Goal: Task Accomplishment & Management: Manage account settings

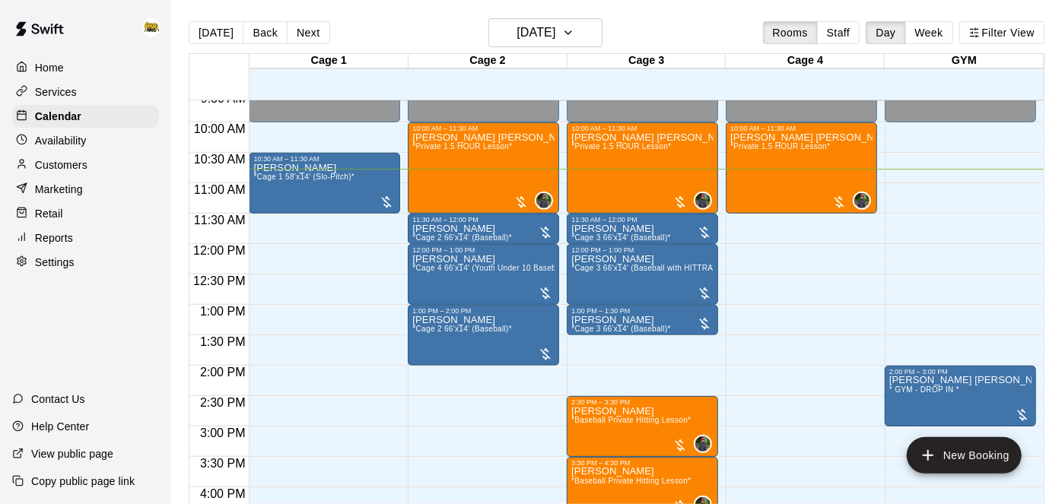
scroll to position [587, 0]
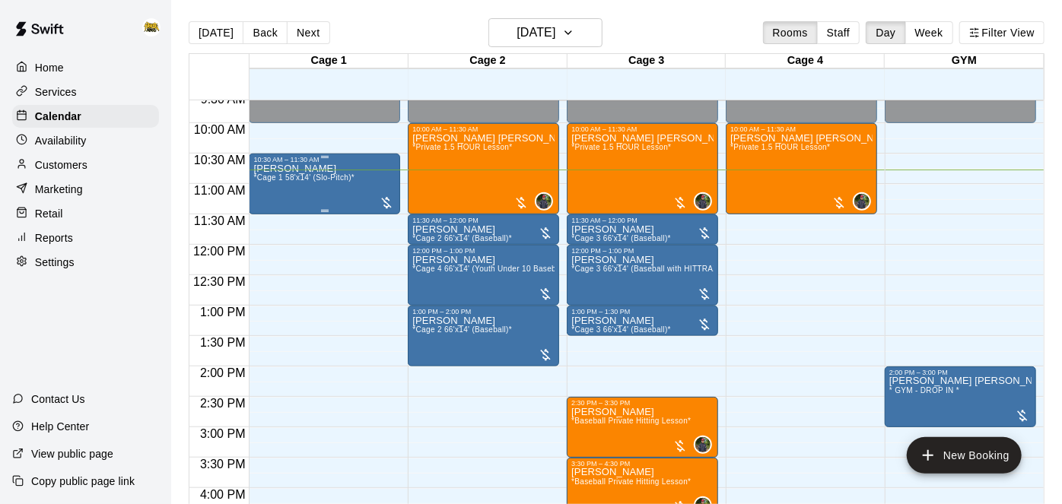
click at [337, 180] on span "*Cage 1 58'x14' (Slo-Pitch)*" at bounding box center [303, 177] width 101 height 8
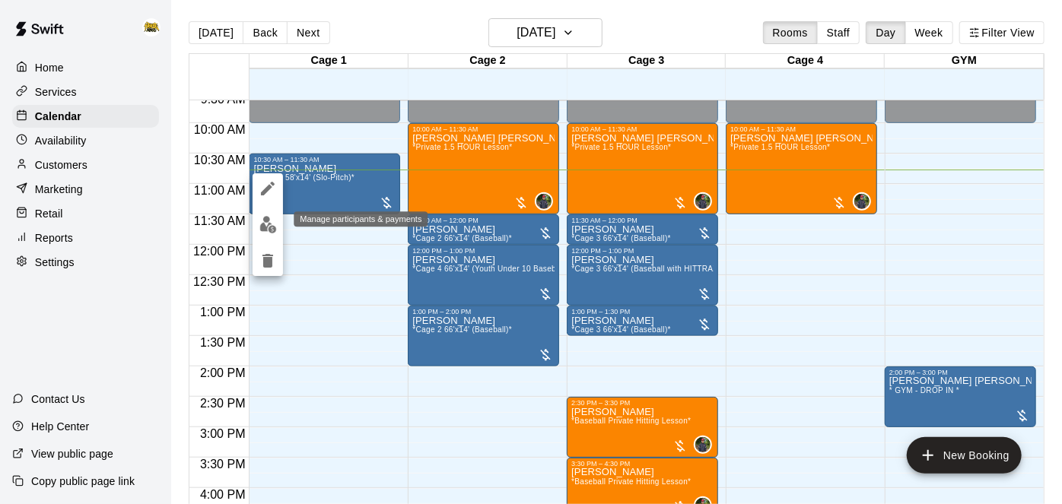
click at [274, 227] on img "edit" at bounding box center [267, 224] width 17 height 17
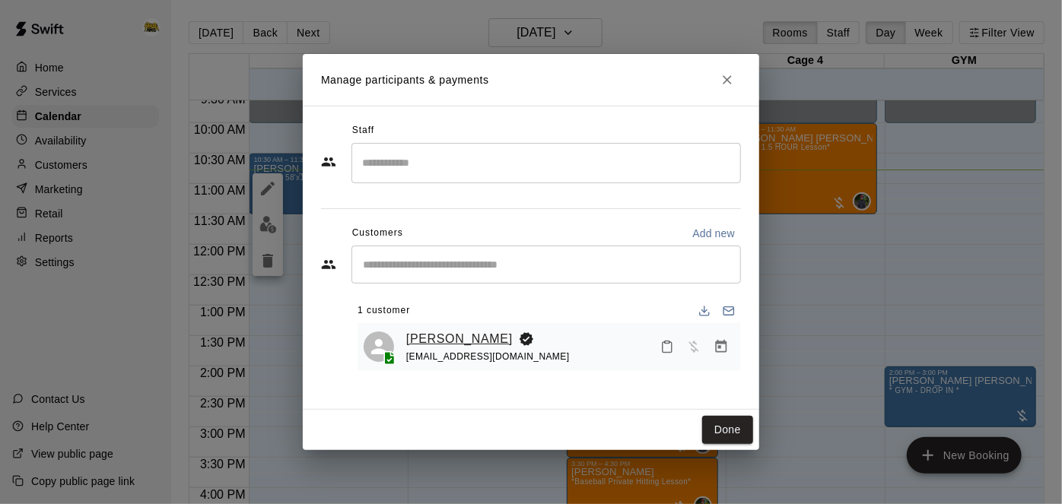
click at [446, 336] on link "[PERSON_NAME]" at bounding box center [459, 339] width 107 height 20
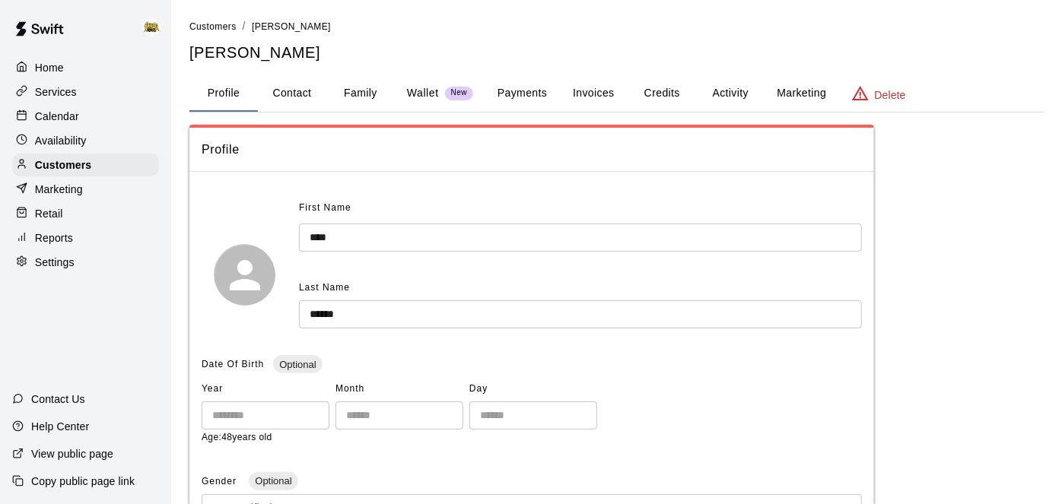
click at [716, 91] on button "Activity" at bounding box center [730, 93] width 68 height 37
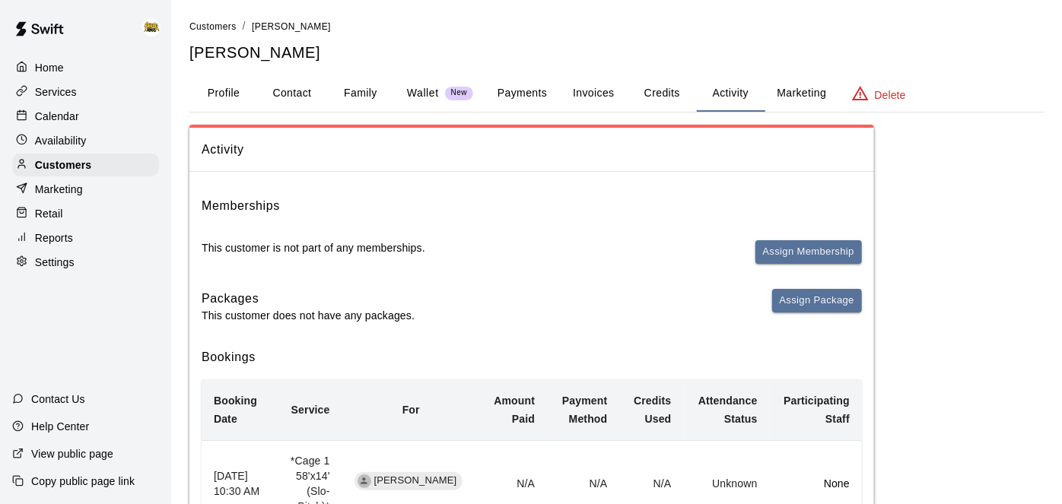
click at [504, 93] on button "Payments" at bounding box center [522, 93] width 74 height 37
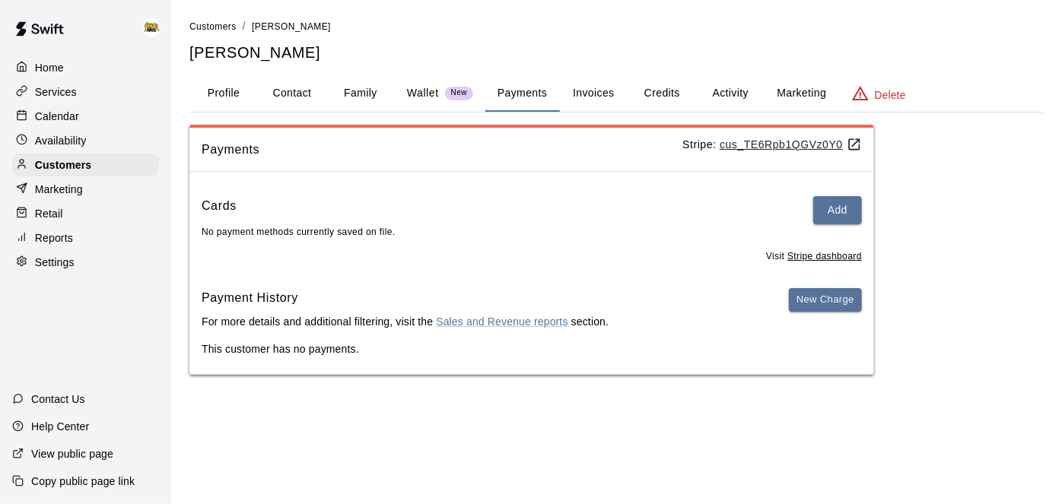
click at [63, 60] on p "Home" at bounding box center [49, 67] width 29 height 15
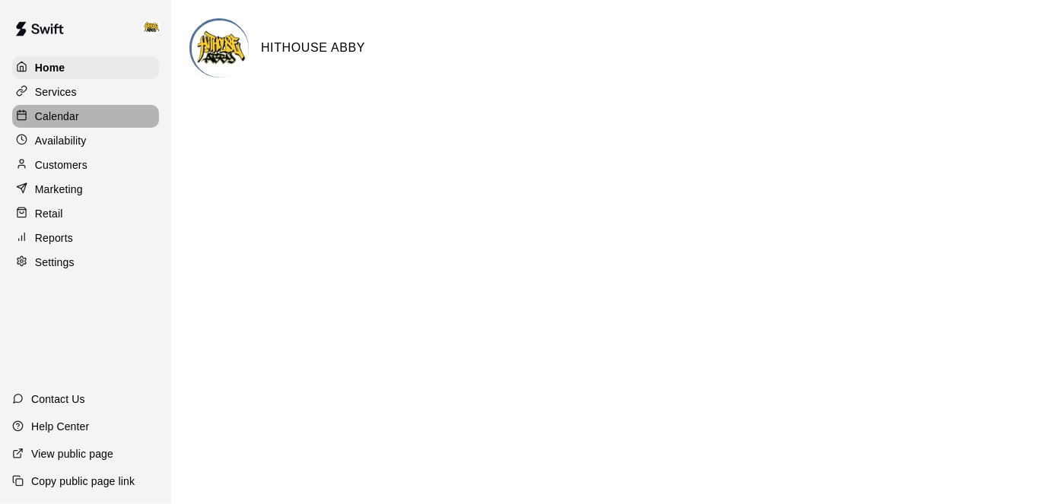
click at [67, 109] on p "Calendar" at bounding box center [57, 116] width 44 height 15
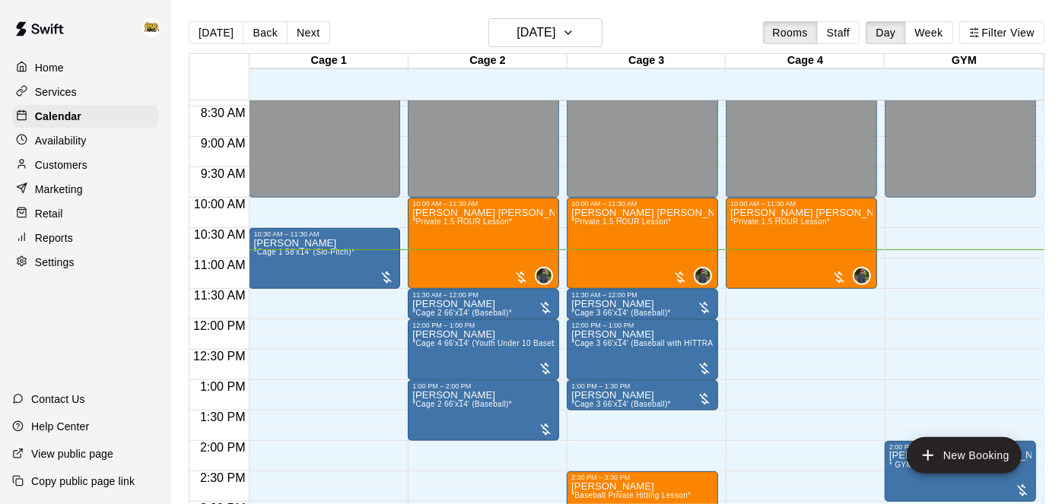
scroll to position [511, 0]
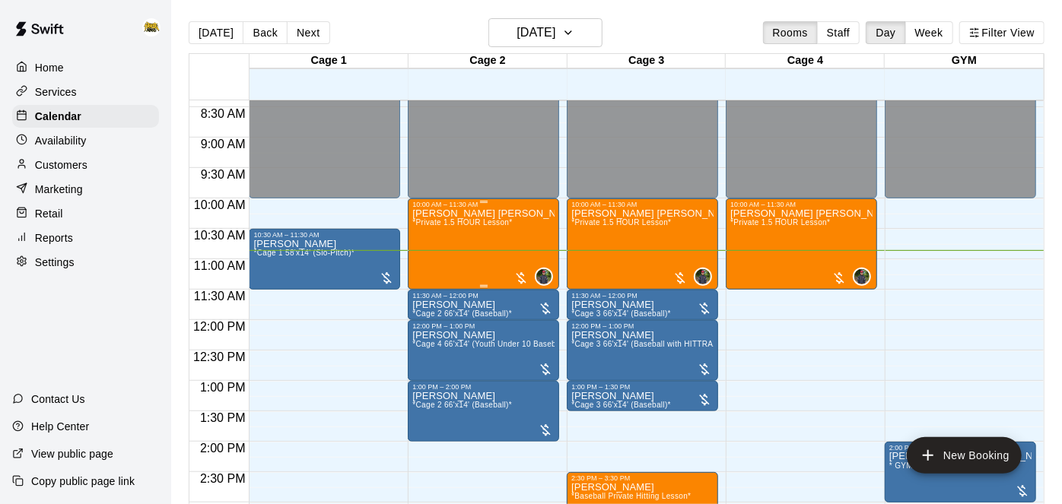
click at [501, 241] on div "[PERSON_NAME] [PERSON_NAME] *Private 1.5 HOUR Lesson*" at bounding box center [483, 460] width 142 height 504
click at [434, 224] on icon "edit" at bounding box center [427, 224] width 18 height 18
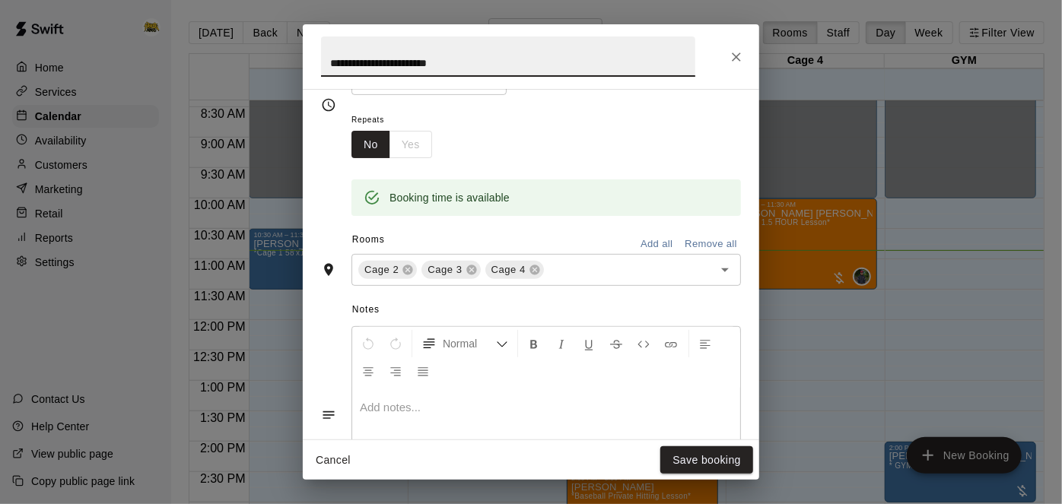
scroll to position [293, 0]
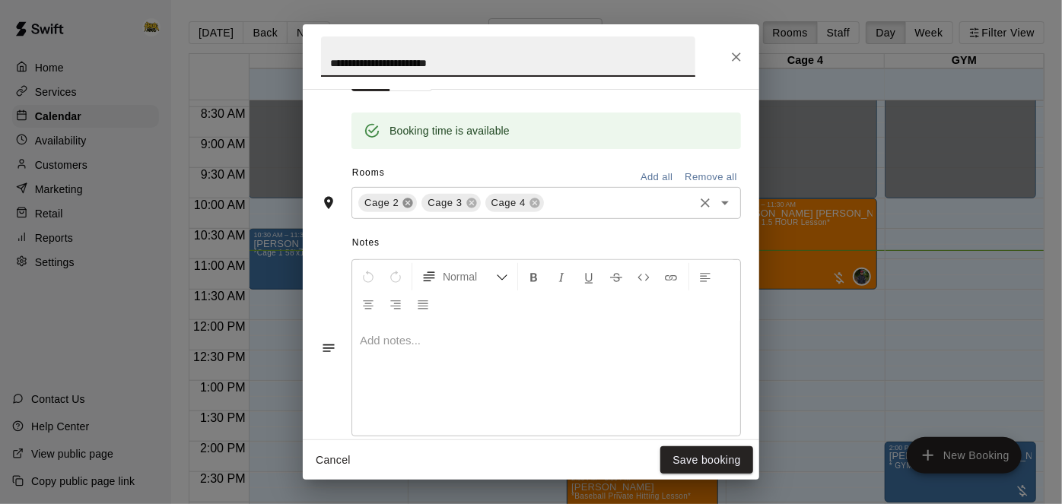
click at [402, 209] on icon at bounding box center [408, 203] width 12 height 12
click at [470, 209] on icon at bounding box center [472, 203] width 12 height 12
click at [746, 463] on button "Save booking" at bounding box center [706, 461] width 93 height 28
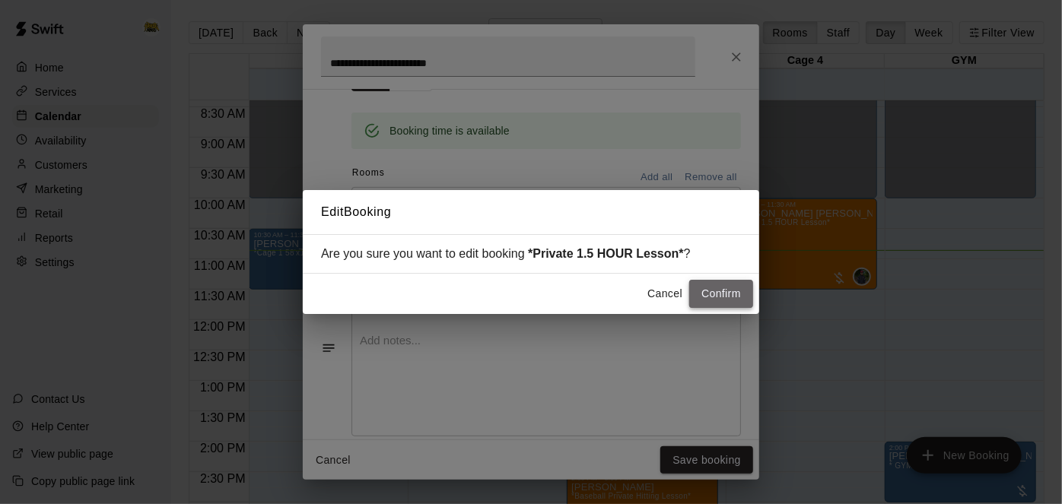
click at [735, 296] on button "Confirm" at bounding box center [721, 294] width 64 height 28
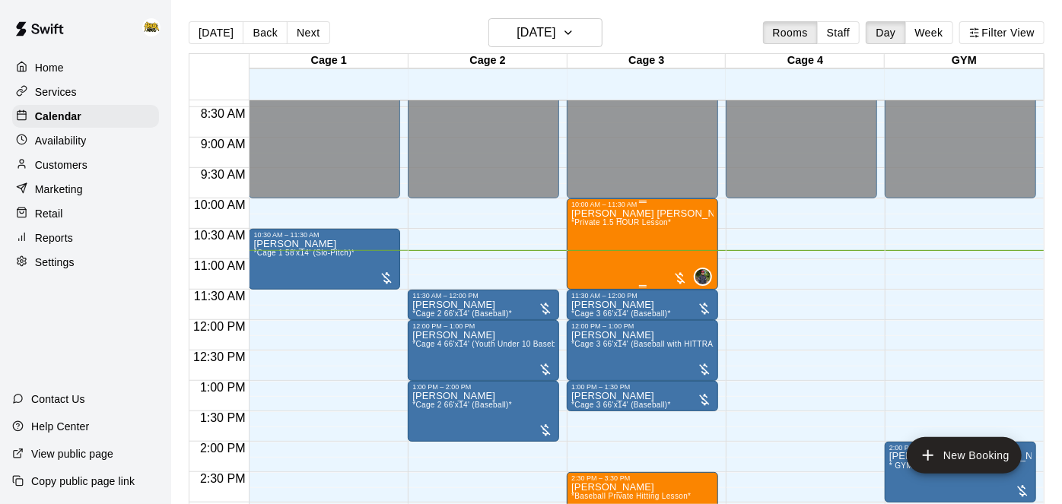
click at [655, 229] on div "[PERSON_NAME] [PERSON_NAME] *Private 1.5 HOUR Lesson*" at bounding box center [642, 460] width 142 height 504
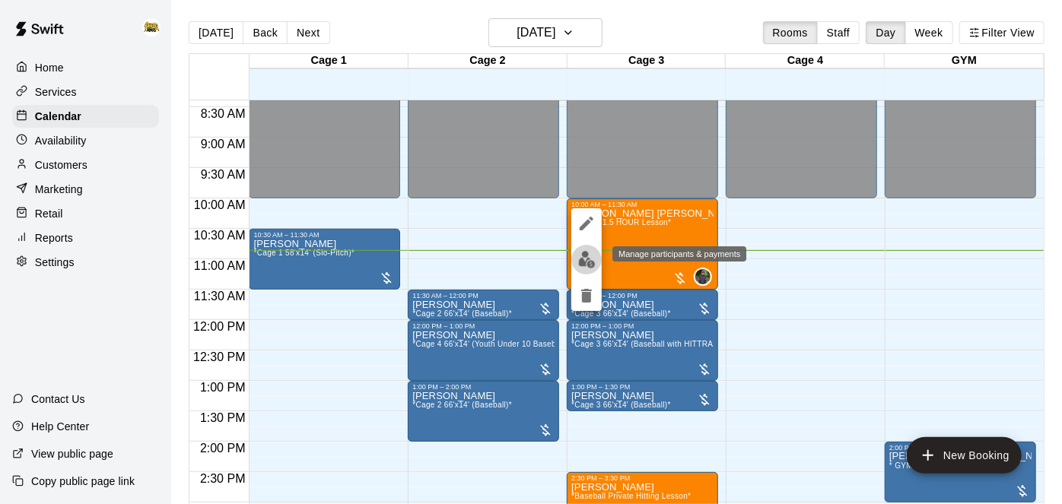
click at [587, 262] on img "edit" at bounding box center [586, 259] width 17 height 17
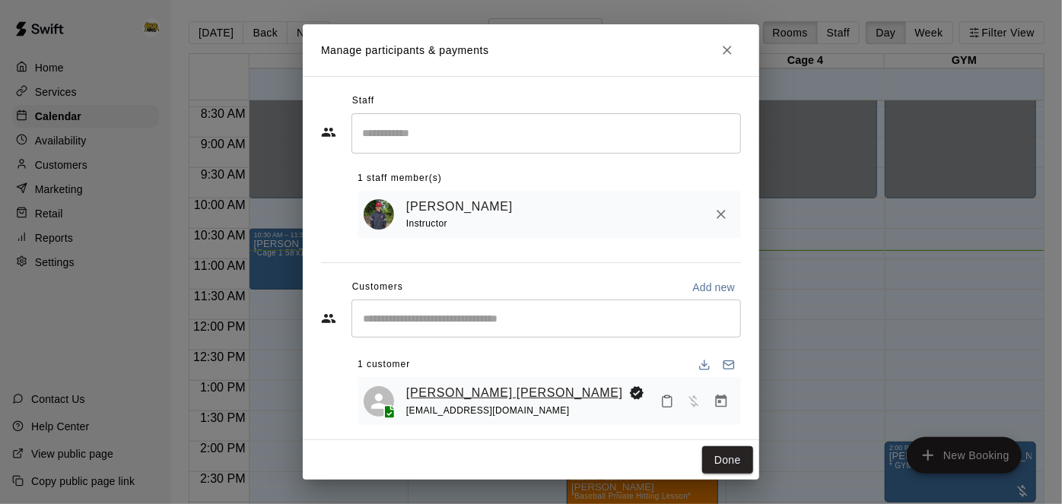
click at [466, 395] on link "[PERSON_NAME] [PERSON_NAME]" at bounding box center [514, 393] width 217 height 20
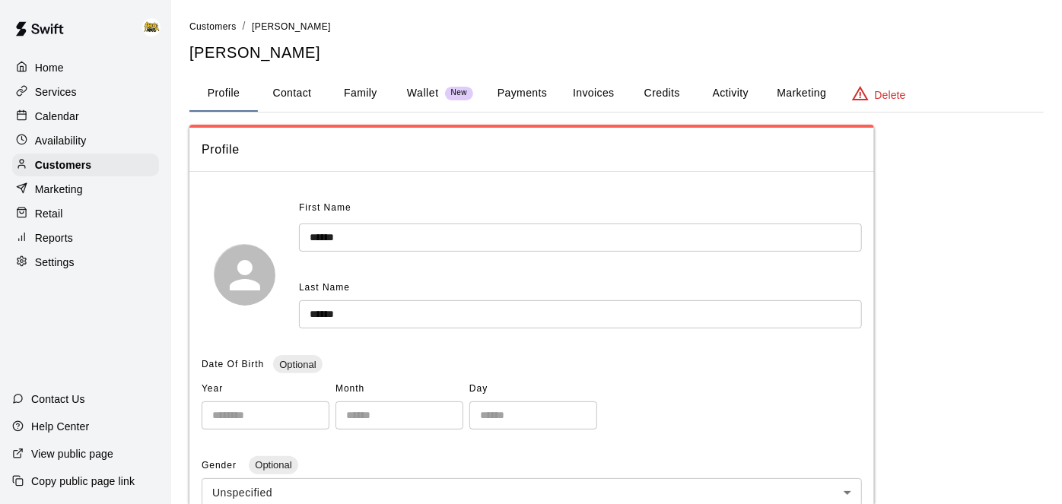
click at [727, 94] on button "Activity" at bounding box center [730, 93] width 68 height 37
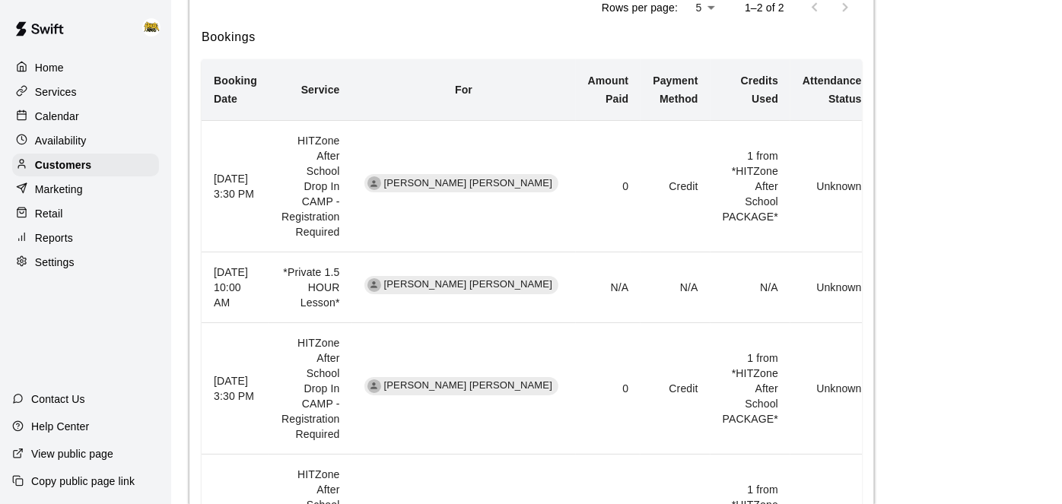
scroll to position [544, 0]
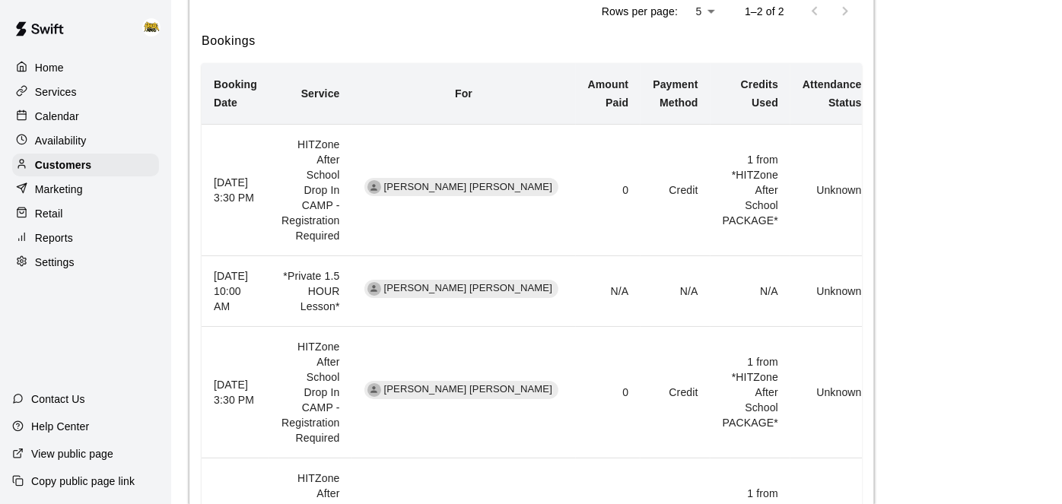
click at [72, 112] on p "Calendar" at bounding box center [57, 116] width 44 height 15
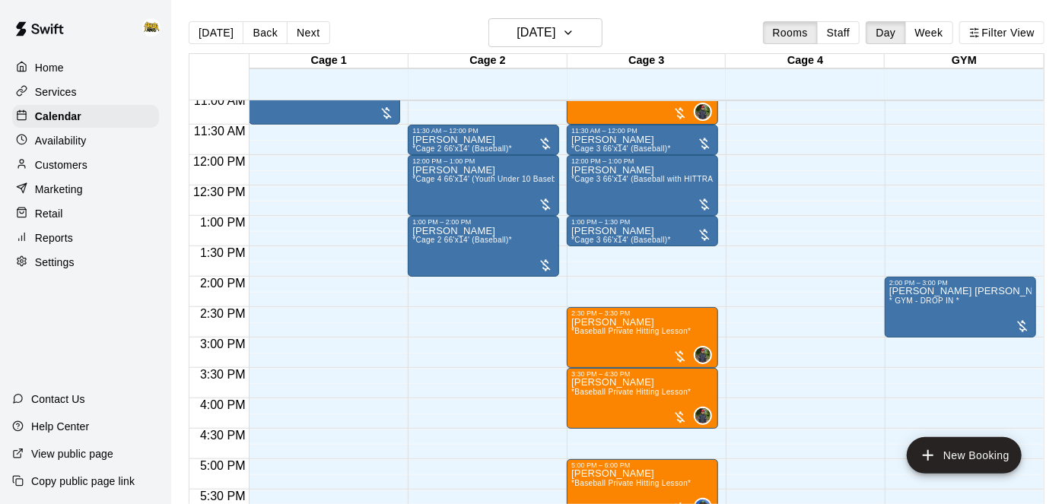
scroll to position [676, 0]
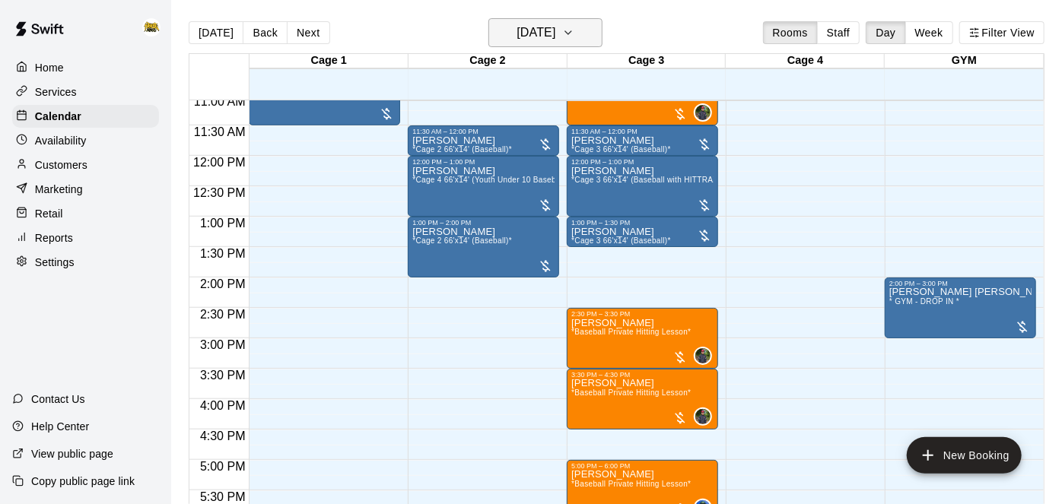
click at [517, 33] on h6 "[DATE]" at bounding box center [536, 32] width 39 height 21
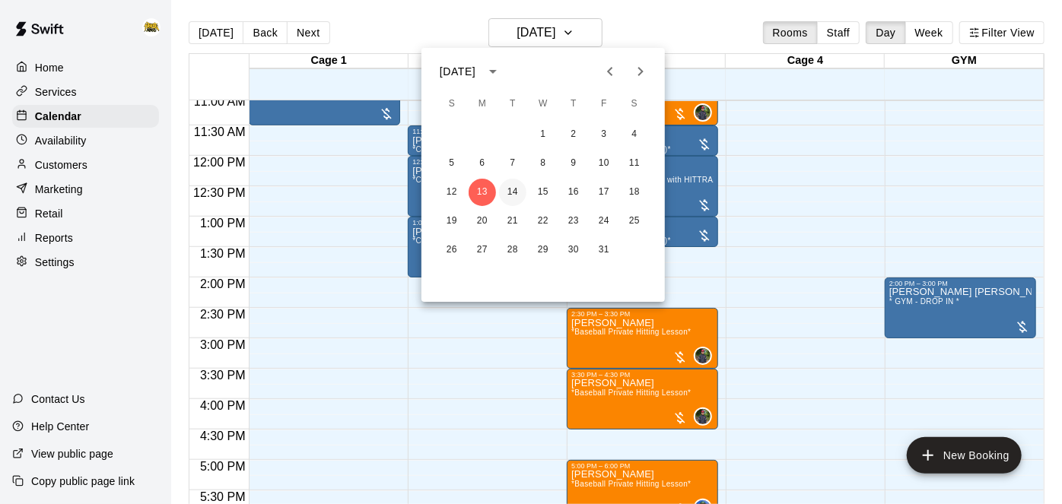
click at [509, 197] on button "14" at bounding box center [512, 192] width 27 height 27
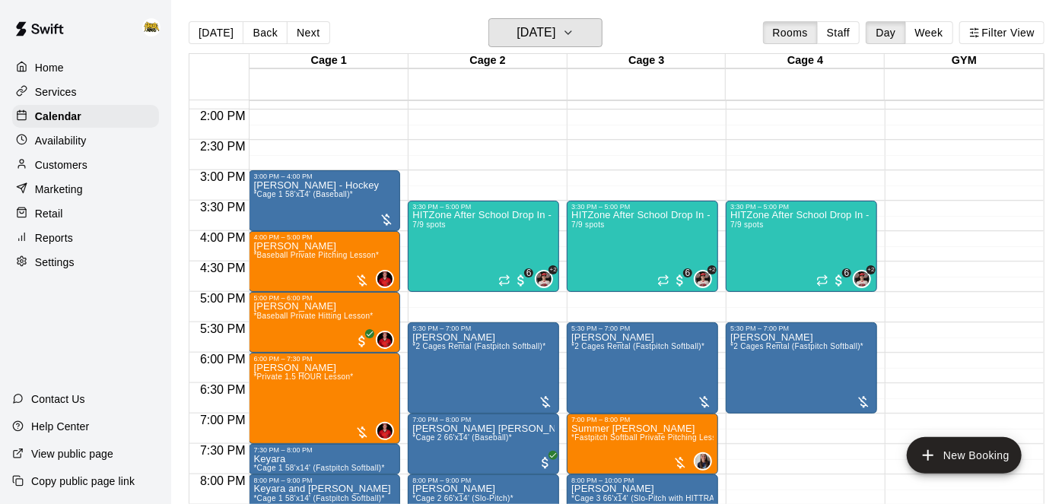
scroll to position [844, 0]
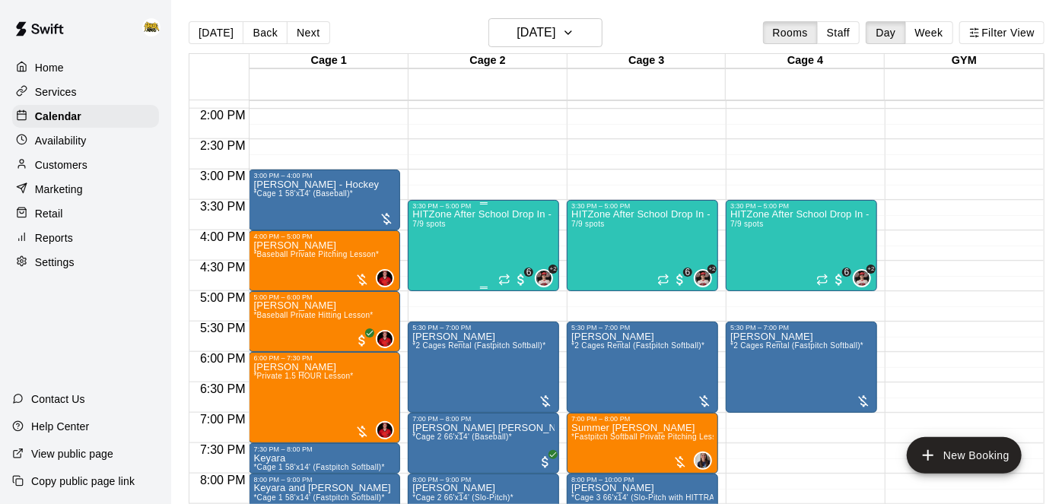
click at [488, 241] on div "HITZone After School Drop In - Registration Required 7/9 spots" at bounding box center [483, 462] width 142 height 504
click at [433, 264] on img "edit" at bounding box center [427, 260] width 17 height 17
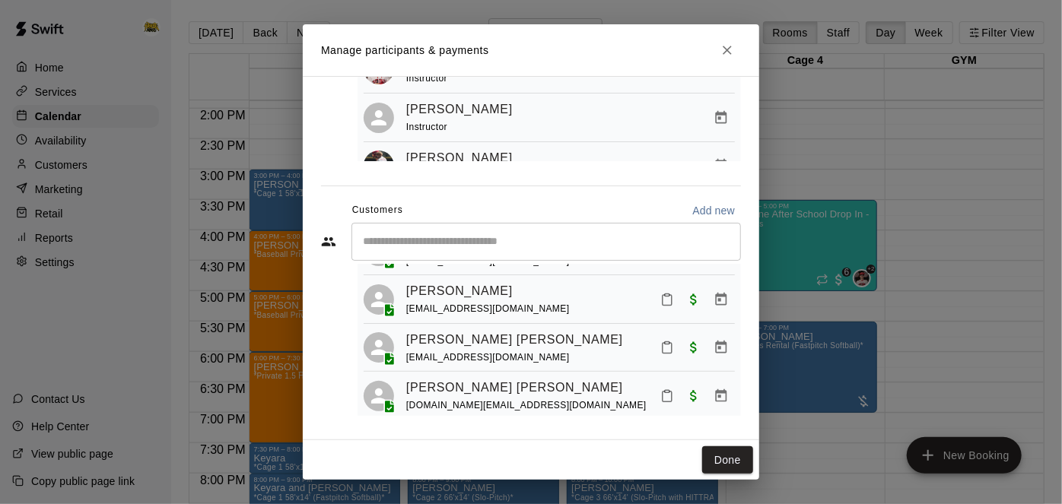
scroll to position [76, 0]
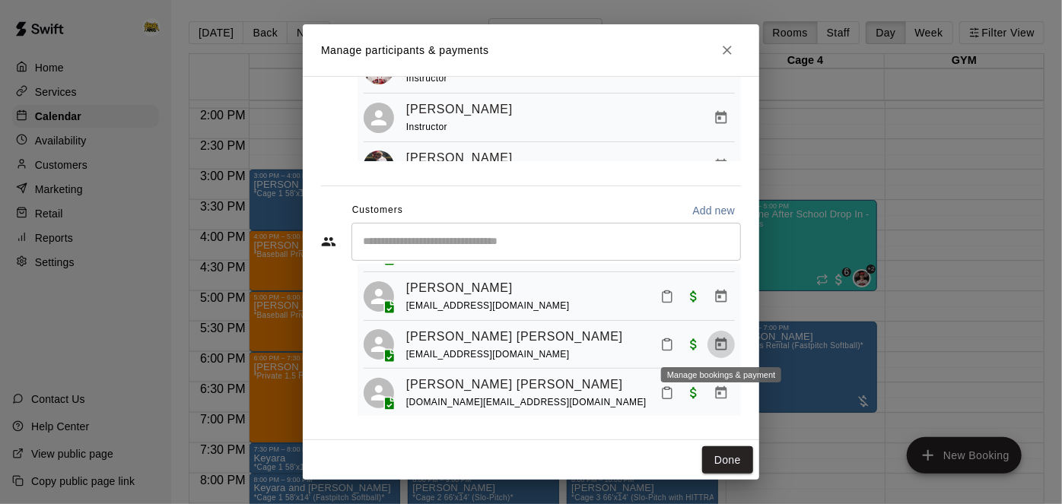
click at [723, 345] on icon "Manage bookings & payment" at bounding box center [721, 344] width 15 height 15
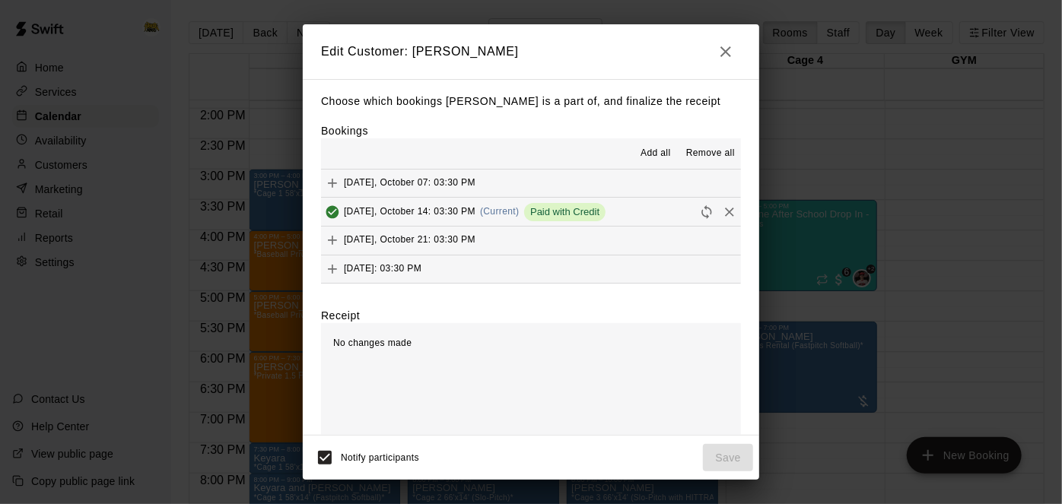
click at [733, 214] on icon "Remove" at bounding box center [729, 212] width 15 height 15
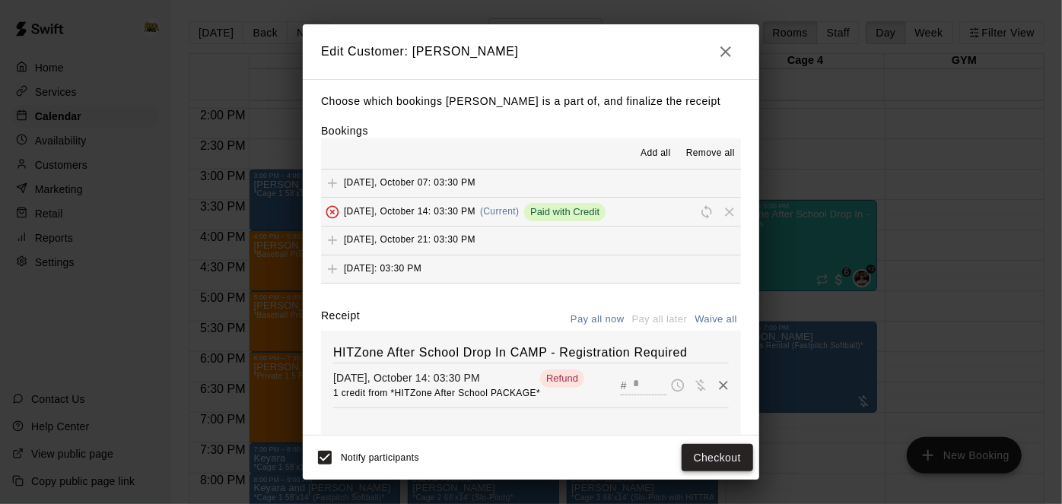
click at [720, 456] on button "Checkout" at bounding box center [718, 458] width 72 height 28
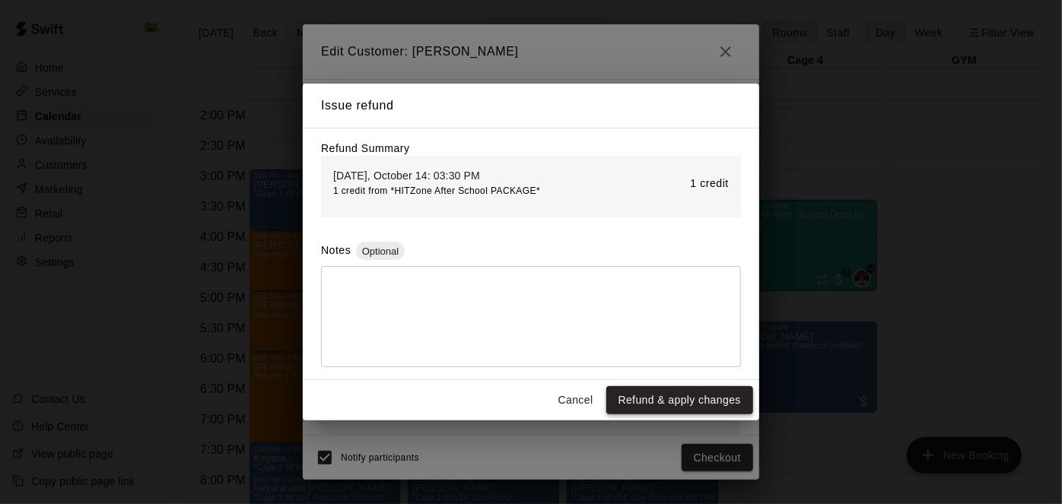
click at [722, 402] on button "Refund & apply changes" at bounding box center [679, 400] width 147 height 28
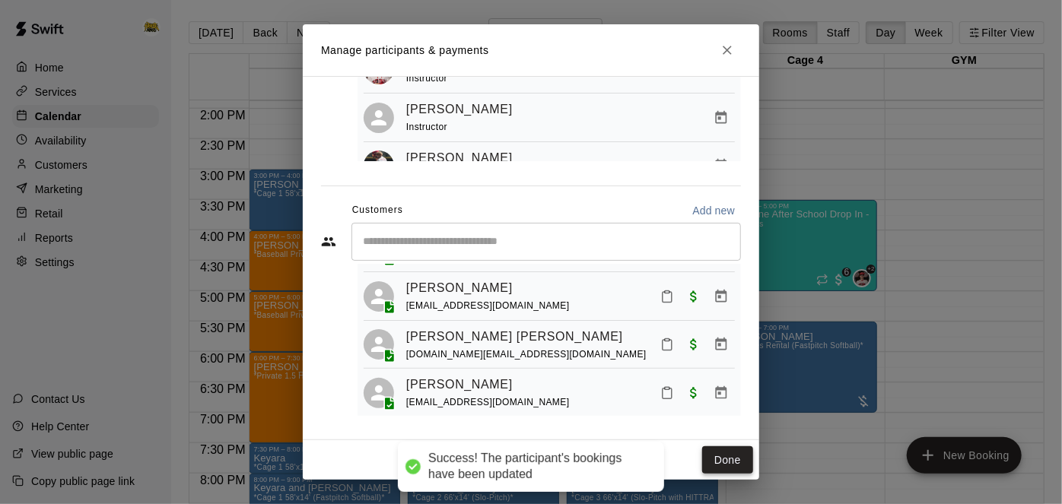
click at [729, 469] on button "Done" at bounding box center [727, 461] width 51 height 28
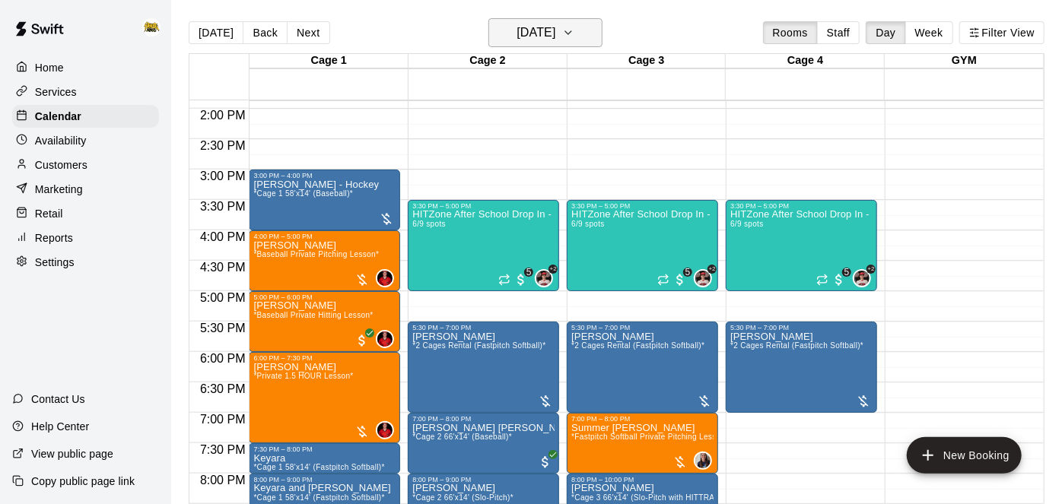
click at [574, 40] on icon "button" at bounding box center [568, 33] width 12 height 18
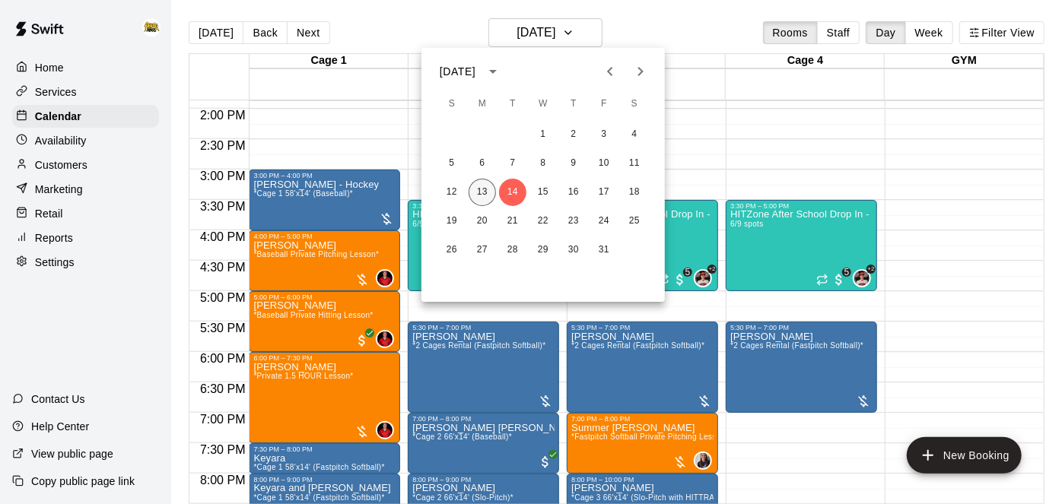
click at [487, 193] on button "13" at bounding box center [482, 192] width 27 height 27
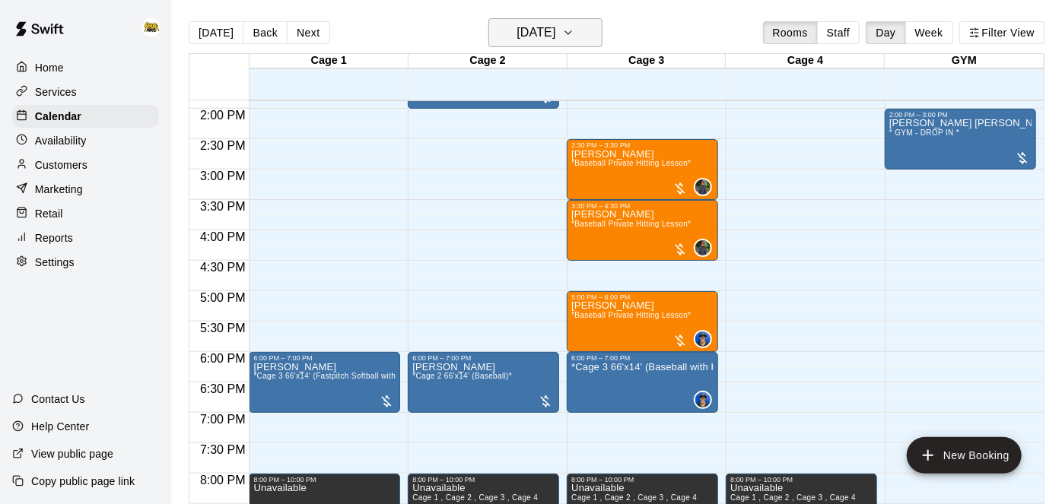
click at [555, 38] on h6 "[DATE]" at bounding box center [536, 32] width 39 height 21
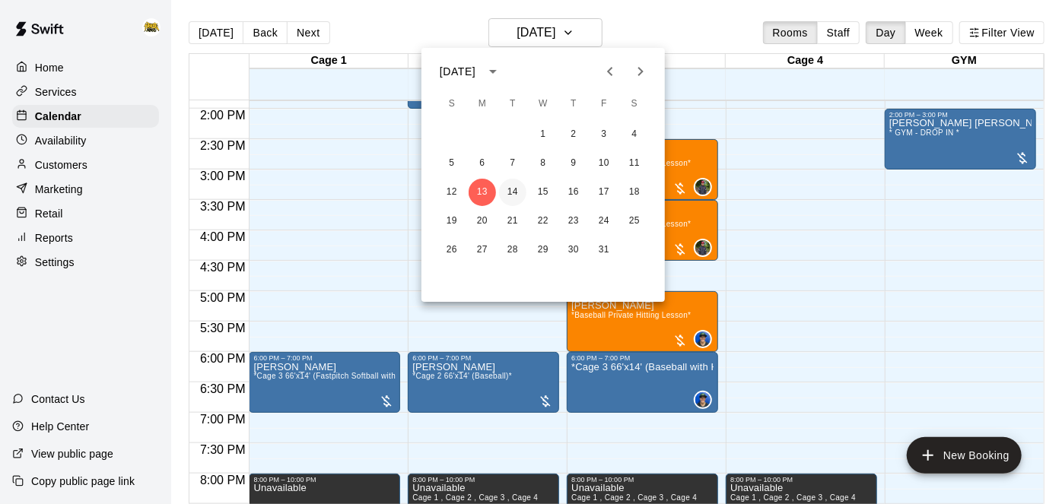
click at [515, 192] on button "14" at bounding box center [512, 192] width 27 height 27
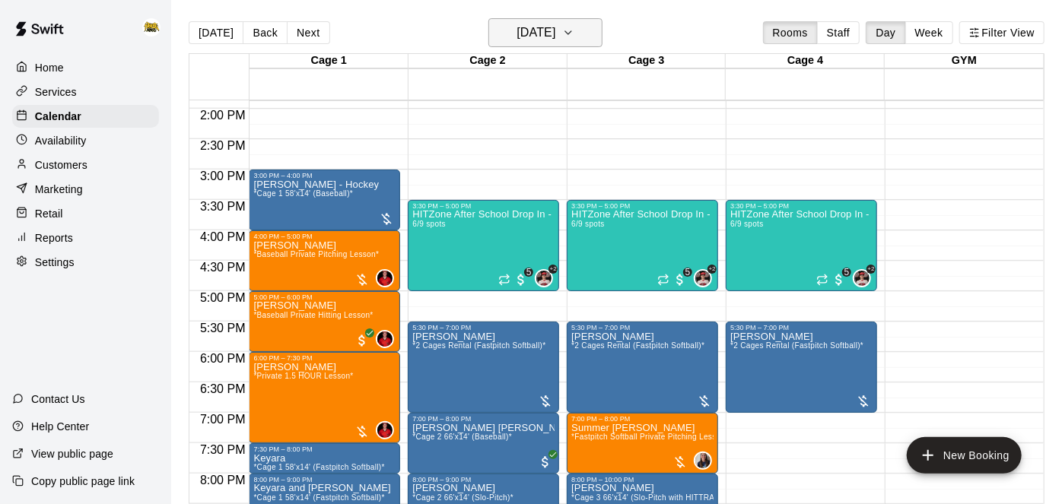
click at [574, 28] on icon "button" at bounding box center [568, 33] width 12 height 18
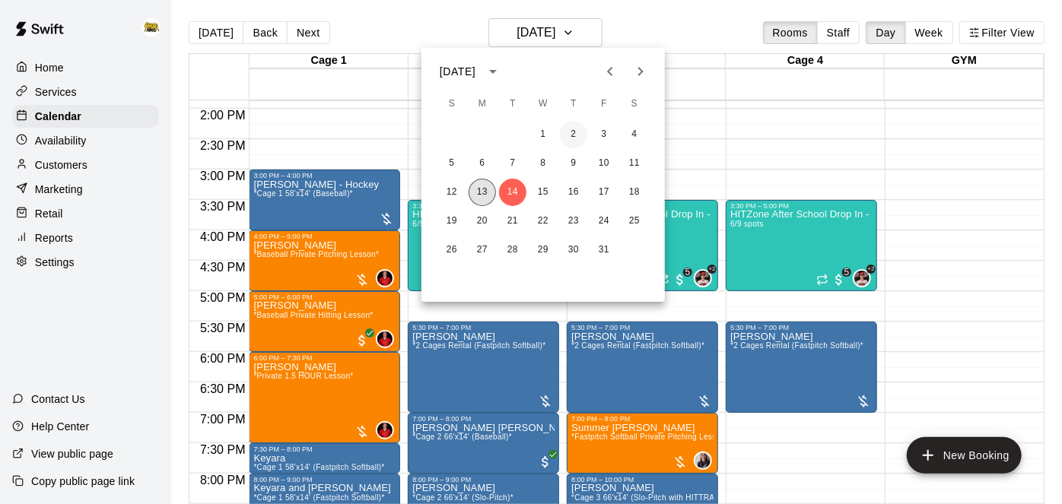
click at [485, 190] on button "13" at bounding box center [482, 192] width 27 height 27
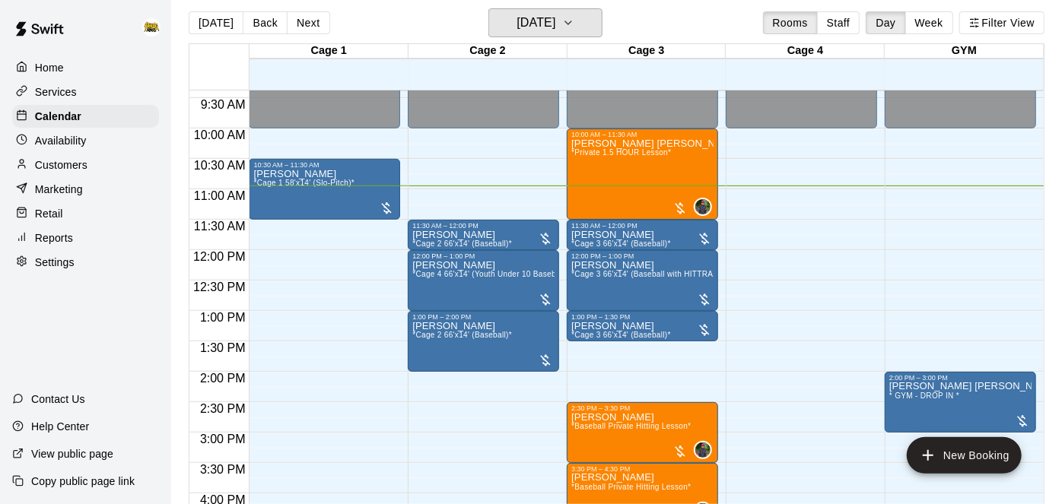
scroll to position [568, 0]
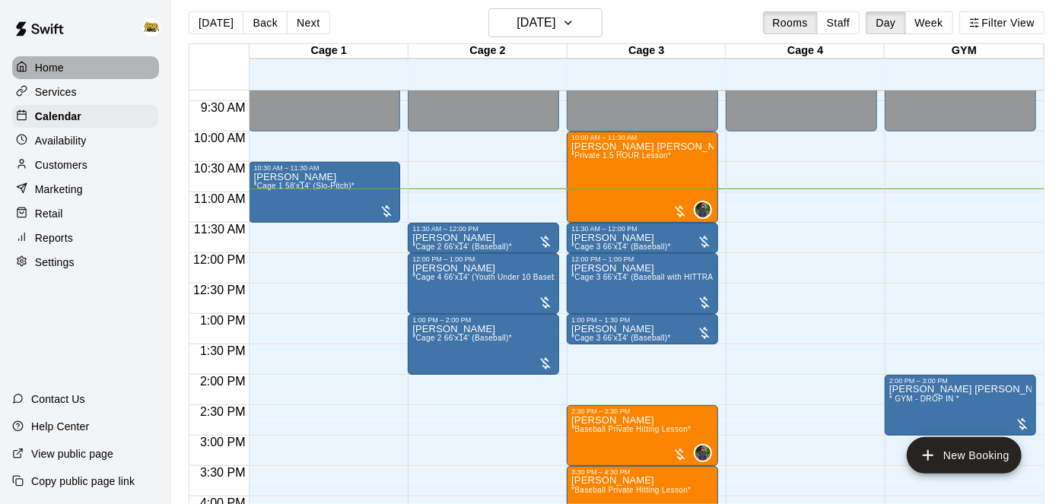
click at [40, 68] on p "Home" at bounding box center [49, 67] width 29 height 15
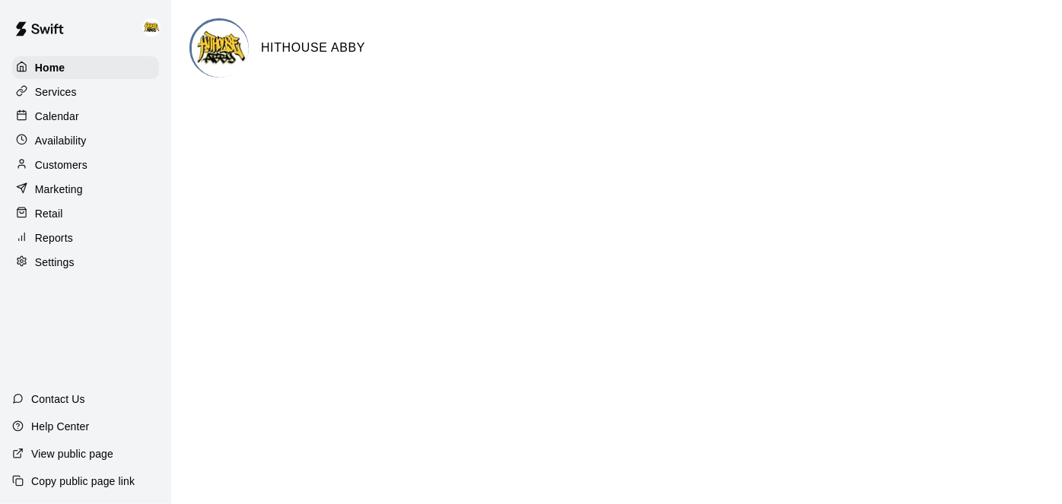
click at [68, 115] on p "Calendar" at bounding box center [57, 116] width 44 height 15
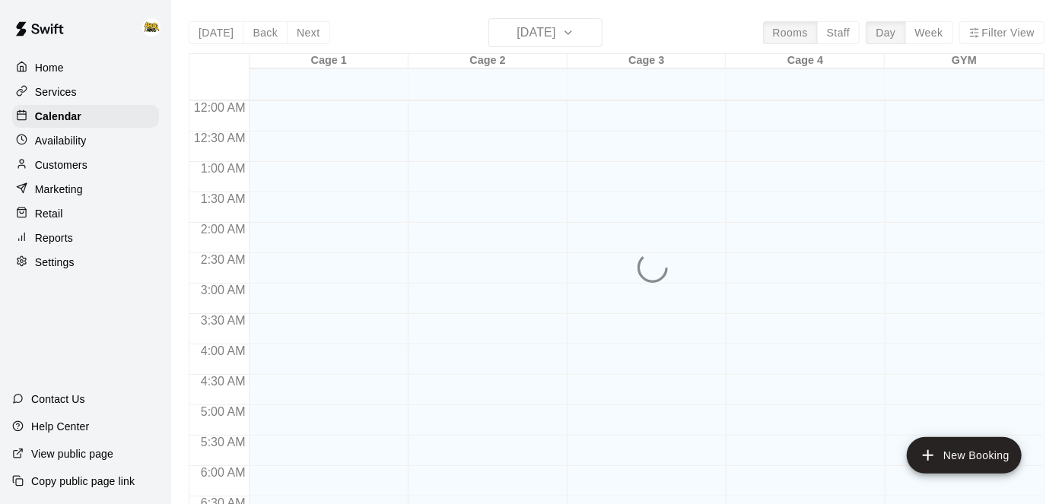
scroll to position [669, 0]
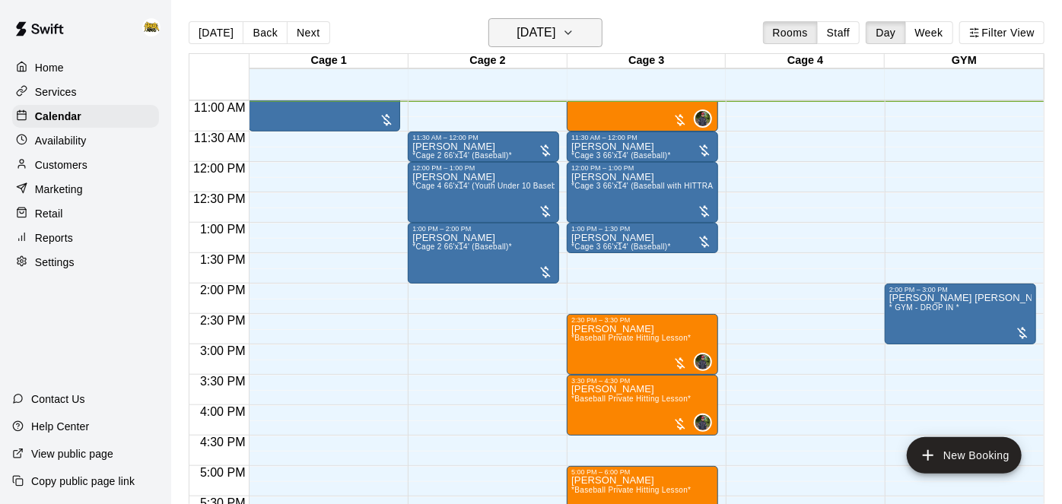
click at [599, 36] on button "[DATE]" at bounding box center [545, 32] width 114 height 29
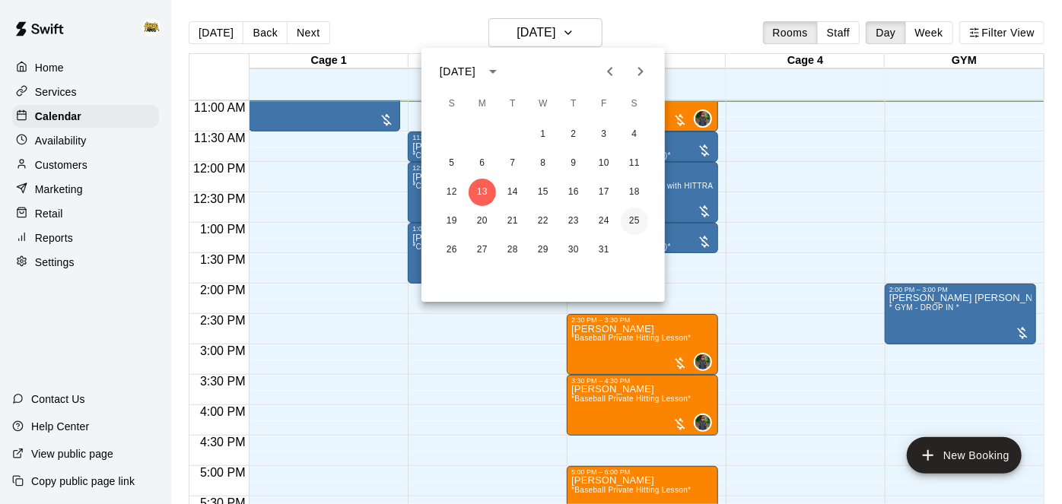
click at [633, 224] on button "25" at bounding box center [634, 221] width 27 height 27
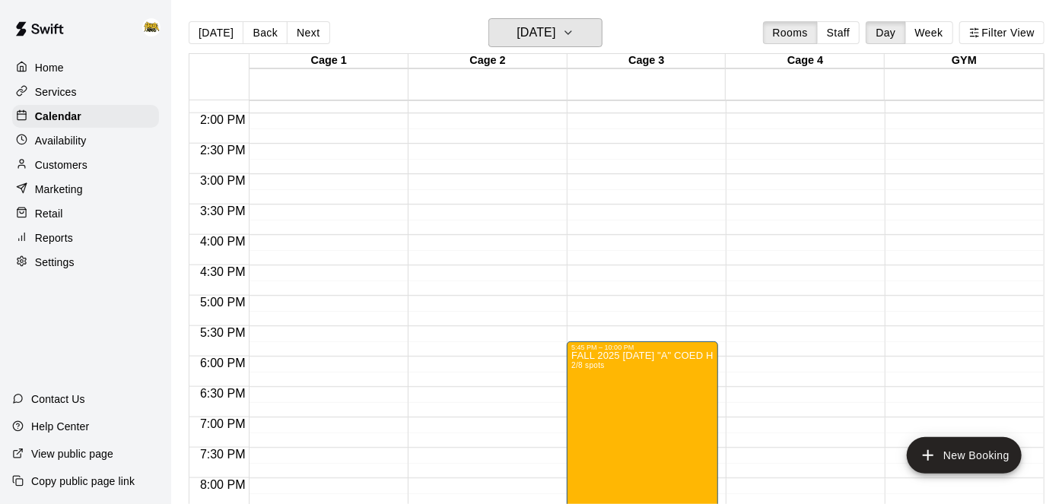
scroll to position [842, 0]
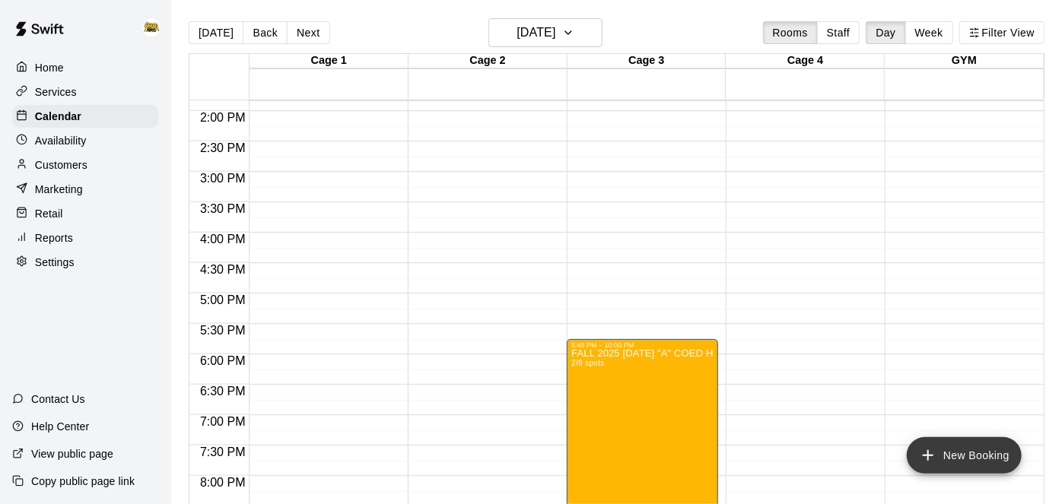
click at [933, 456] on icon "add" at bounding box center [928, 455] width 11 height 11
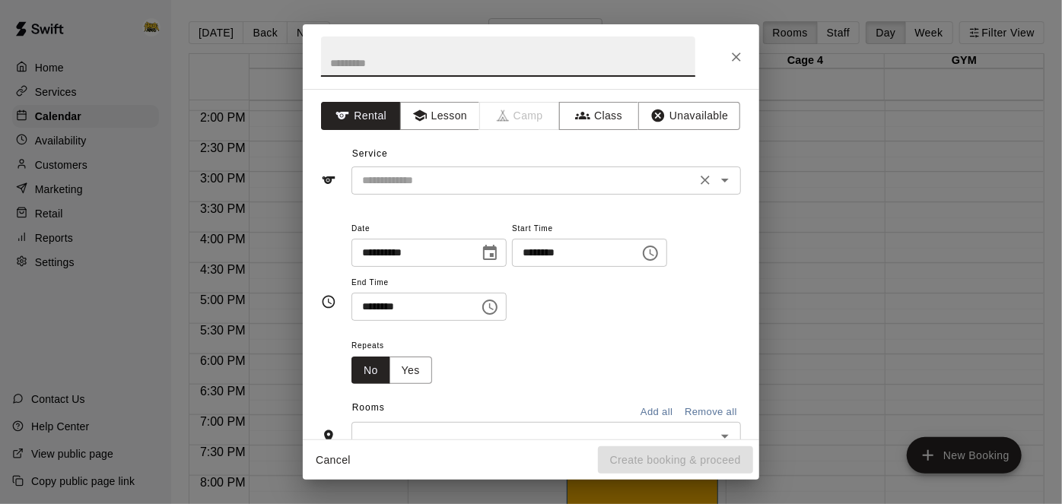
click at [731, 183] on icon "Open" at bounding box center [725, 180] width 18 height 18
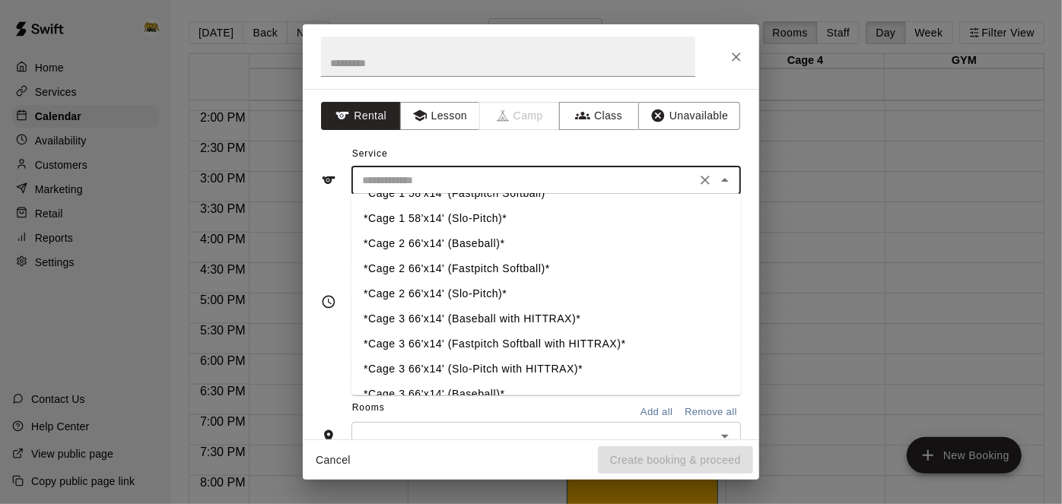
scroll to position [44, 0]
click at [563, 368] on li "*Cage 3 66'x14' (Slo-Pitch with HITTRAX)*" at bounding box center [545, 369] width 389 height 25
type input "**********"
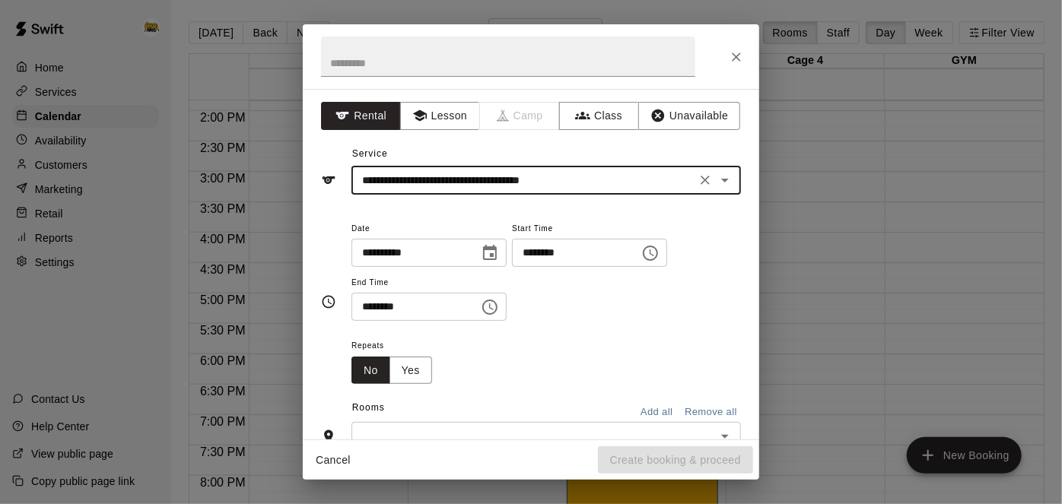
scroll to position [39, 0]
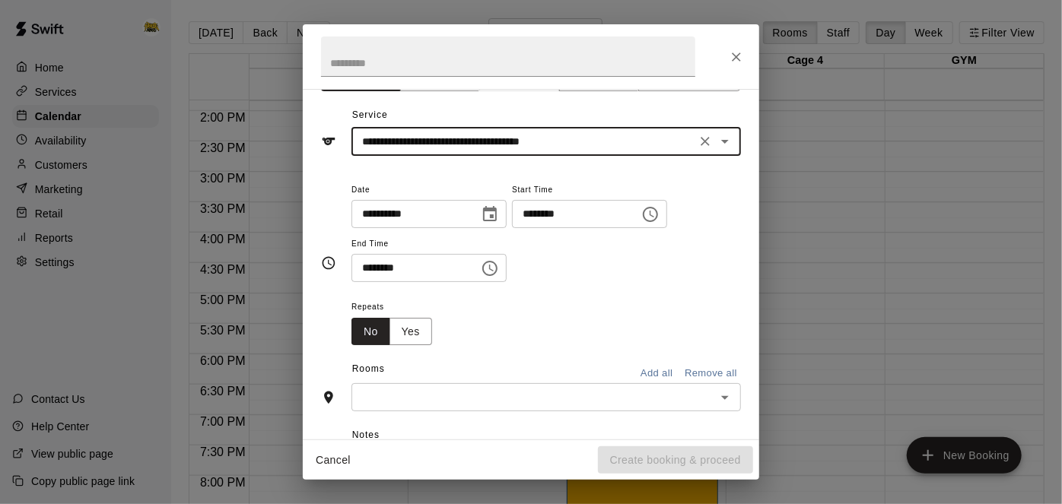
click at [512, 228] on input "********" at bounding box center [570, 214] width 117 height 28
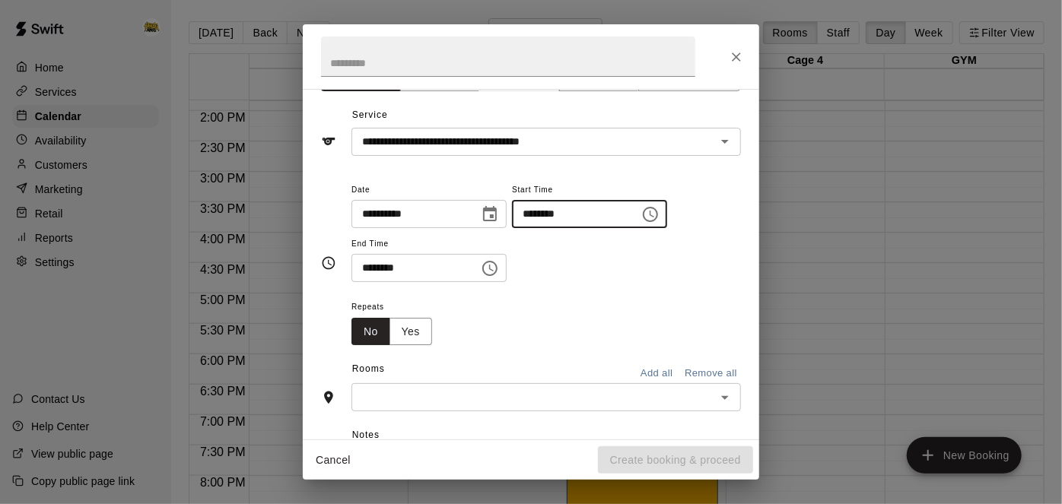
click at [512, 228] on input "********" at bounding box center [570, 214] width 117 height 28
type input "********"
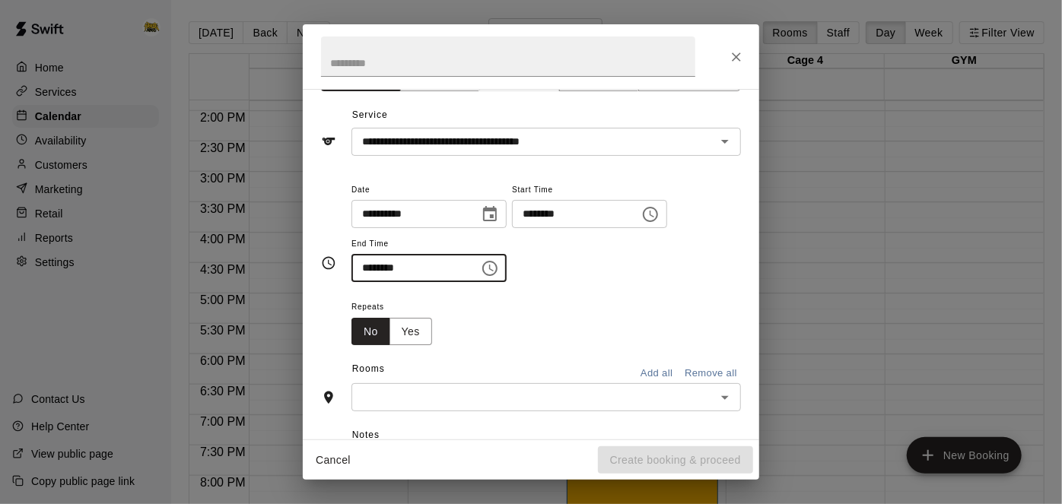
type input "********"
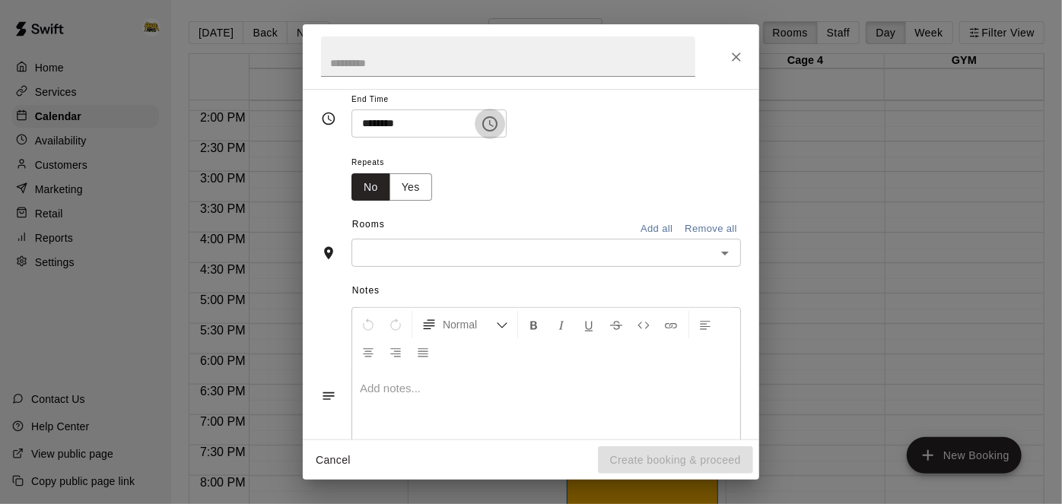
scroll to position [199, 0]
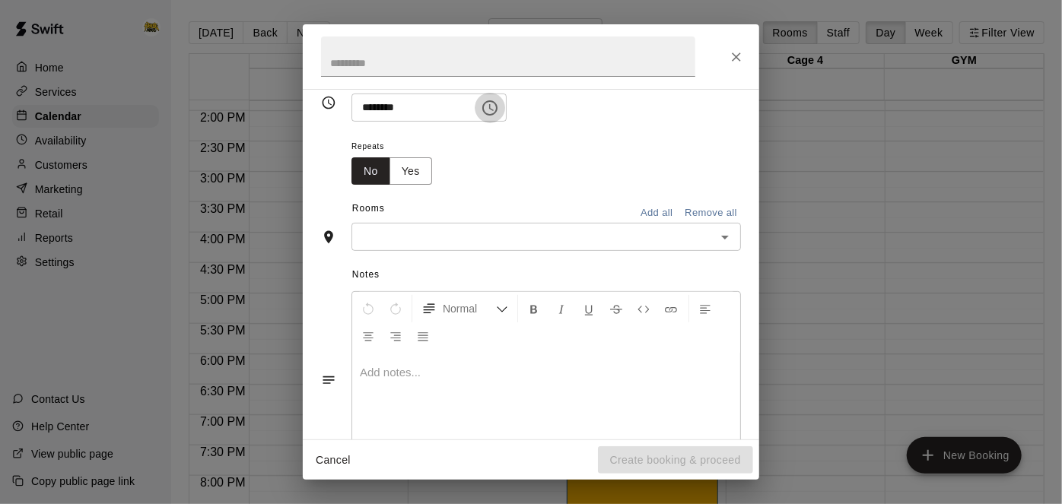
click at [731, 246] on icon "Open" at bounding box center [725, 237] width 18 height 18
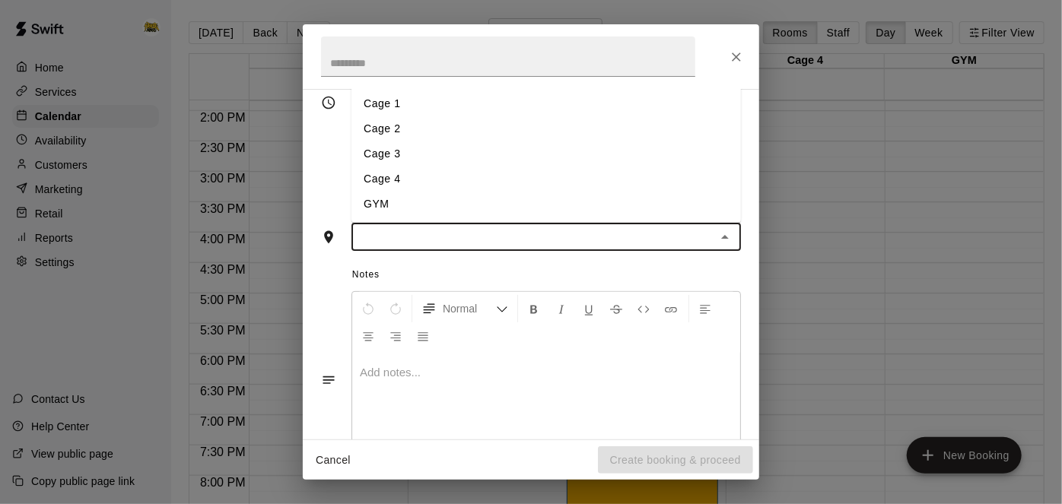
click at [383, 167] on li "Cage 3" at bounding box center [545, 153] width 389 height 25
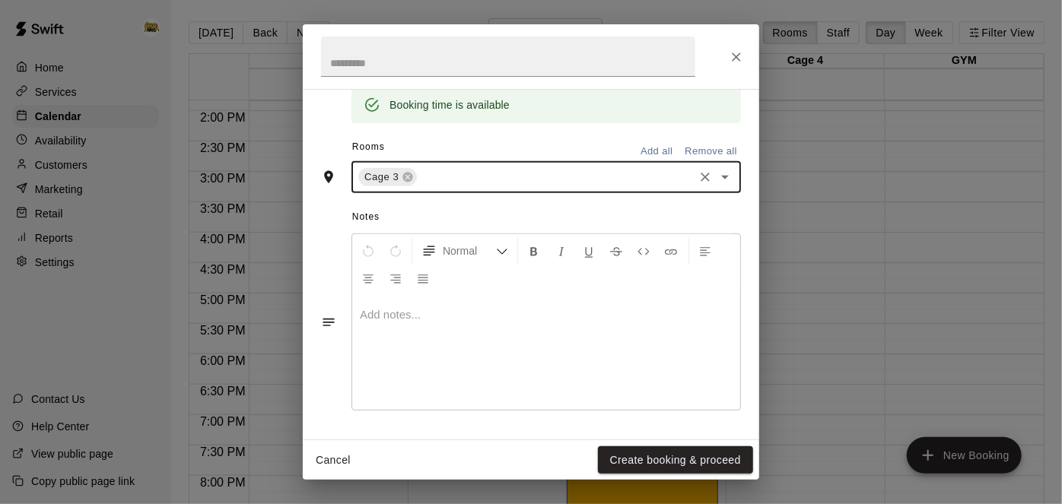
scroll to position [356, 0]
click at [714, 459] on button "Create booking & proceed" at bounding box center [675, 461] width 155 height 28
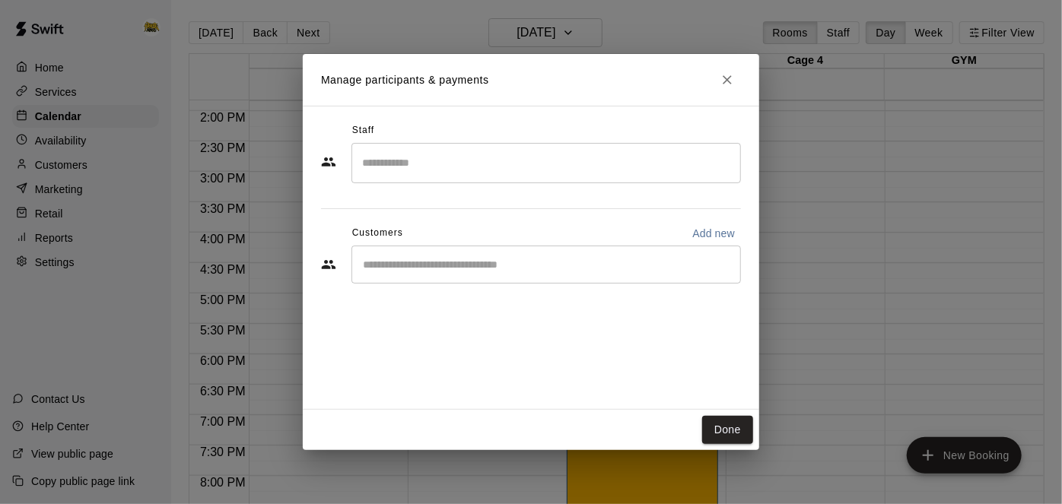
click at [647, 269] on input "Start typing to search customers..." at bounding box center [546, 264] width 376 height 15
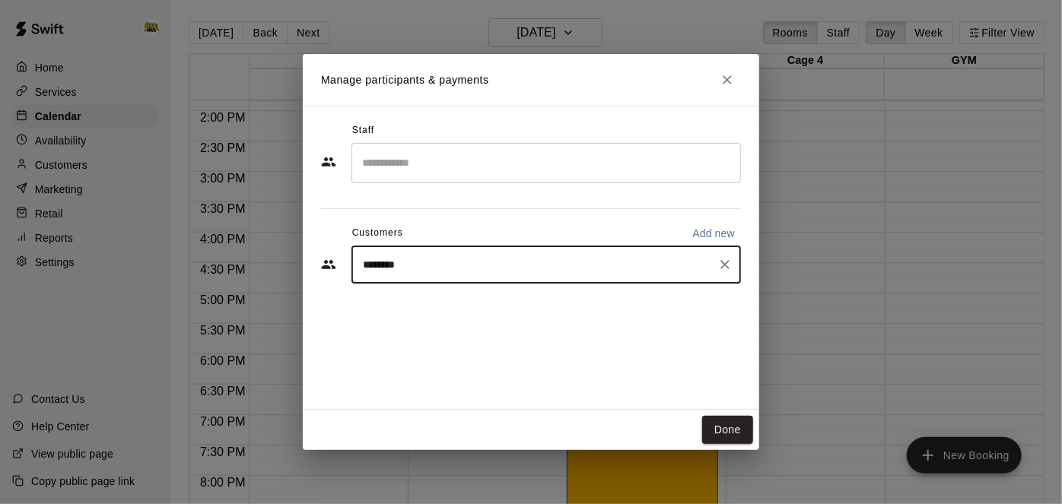
type input "*********"
click at [437, 321] on span "[EMAIL_ADDRESS][DOMAIN_NAME]" at bounding box center [477, 316] width 164 height 11
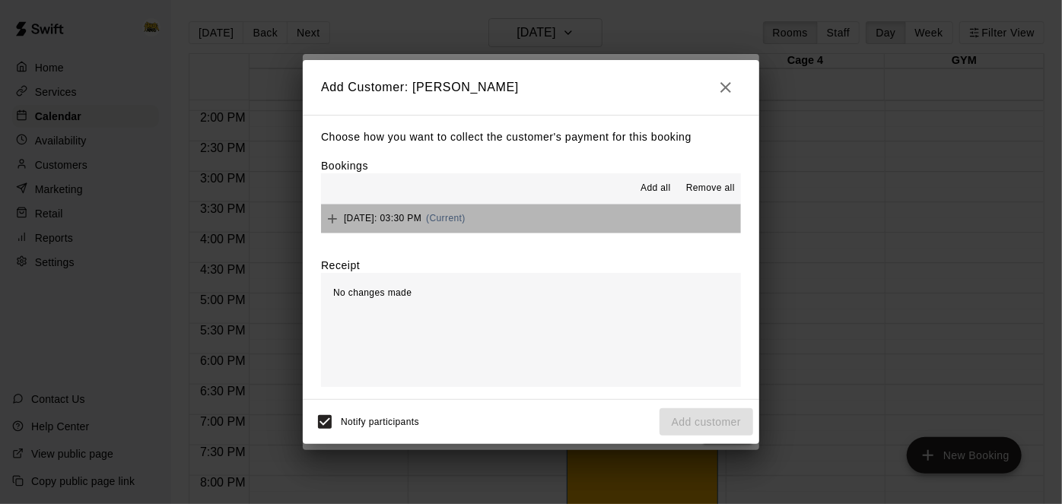
click at [630, 218] on button "[DATE]: 03:30 PM (Current)" at bounding box center [531, 219] width 420 height 28
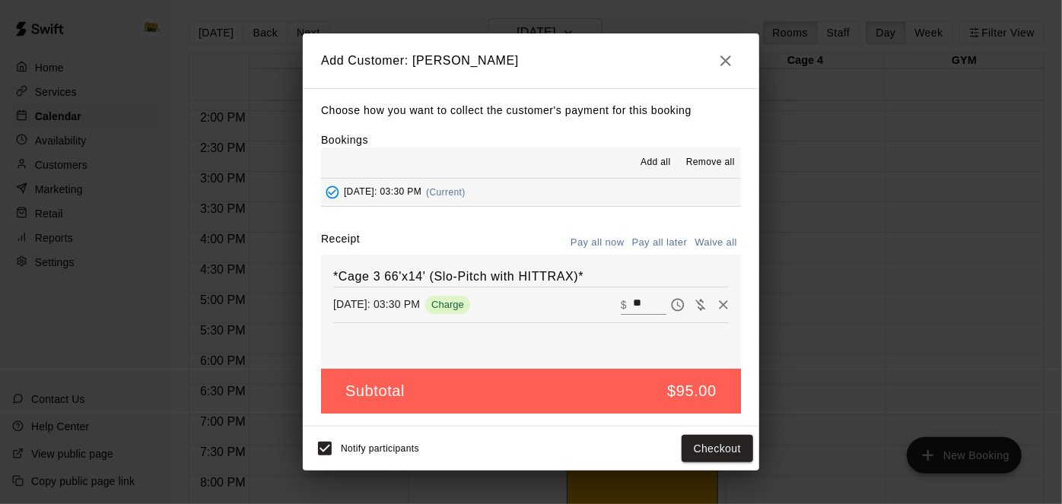
click at [660, 240] on button "Pay all later" at bounding box center [659, 243] width 63 height 24
click at [696, 455] on button "Add customer" at bounding box center [707, 449] width 94 height 28
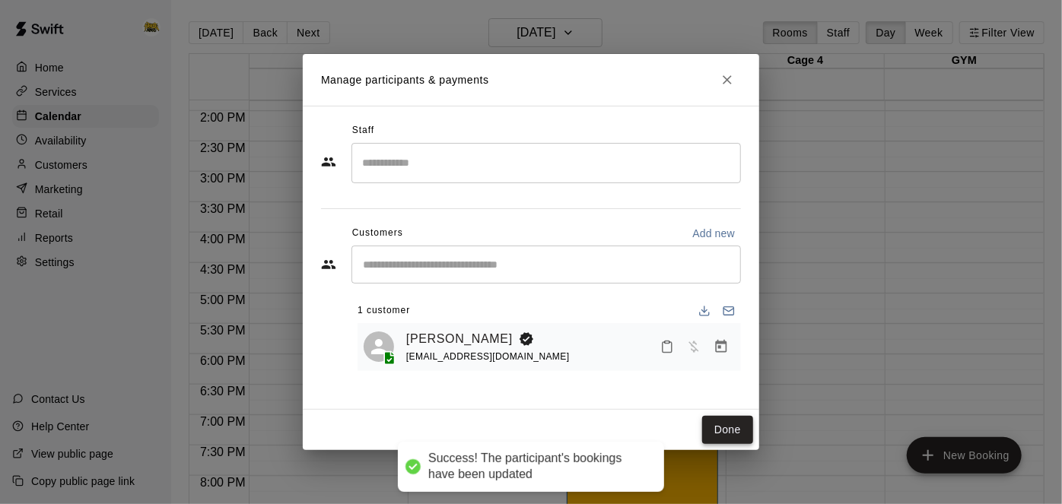
click at [731, 429] on button "Done" at bounding box center [727, 430] width 51 height 28
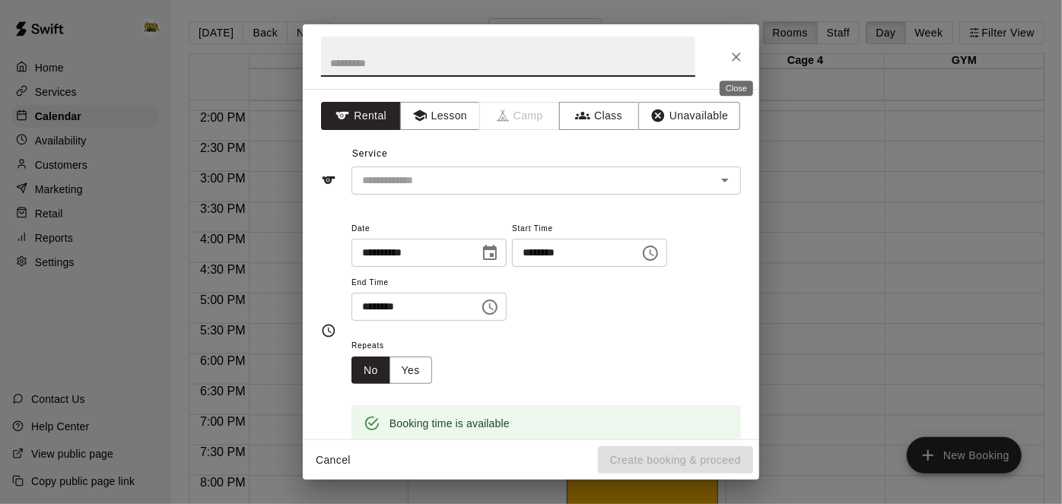
click at [736, 57] on icon "Close" at bounding box center [736, 56] width 9 height 9
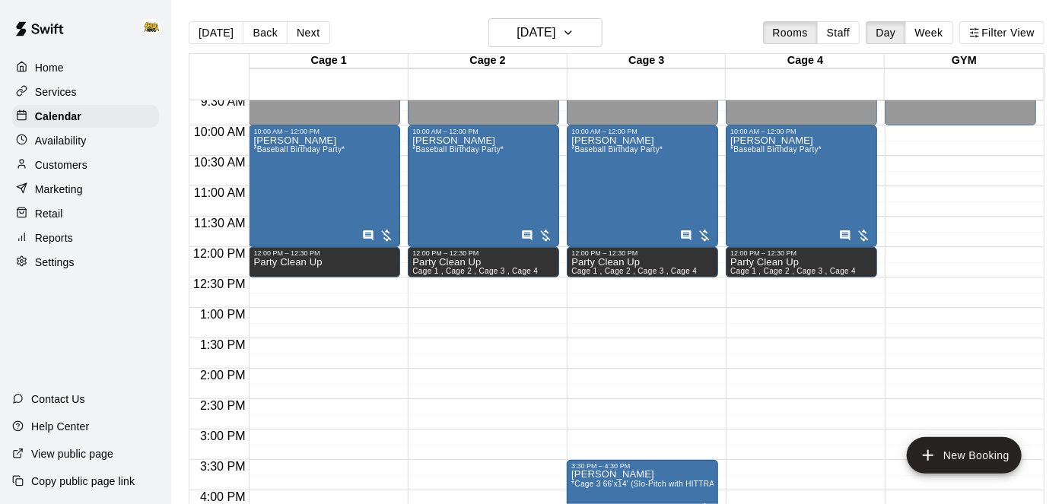
scroll to position [586, 0]
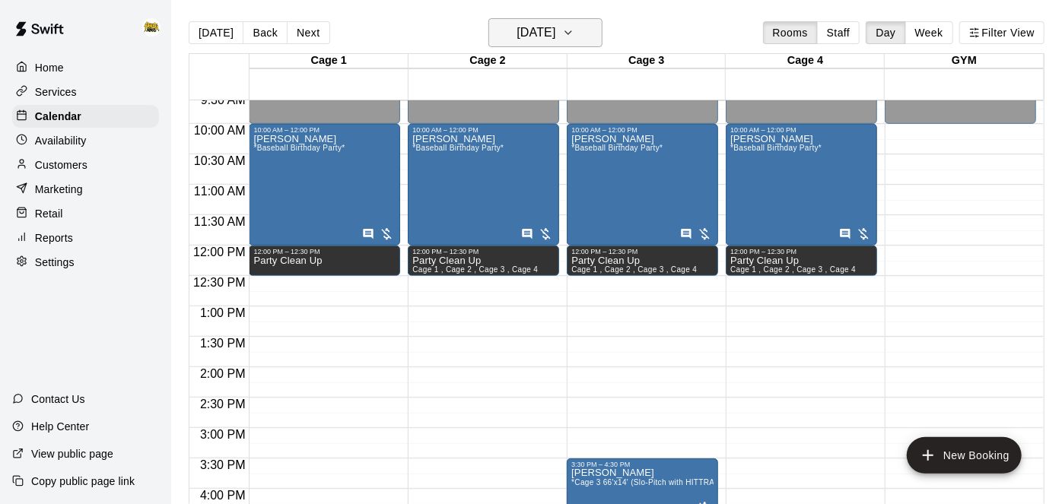
click at [580, 28] on button "[DATE]" at bounding box center [545, 32] width 114 height 29
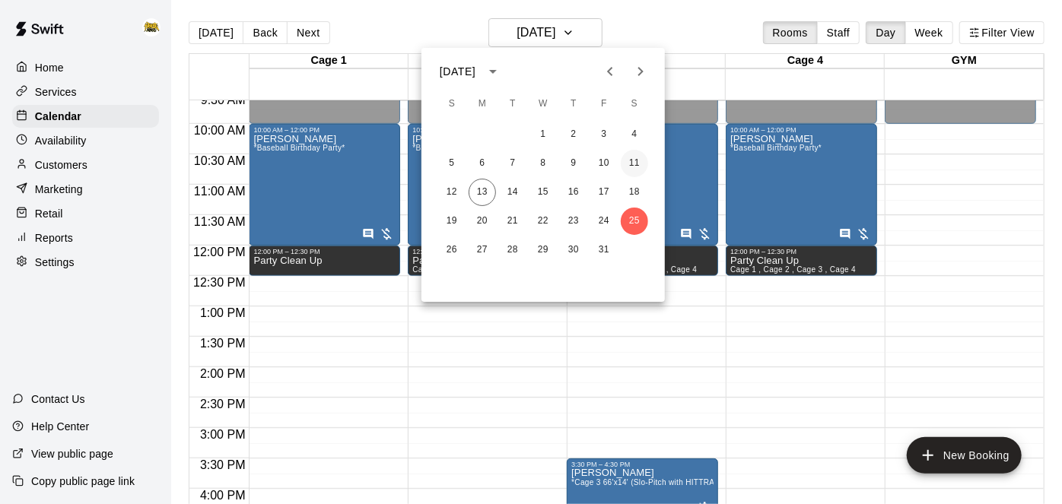
click at [631, 167] on button "11" at bounding box center [634, 163] width 27 height 27
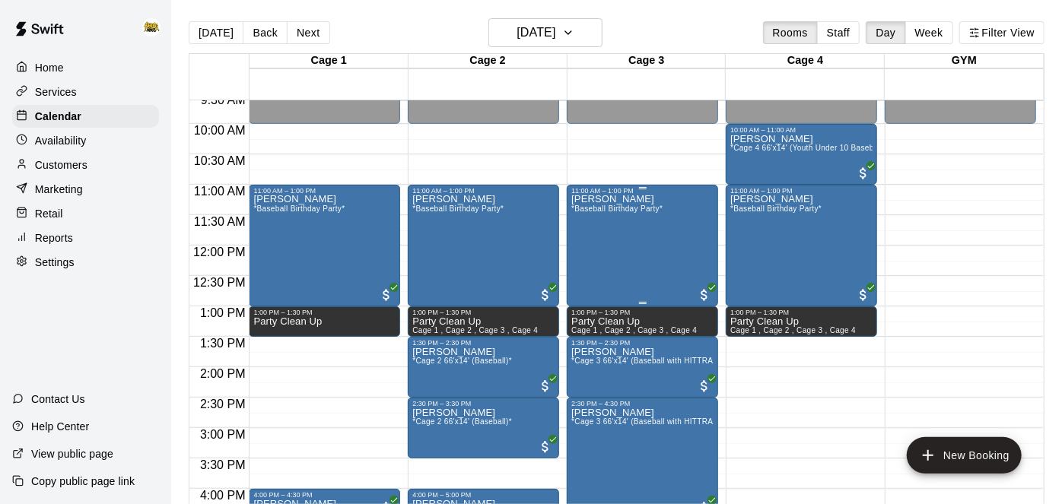
click at [625, 245] on div "[PERSON_NAME] *Baseball Birthday Party*" at bounding box center [616, 447] width 91 height 504
click at [921, 393] on div at bounding box center [531, 252] width 1062 height 504
click at [596, 34] on button "[DATE]" at bounding box center [545, 32] width 114 height 29
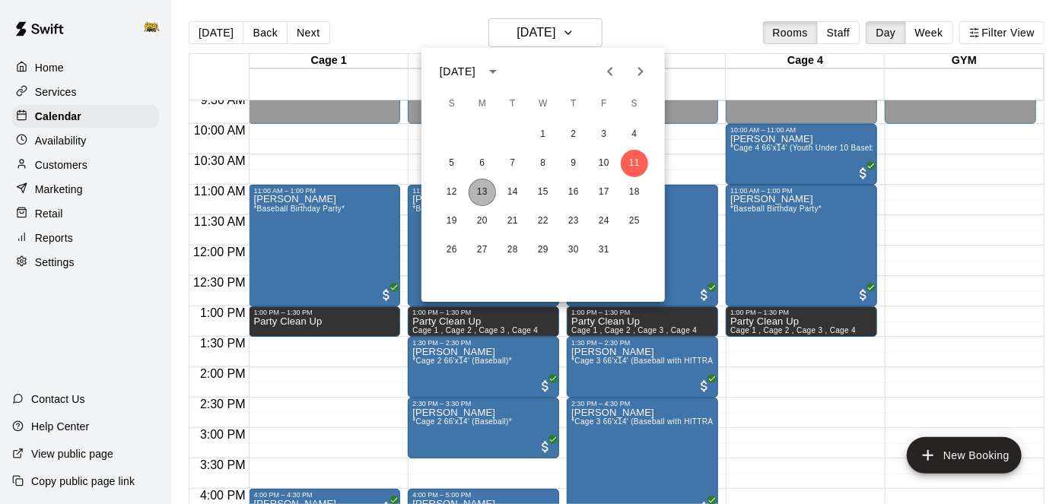
click at [485, 193] on button "13" at bounding box center [482, 192] width 27 height 27
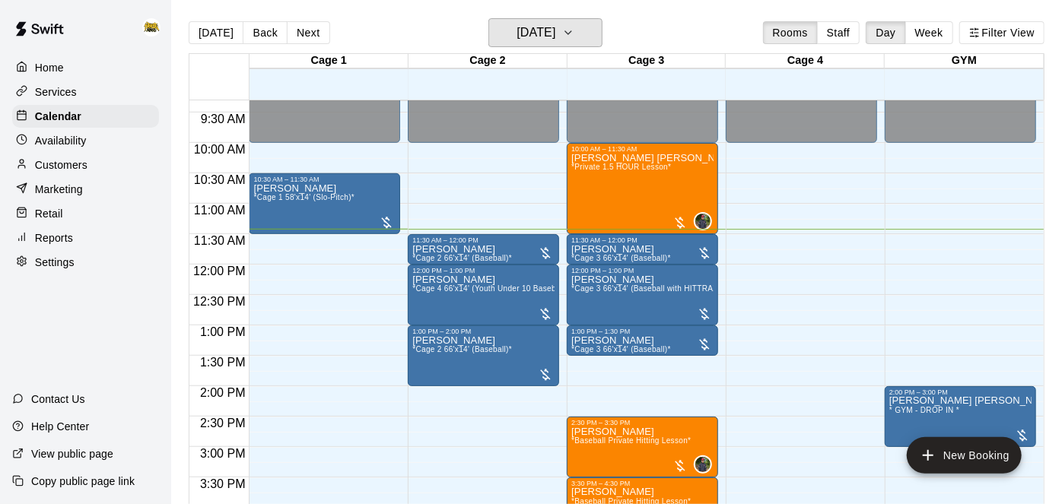
scroll to position [564, 0]
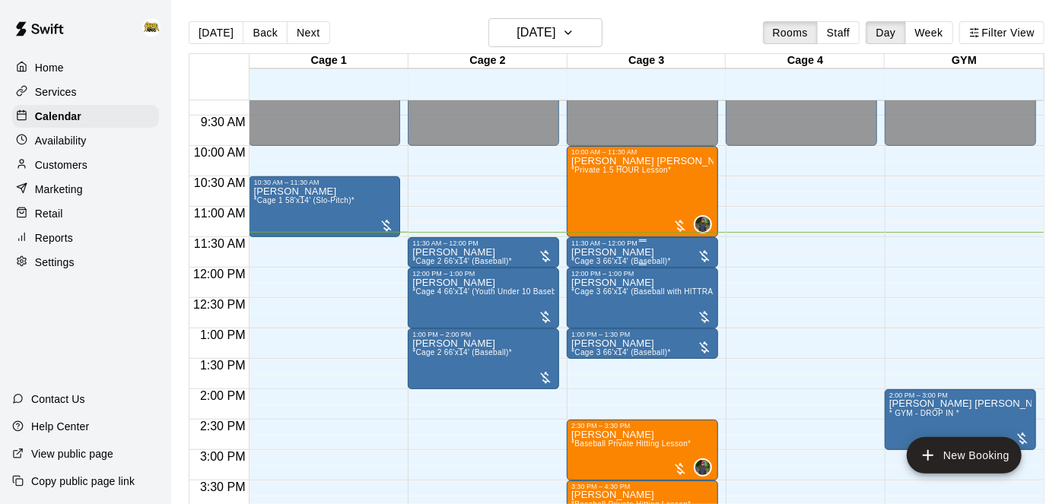
click at [677, 250] on div "[PERSON_NAME] *Cage 3 66'x14' (Baseball)*" at bounding box center [642, 499] width 142 height 504
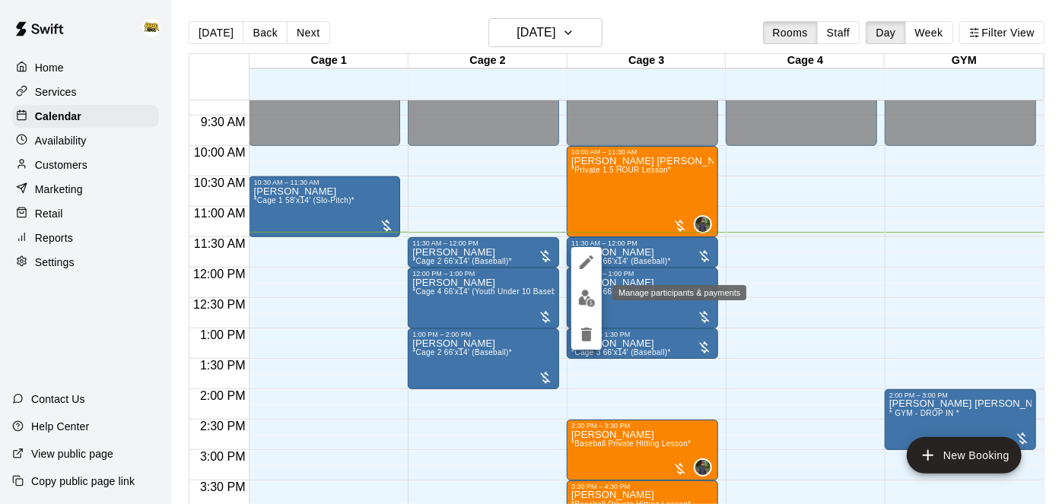
click at [591, 298] on img "edit" at bounding box center [586, 298] width 17 height 17
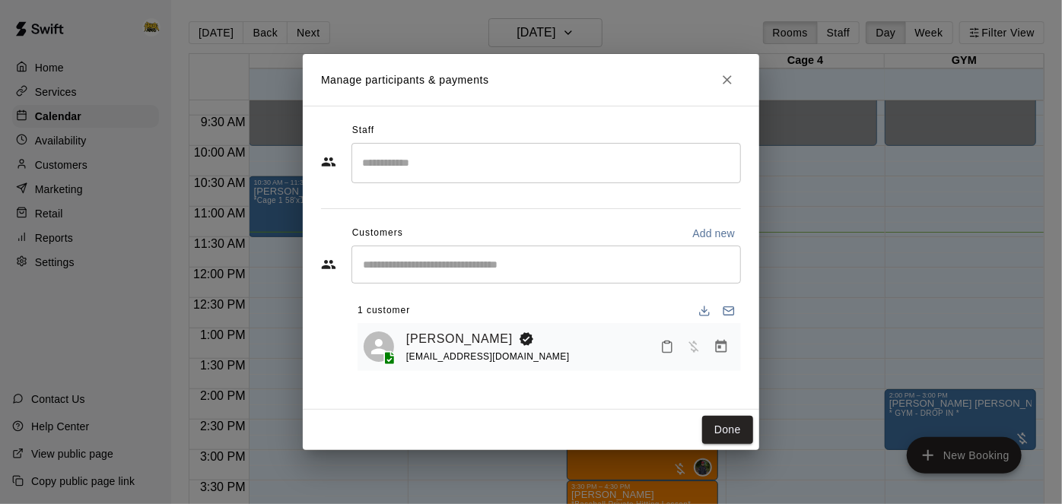
click at [664, 344] on icon "Mark attendance" at bounding box center [667, 347] width 14 height 14
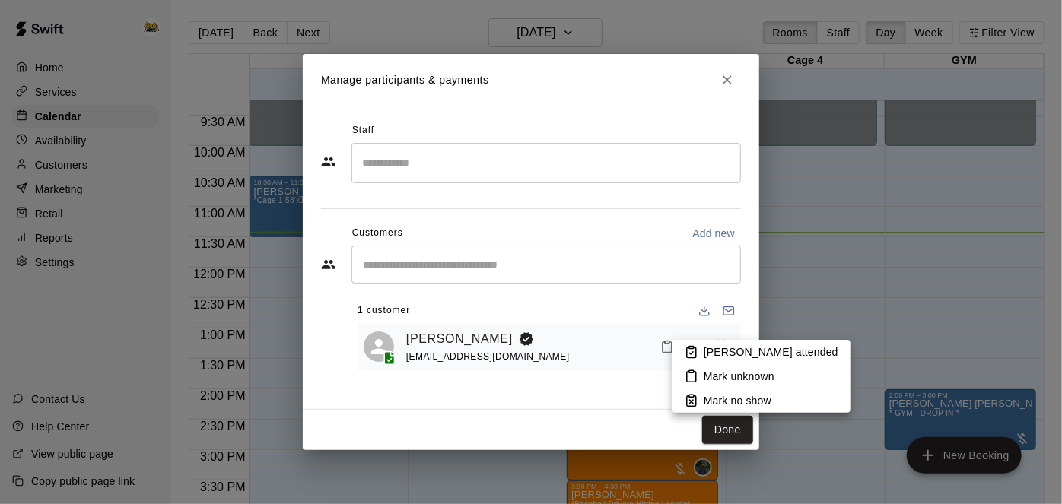
click at [685, 355] on icon at bounding box center [692, 352] width 14 height 14
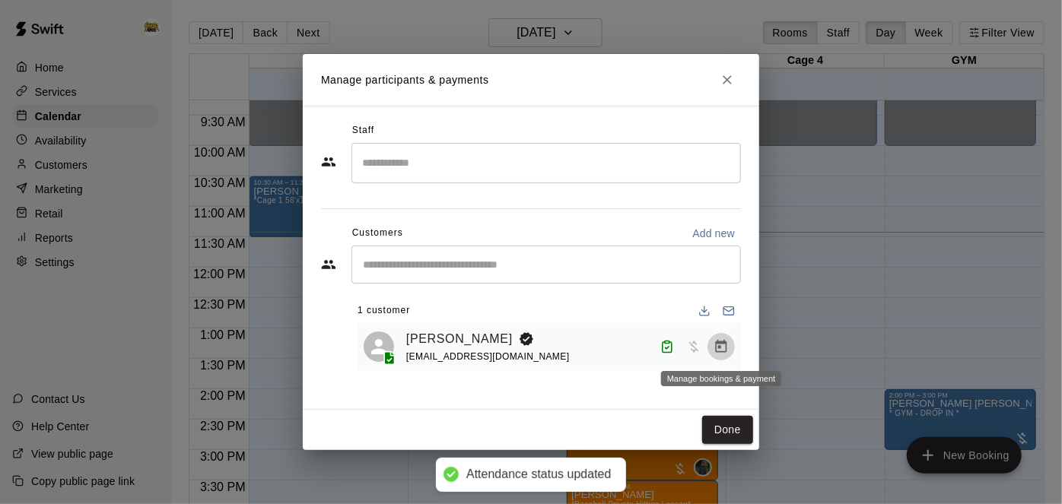
click at [723, 345] on icon "Manage bookings & payment" at bounding box center [721, 346] width 15 height 15
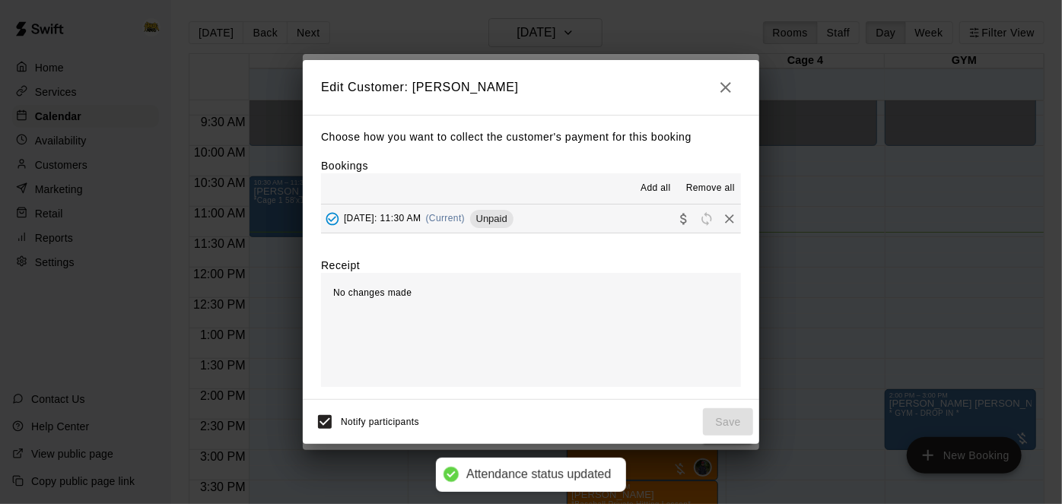
click at [634, 229] on button "[DATE]: 11:30 AM (Current) Unpaid" at bounding box center [531, 219] width 420 height 28
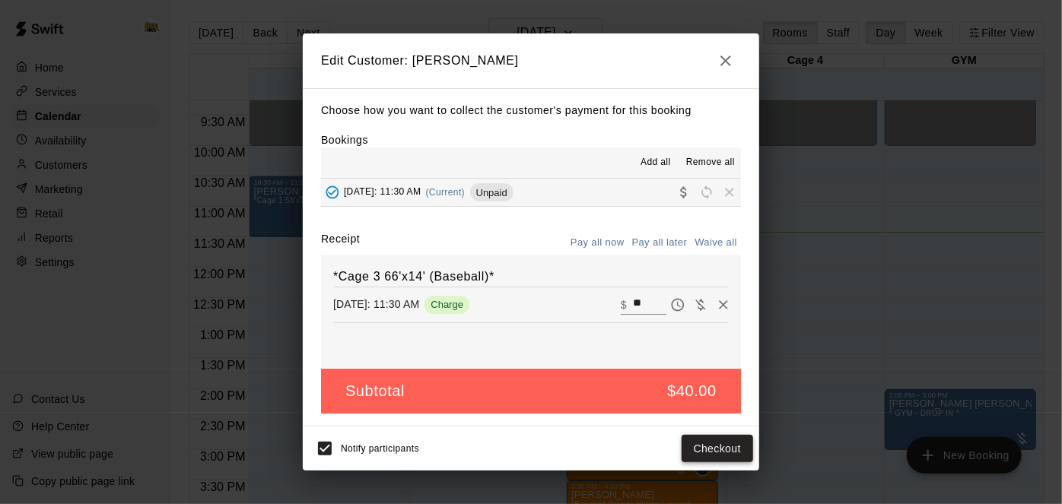
click at [704, 443] on button "Checkout" at bounding box center [718, 449] width 72 height 28
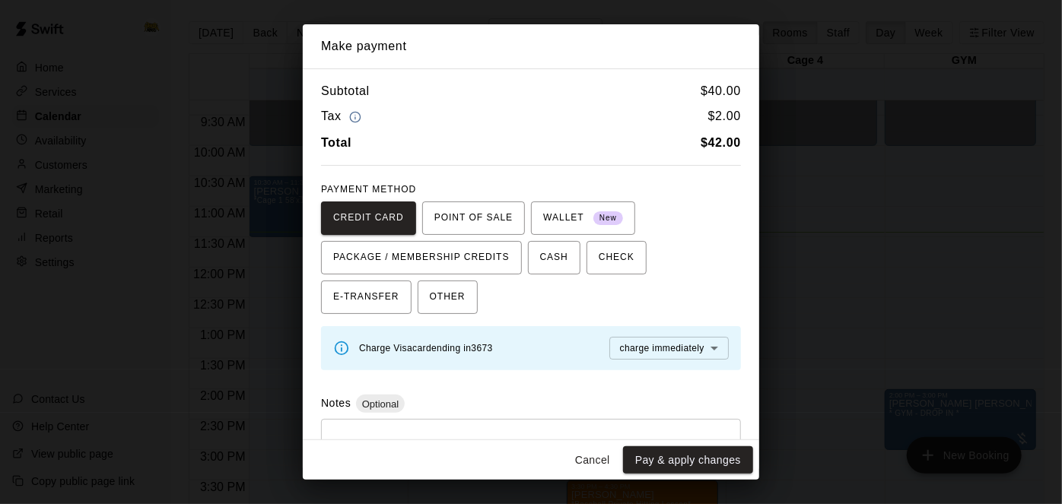
click at [512, 415] on div "Notes Optional * ​" at bounding box center [531, 442] width 420 height 95
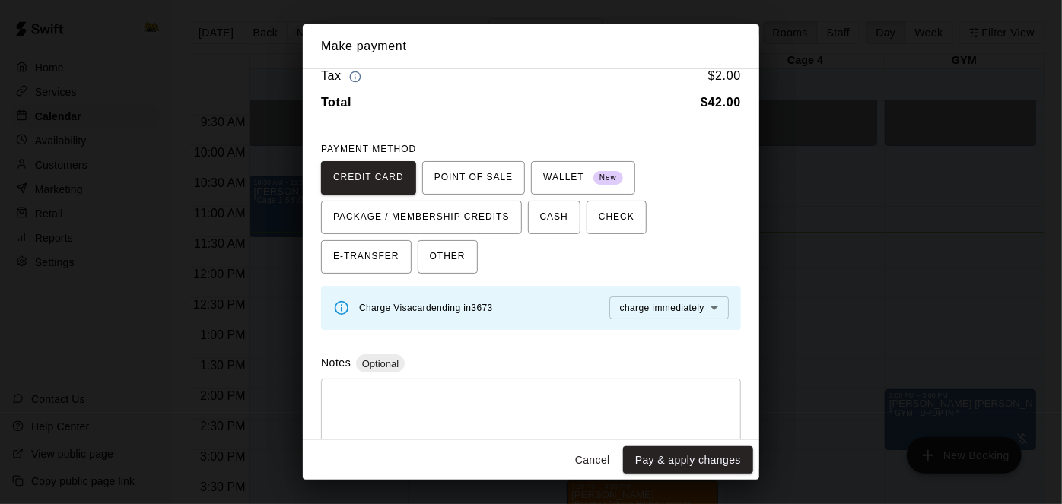
scroll to position [41, 0]
click at [590, 469] on button "Cancel" at bounding box center [592, 461] width 49 height 28
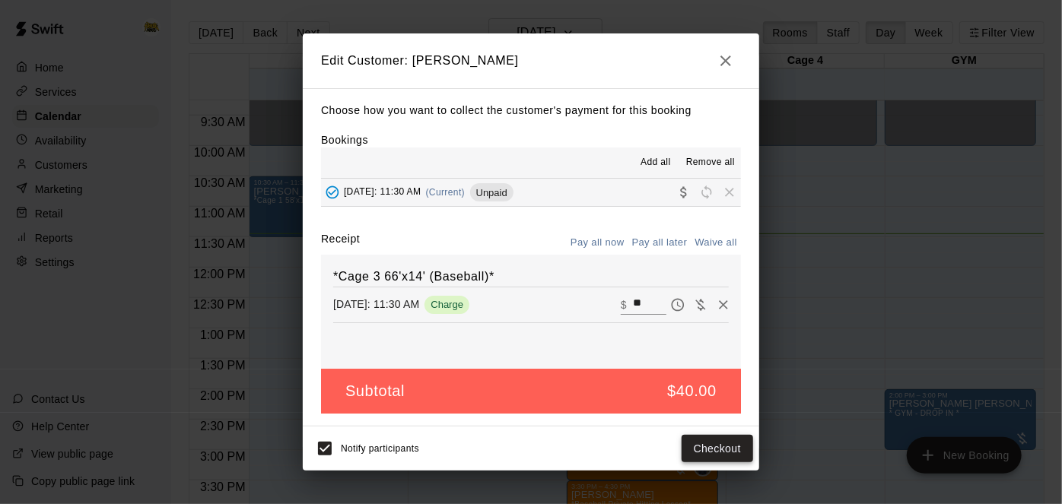
click at [693, 453] on button "Checkout" at bounding box center [718, 449] width 72 height 28
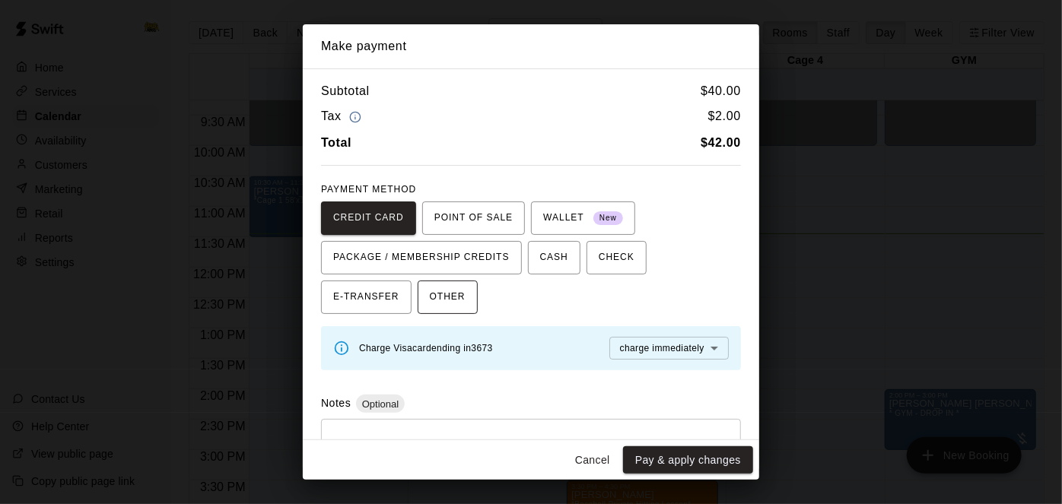
click at [430, 305] on span "OTHER" at bounding box center [448, 297] width 36 height 24
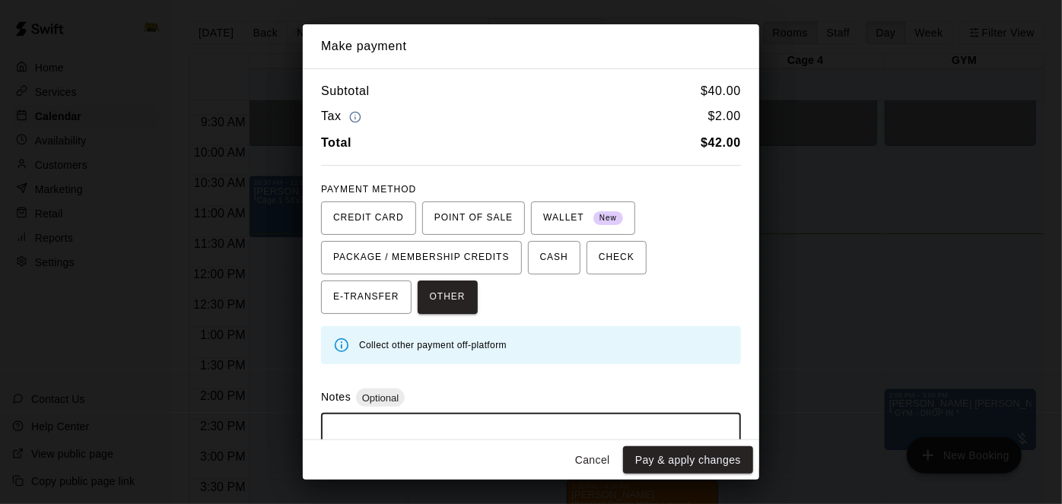
click at [374, 432] on textarea at bounding box center [531, 449] width 399 height 46
type textarea "**********"
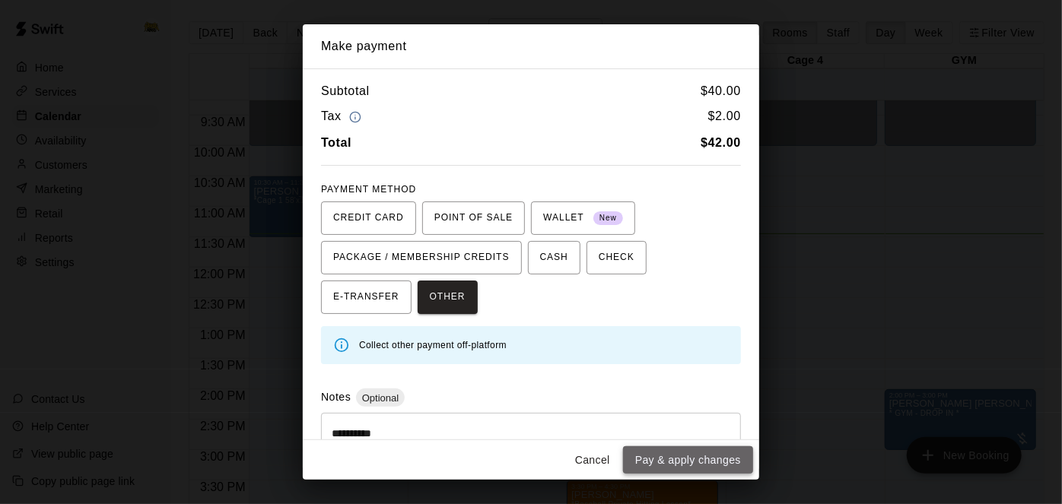
click at [701, 469] on button "Pay & apply changes" at bounding box center [688, 461] width 130 height 28
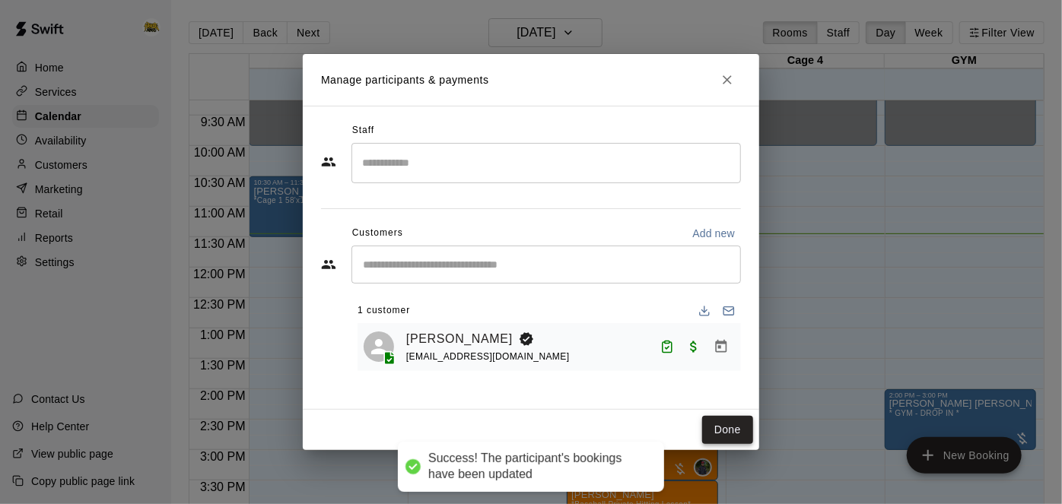
click at [733, 430] on button "Done" at bounding box center [727, 430] width 51 height 28
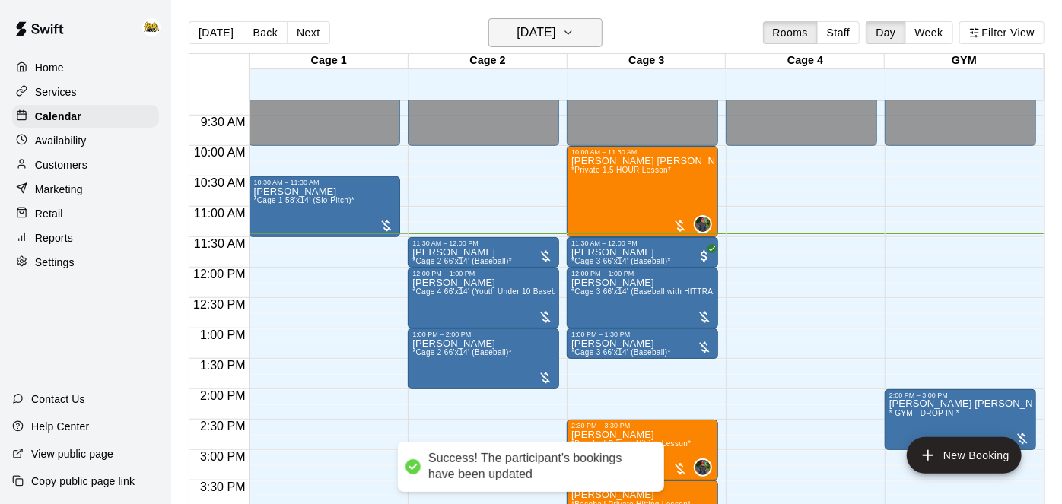
click at [555, 31] on h6 "[DATE]" at bounding box center [536, 32] width 39 height 21
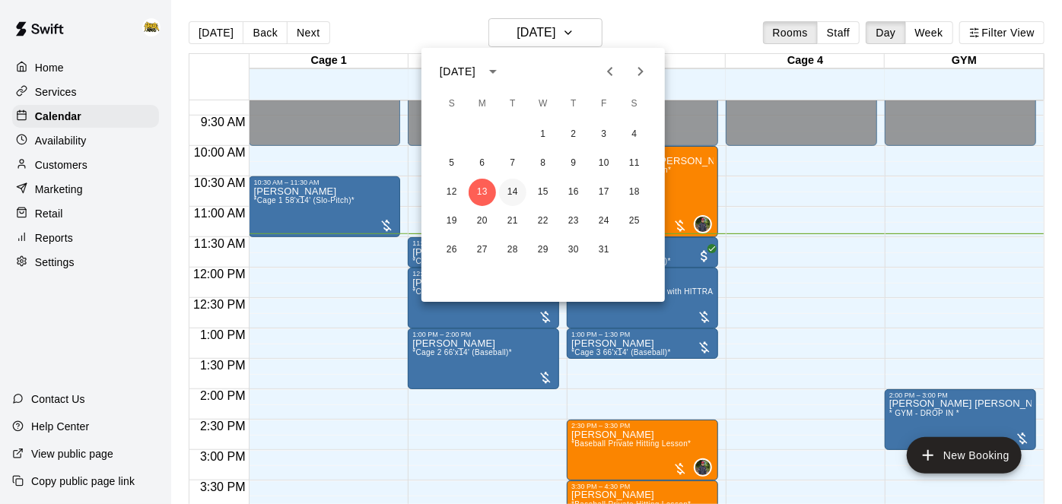
click at [510, 195] on button "14" at bounding box center [512, 192] width 27 height 27
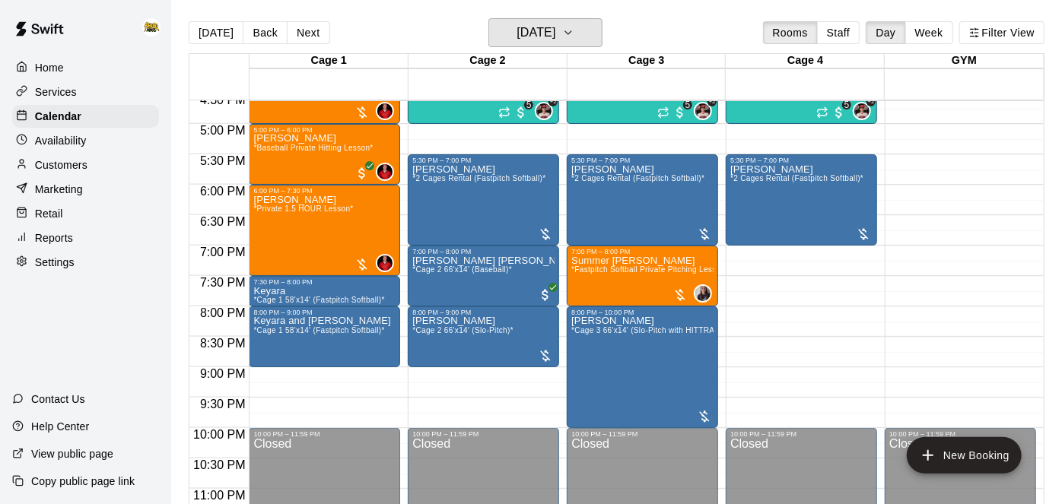
scroll to position [1013, 0]
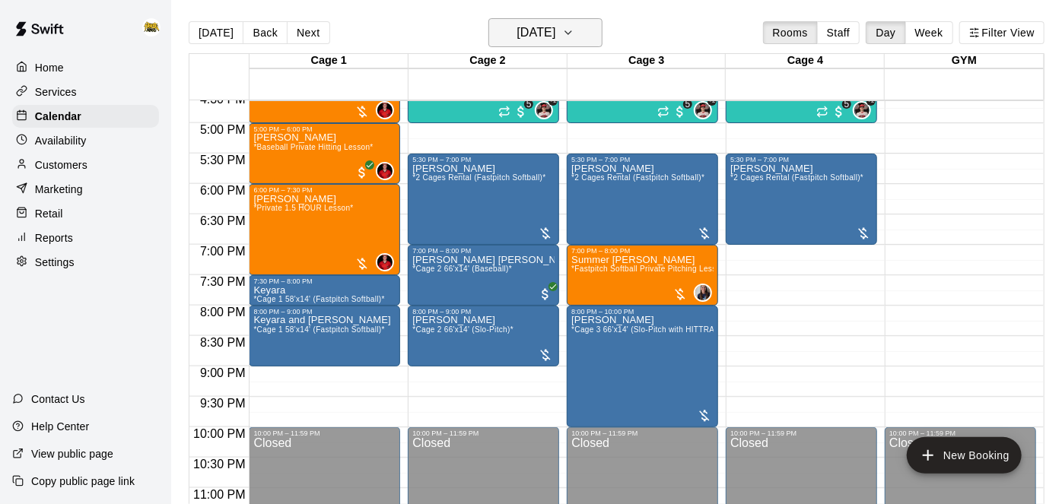
click at [574, 41] on icon "button" at bounding box center [568, 33] width 12 height 18
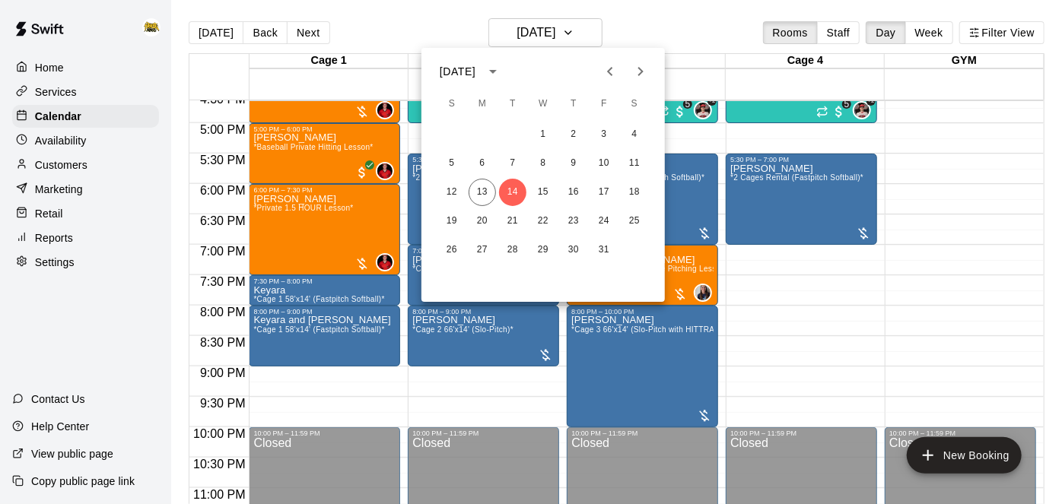
click at [752, 315] on div at bounding box center [531, 252] width 1062 height 504
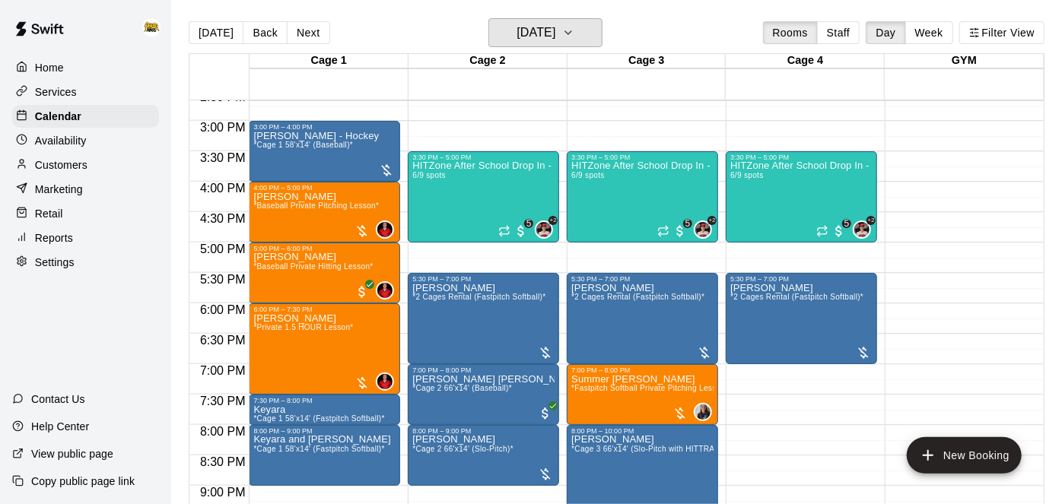
scroll to position [891, 0]
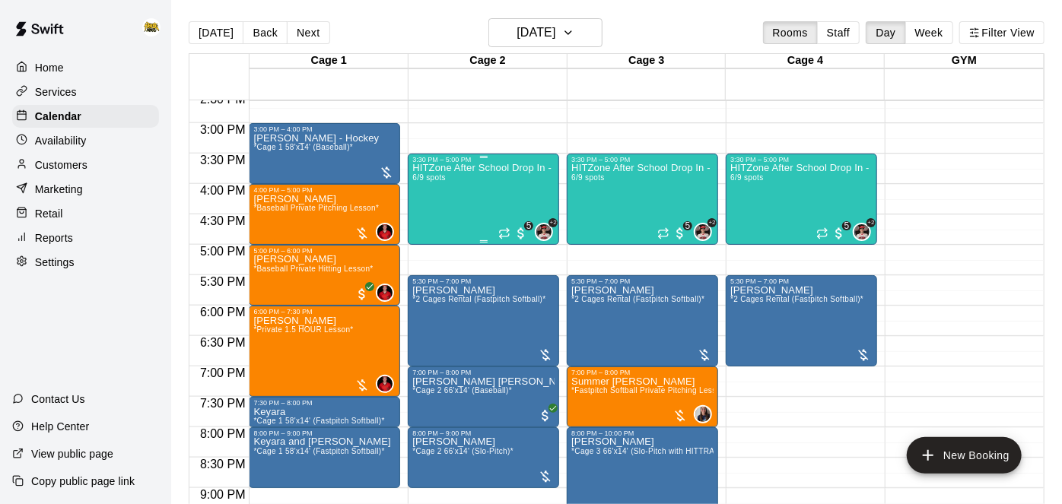
click at [473, 183] on div "HITZone After School Drop In - Registration Required 6/9 spots" at bounding box center [483, 416] width 142 height 504
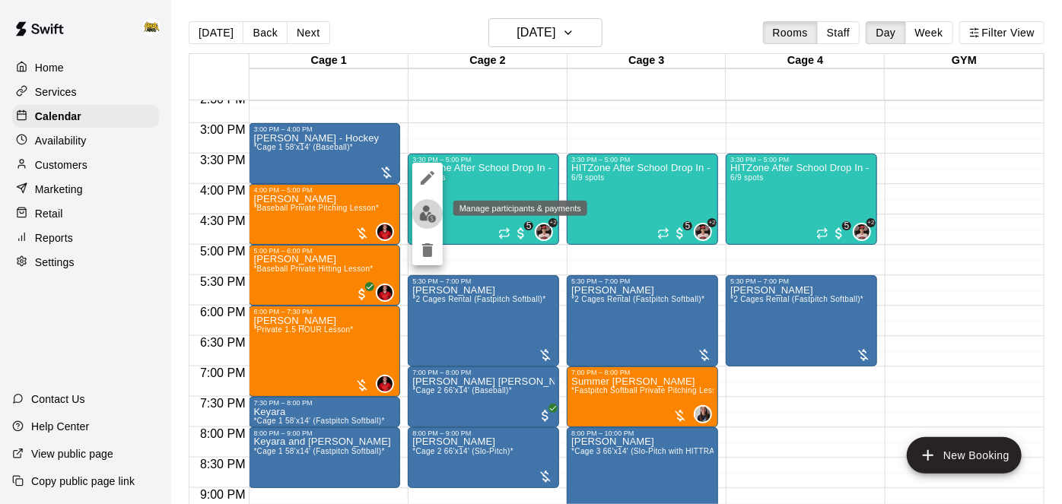
click at [431, 214] on img "edit" at bounding box center [427, 213] width 17 height 17
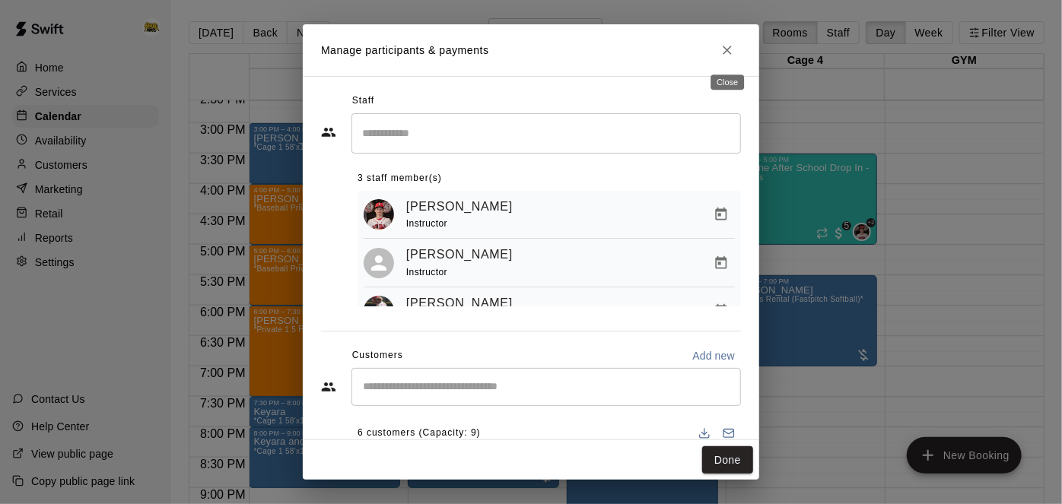
click at [731, 47] on icon "Close" at bounding box center [727, 50] width 15 height 15
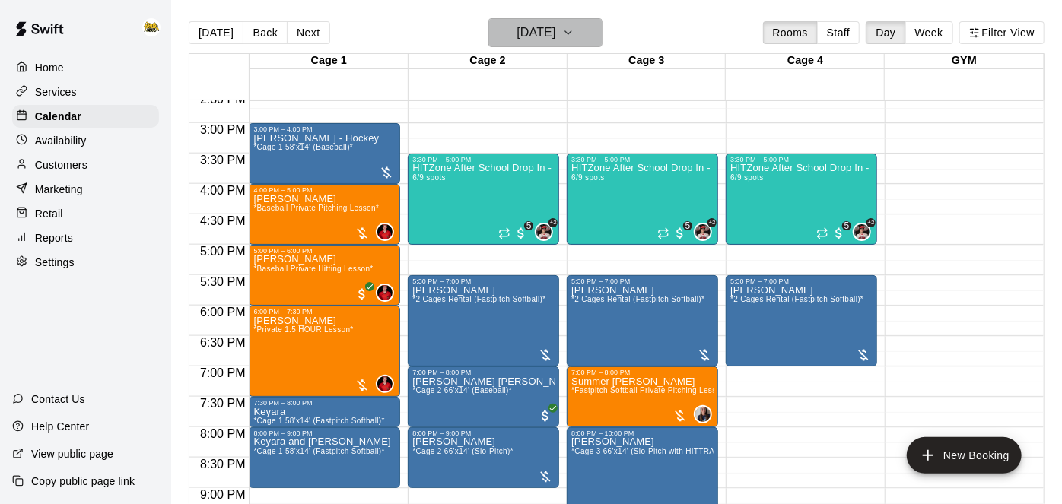
click at [555, 40] on h6 "[DATE]" at bounding box center [536, 32] width 39 height 21
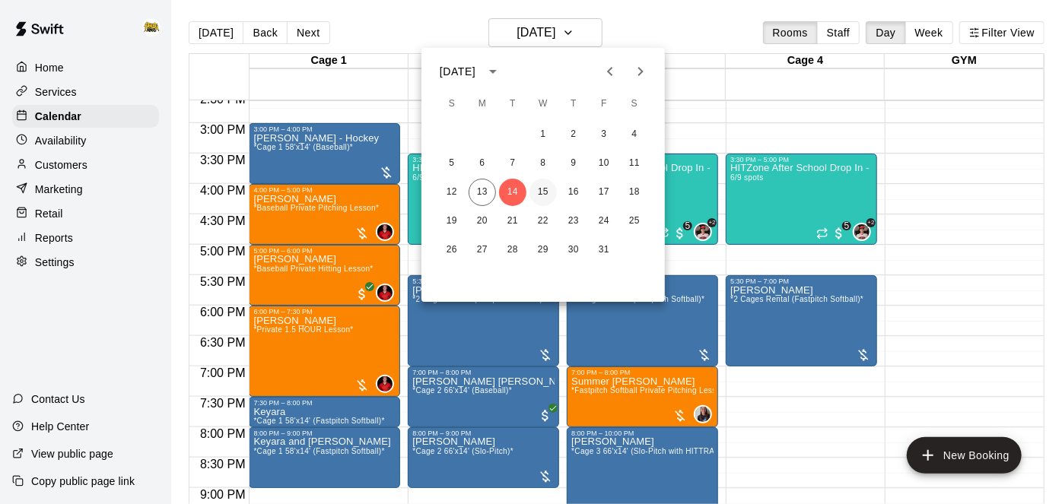
click at [548, 190] on button "15" at bounding box center [542, 192] width 27 height 27
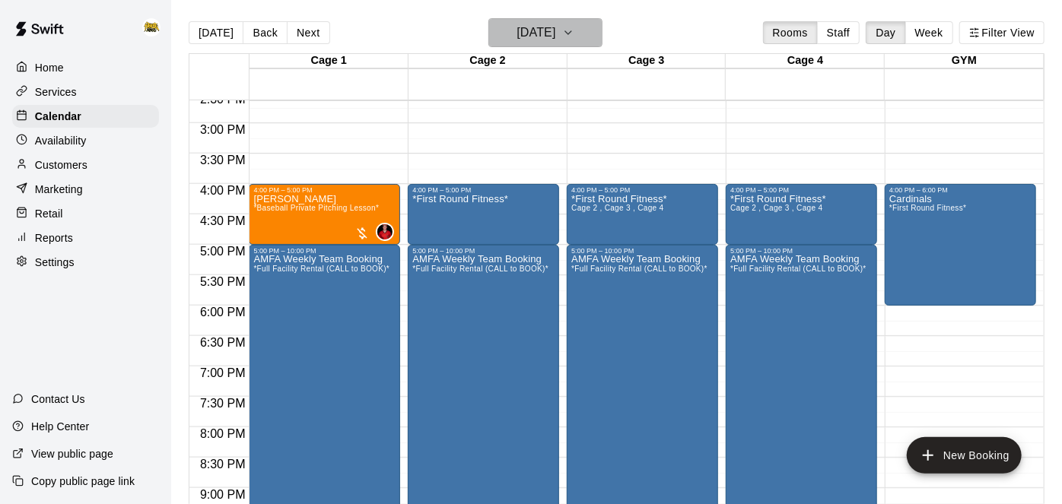
click at [574, 32] on icon "button" at bounding box center [568, 33] width 12 height 18
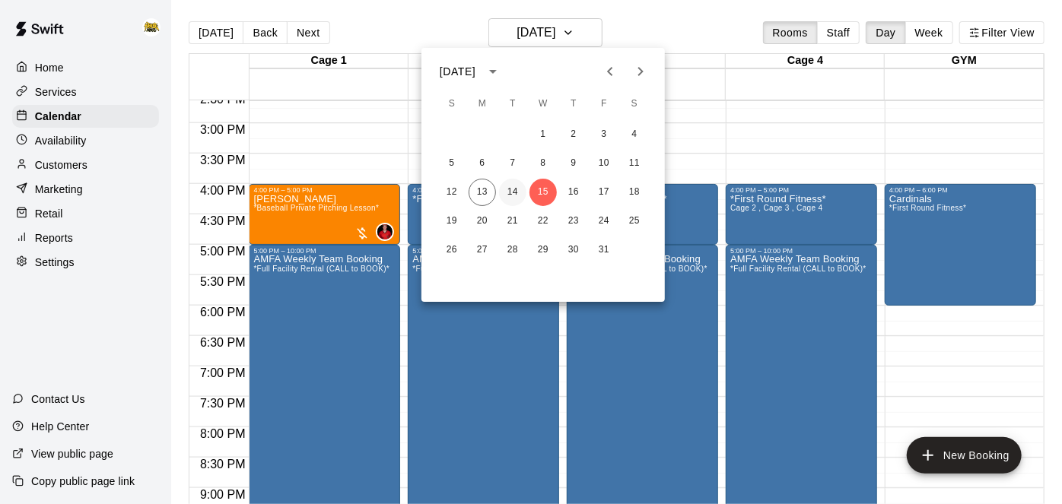
click at [518, 192] on button "14" at bounding box center [512, 192] width 27 height 27
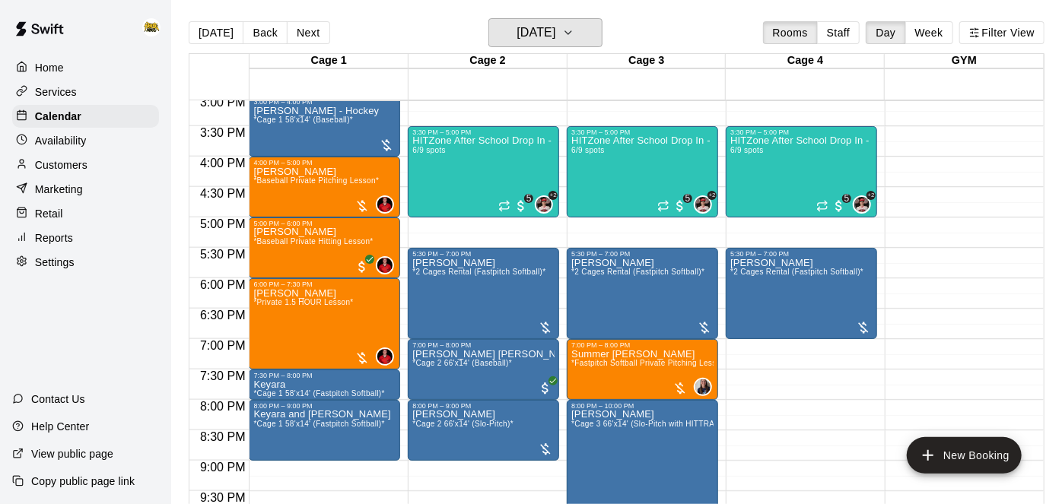
scroll to position [936, 0]
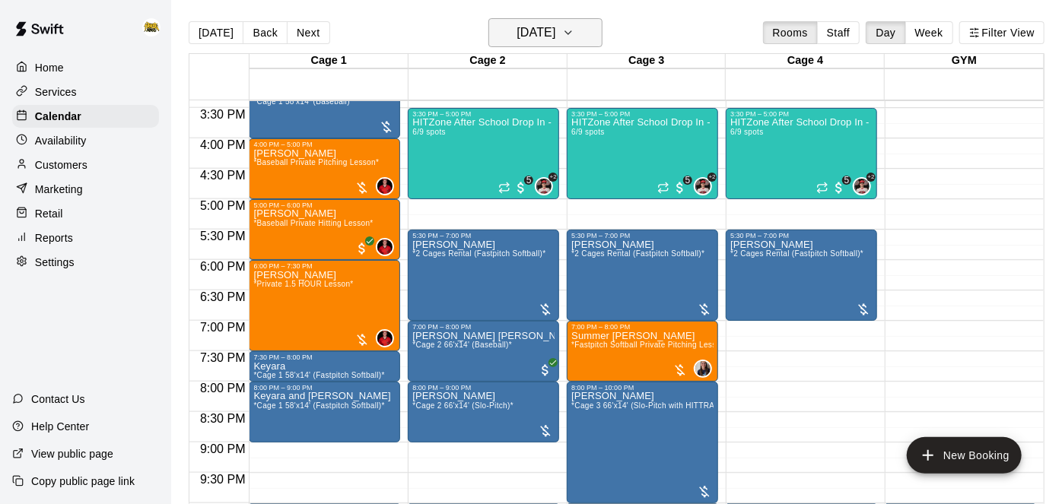
click at [599, 35] on button "[DATE]" at bounding box center [545, 32] width 114 height 29
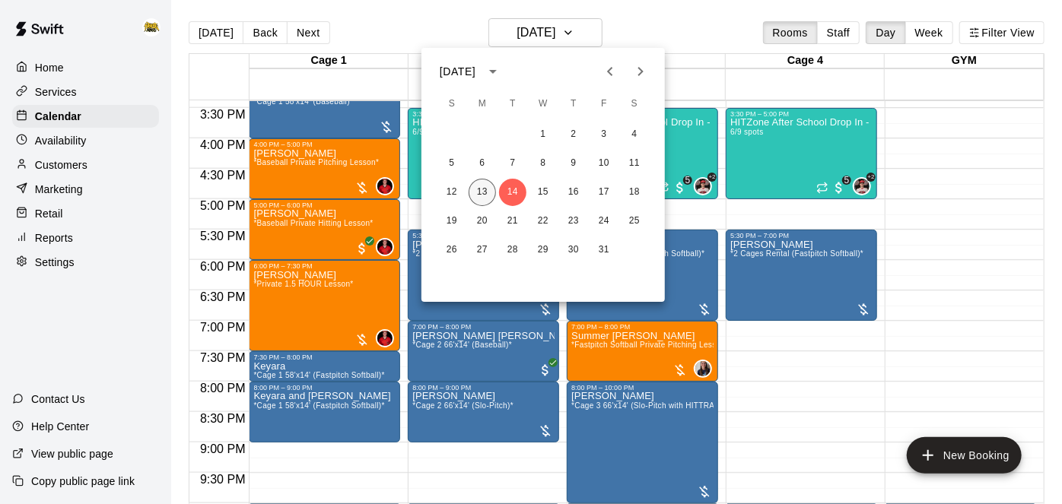
click at [476, 191] on button "13" at bounding box center [482, 192] width 27 height 27
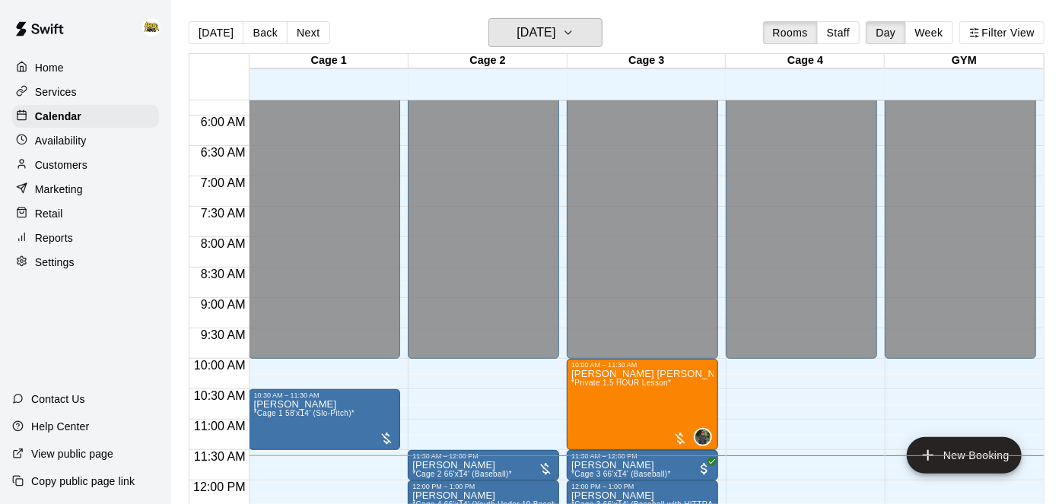
scroll to position [349, 0]
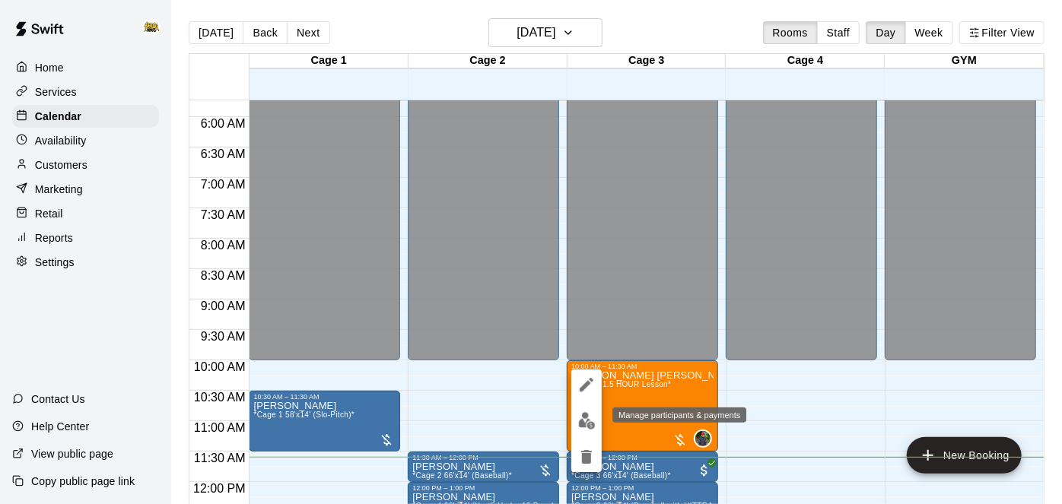
click at [591, 423] on img "edit" at bounding box center [586, 420] width 17 height 17
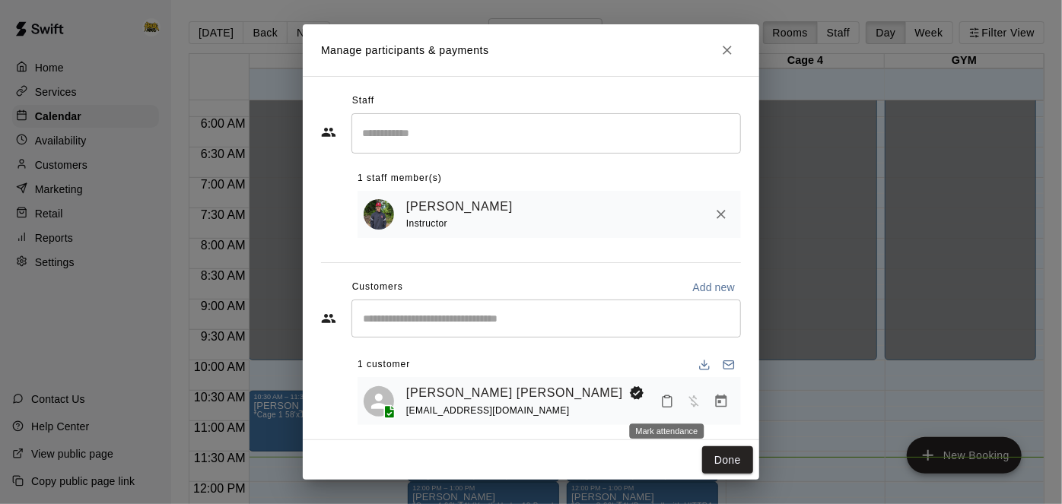
click at [668, 402] on icon "Mark attendance" at bounding box center [667, 402] width 14 height 14
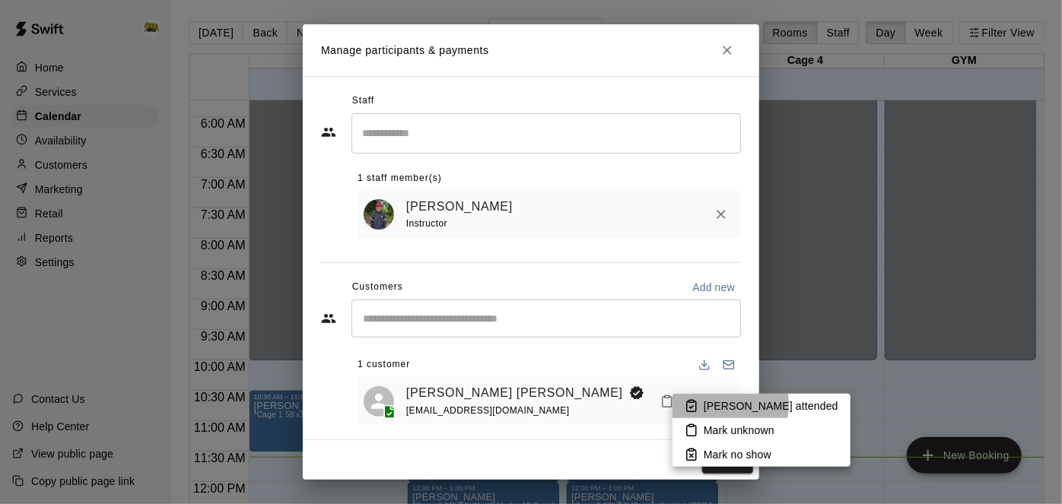
click at [704, 404] on p "[PERSON_NAME] attended" at bounding box center [771, 406] width 135 height 15
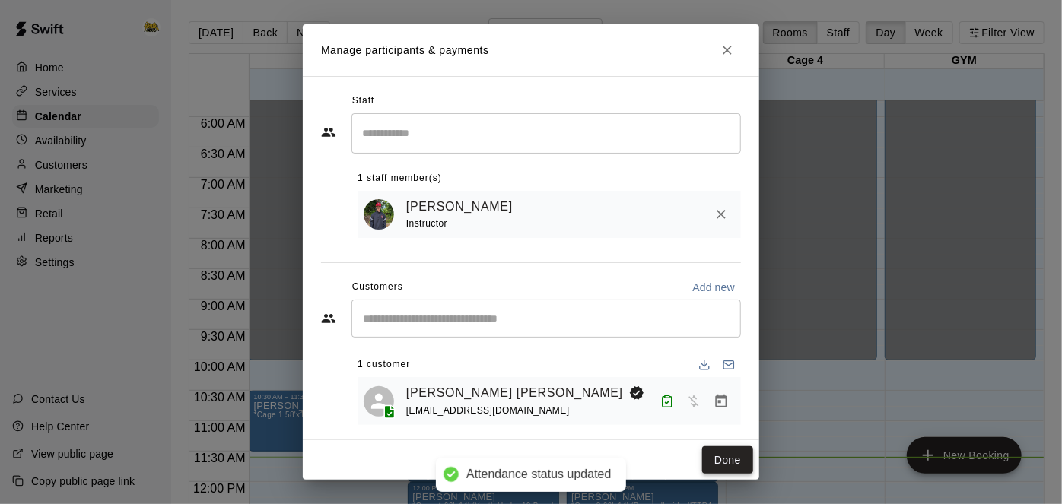
click at [729, 458] on button "Done" at bounding box center [727, 461] width 51 height 28
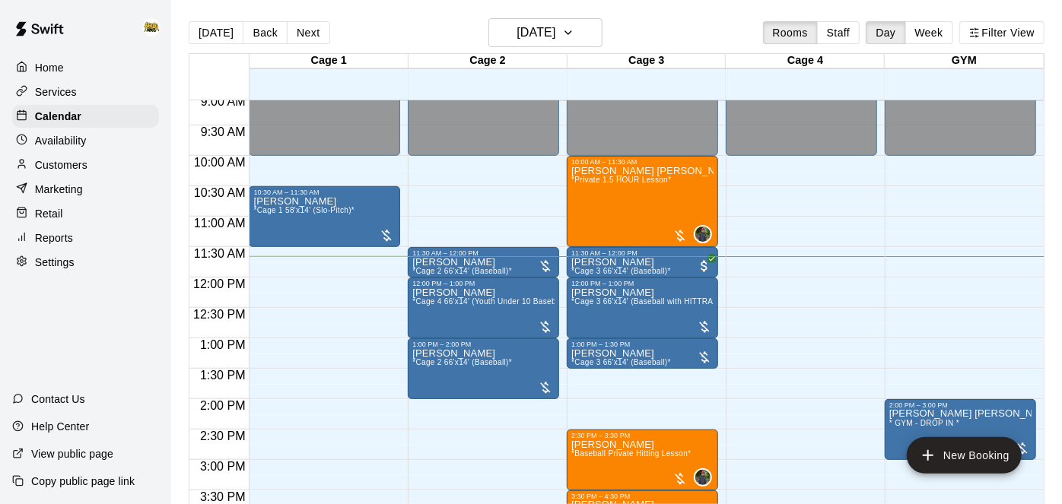
scroll to position [718, 0]
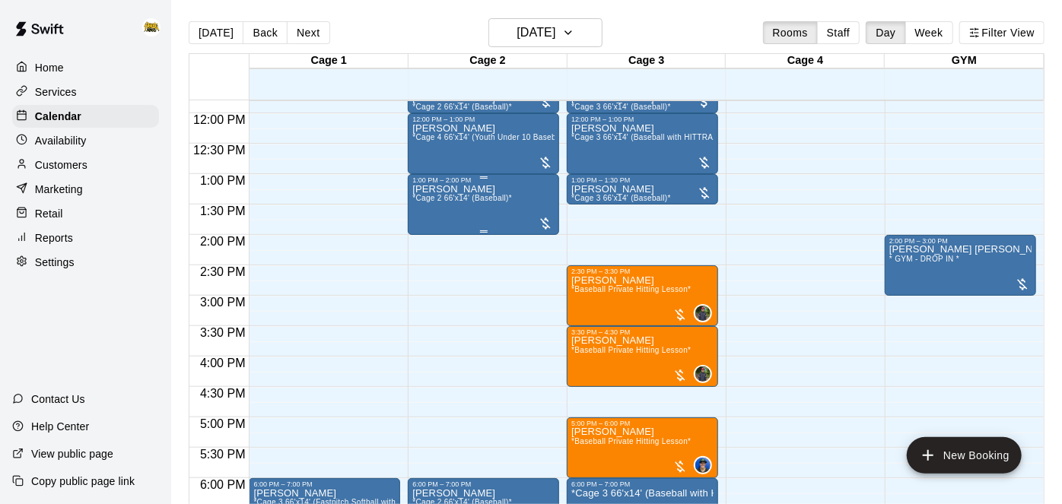
click at [494, 205] on div "[PERSON_NAME] *Cage 2 66'x14' (Baseball)*" at bounding box center [462, 436] width 100 height 504
click at [428, 206] on icon "edit" at bounding box center [427, 199] width 18 height 18
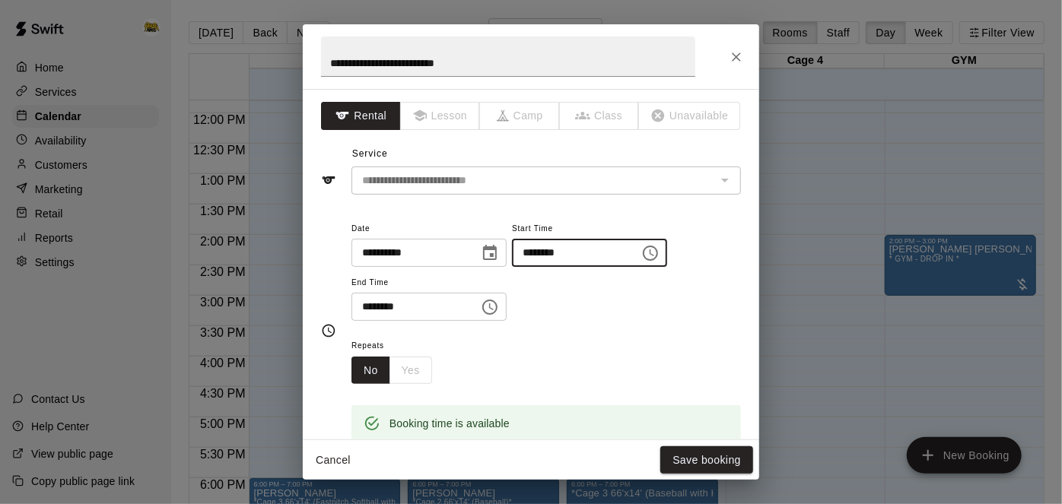
click at [512, 267] on input "********" at bounding box center [570, 253] width 117 height 28
type input "********"
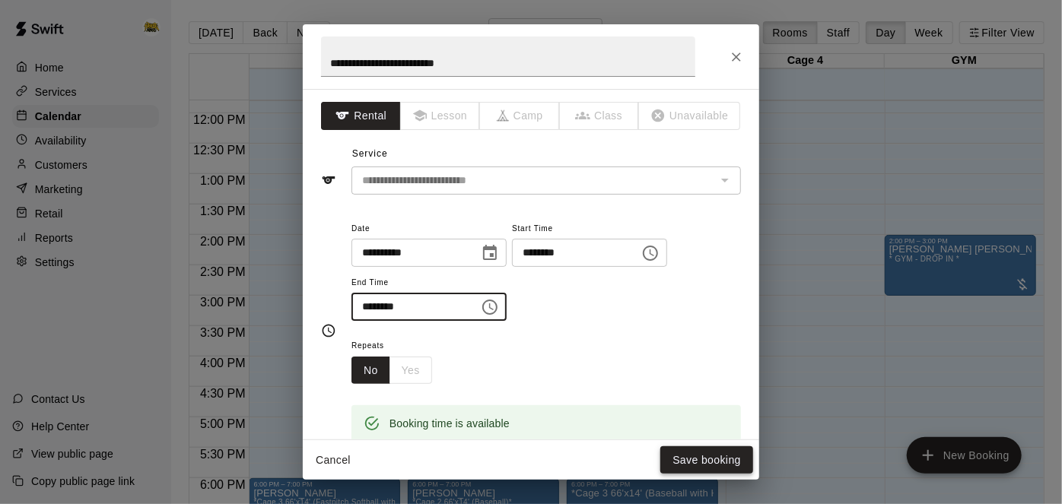
type input "********"
click at [688, 455] on button "Save booking" at bounding box center [706, 461] width 93 height 28
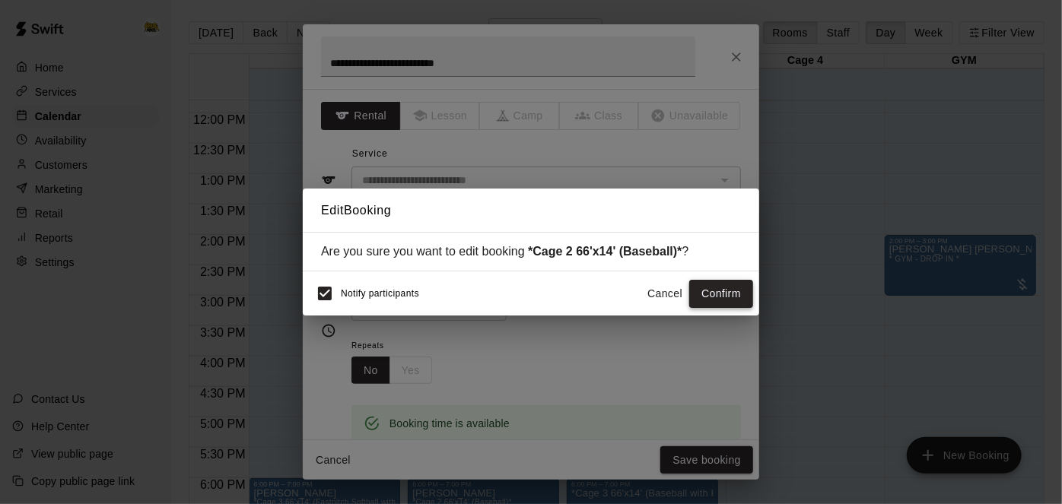
click at [738, 291] on button "Confirm" at bounding box center [721, 294] width 64 height 28
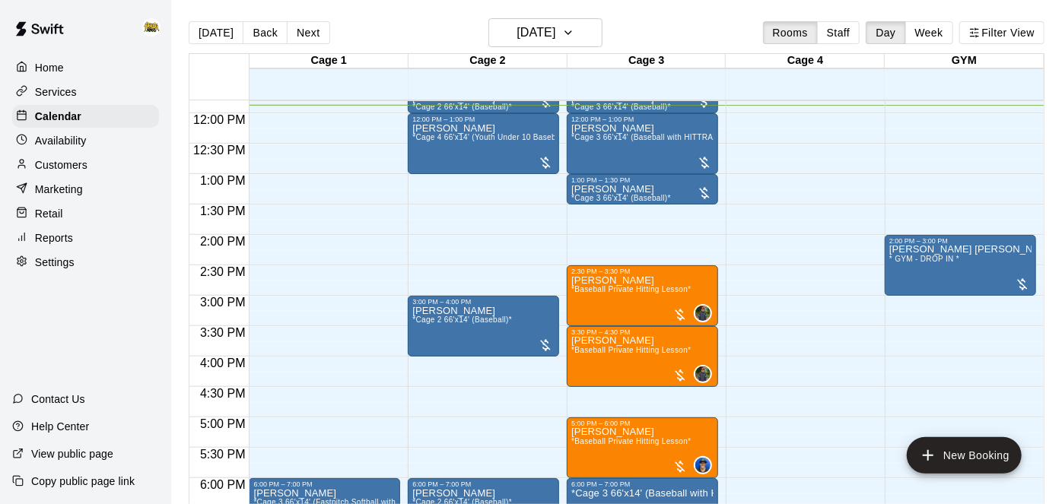
click at [871, 349] on div "12:00 AM – 10:00 AM Closed 8:00 PM – 10:00 PM Unavailable Cage 1 , Cage 2 , Cag…" at bounding box center [801, 113] width 151 height 1461
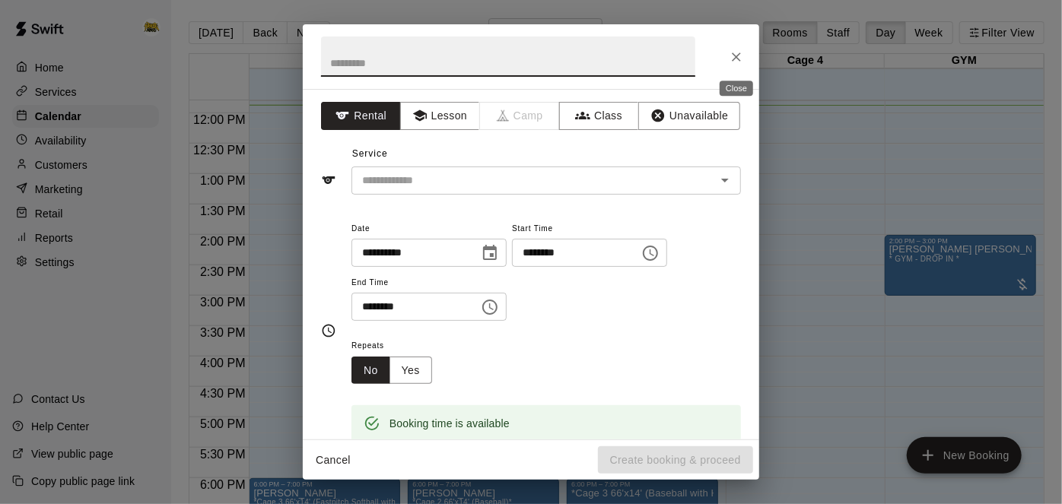
click at [730, 61] on icon "Close" at bounding box center [736, 56] width 15 height 15
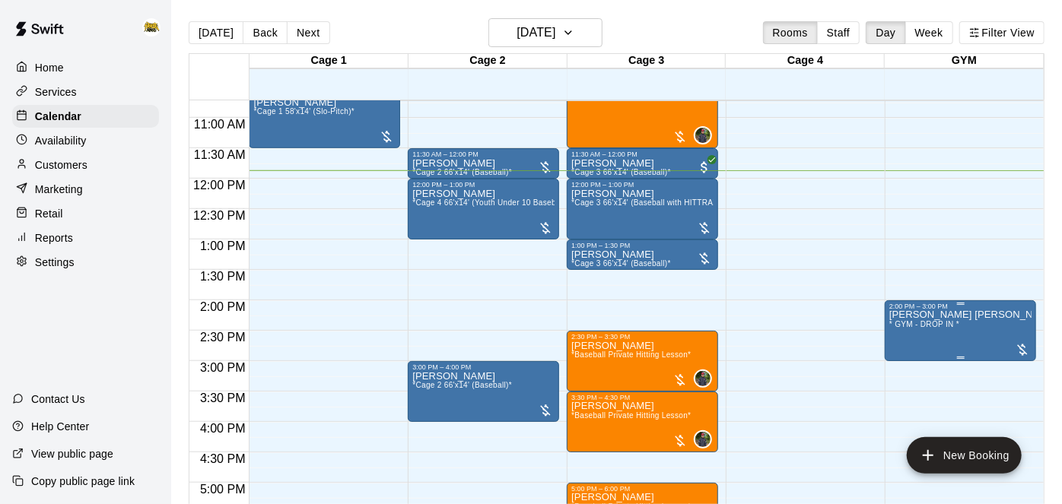
scroll to position [649, 0]
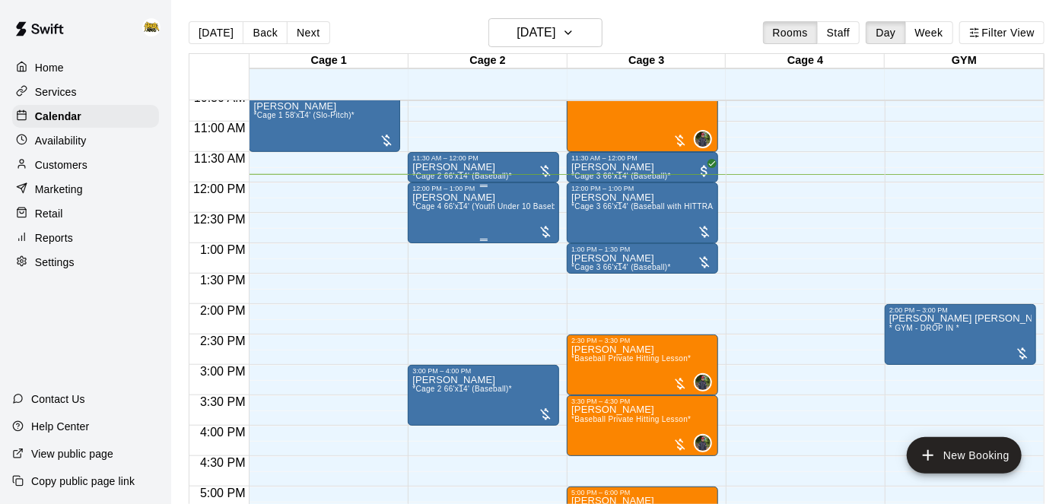
click at [512, 209] on span "*Cage 4 66'x14' (Youth Under 10 Baseball)*" at bounding box center [491, 206] width 158 height 8
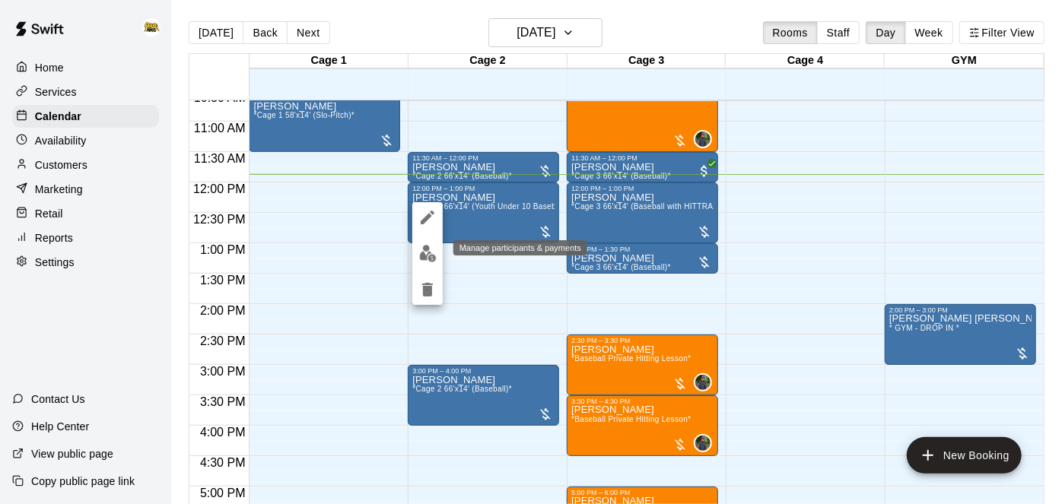
click at [436, 260] on img "edit" at bounding box center [427, 253] width 17 height 17
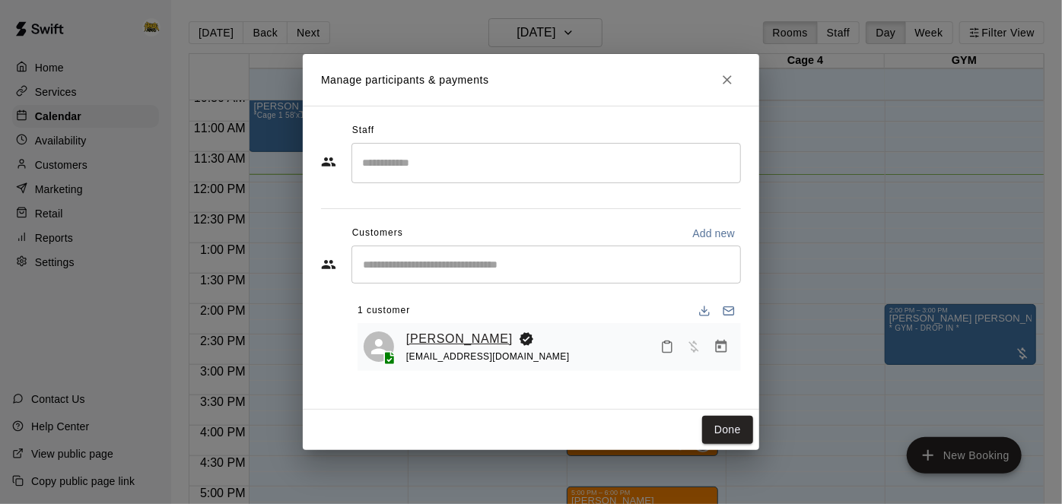
click at [424, 341] on link "[PERSON_NAME]" at bounding box center [459, 339] width 107 height 20
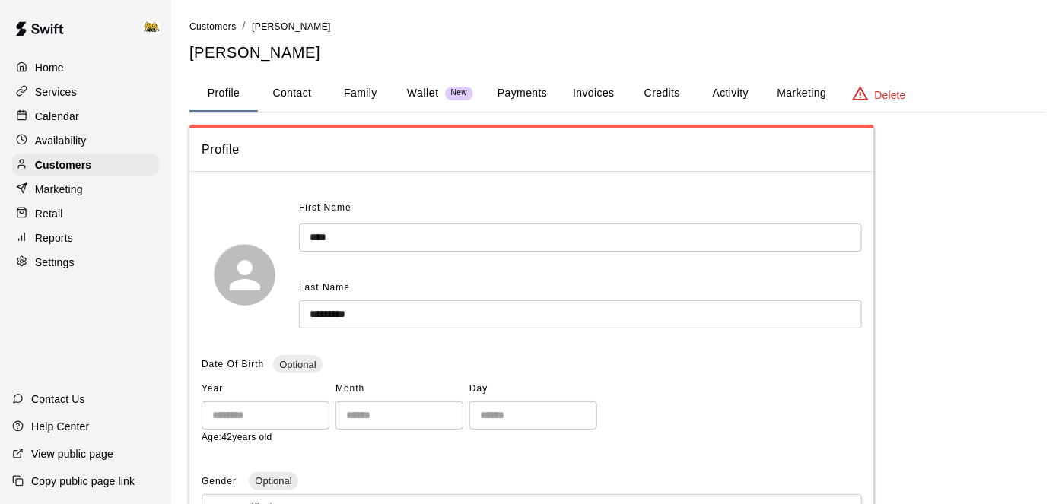
click at [741, 90] on button "Activity" at bounding box center [730, 93] width 68 height 37
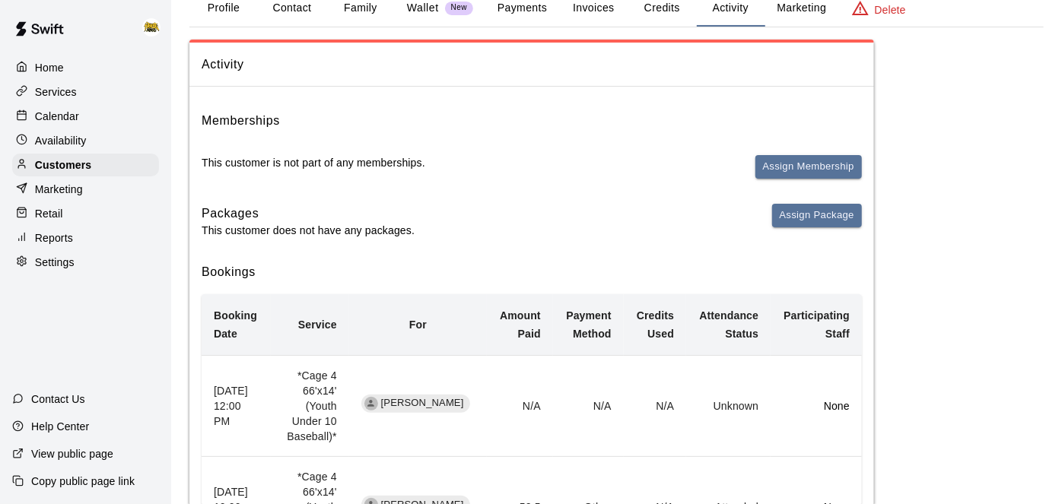
scroll to position [68, 0]
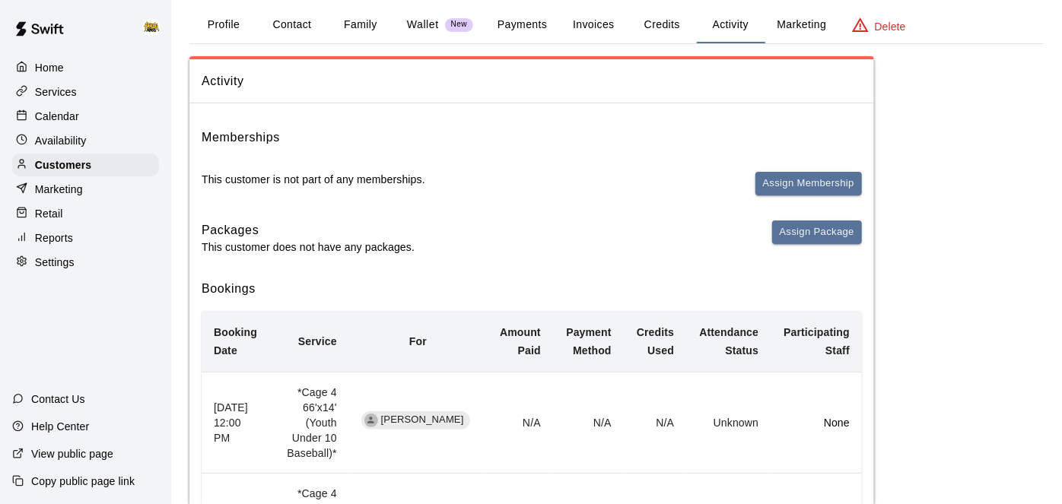
click at [71, 113] on p "Calendar" at bounding box center [57, 116] width 44 height 15
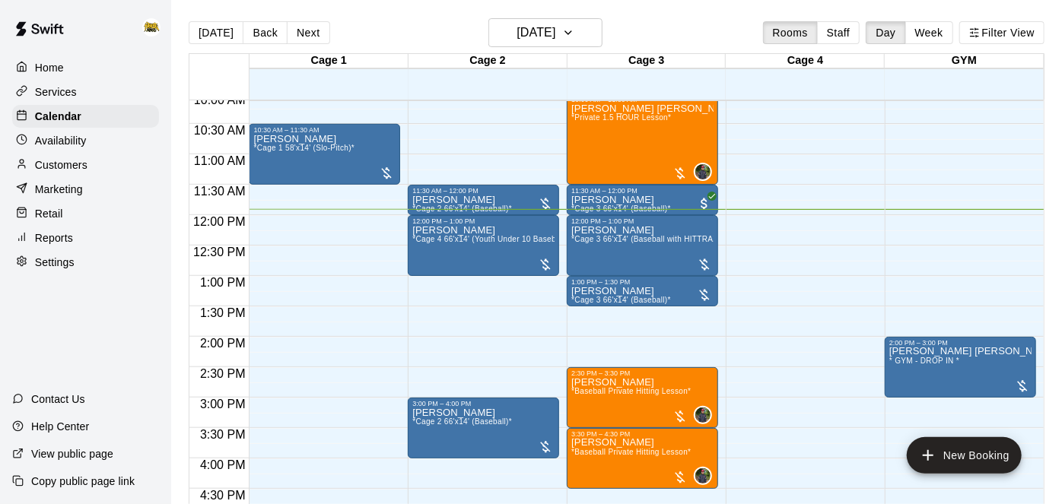
scroll to position [615, 0]
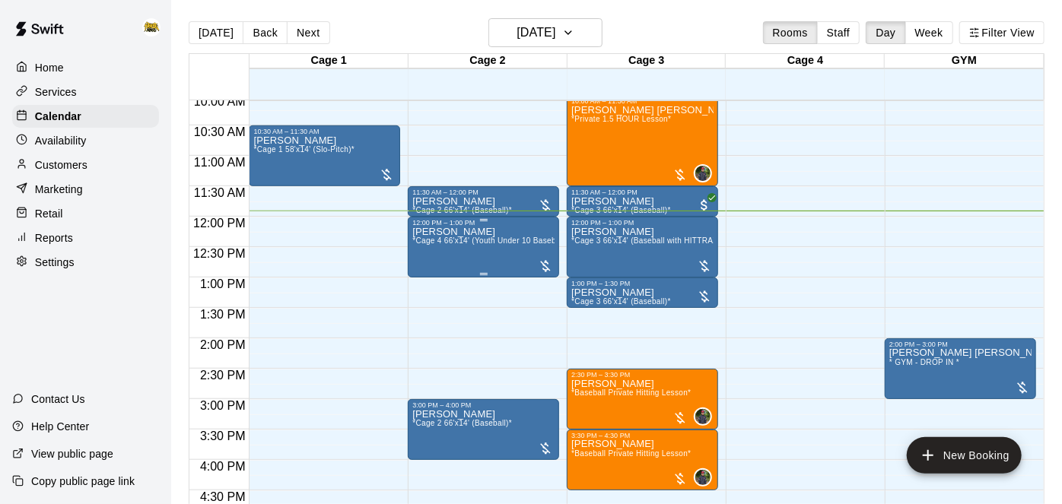
click at [439, 240] on span "*Cage 4 66'x14' (Youth Under 10 Baseball)*" at bounding box center [491, 241] width 158 height 8
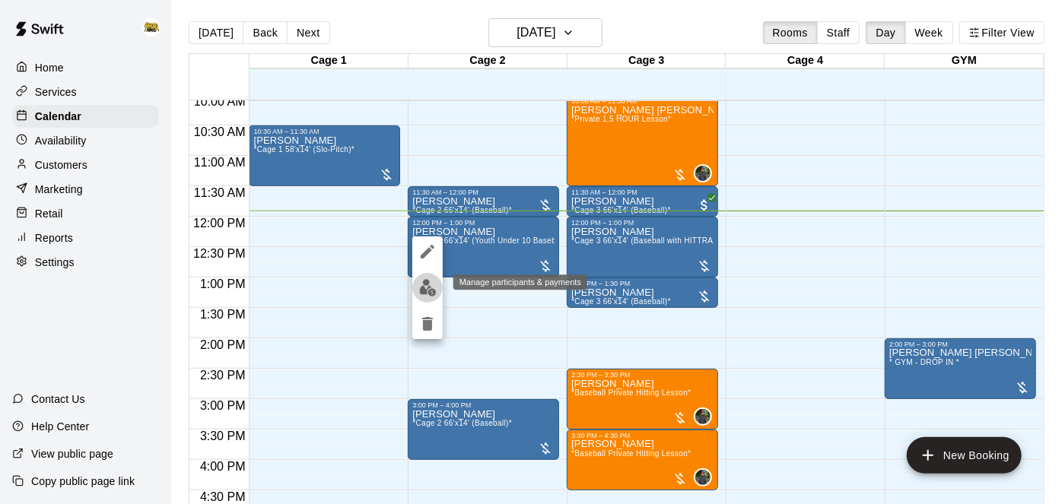
click at [428, 284] on img "edit" at bounding box center [427, 287] width 17 height 17
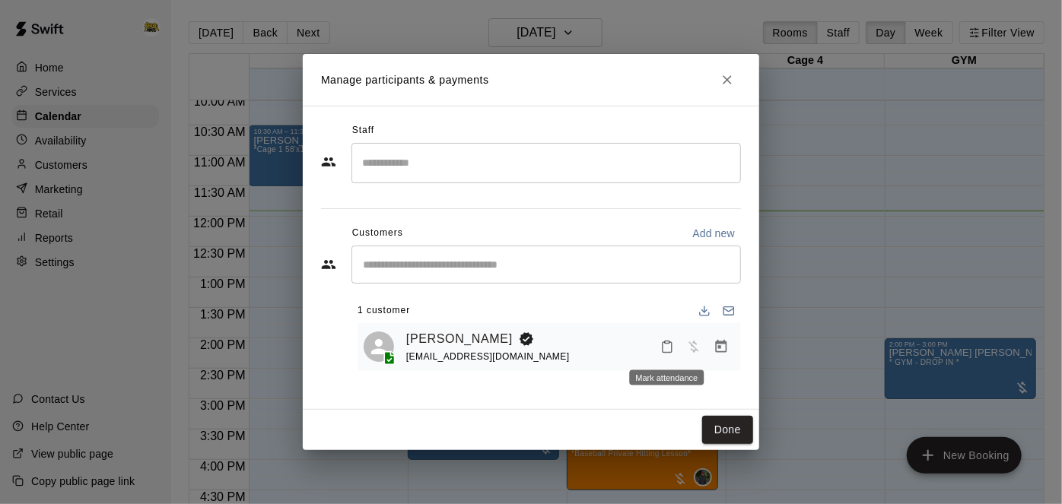
click at [664, 349] on icon "Mark attendance" at bounding box center [667, 347] width 14 height 14
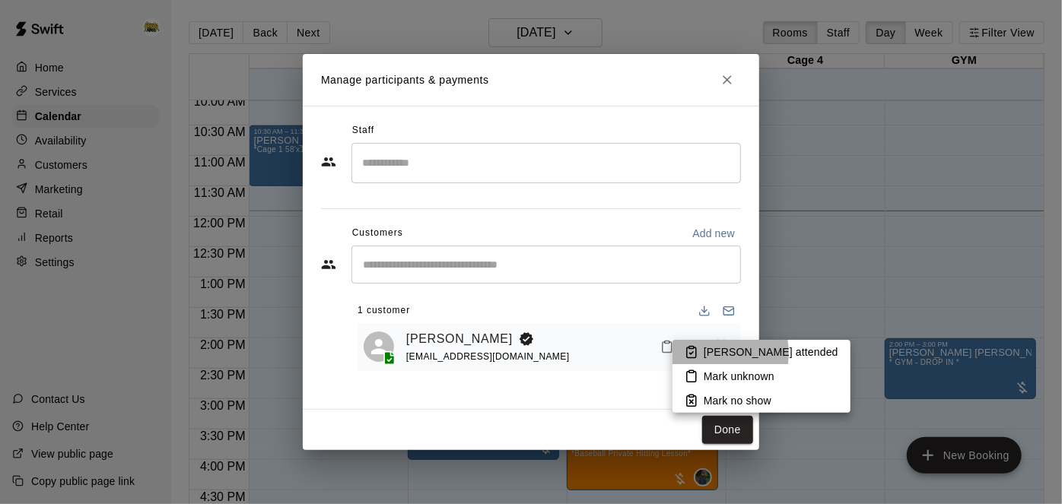
click at [704, 354] on p "[PERSON_NAME] attended" at bounding box center [771, 352] width 135 height 15
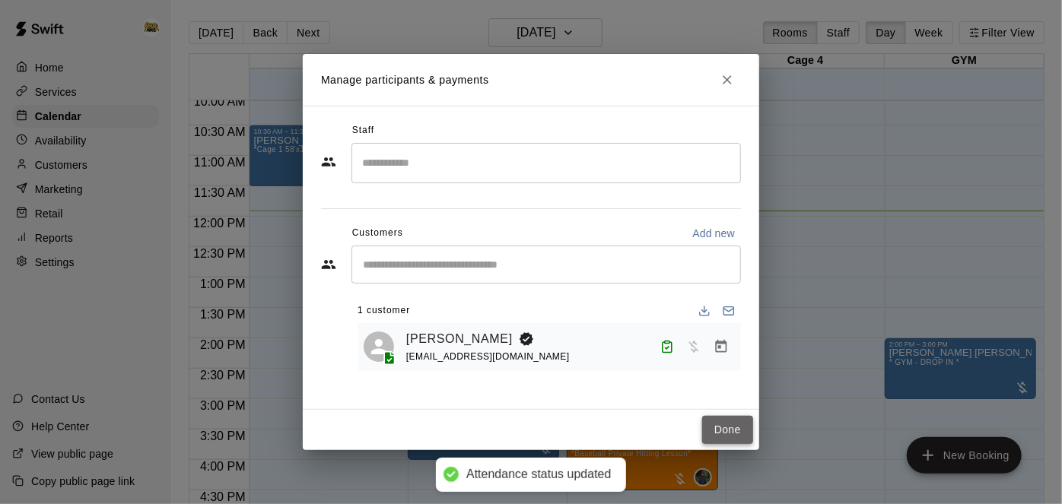
click at [729, 424] on button "Done" at bounding box center [727, 430] width 51 height 28
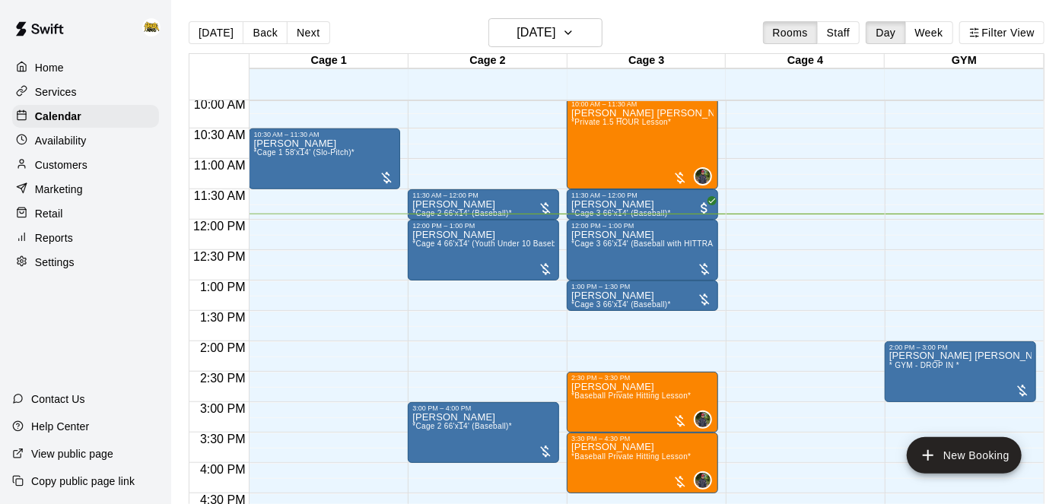
scroll to position [620, 0]
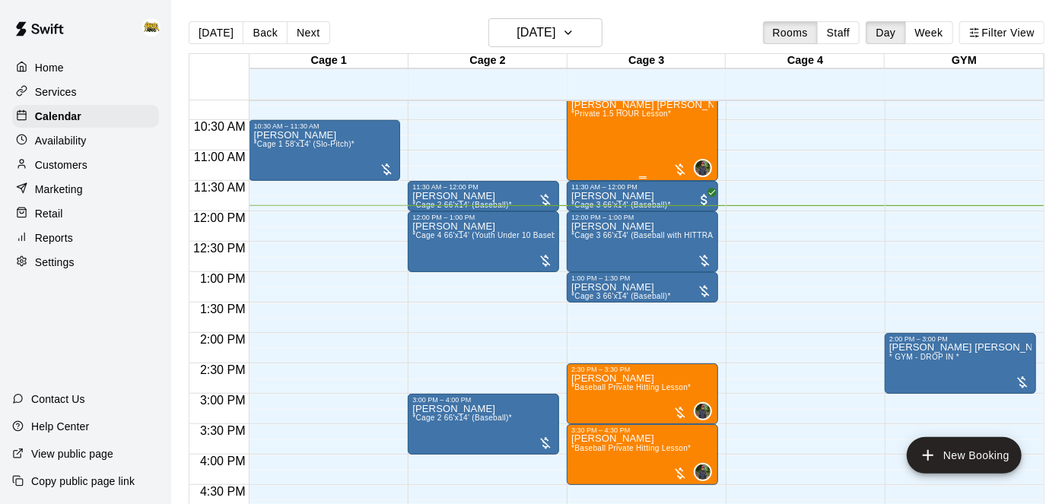
click at [583, 127] on div "[PERSON_NAME] [PERSON_NAME] *Private 1.5 HOUR Lesson*" at bounding box center [642, 352] width 142 height 504
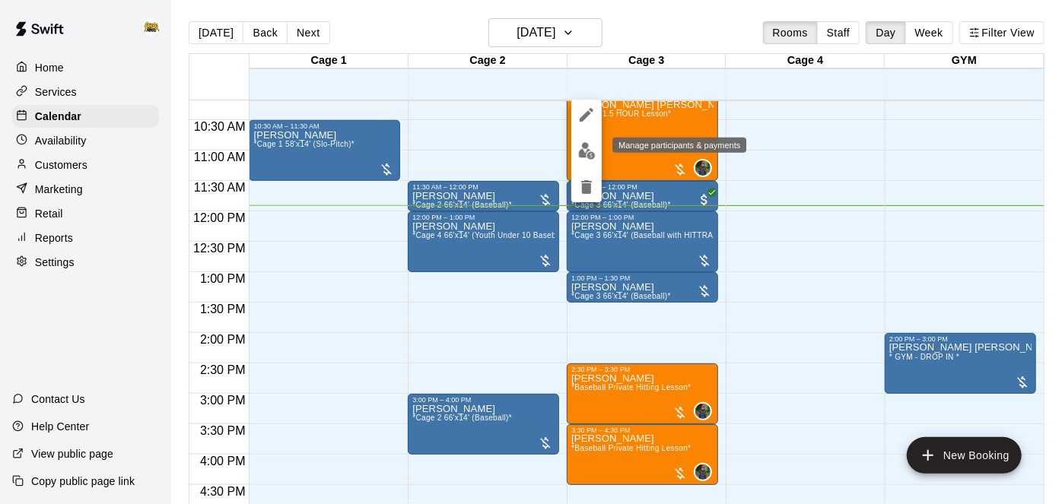
click at [582, 157] on img "edit" at bounding box center [586, 150] width 17 height 17
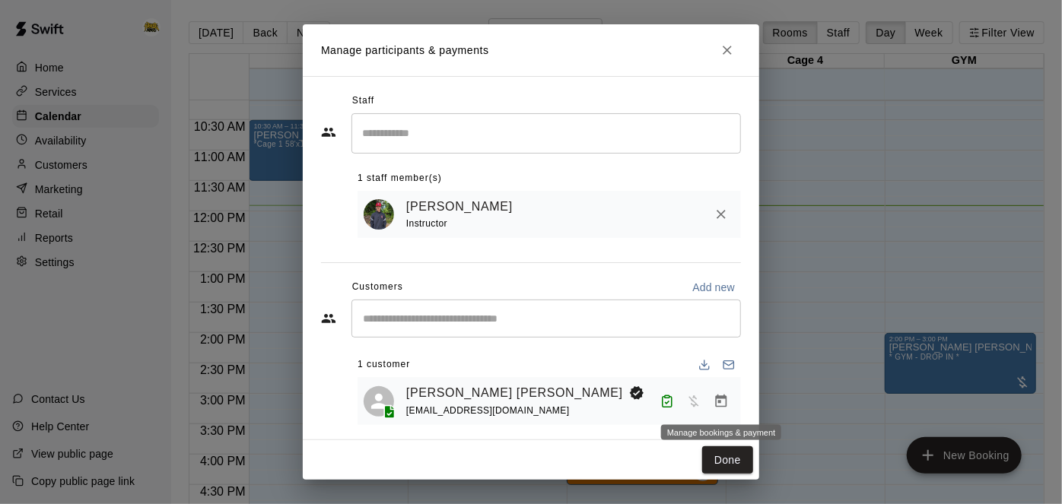
click at [714, 401] on icon "Manage bookings & payment" at bounding box center [721, 401] width 15 height 15
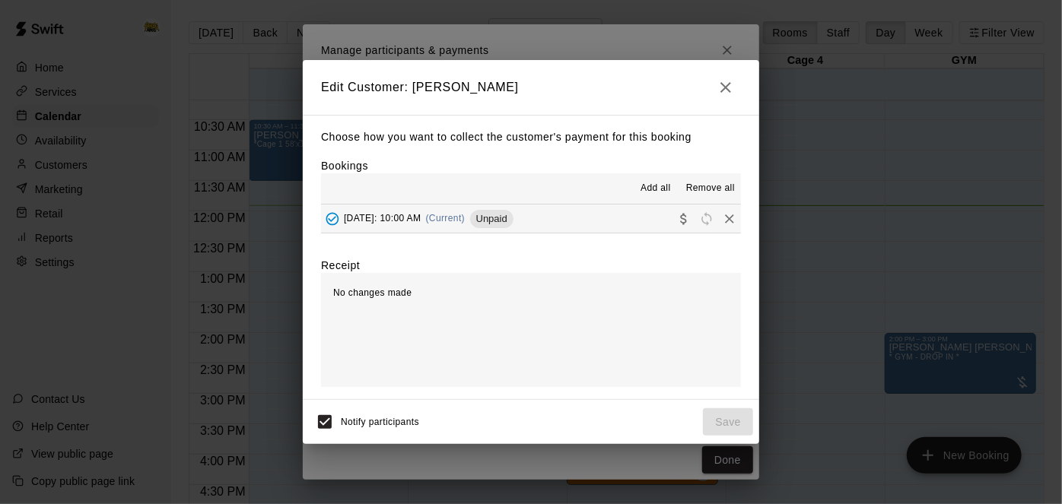
click at [591, 235] on div "Choose how you want to collect the customer's payment for this booking Bookings…" at bounding box center [531, 257] width 456 height 285
click at [595, 223] on button "[DATE]: 10:00 AM (Current) Unpaid" at bounding box center [531, 219] width 420 height 28
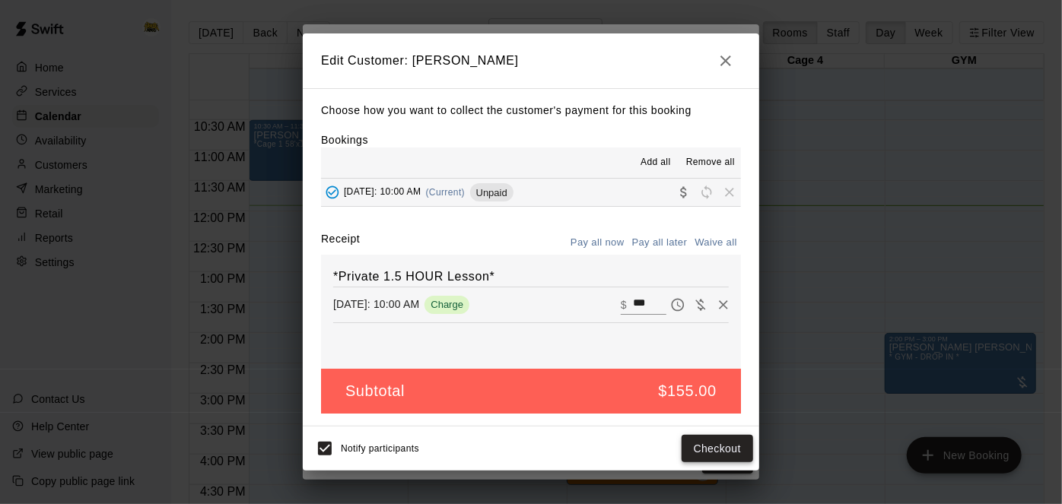
click at [701, 444] on button "Checkout" at bounding box center [718, 449] width 72 height 28
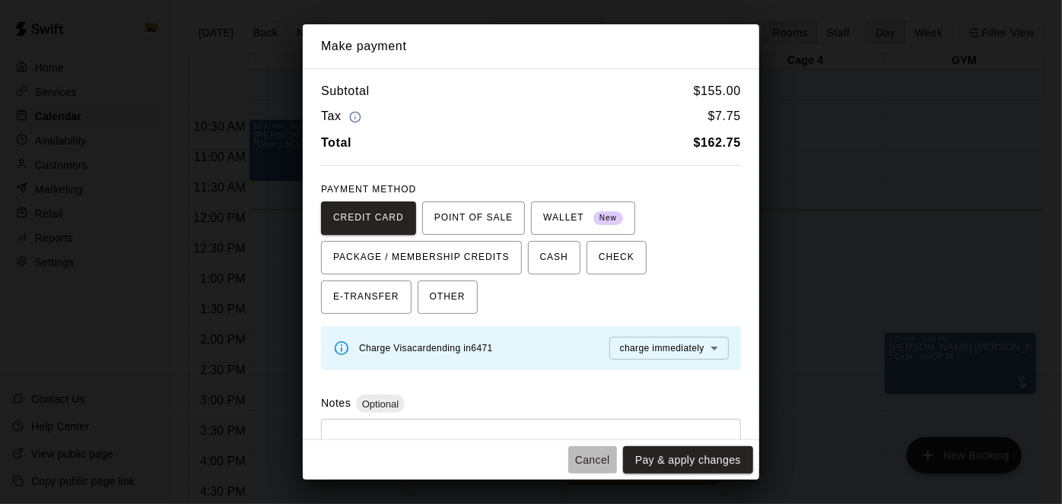
click at [591, 472] on button "Cancel" at bounding box center [592, 461] width 49 height 28
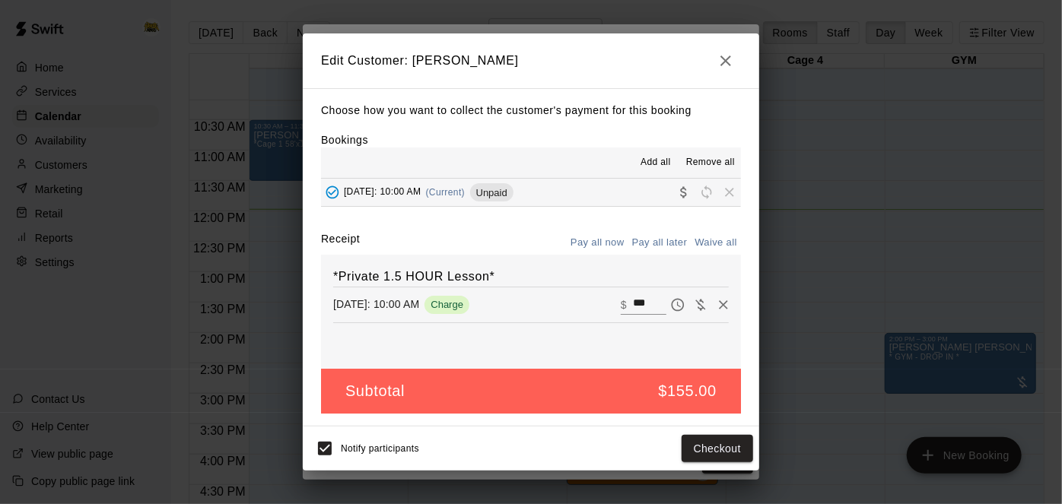
click at [728, 63] on icon "button" at bounding box center [725, 61] width 11 height 11
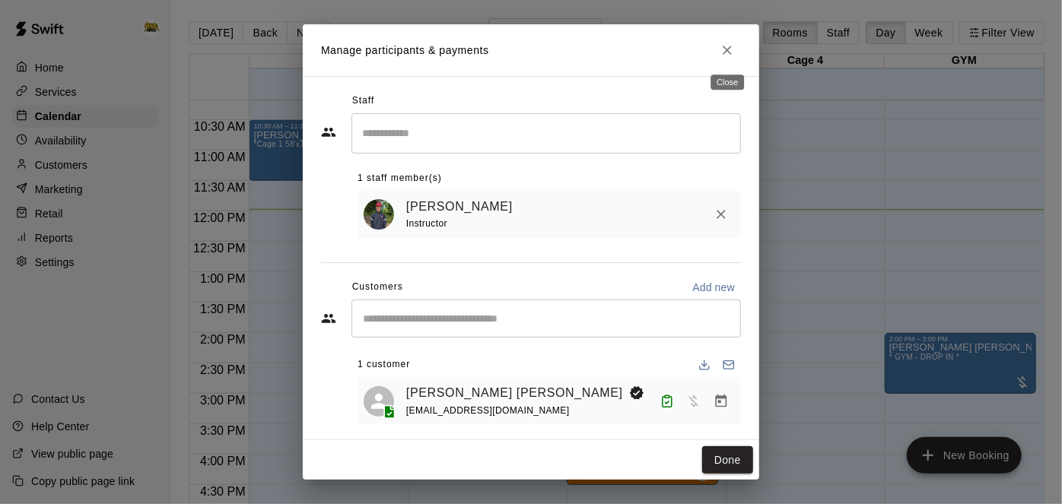
click at [723, 48] on icon "Close" at bounding box center [727, 50] width 15 height 15
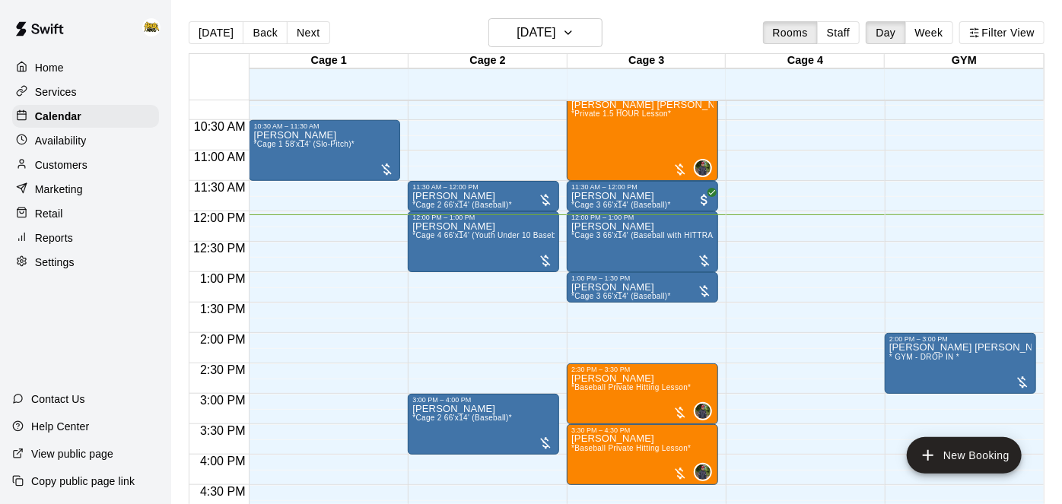
scroll to position [525, 0]
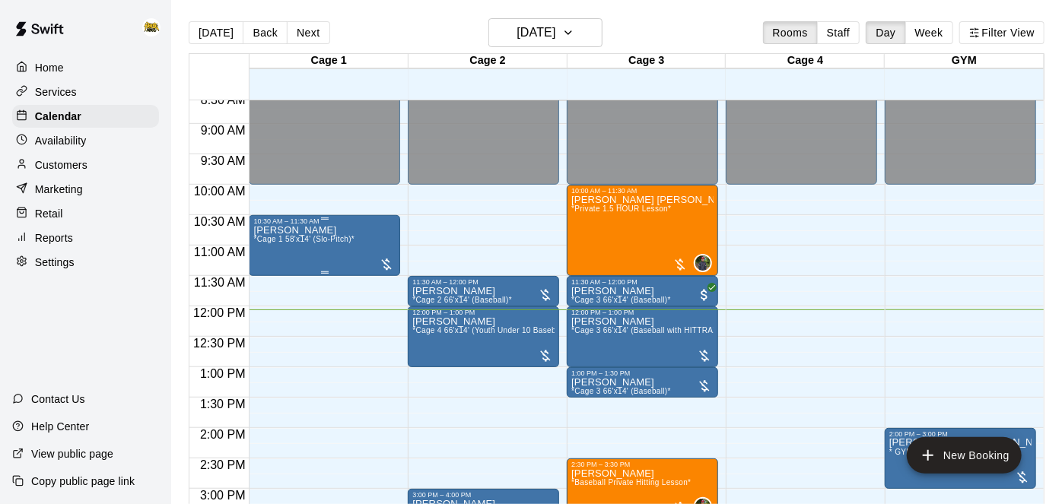
click at [309, 235] on span "*Cage 1 58'x14' (Slo-Pitch)*" at bounding box center [303, 239] width 101 height 8
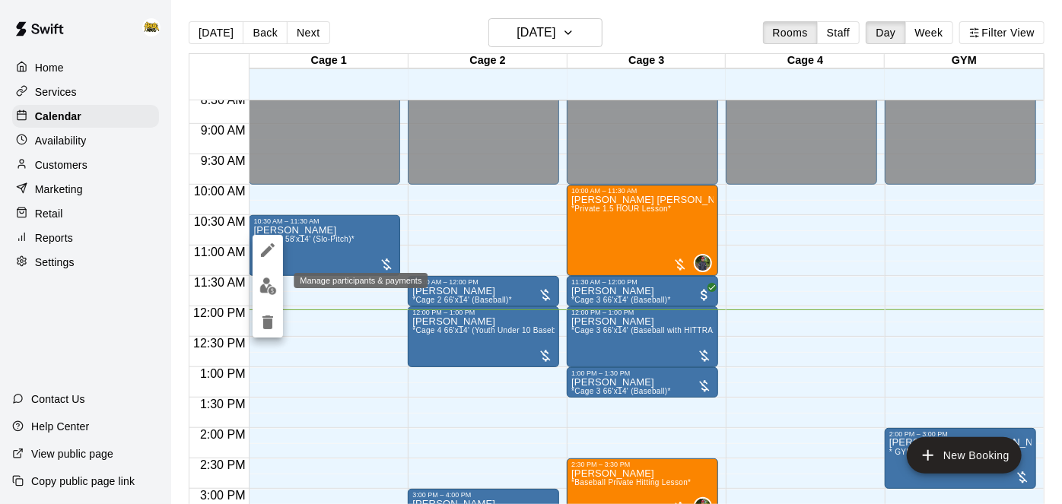
click at [254, 292] on button "edit" at bounding box center [268, 287] width 30 height 30
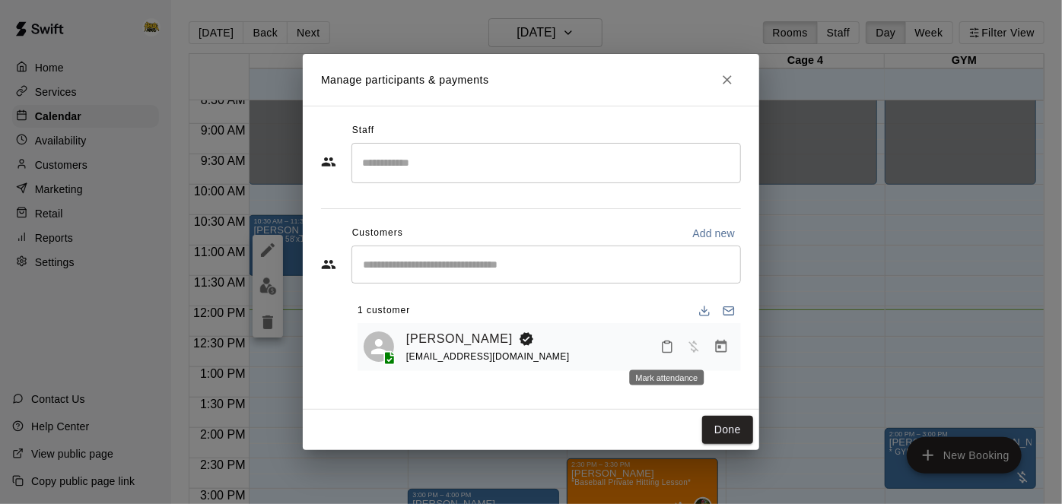
click at [671, 351] on icon "Mark attendance" at bounding box center [667, 347] width 9 height 11
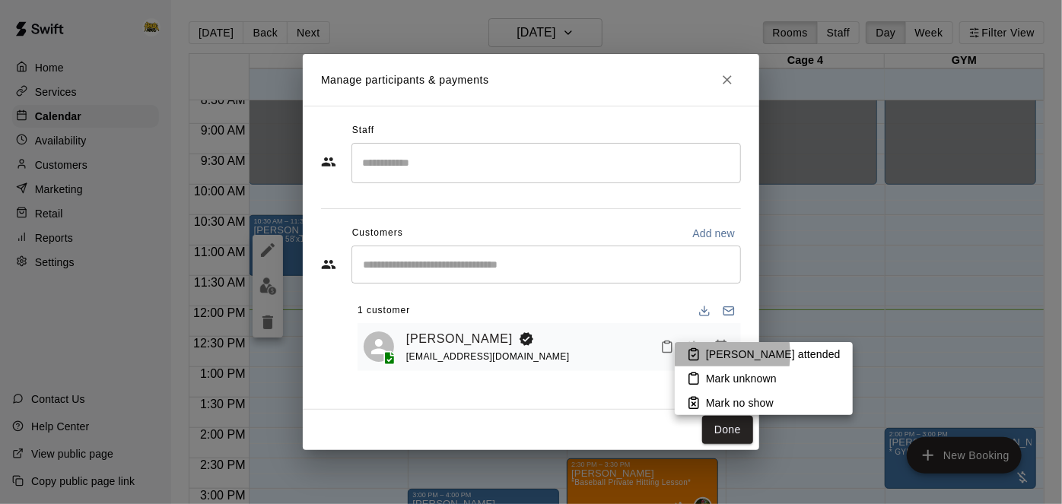
click at [698, 355] on icon at bounding box center [693, 355] width 9 height 11
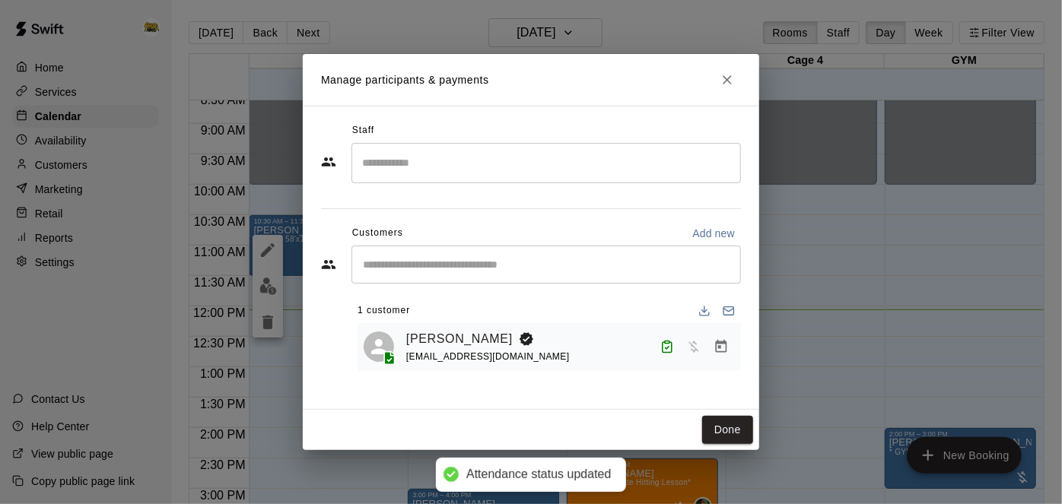
click at [721, 348] on icon "Manage bookings & payment" at bounding box center [721, 346] width 15 height 15
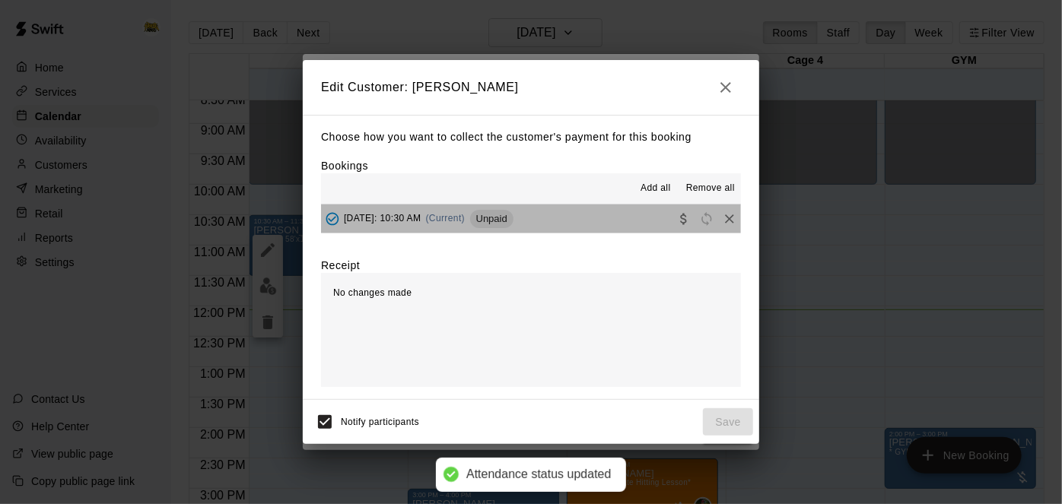
click at [623, 216] on button "[DATE]: 10:30 AM (Current) Unpaid" at bounding box center [531, 219] width 420 height 28
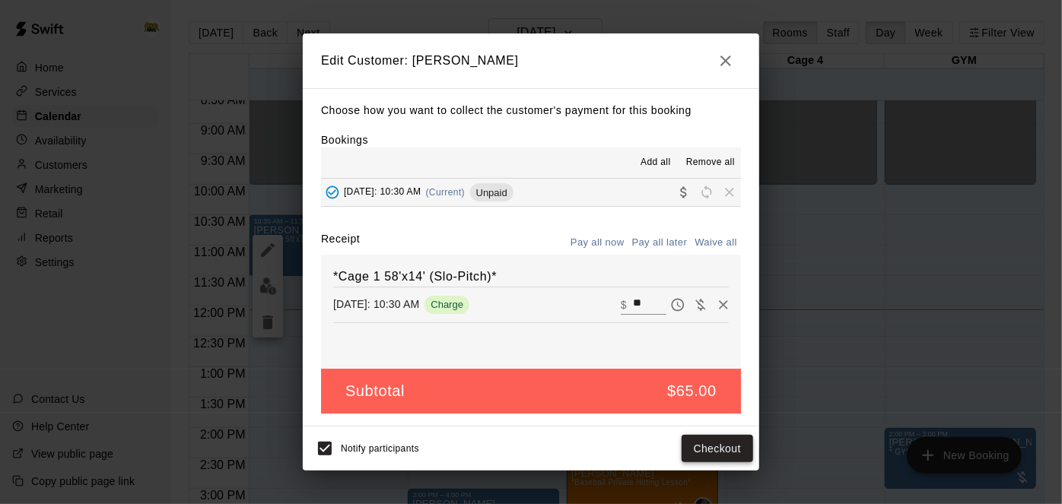
click at [694, 446] on button "Checkout" at bounding box center [718, 449] width 72 height 28
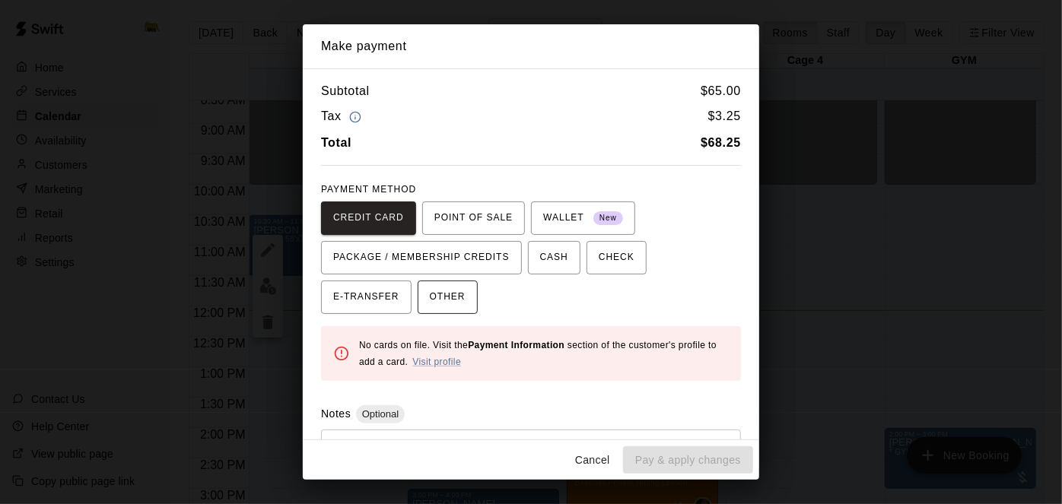
click at [418, 298] on button "OTHER" at bounding box center [448, 297] width 60 height 33
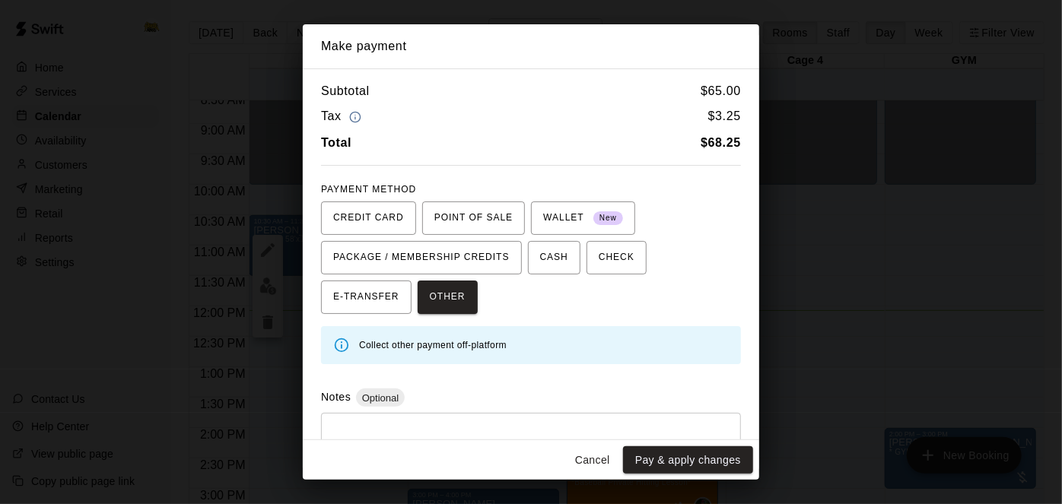
click at [466, 431] on textarea at bounding box center [531, 449] width 399 height 46
type textarea "**********"
click at [732, 463] on button "Pay & apply changes" at bounding box center [688, 461] width 130 height 28
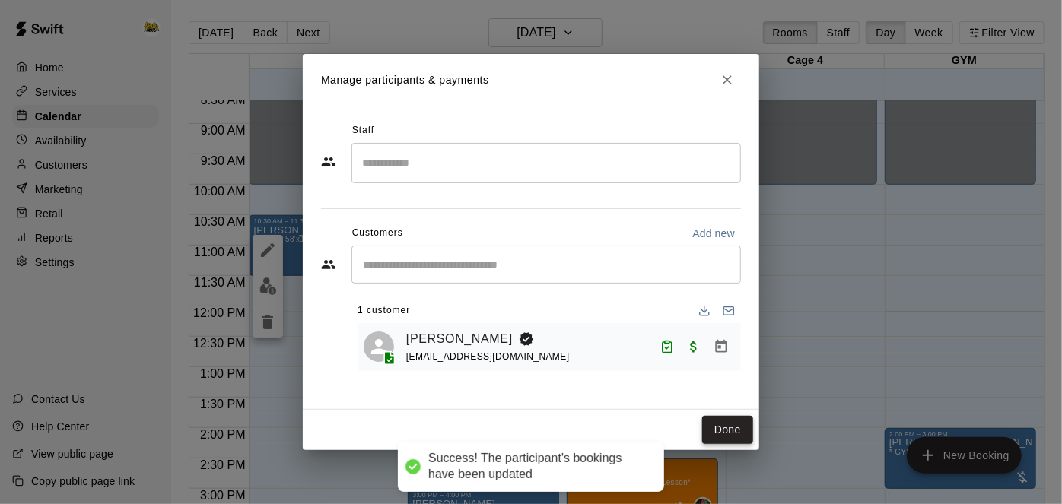
click at [726, 435] on button "Done" at bounding box center [727, 430] width 51 height 28
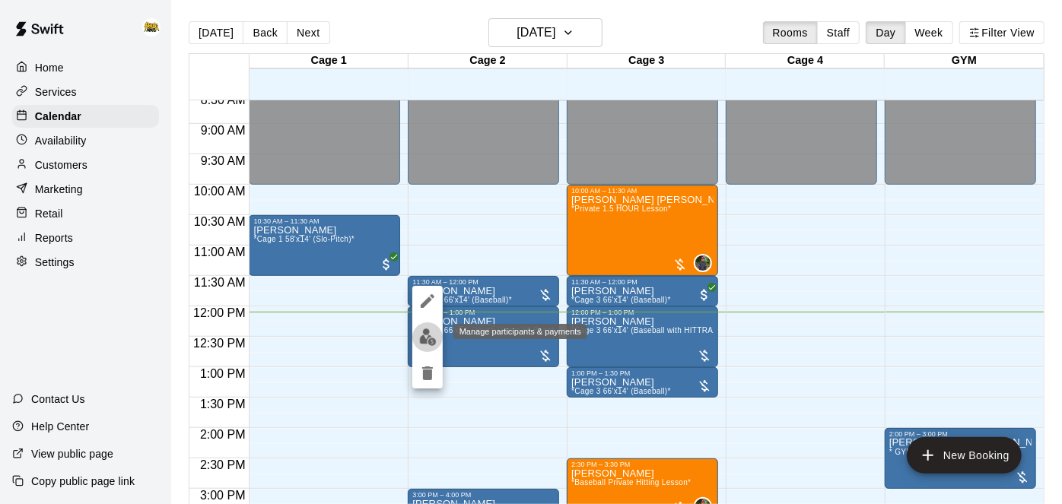
click at [431, 339] on img "edit" at bounding box center [427, 337] width 17 height 17
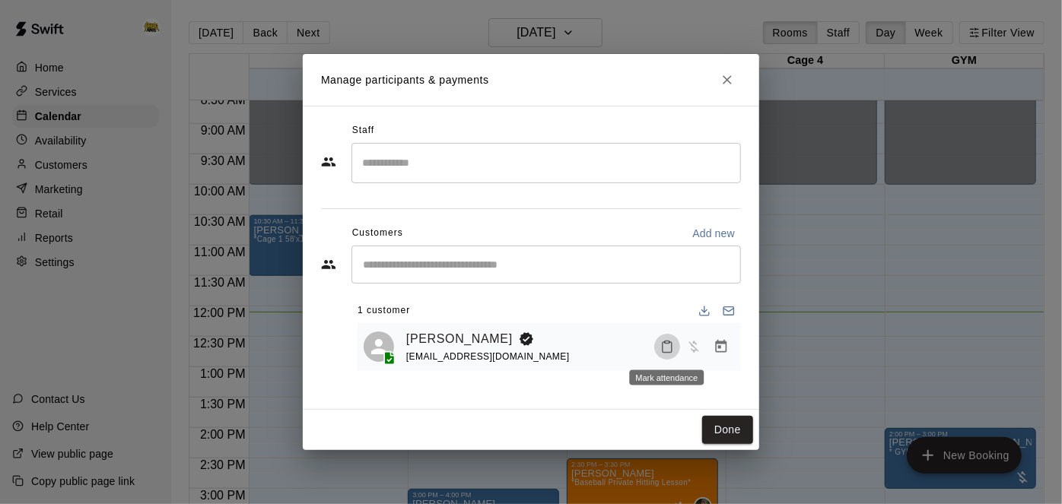
click at [670, 347] on icon "Mark attendance" at bounding box center [667, 347] width 14 height 14
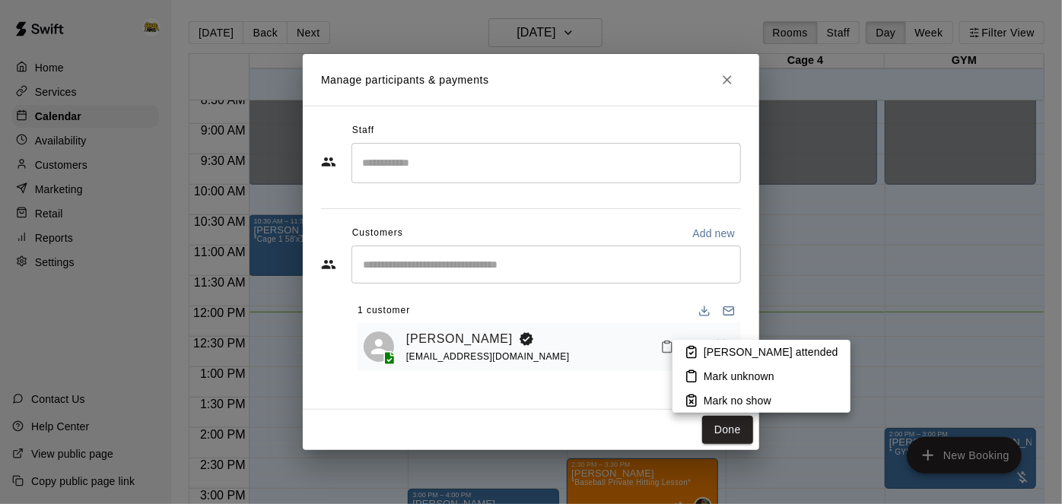
click at [685, 348] on icon at bounding box center [692, 352] width 14 height 14
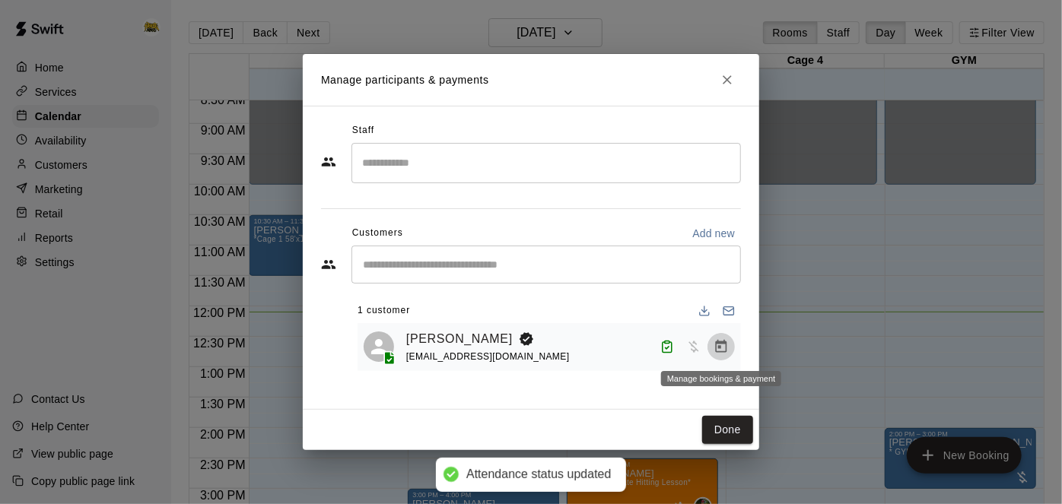
click at [724, 345] on icon "Manage bookings & payment" at bounding box center [721, 346] width 15 height 15
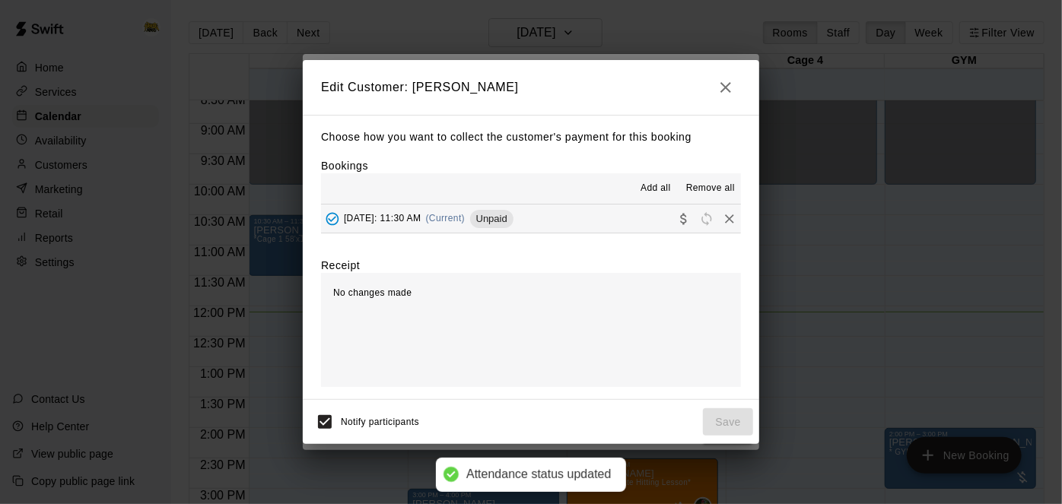
click at [588, 223] on button "[DATE]: 11:30 AM (Current) Unpaid" at bounding box center [531, 219] width 420 height 28
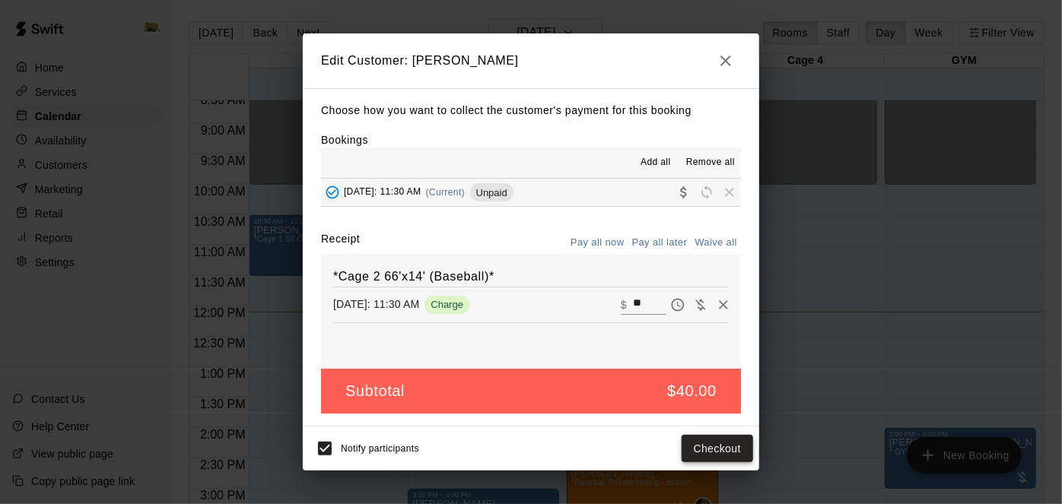
click at [707, 452] on button "Checkout" at bounding box center [718, 449] width 72 height 28
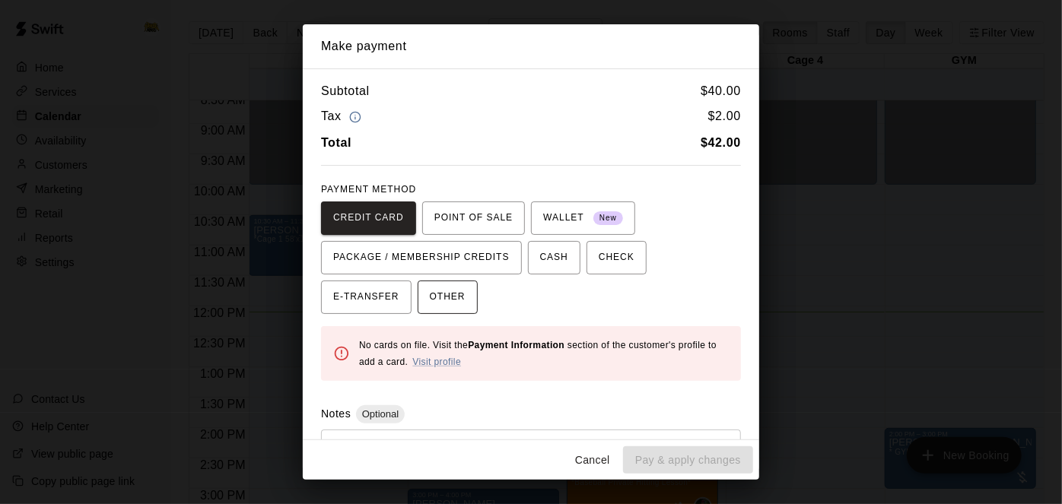
click at [430, 297] on span "OTHER" at bounding box center [448, 297] width 36 height 24
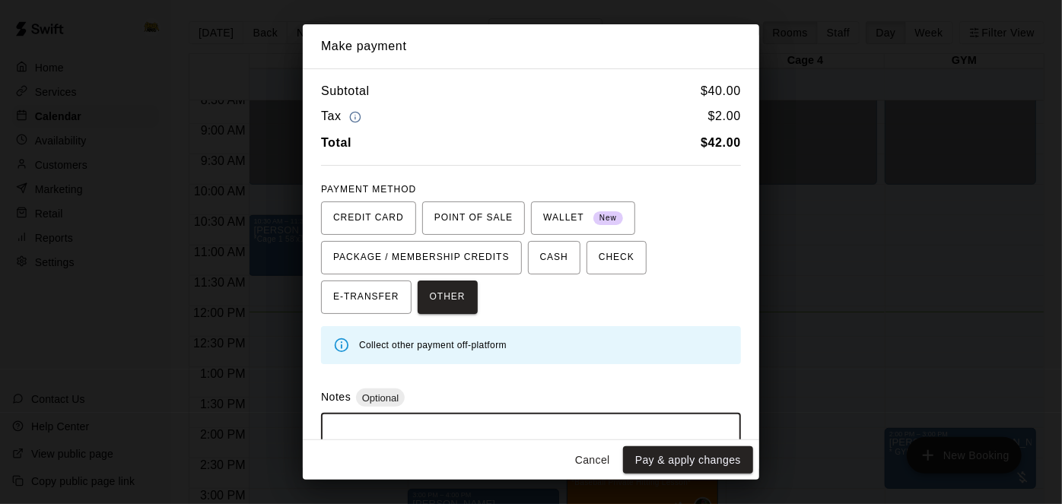
click at [420, 427] on textarea at bounding box center [531, 449] width 399 height 46
type textarea "**********"
click at [672, 466] on button "Pay & apply changes" at bounding box center [688, 461] width 130 height 28
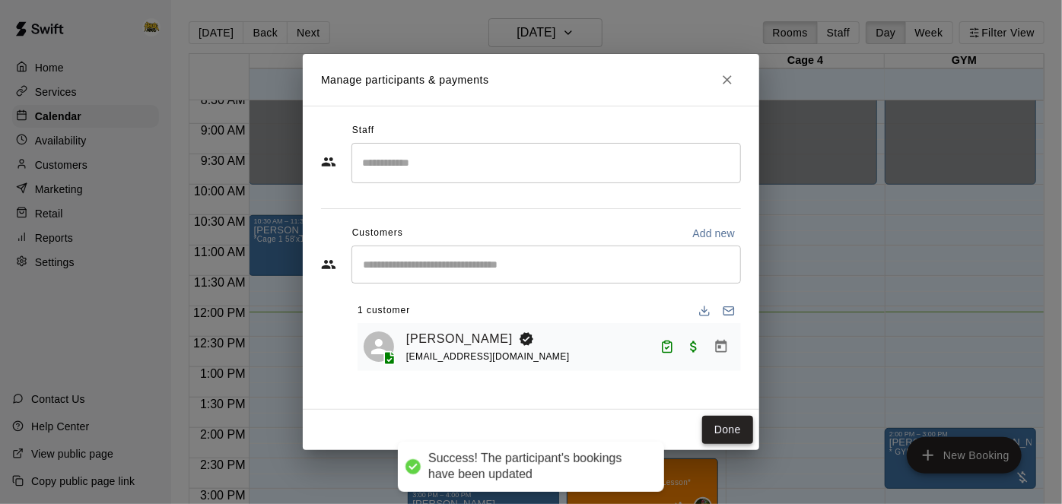
click at [721, 426] on button "Done" at bounding box center [727, 430] width 51 height 28
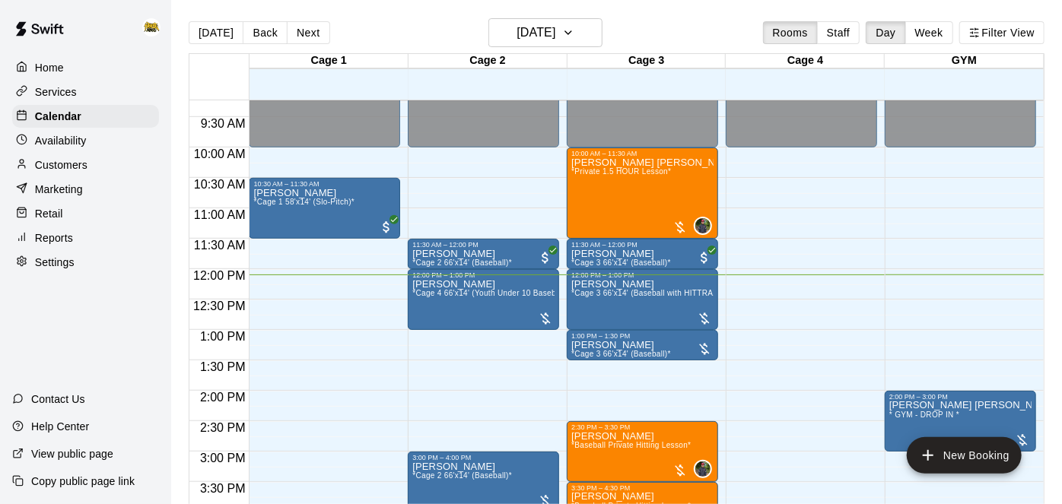
scroll to position [563, 0]
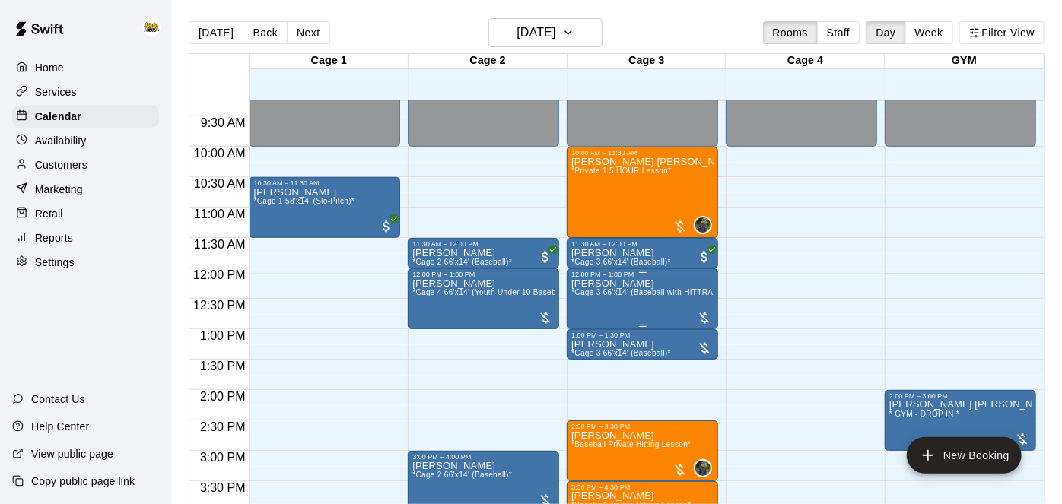
click at [586, 333] on img "edit" at bounding box center [586, 329] width 17 height 17
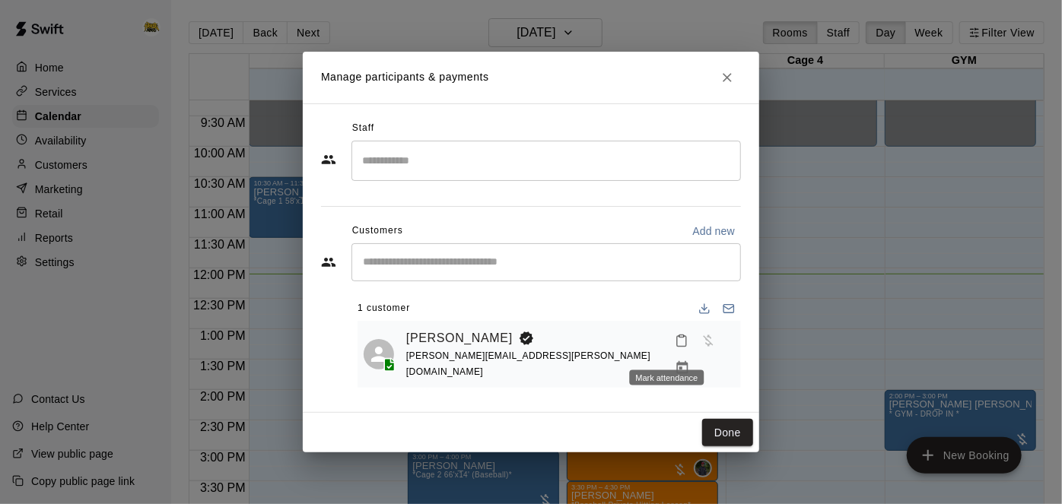
click at [675, 348] on icon "Mark attendance" at bounding box center [682, 341] width 14 height 14
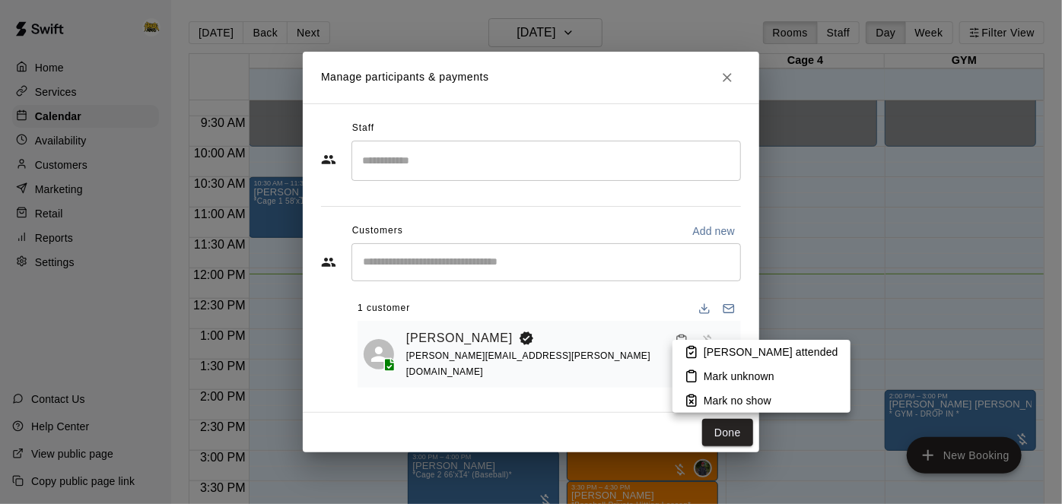
click at [698, 355] on li "[PERSON_NAME] attended" at bounding box center [761, 352] width 178 height 24
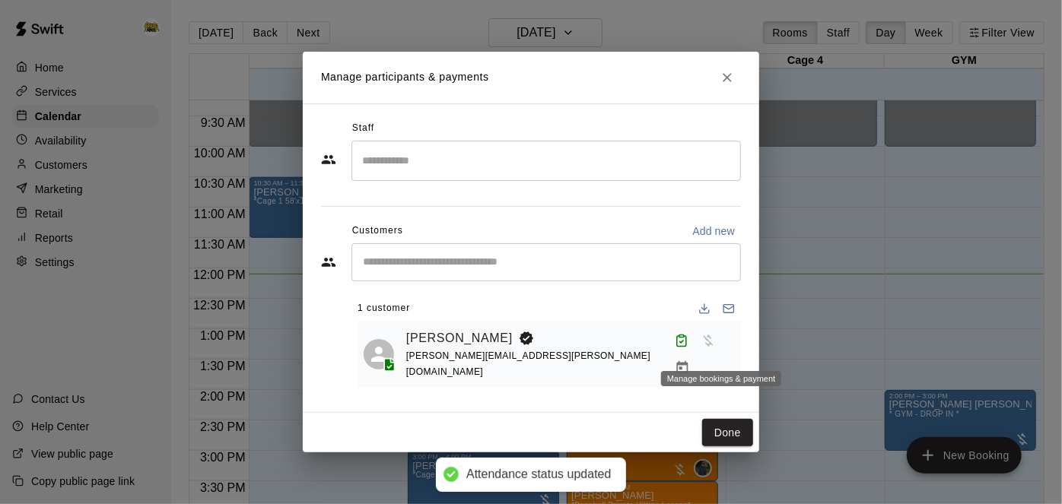
click at [690, 361] on icon "Manage bookings & payment" at bounding box center [682, 368] width 15 height 15
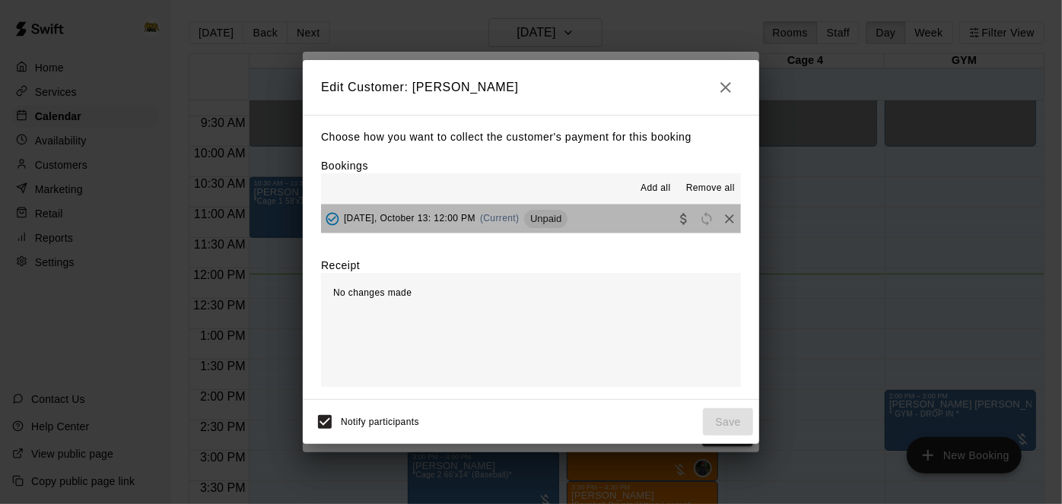
click at [591, 224] on button "[DATE], October 13: 12:00 PM (Current) Unpaid" at bounding box center [531, 219] width 420 height 28
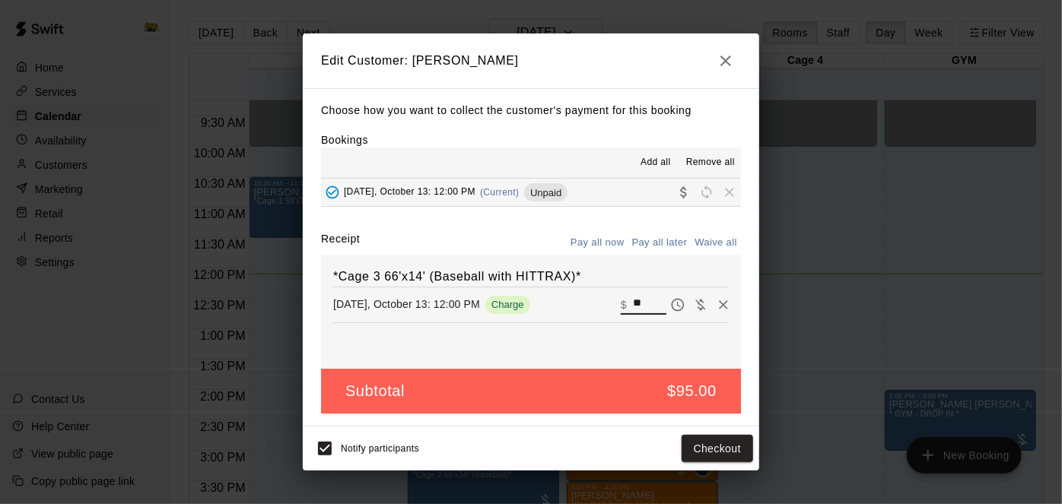
click at [651, 311] on input "**" at bounding box center [649, 305] width 33 height 20
type input "*"
type input "**"
click at [723, 444] on button "Checkout" at bounding box center [718, 449] width 72 height 28
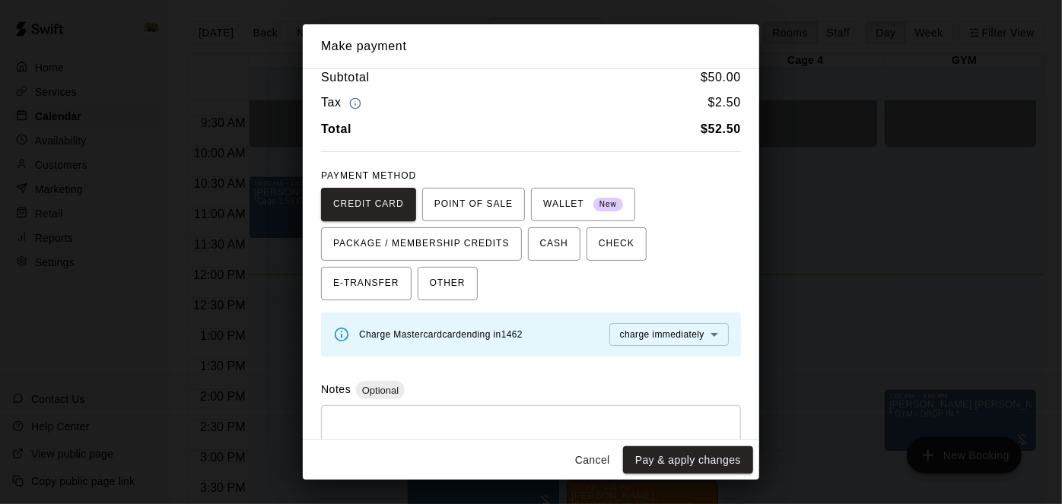
scroll to position [11, 0]
click at [654, 457] on button "Pay & apply changes" at bounding box center [688, 461] width 130 height 28
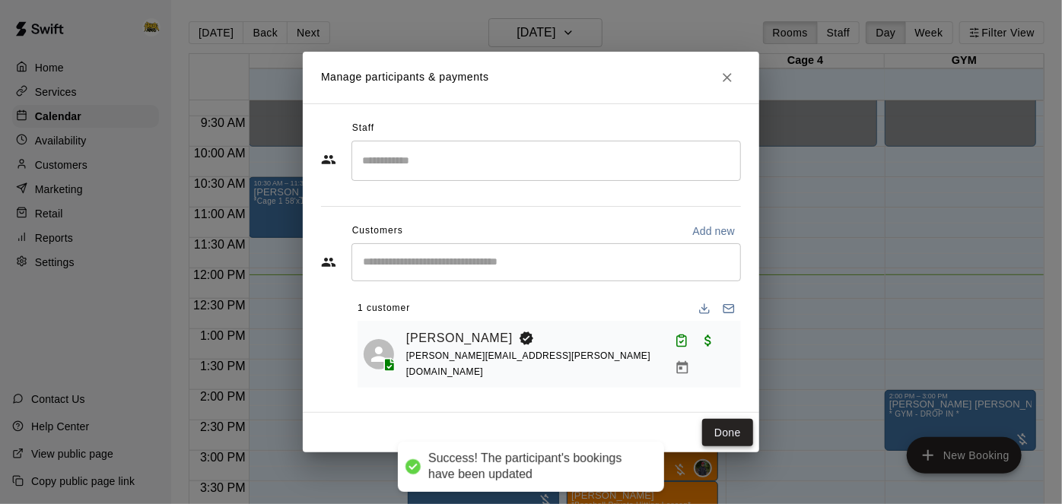
click at [723, 441] on button "Done" at bounding box center [727, 433] width 51 height 28
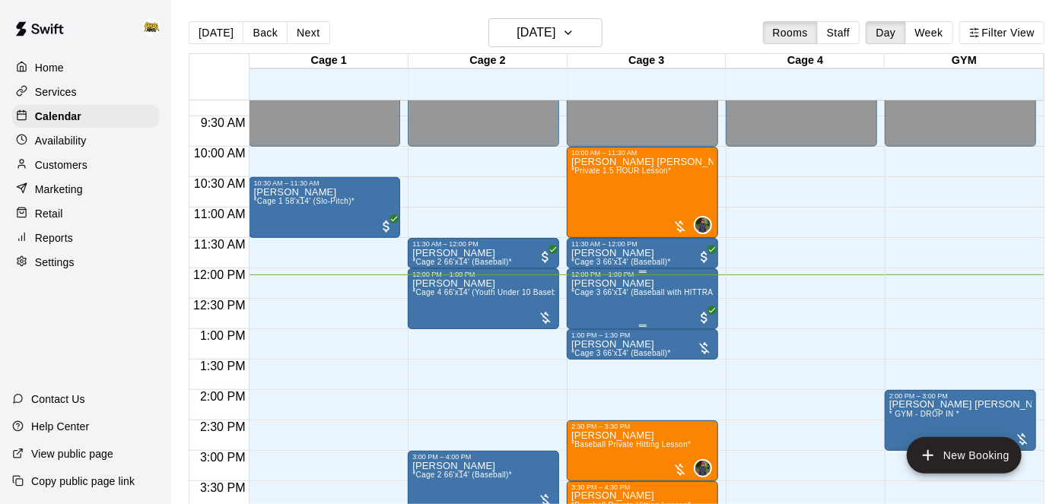
click at [639, 291] on span "*Cage 3 66'x14' (Baseball with HITTRAX)*" at bounding box center [647, 292] width 153 height 8
click at [586, 338] on img "edit" at bounding box center [586, 339] width 17 height 17
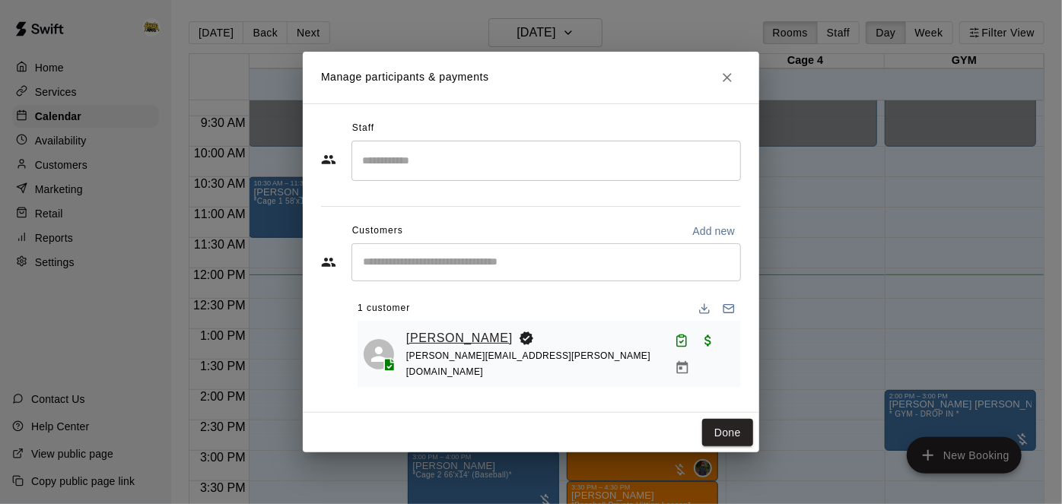
click at [463, 342] on link "[PERSON_NAME]" at bounding box center [459, 339] width 107 height 20
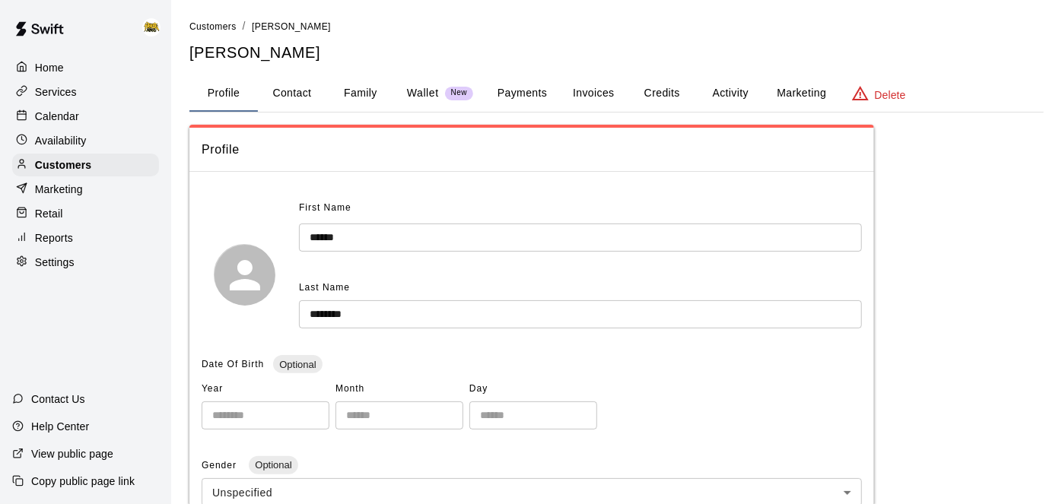
click at [720, 94] on button "Activity" at bounding box center [730, 93] width 68 height 37
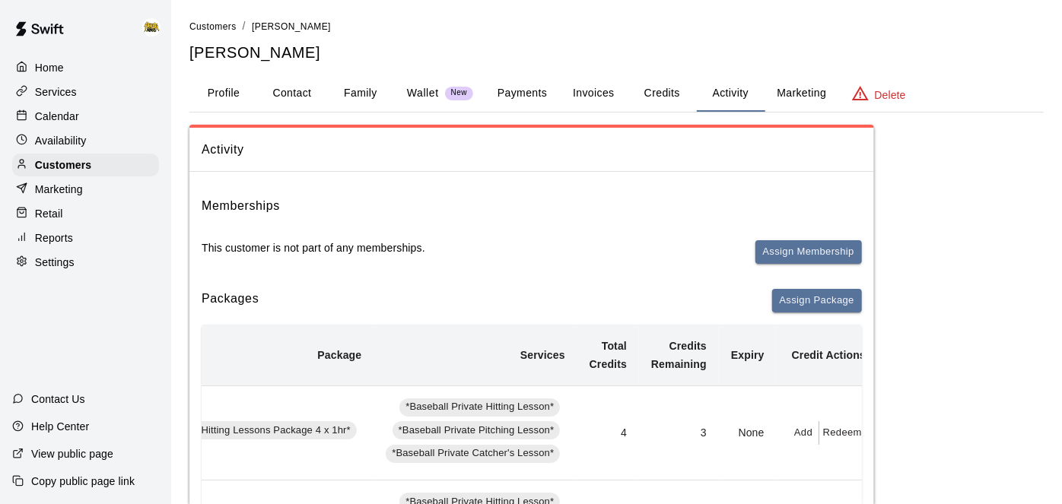
click at [520, 91] on button "Payments" at bounding box center [522, 93] width 74 height 37
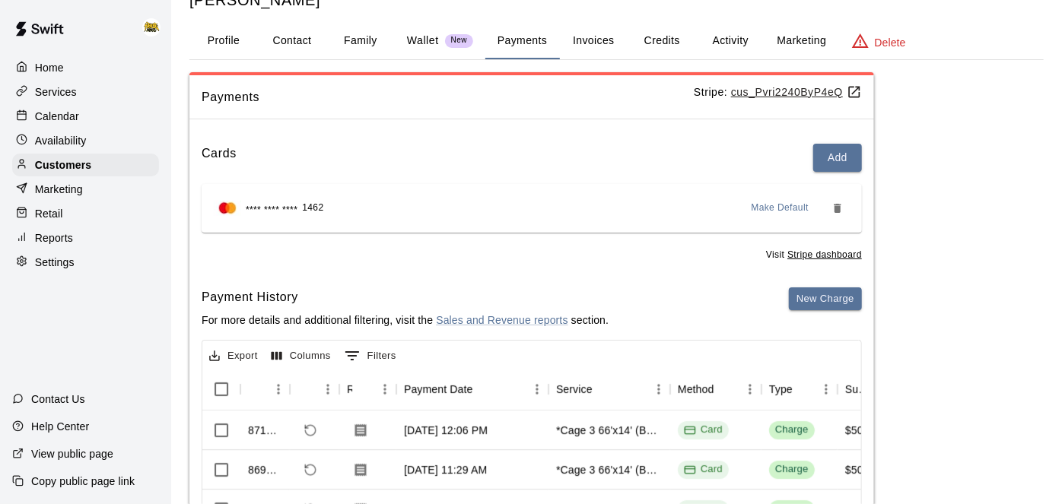
scroll to position [49, 0]
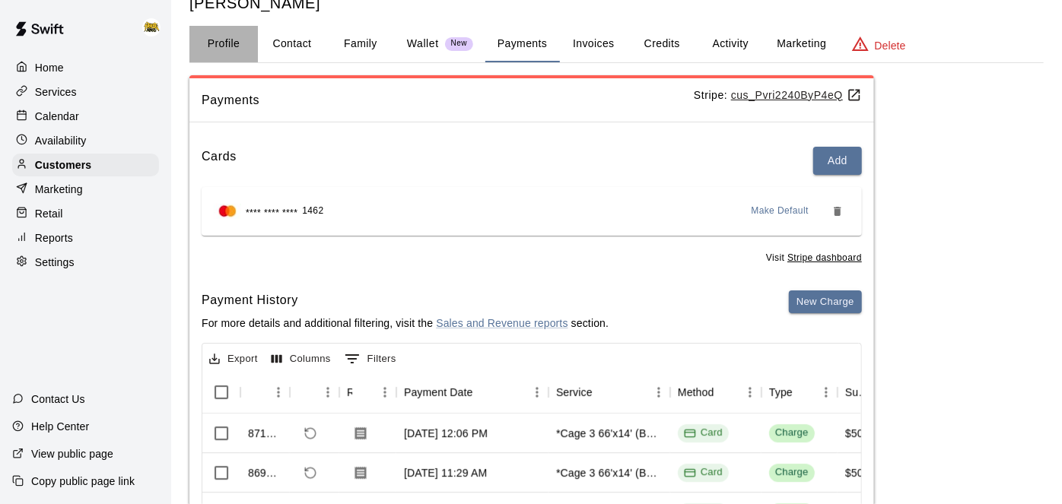
click at [231, 38] on button "Profile" at bounding box center [223, 44] width 68 height 37
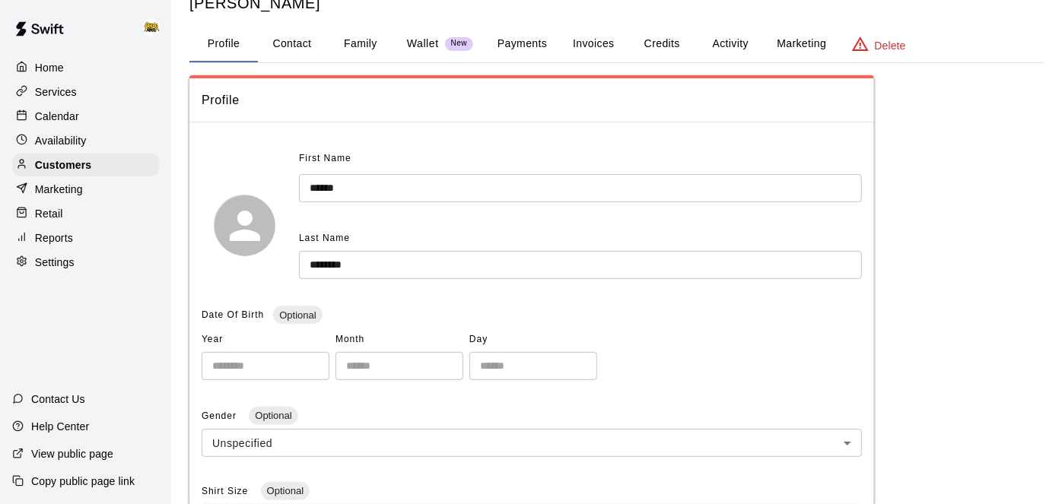
click at [44, 65] on p "Home" at bounding box center [49, 67] width 29 height 15
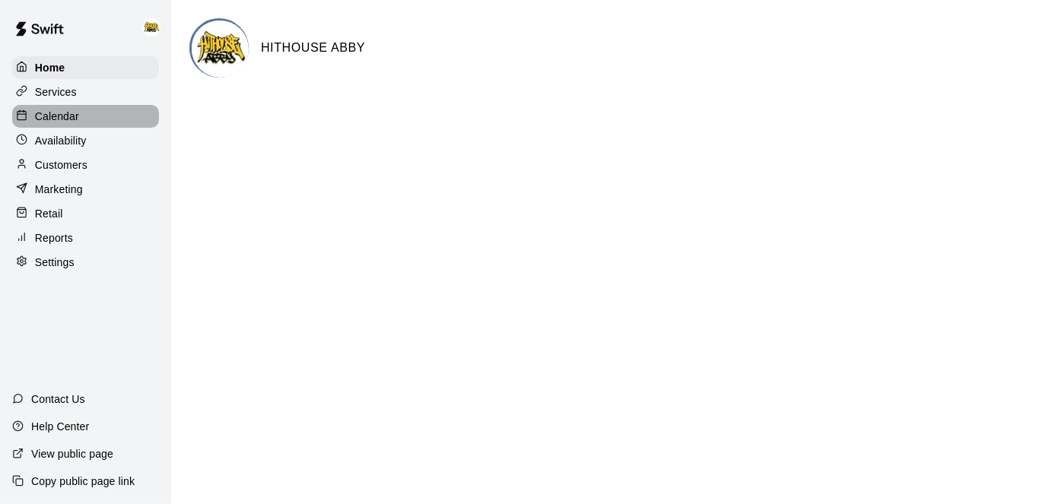
click at [55, 115] on p "Calendar" at bounding box center [57, 116] width 44 height 15
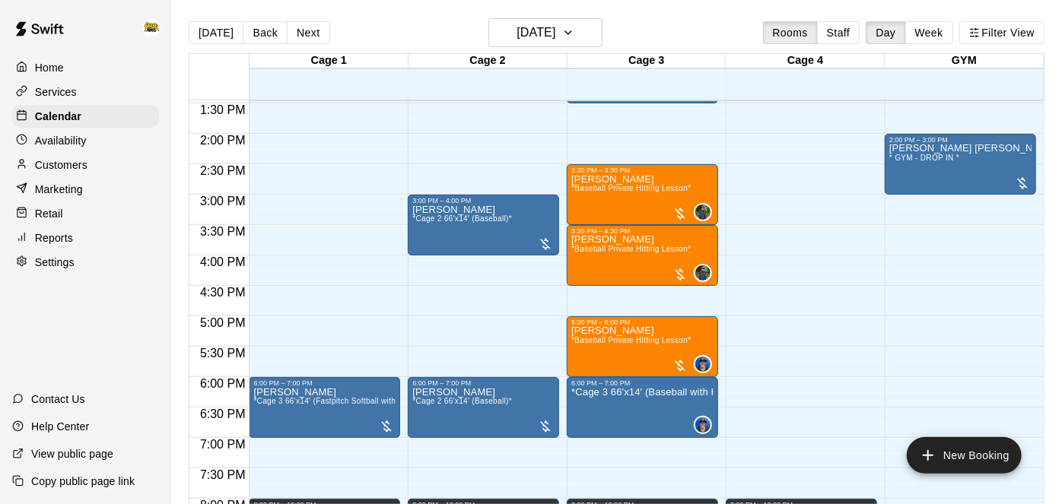
scroll to position [822, 0]
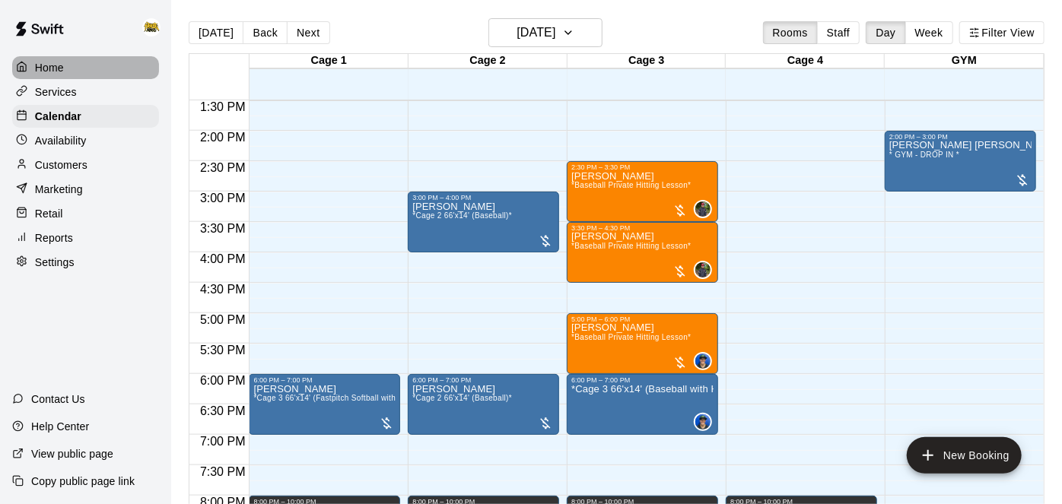
click at [59, 72] on p "Home" at bounding box center [49, 67] width 29 height 15
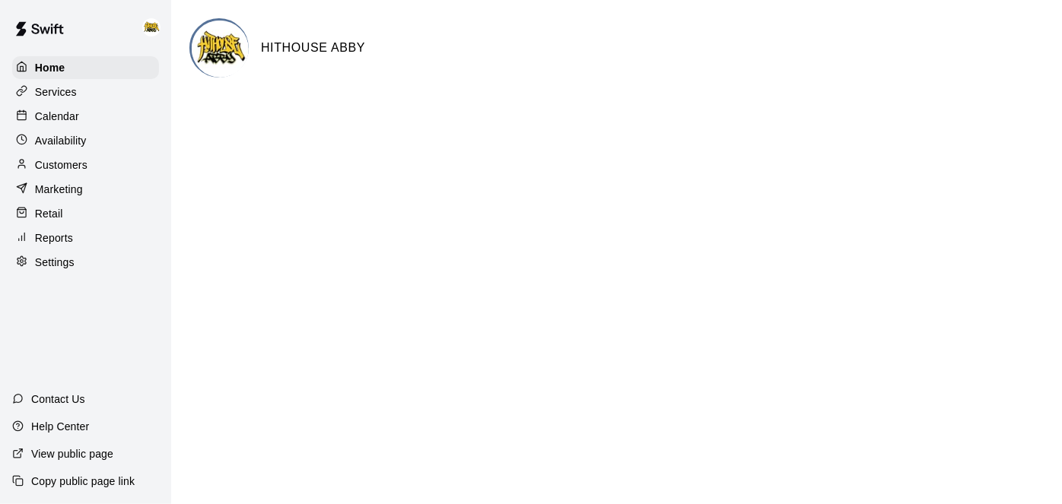
click at [87, 110] on div "Calendar" at bounding box center [85, 116] width 147 height 23
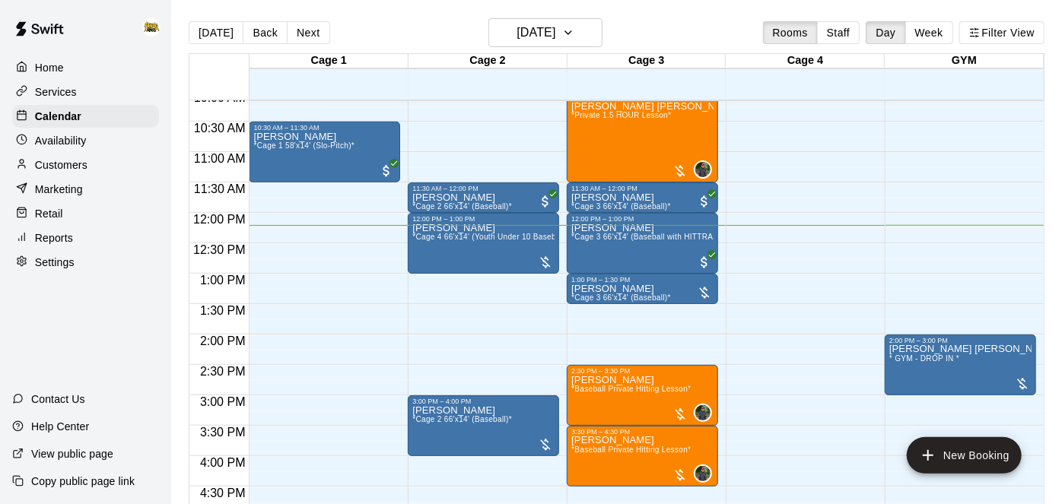
scroll to position [623, 0]
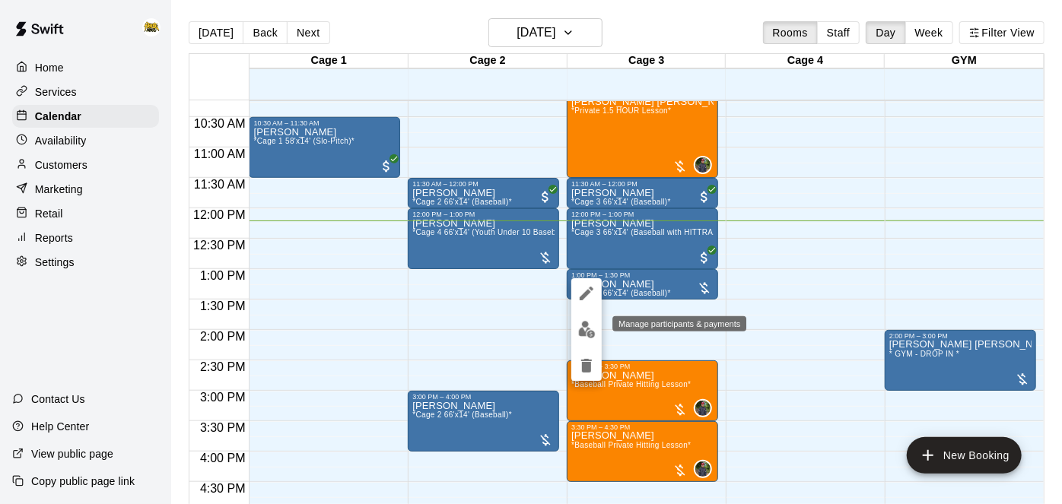
click at [587, 339] on button "edit" at bounding box center [586, 330] width 30 height 30
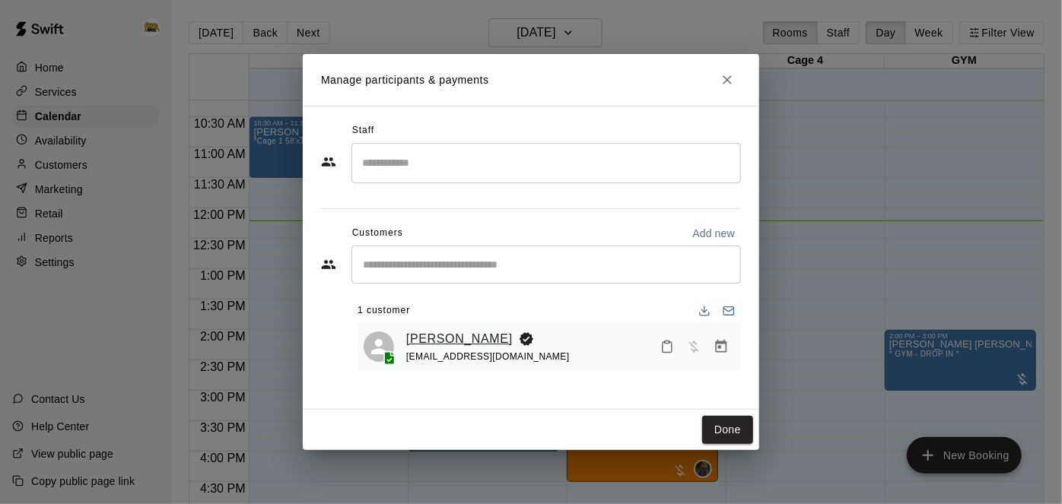
click at [452, 340] on link "[PERSON_NAME]" at bounding box center [459, 339] width 107 height 20
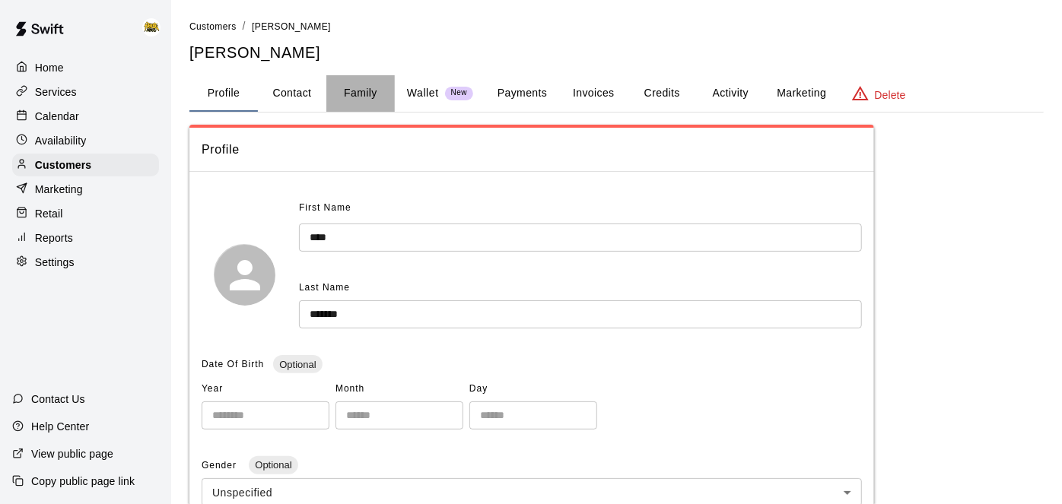
click at [353, 97] on button "Family" at bounding box center [360, 93] width 68 height 37
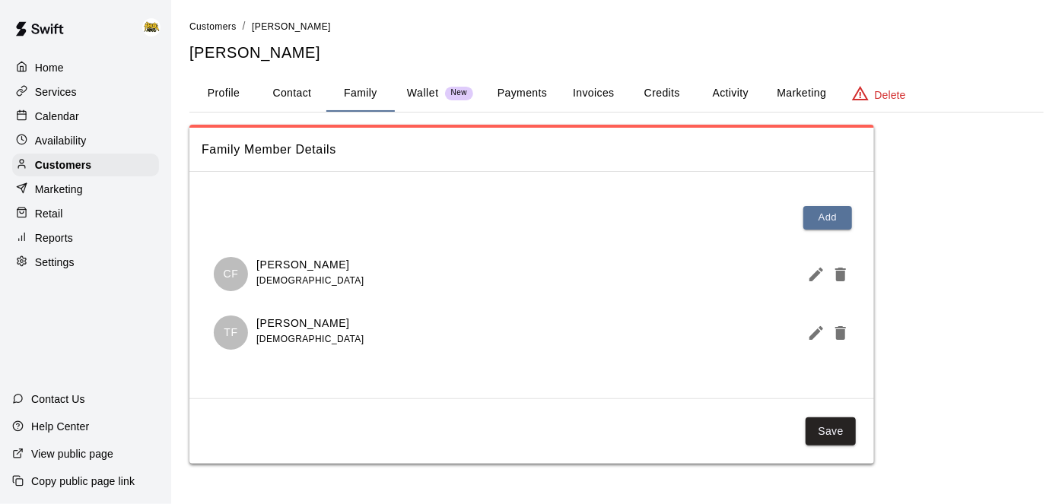
click at [220, 101] on button "Profile" at bounding box center [223, 93] width 68 height 37
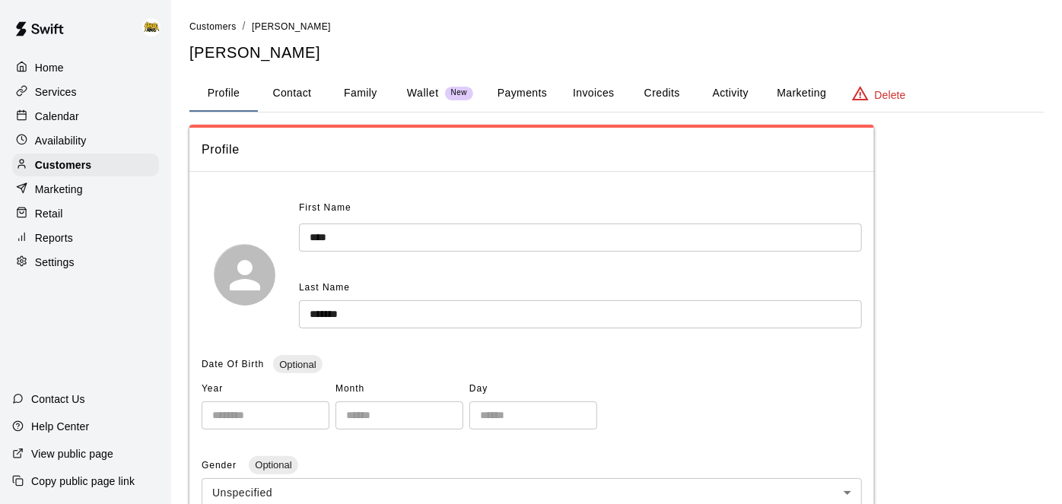
click at [743, 97] on button "Activity" at bounding box center [730, 93] width 68 height 37
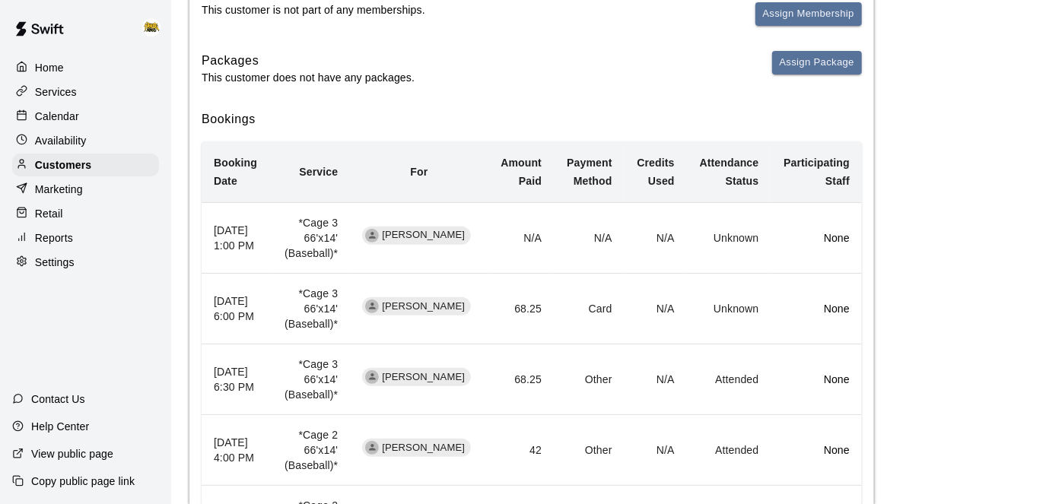
scroll to position [253, 0]
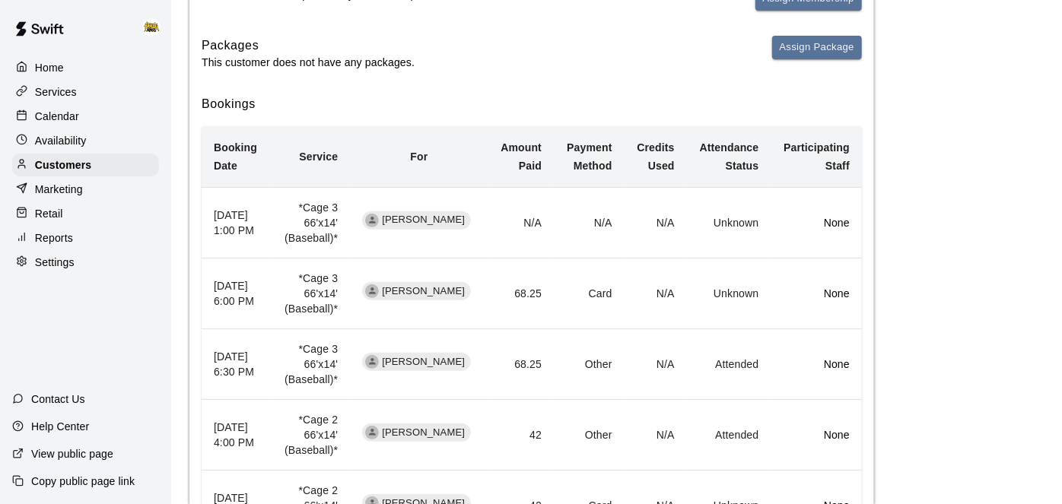
click at [43, 69] on p "Home" at bounding box center [49, 67] width 29 height 15
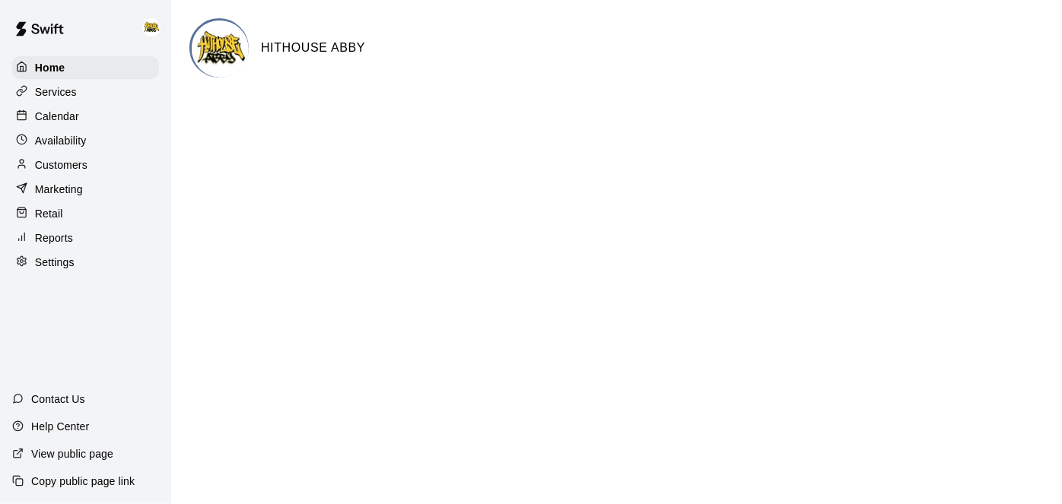
click at [97, 119] on div "Calendar" at bounding box center [85, 116] width 147 height 23
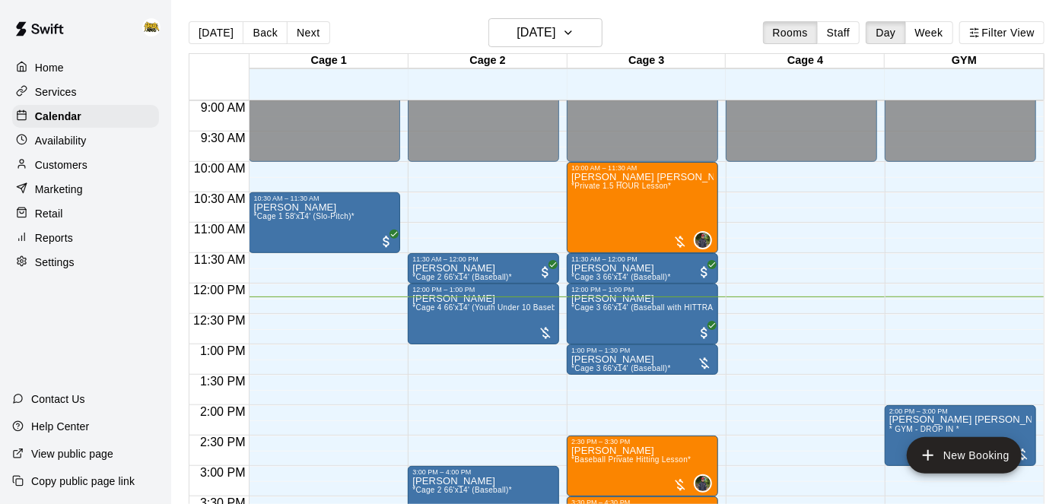
scroll to position [537, 0]
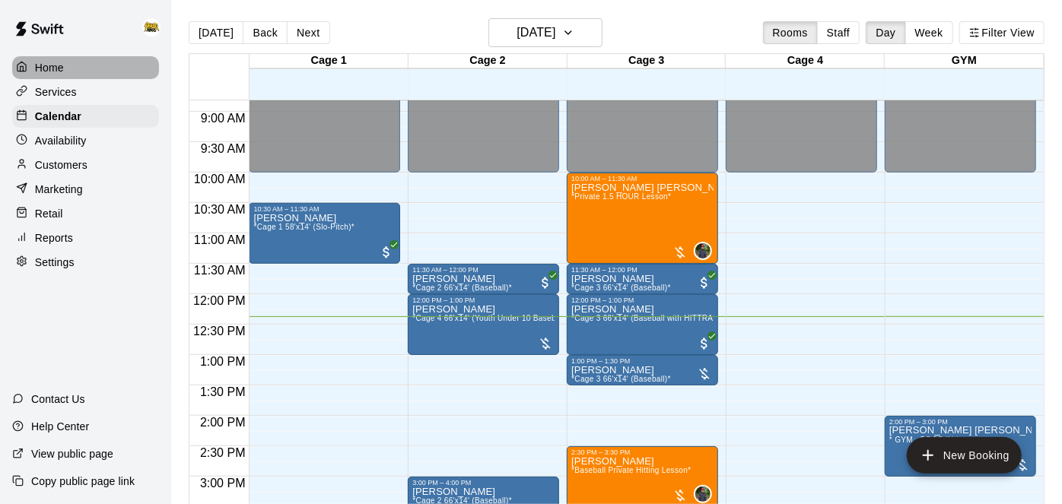
click at [45, 73] on p "Home" at bounding box center [49, 67] width 29 height 15
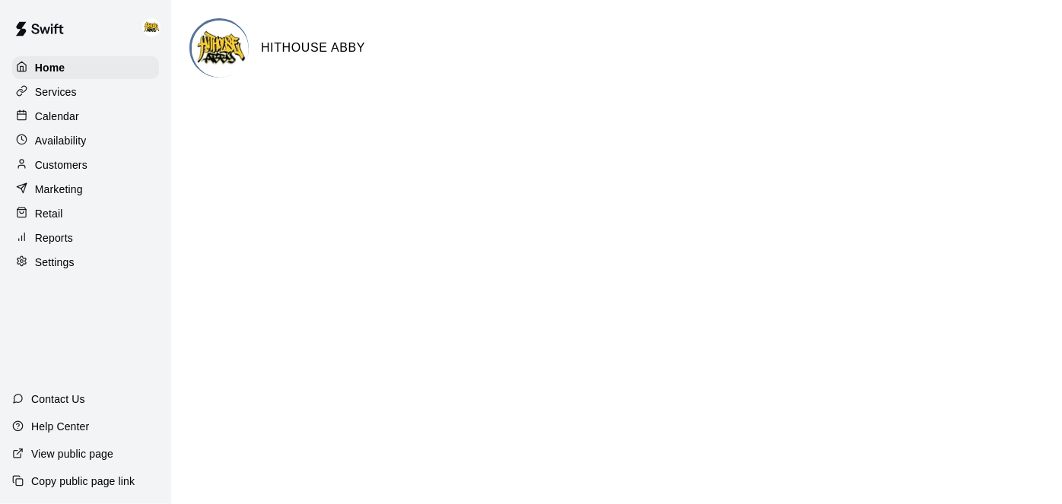
click at [69, 113] on p "Calendar" at bounding box center [57, 116] width 44 height 15
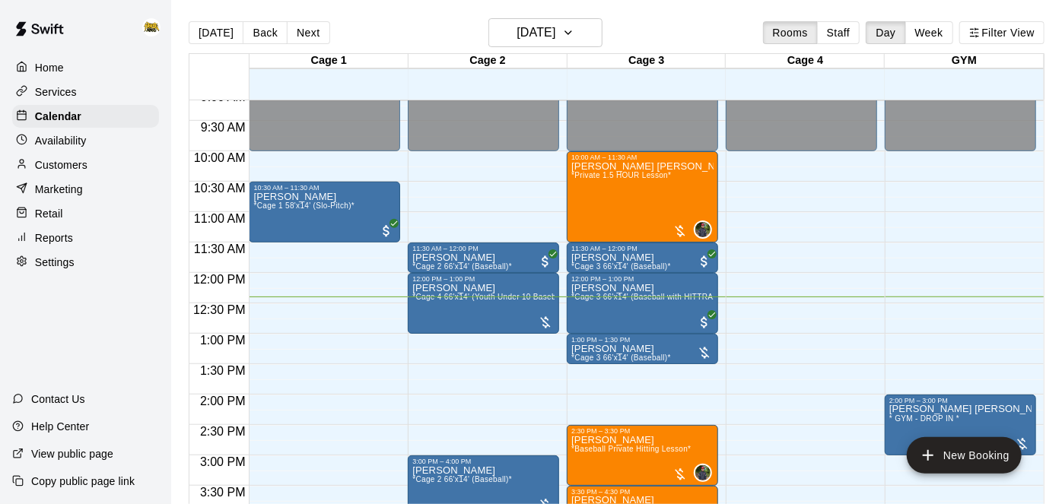
scroll to position [558, 0]
click at [661, 190] on div "[PERSON_NAME] [PERSON_NAME] *Private 1.5 HOUR Lesson*" at bounding box center [642, 414] width 142 height 504
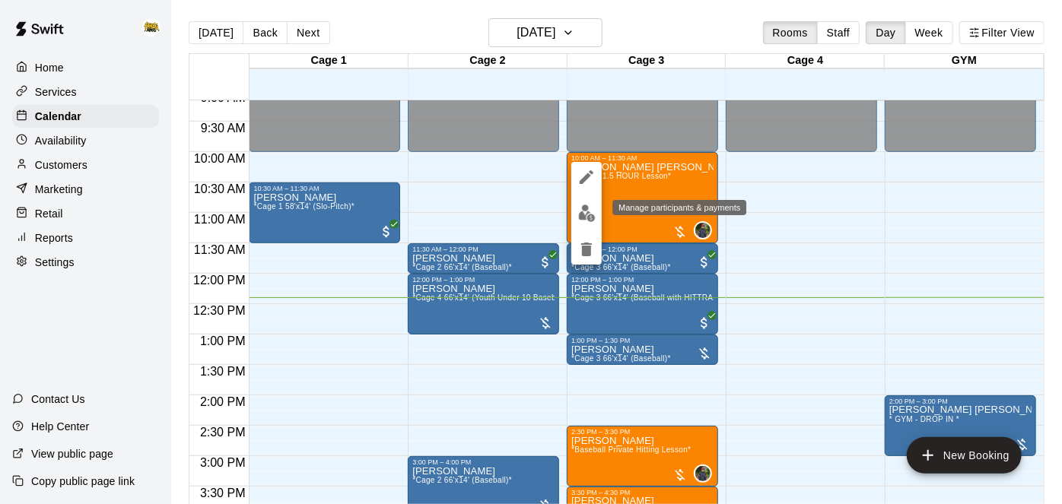
click at [589, 218] on img "edit" at bounding box center [586, 213] width 17 height 17
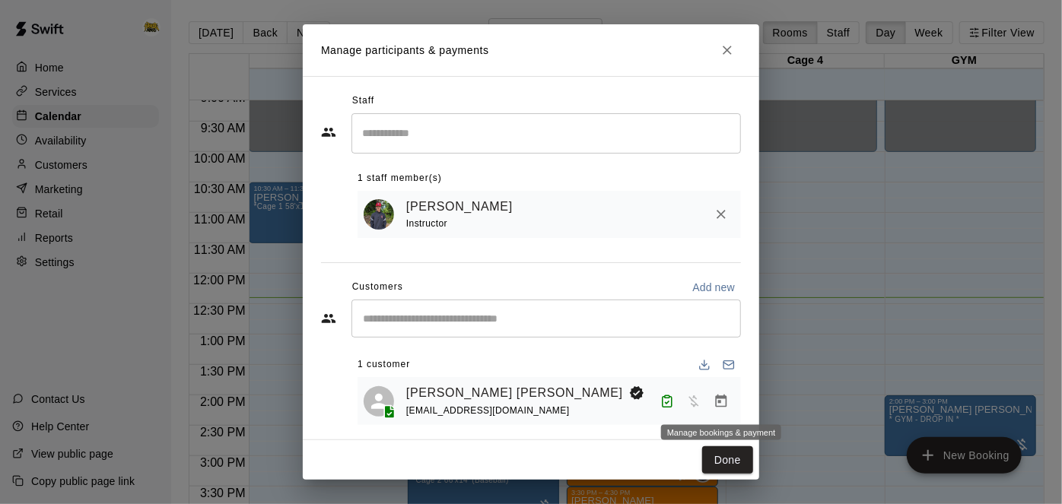
click at [722, 407] on icon "Manage bookings & payment" at bounding box center [721, 401] width 15 height 15
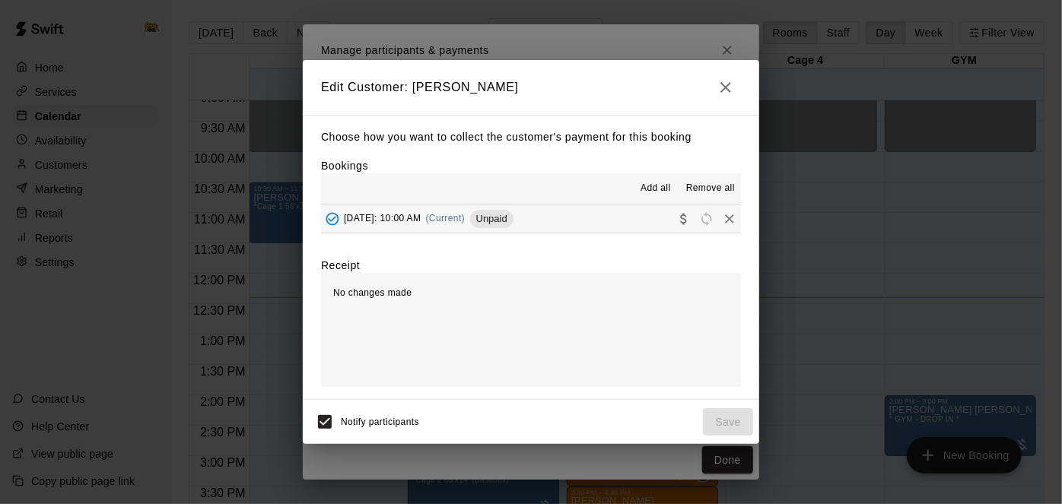
click at [650, 224] on button "[DATE]: 10:00 AM (Current) Unpaid" at bounding box center [531, 219] width 420 height 28
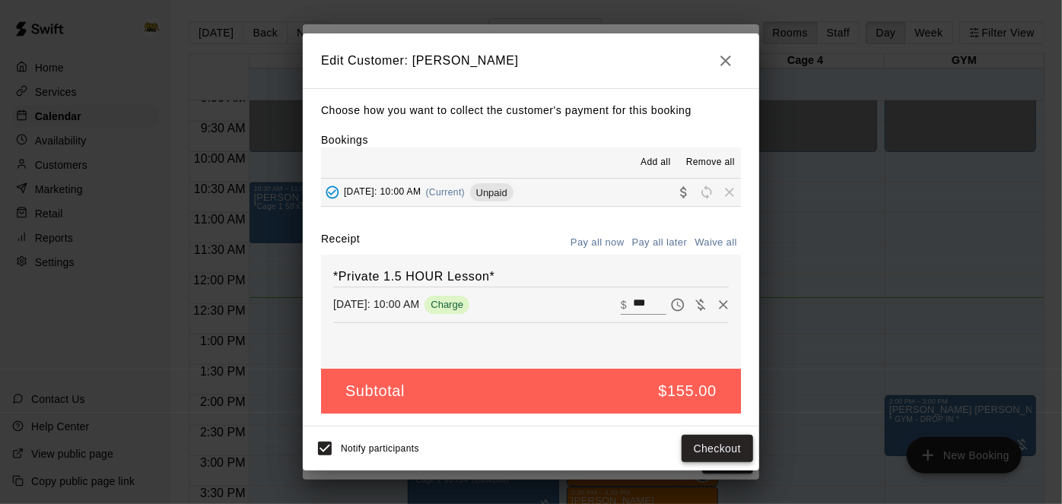
click at [704, 448] on button "Checkout" at bounding box center [718, 449] width 72 height 28
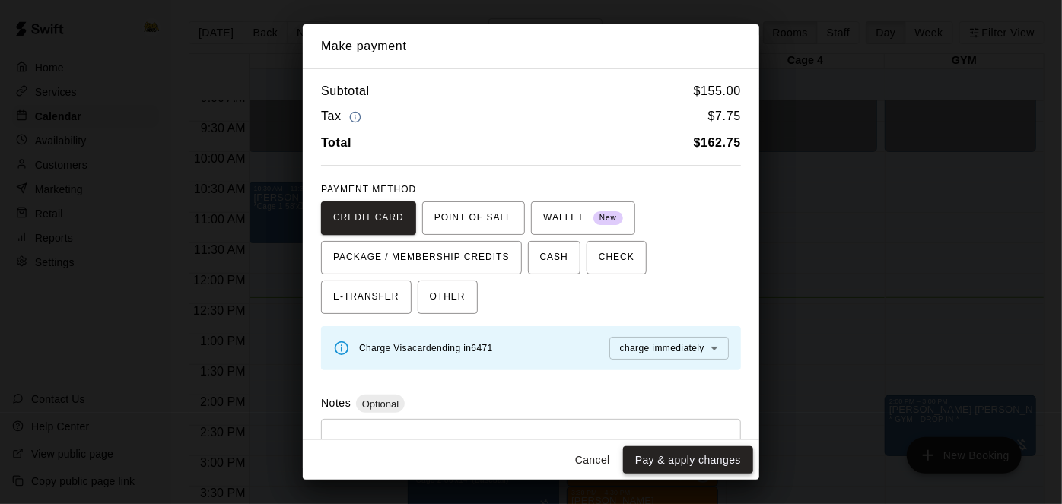
click at [701, 467] on button "Pay & apply changes" at bounding box center [688, 461] width 130 height 28
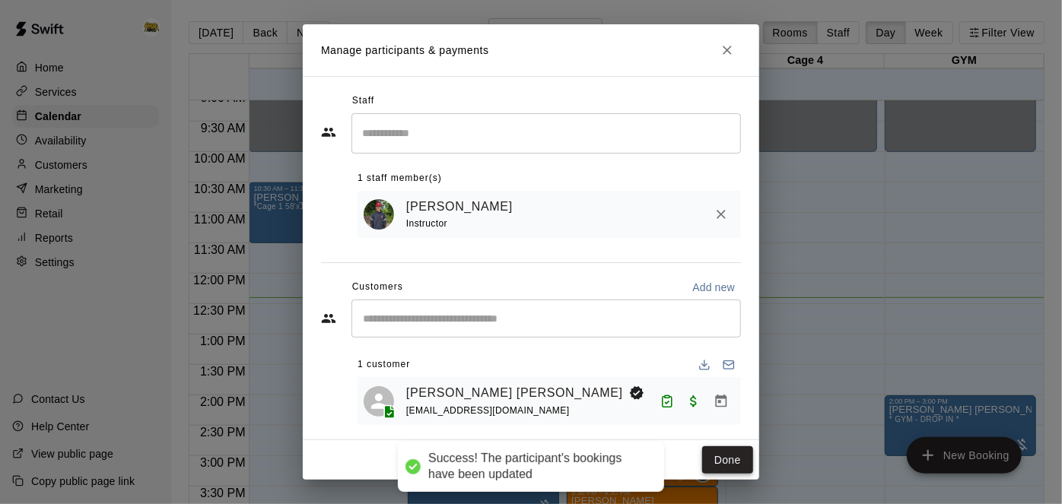
click at [738, 458] on button "Done" at bounding box center [727, 461] width 51 height 28
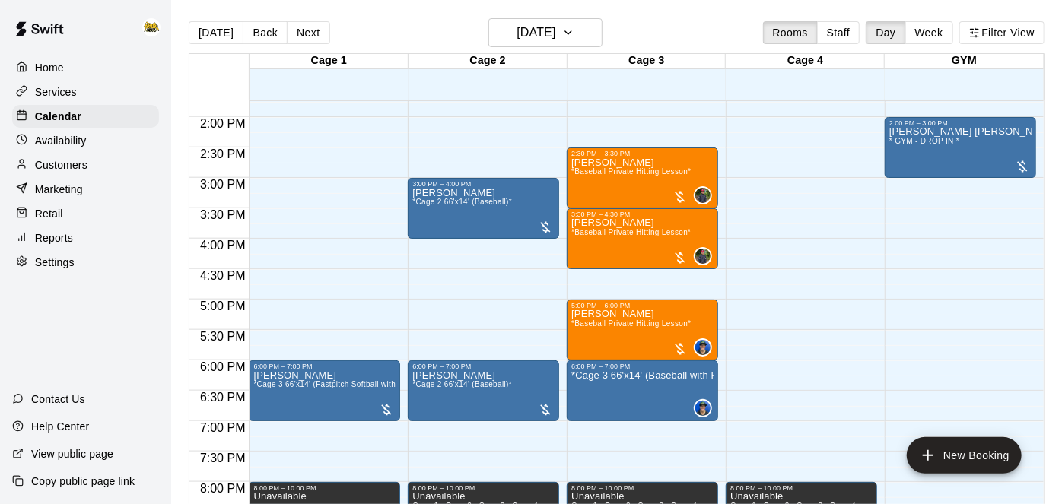
scroll to position [873, 0]
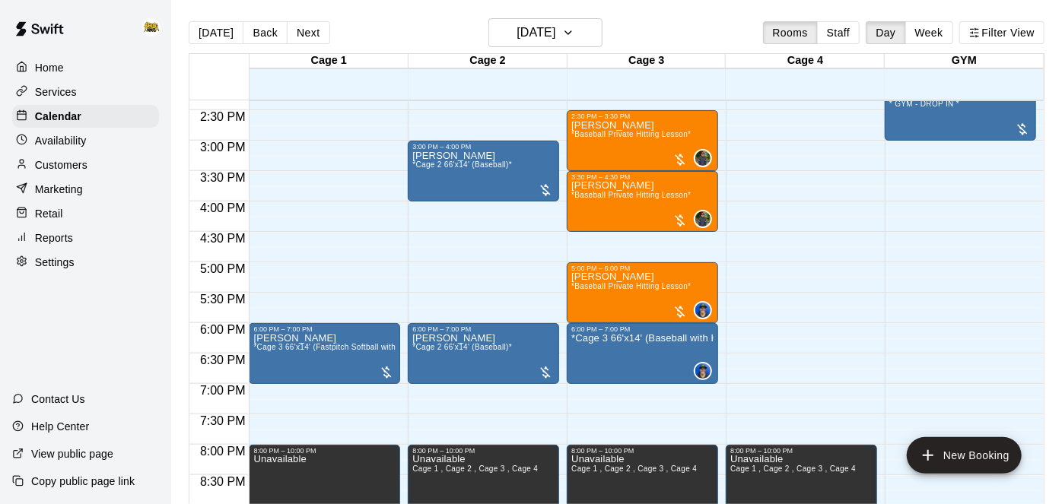
click at [52, 59] on div "Home" at bounding box center [85, 67] width 147 height 23
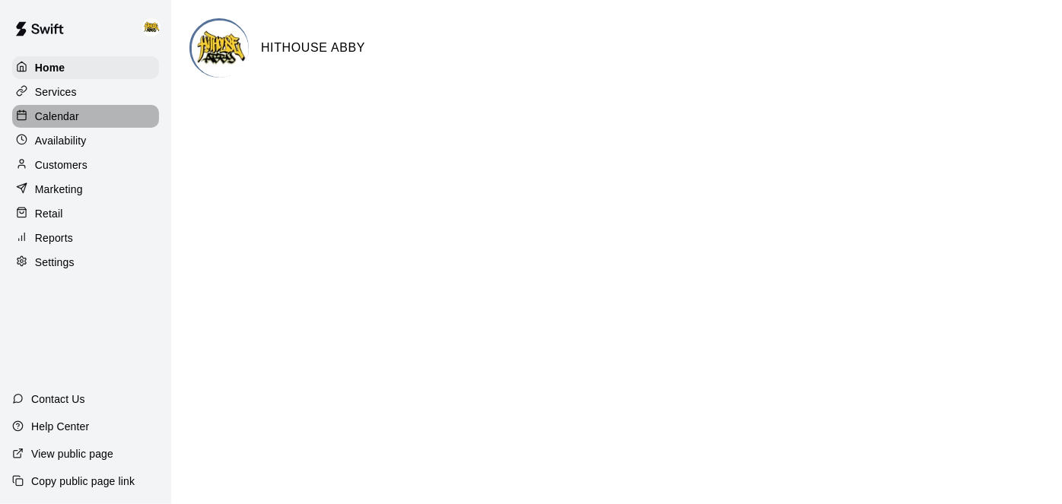
click at [72, 115] on p "Calendar" at bounding box center [57, 116] width 44 height 15
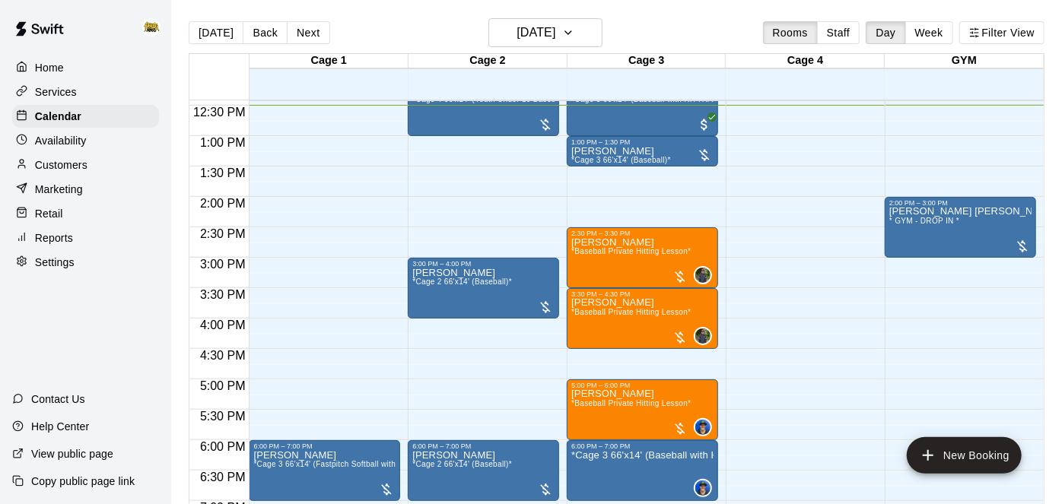
scroll to position [810, 0]
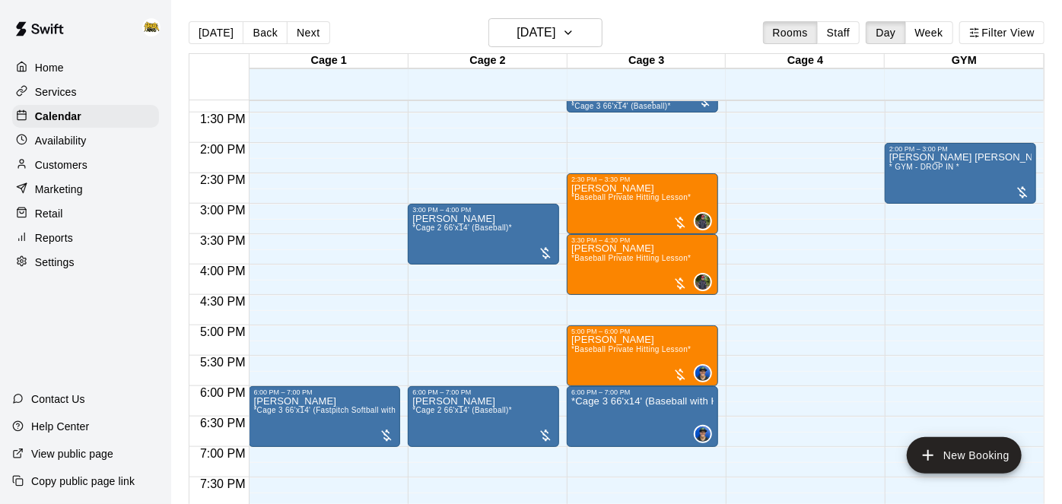
click at [46, 71] on p "Home" at bounding box center [49, 67] width 29 height 15
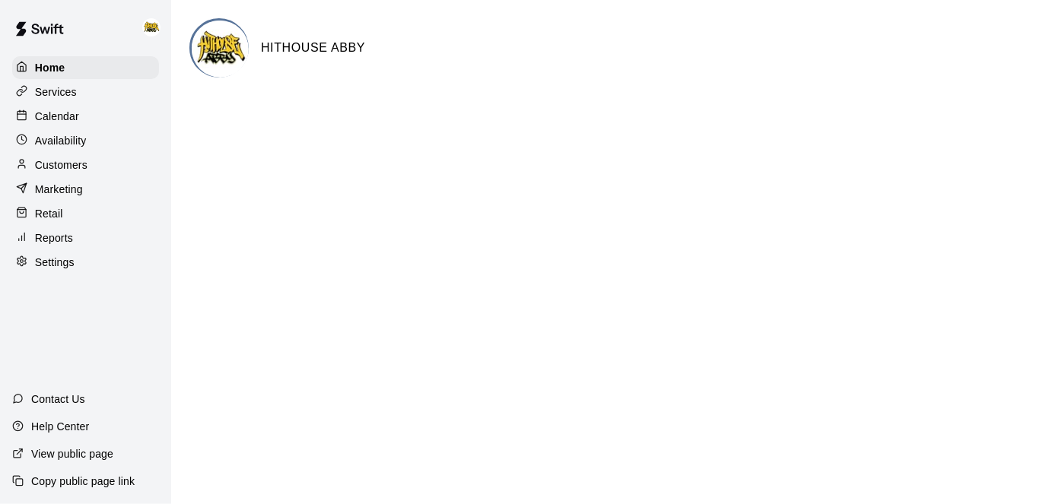
click at [77, 118] on p "Calendar" at bounding box center [57, 116] width 44 height 15
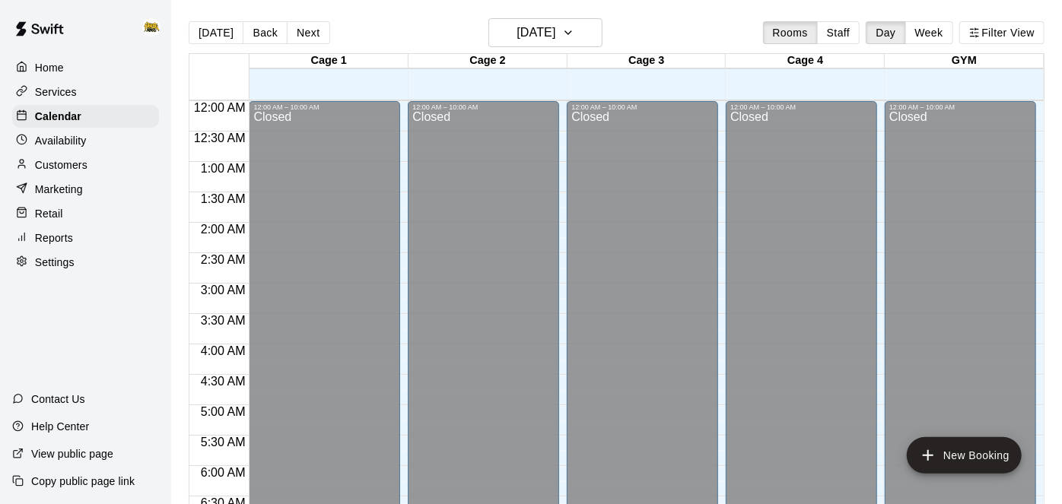
scroll to position [762, 0]
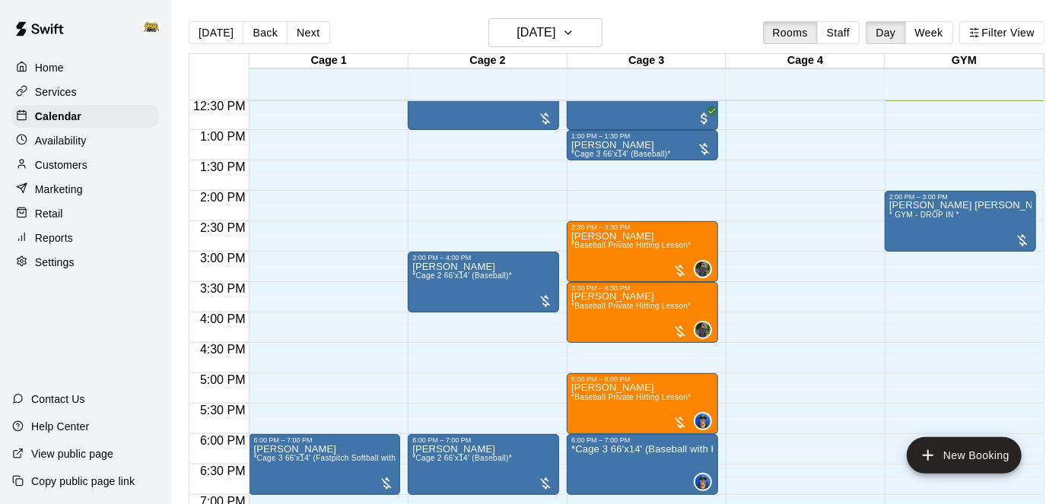
click at [81, 68] on div "Home" at bounding box center [85, 67] width 147 height 23
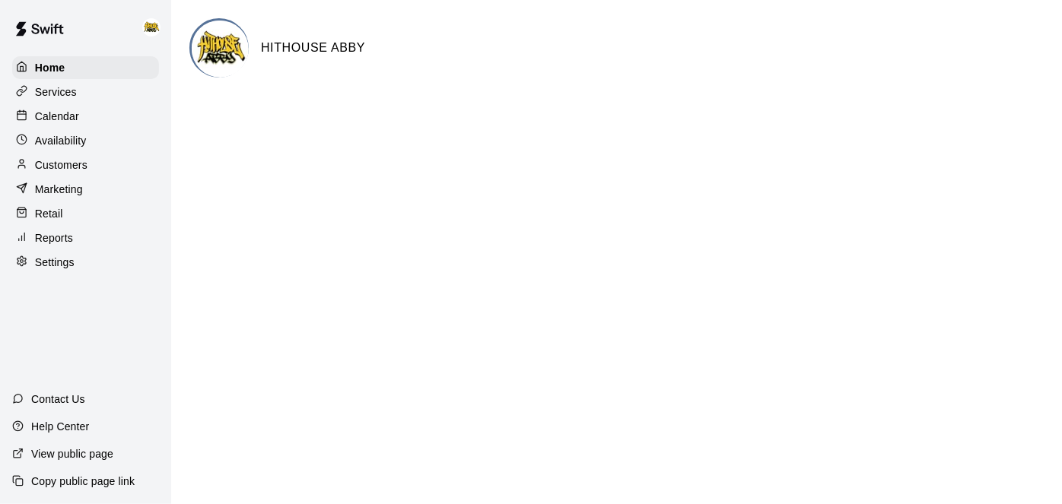
click at [63, 110] on p "Calendar" at bounding box center [57, 116] width 44 height 15
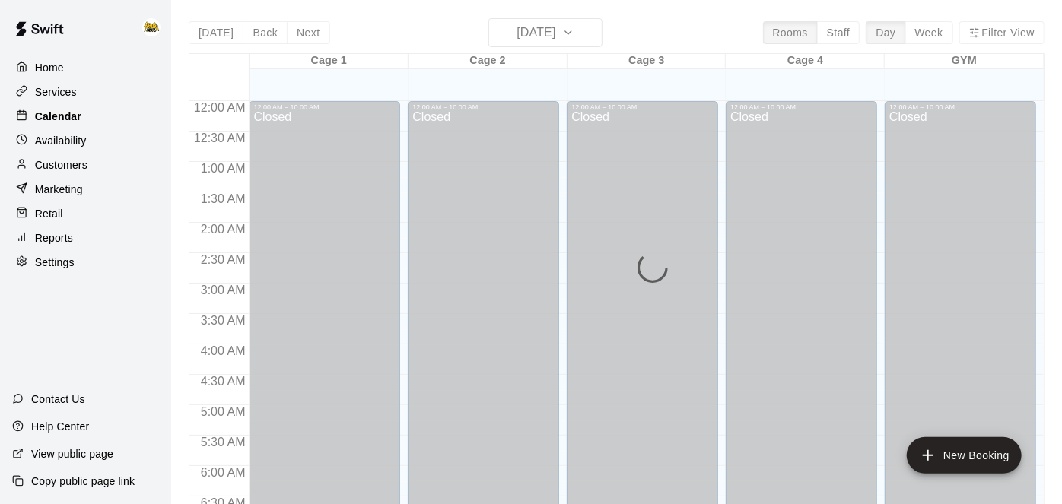
scroll to position [768, 0]
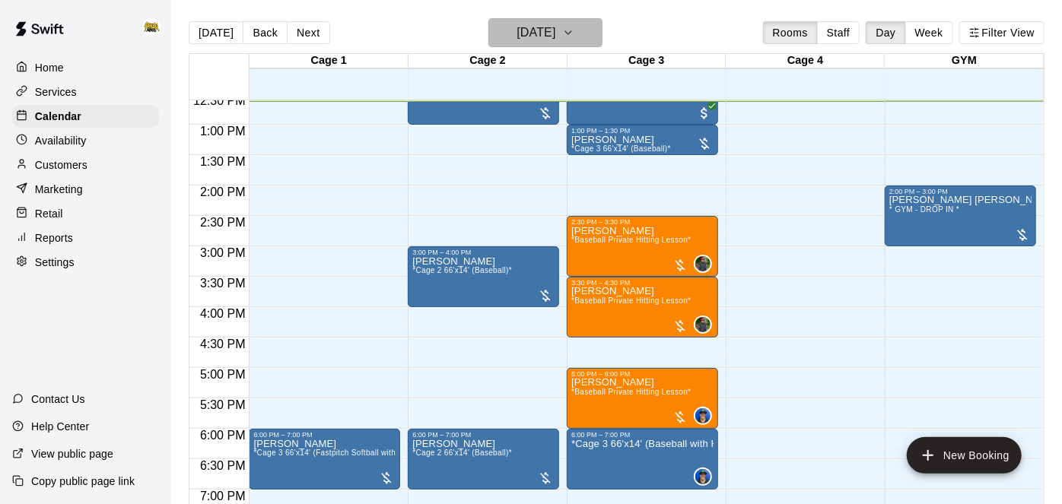
click at [552, 27] on h6 "[DATE]" at bounding box center [536, 32] width 39 height 21
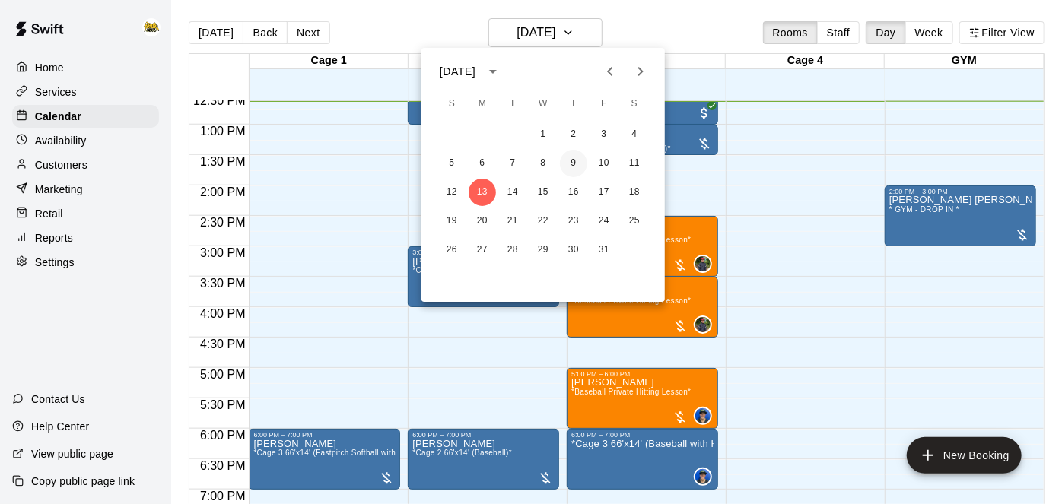
click at [576, 157] on button "9" at bounding box center [573, 163] width 27 height 27
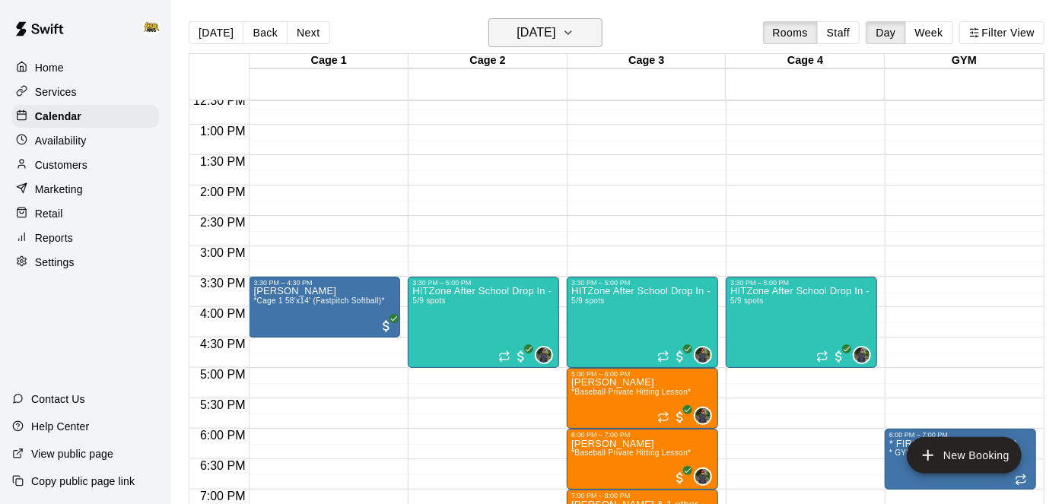
click at [587, 46] on button "[DATE]" at bounding box center [545, 32] width 114 height 29
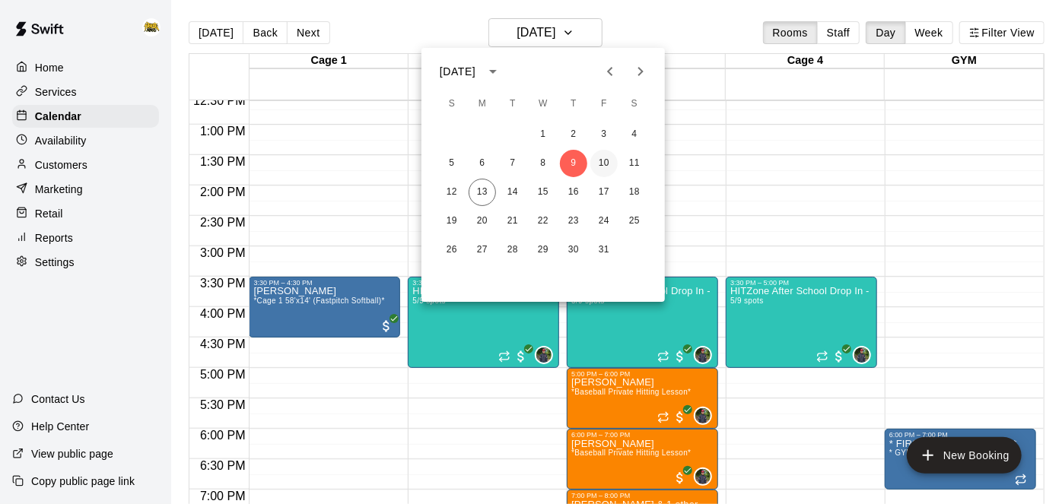
click at [605, 166] on button "10" at bounding box center [603, 163] width 27 height 27
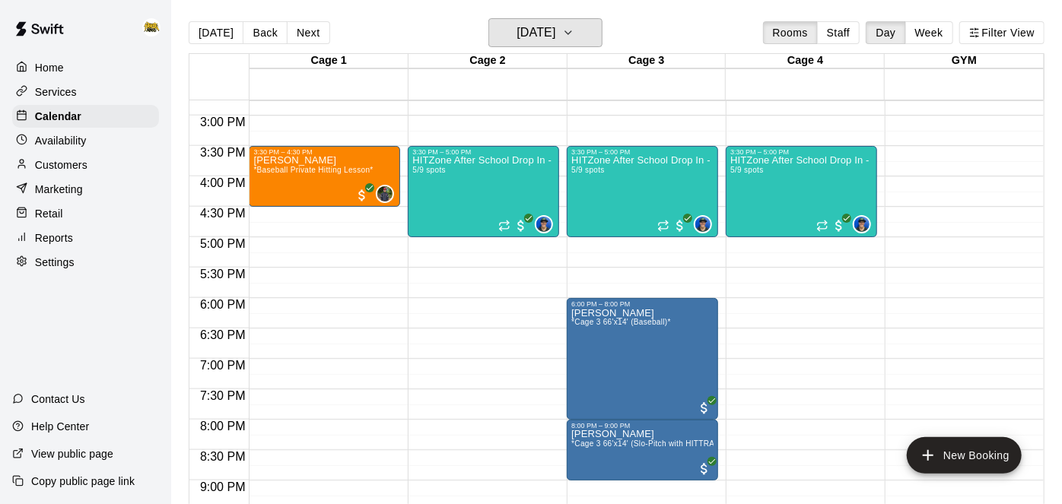
scroll to position [896, 0]
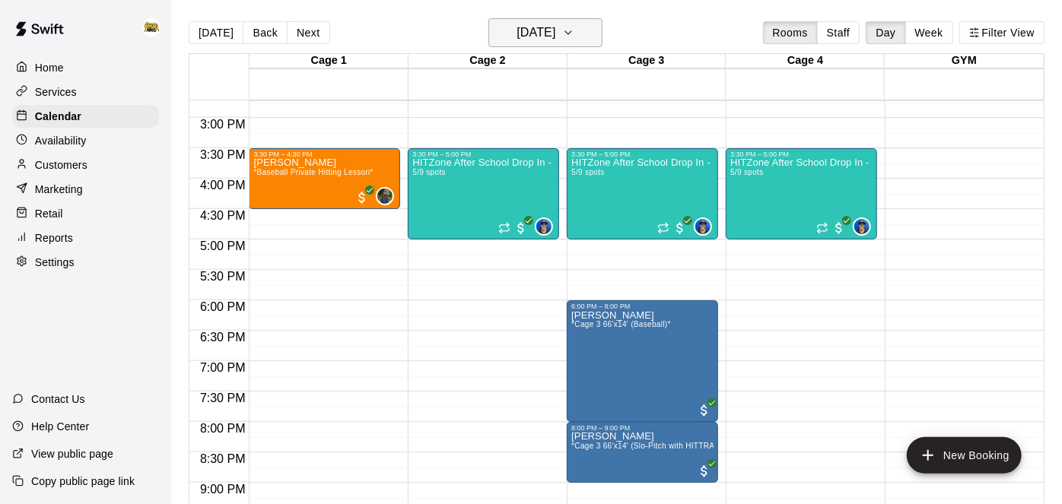
click at [574, 30] on icon "button" at bounding box center [568, 33] width 12 height 18
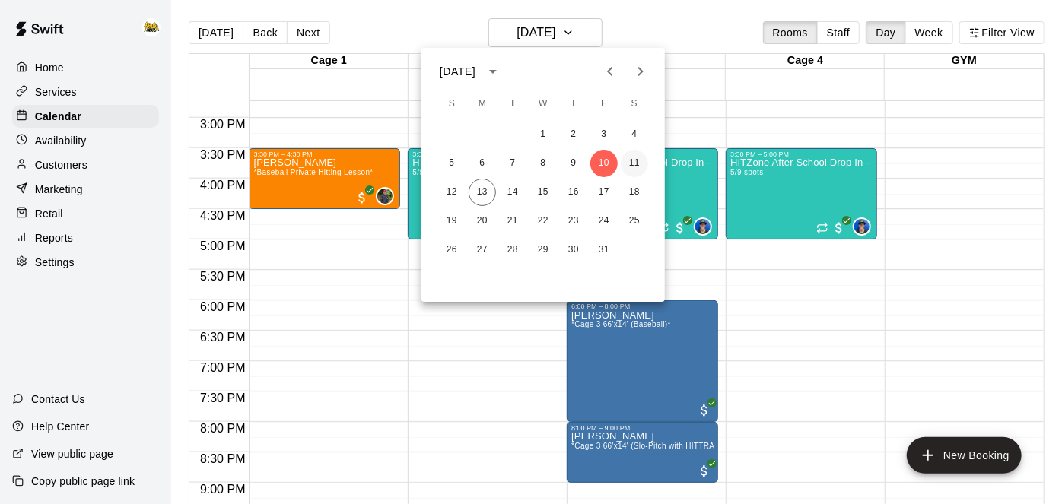
click at [637, 165] on button "11" at bounding box center [634, 163] width 27 height 27
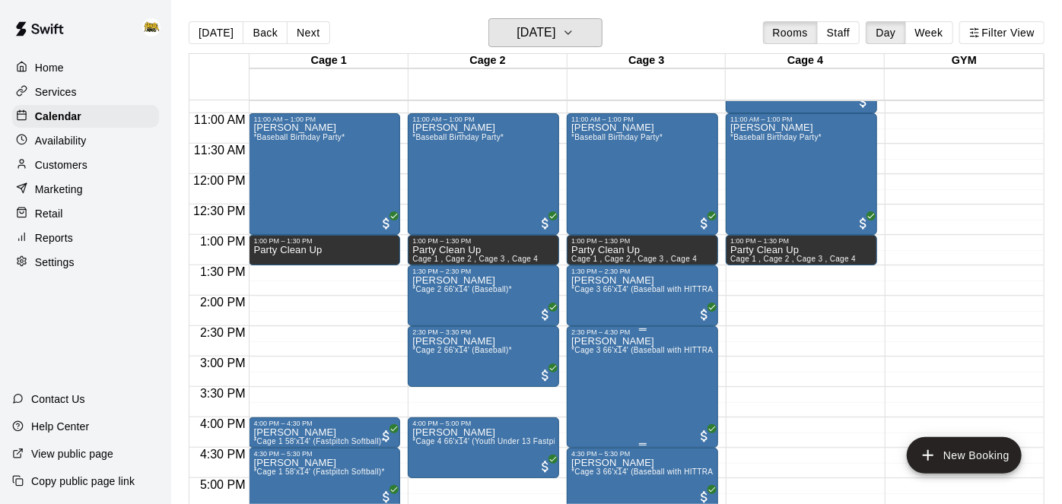
scroll to position [655, 0]
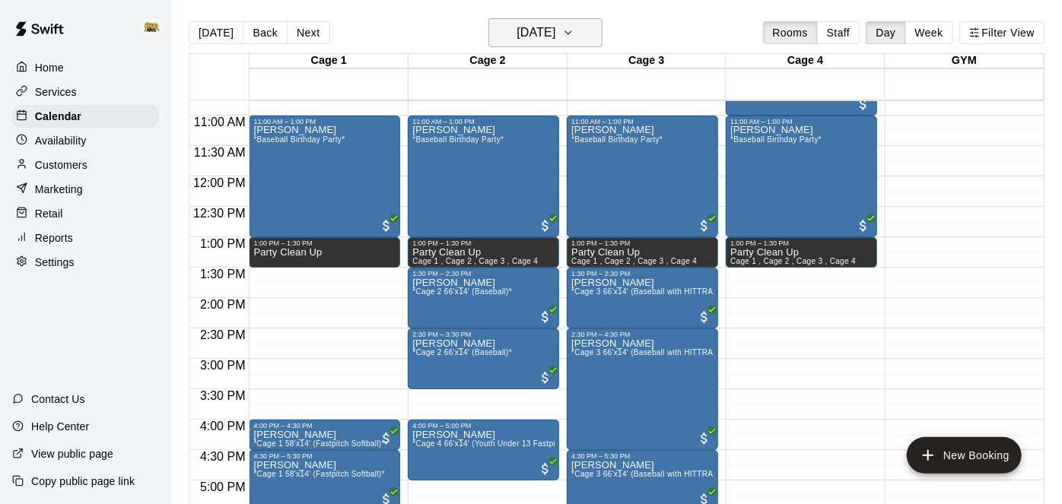
click at [555, 41] on h6 "[DATE]" at bounding box center [536, 32] width 39 height 21
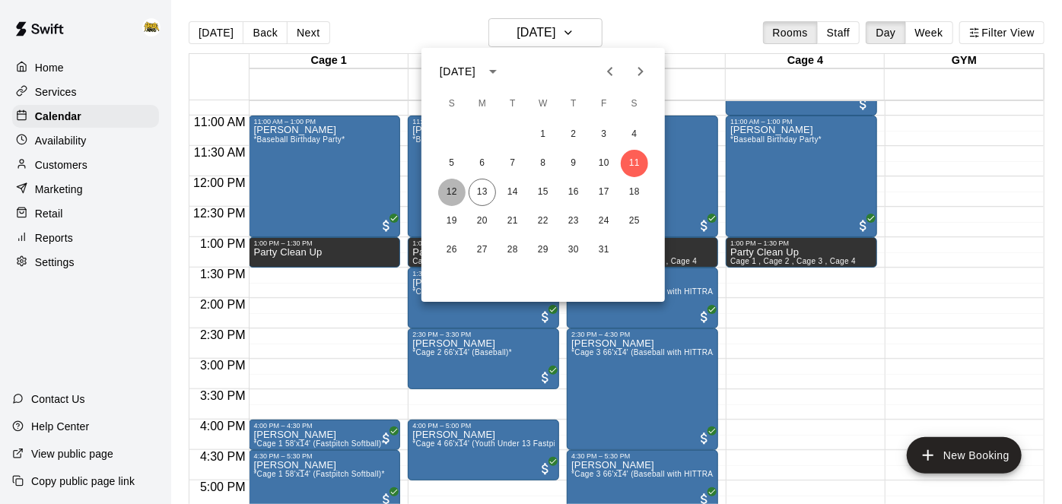
click at [452, 197] on button "12" at bounding box center [451, 192] width 27 height 27
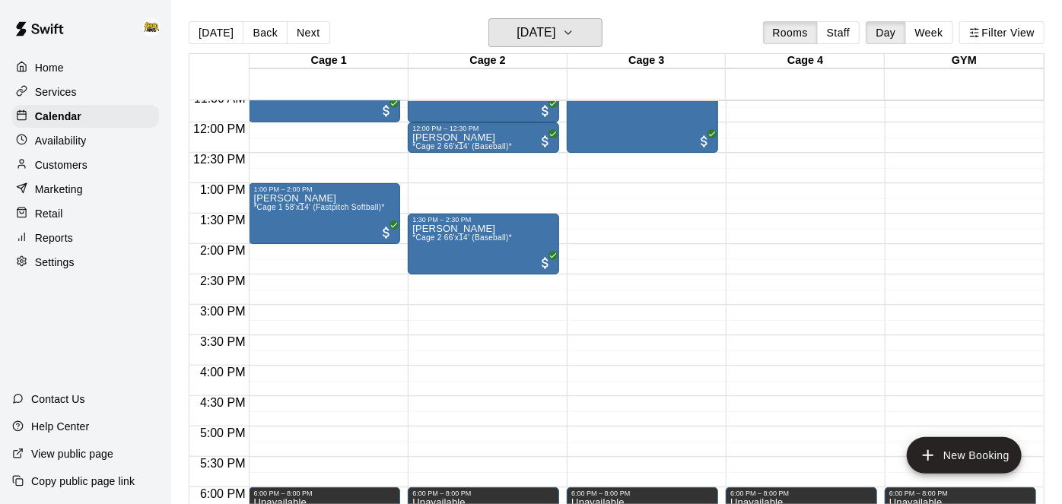
scroll to position [740, 0]
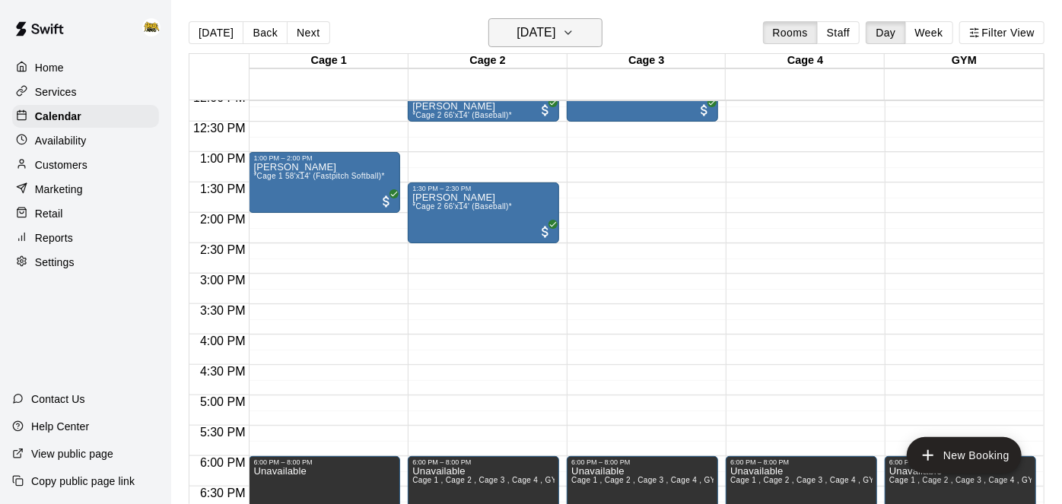
click at [574, 32] on icon "button" at bounding box center [568, 33] width 12 height 18
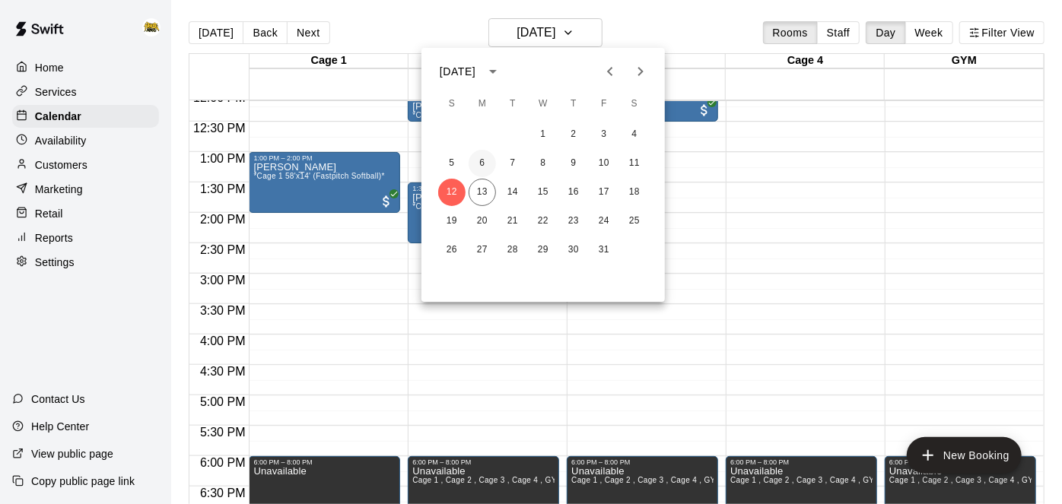
click at [486, 167] on button "6" at bounding box center [482, 163] width 27 height 27
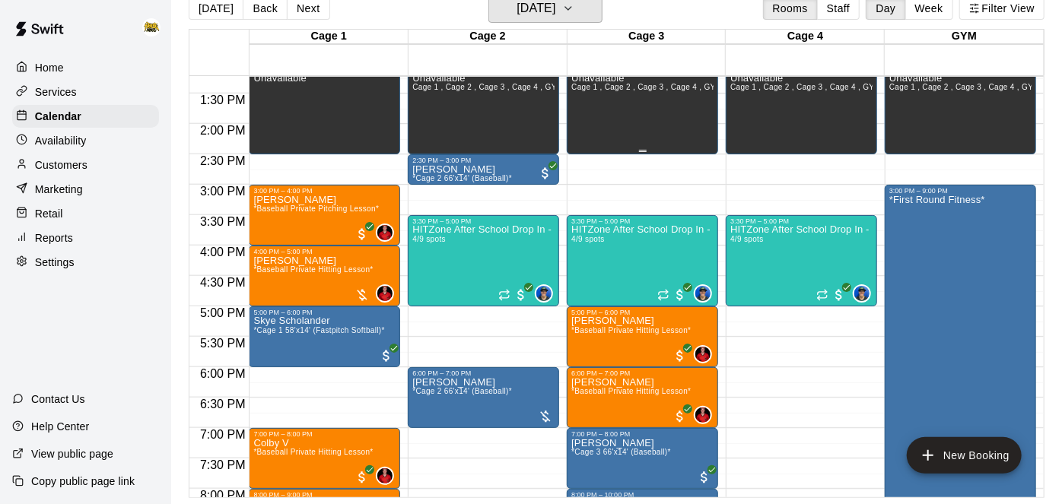
scroll to position [801, 0]
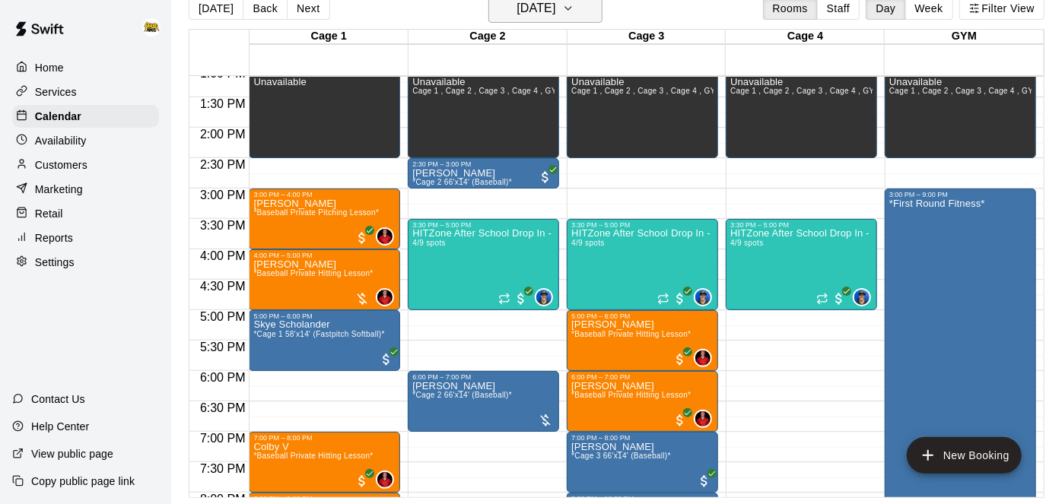
click at [574, 17] on icon "button" at bounding box center [568, 8] width 12 height 18
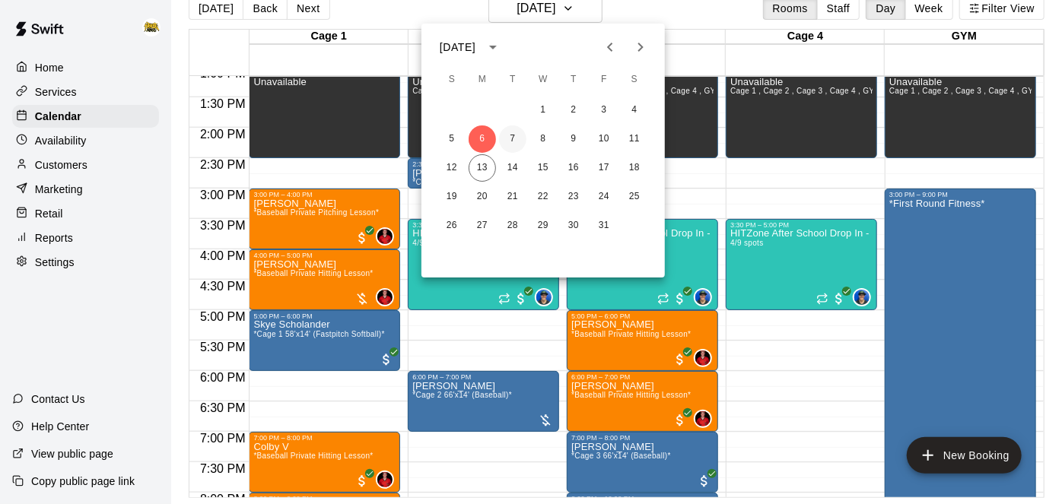
click at [521, 147] on button "7" at bounding box center [512, 139] width 27 height 27
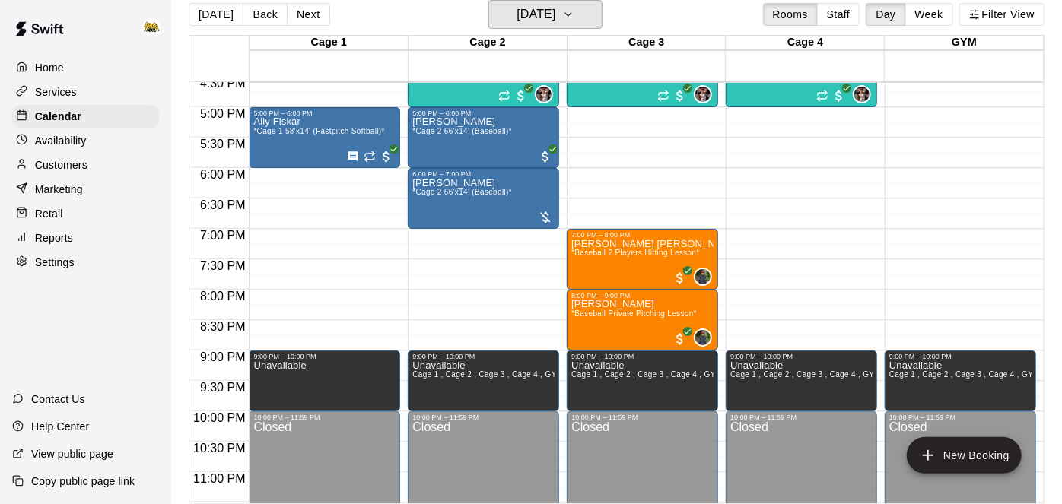
scroll to position [1009, 0]
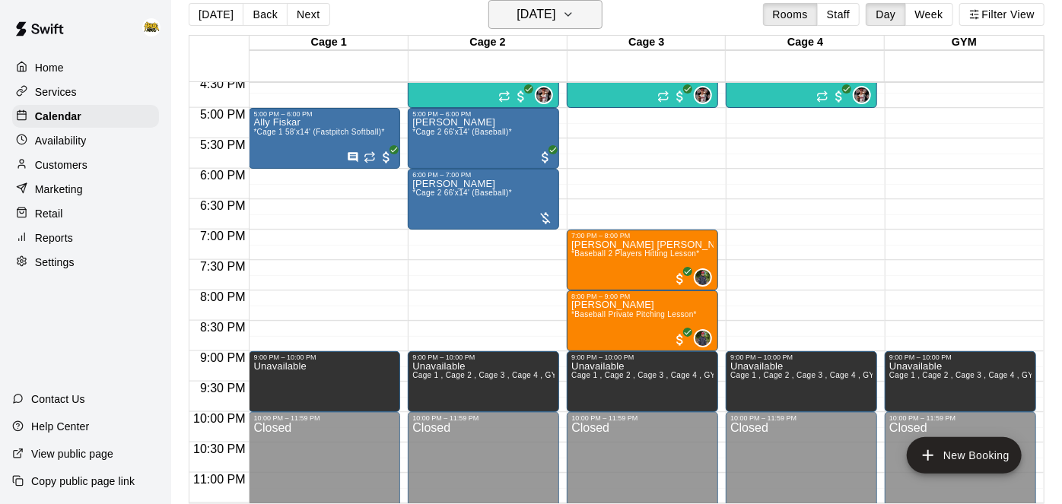
click at [574, 10] on icon "button" at bounding box center [568, 14] width 12 height 18
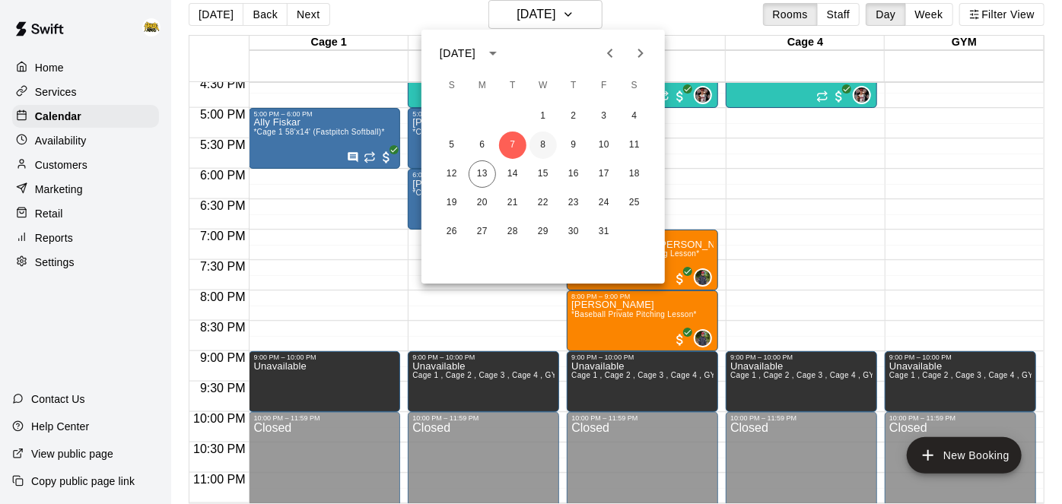
click at [552, 139] on button "8" at bounding box center [542, 145] width 27 height 27
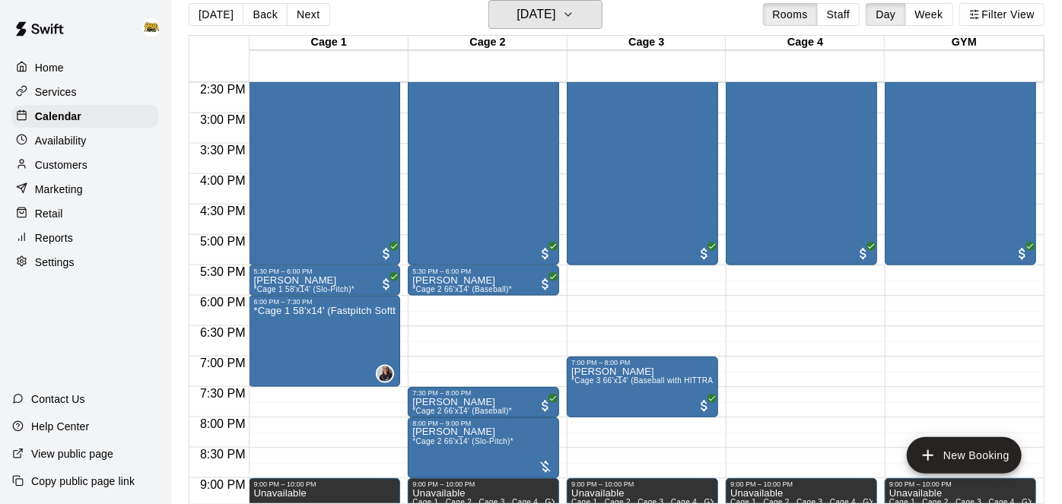
scroll to position [876, 0]
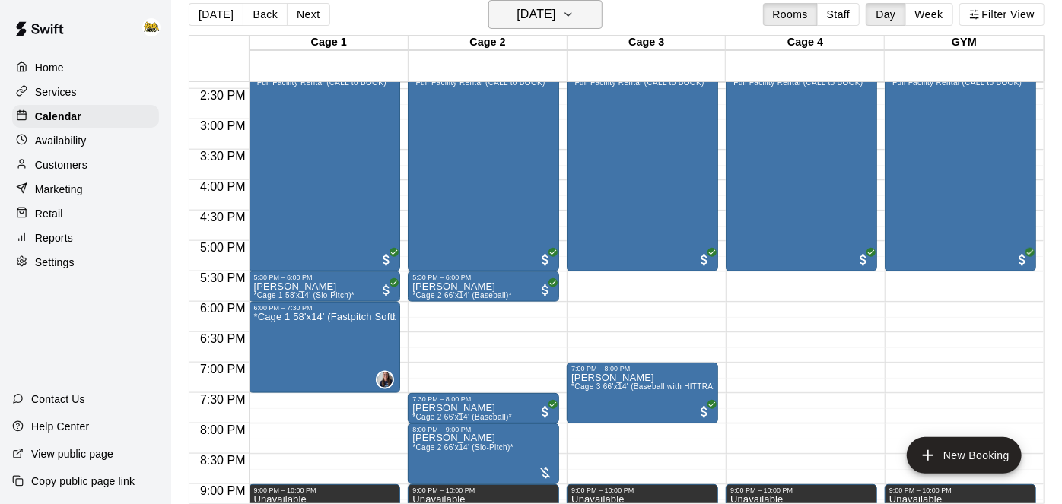
click at [555, 14] on h6 "[DATE]" at bounding box center [536, 14] width 39 height 21
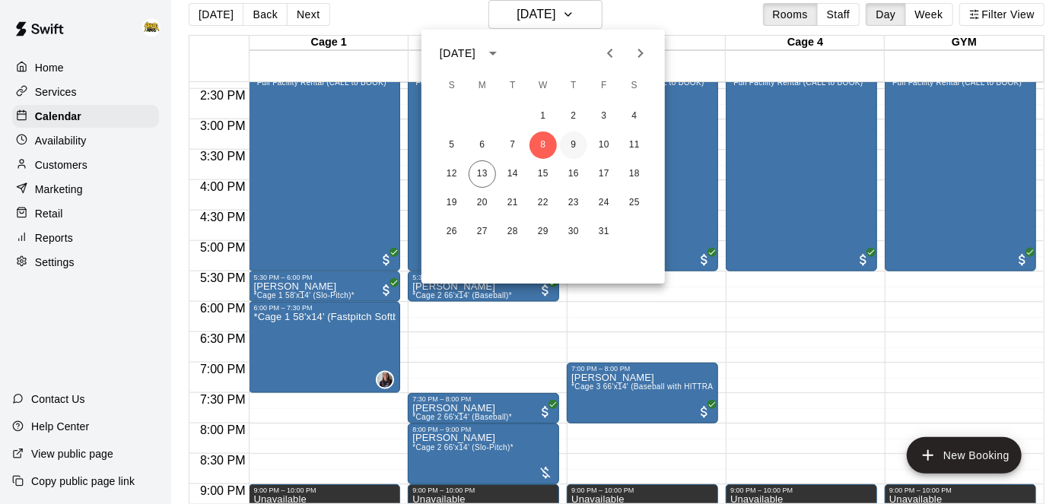
click at [572, 143] on button "9" at bounding box center [573, 145] width 27 height 27
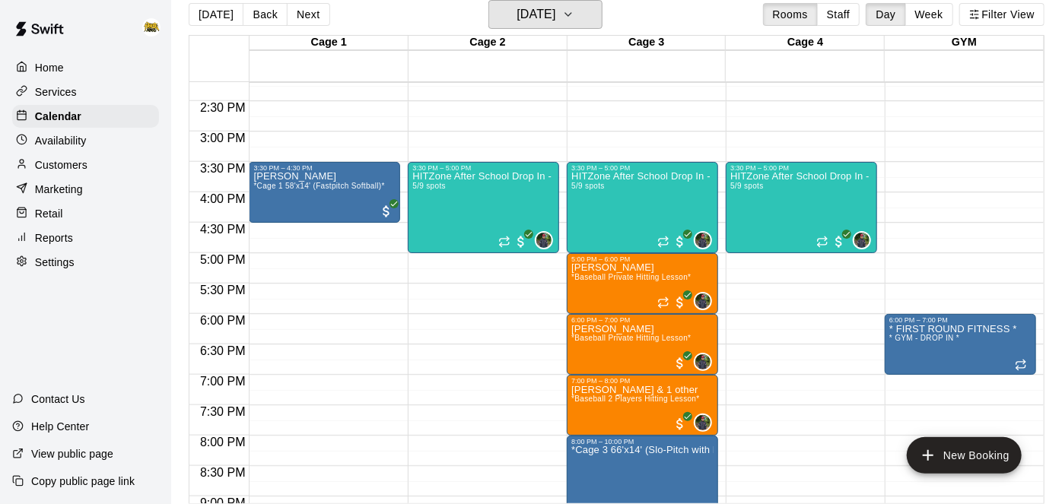
scroll to position [864, 0]
click at [552, 25] on h6 "[DATE]" at bounding box center [536, 14] width 39 height 21
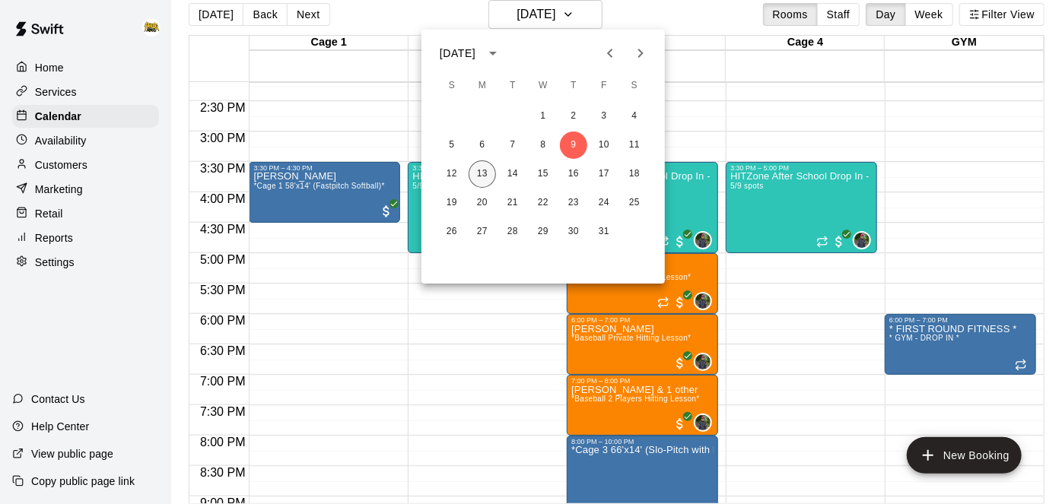
click at [473, 180] on button "13" at bounding box center [482, 174] width 27 height 27
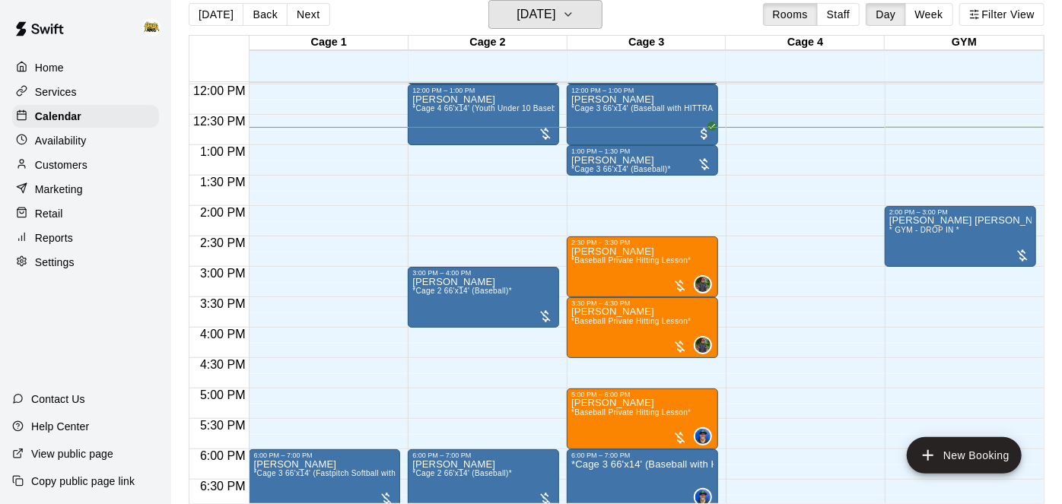
scroll to position [707, 0]
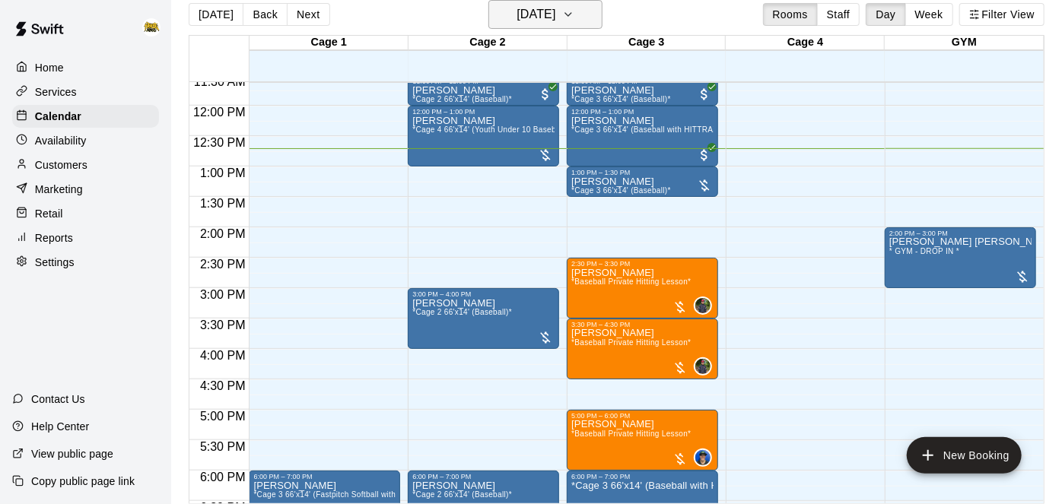
click at [595, 14] on button "[DATE]" at bounding box center [545, 14] width 114 height 29
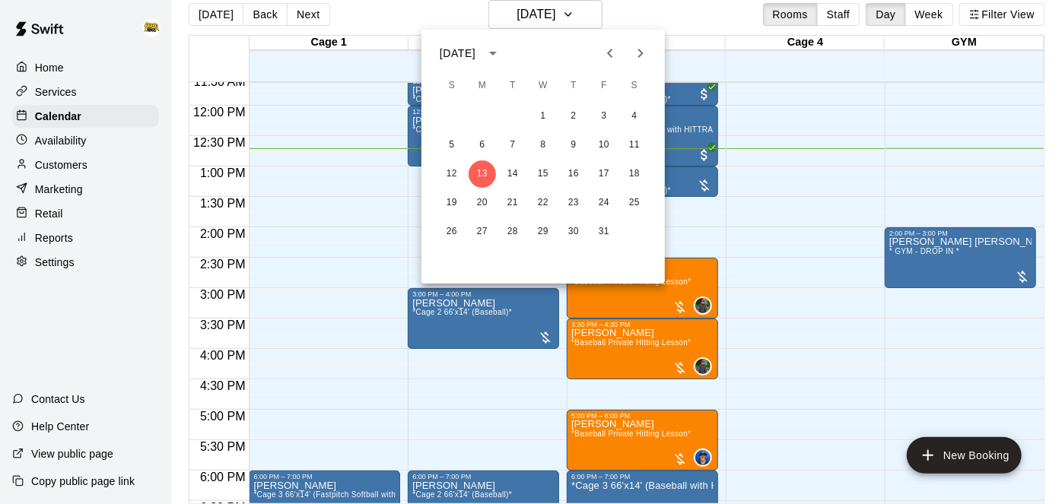
click at [726, 465] on div at bounding box center [531, 252] width 1062 height 504
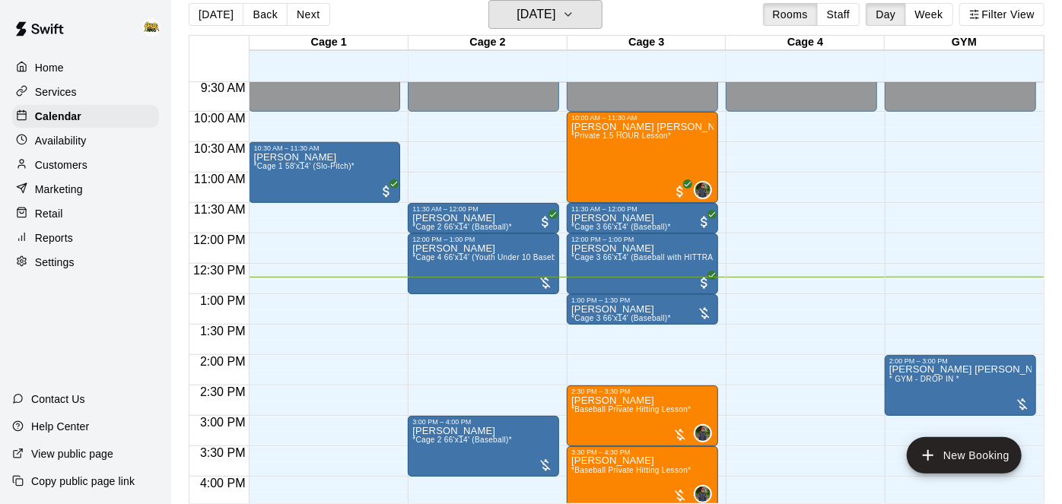
scroll to position [676, 0]
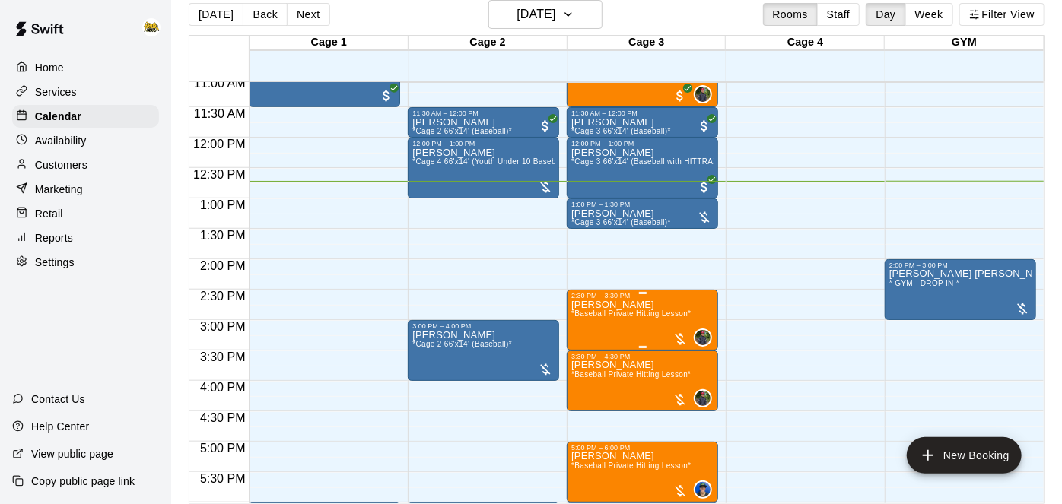
click at [603, 310] on span "*Baseball Private Hitting Lesson*" at bounding box center [630, 314] width 119 height 8
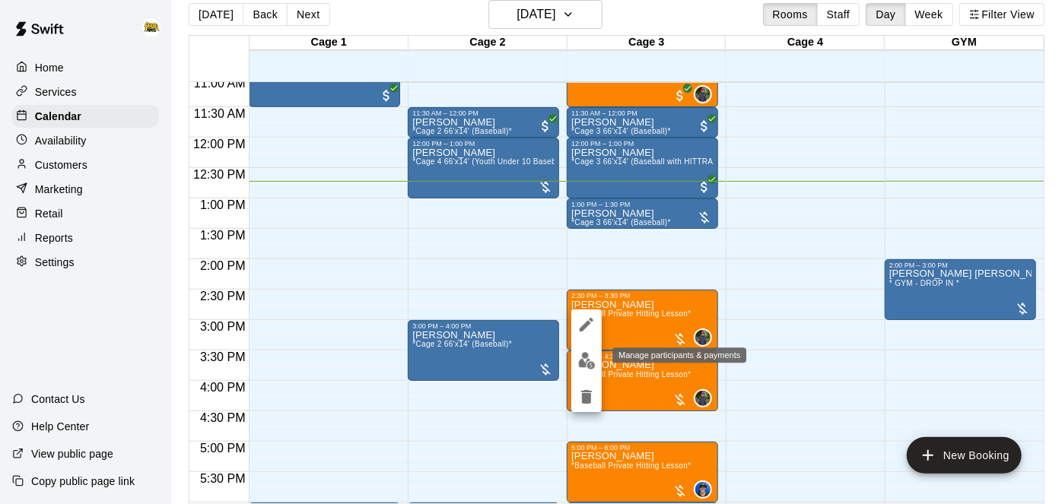
click at [579, 356] on img "edit" at bounding box center [586, 360] width 17 height 17
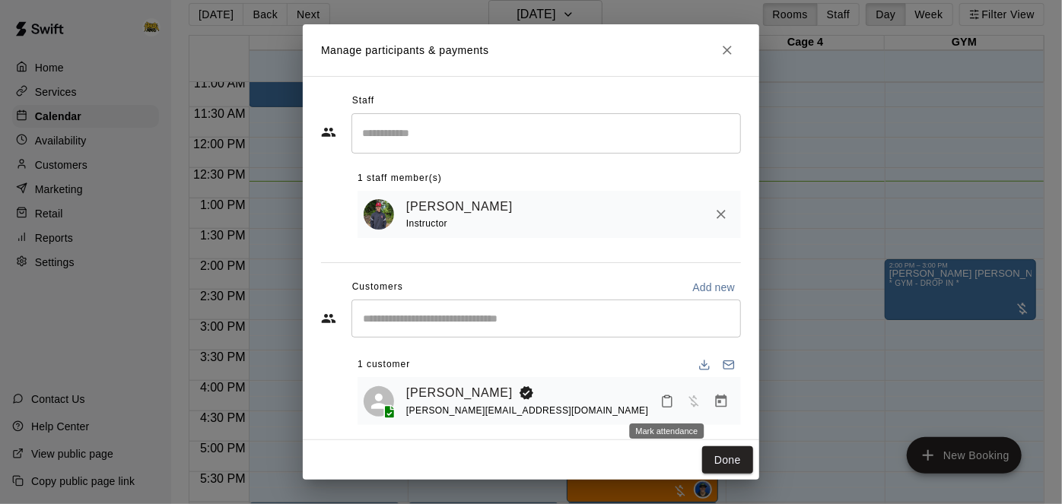
click at [666, 405] on icon "Mark attendance" at bounding box center [667, 402] width 14 height 14
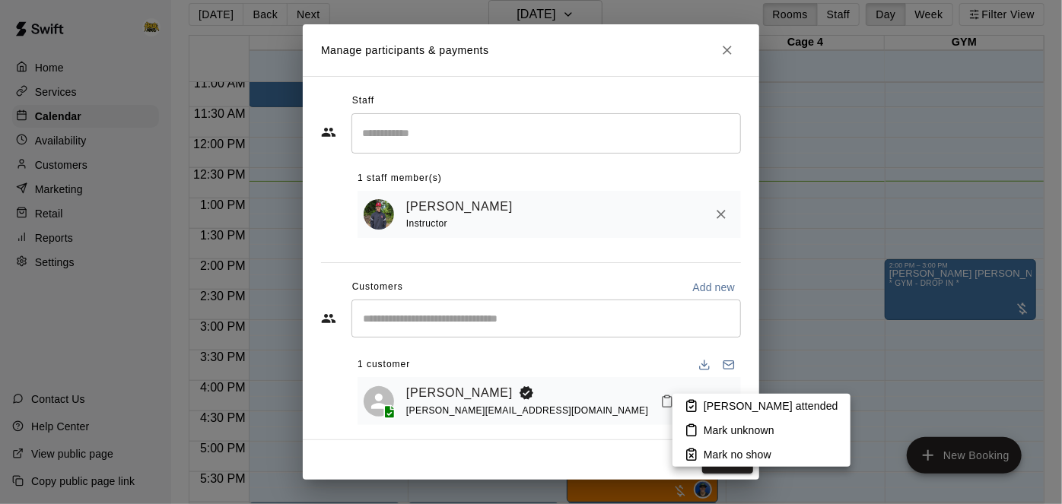
click at [664, 332] on div at bounding box center [531, 252] width 1062 height 504
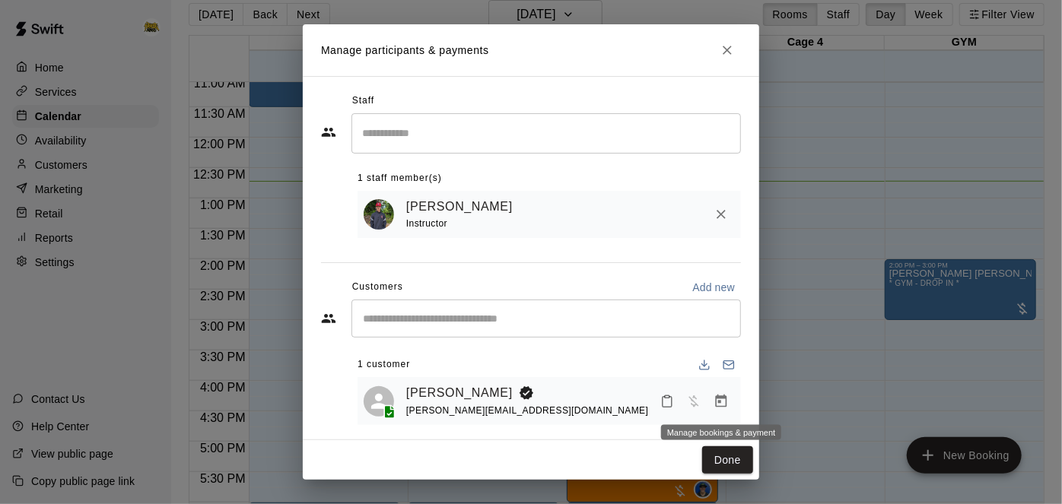
click at [717, 398] on icon "Manage bookings & payment" at bounding box center [721, 401] width 15 height 15
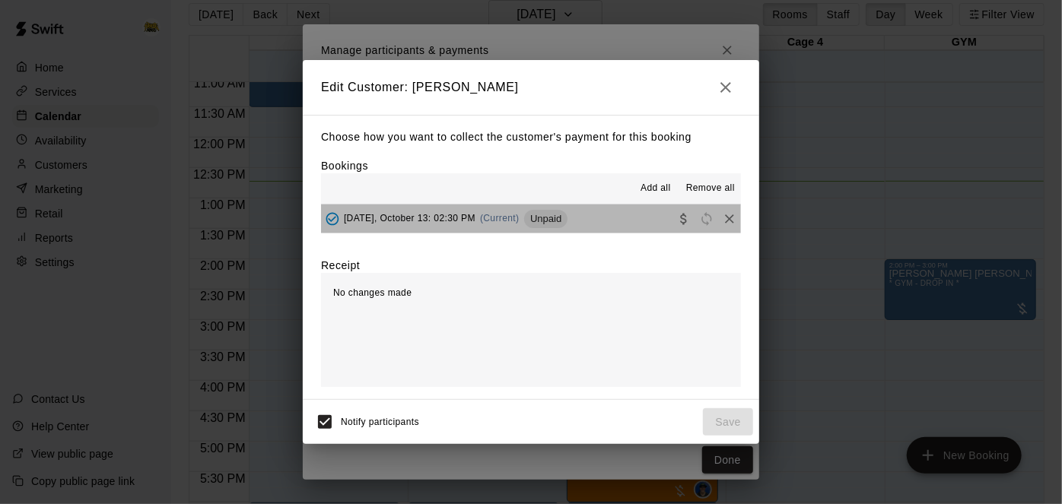
click at [568, 226] on button "[DATE], October 13: 02:30 PM (Current) Unpaid" at bounding box center [531, 219] width 420 height 28
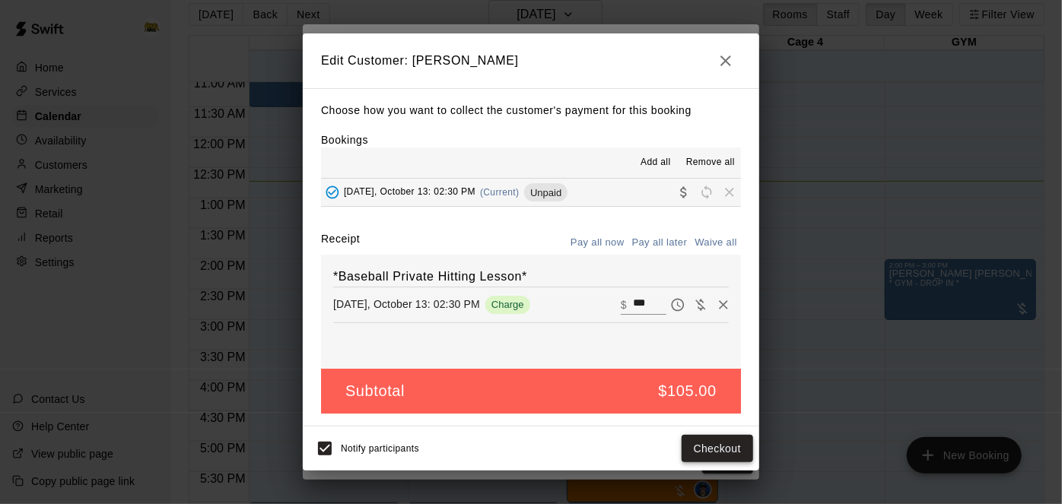
click at [698, 447] on button "Checkout" at bounding box center [718, 449] width 72 height 28
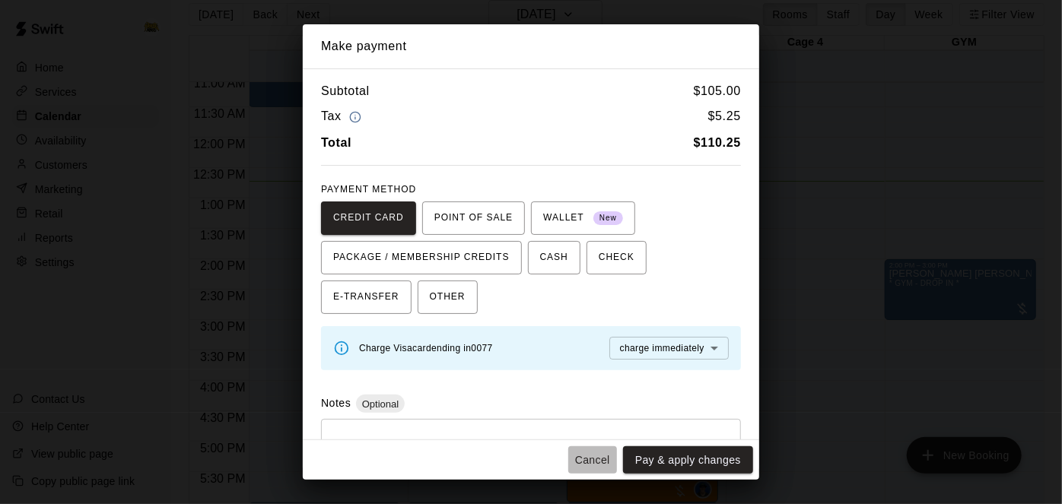
click at [604, 459] on button "Cancel" at bounding box center [592, 461] width 49 height 28
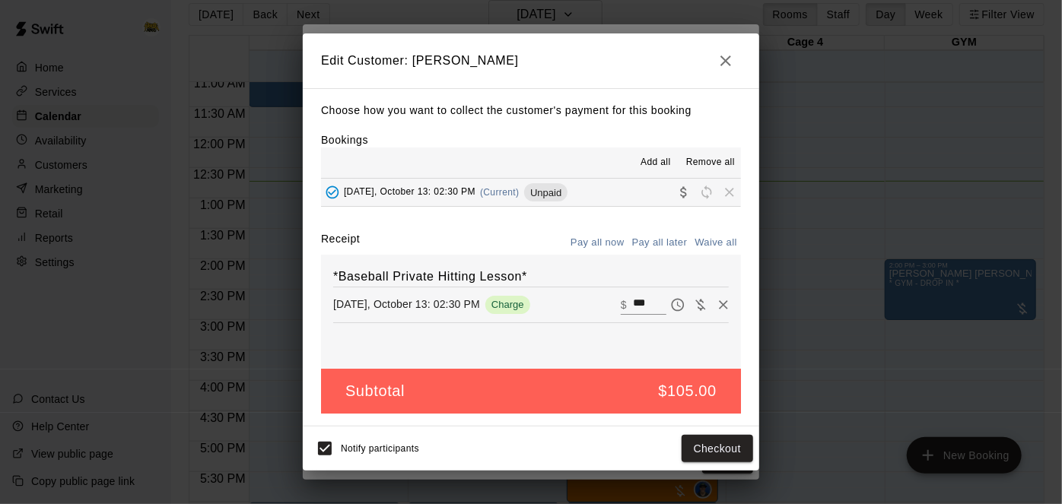
click at [723, 62] on icon "button" at bounding box center [726, 61] width 18 height 18
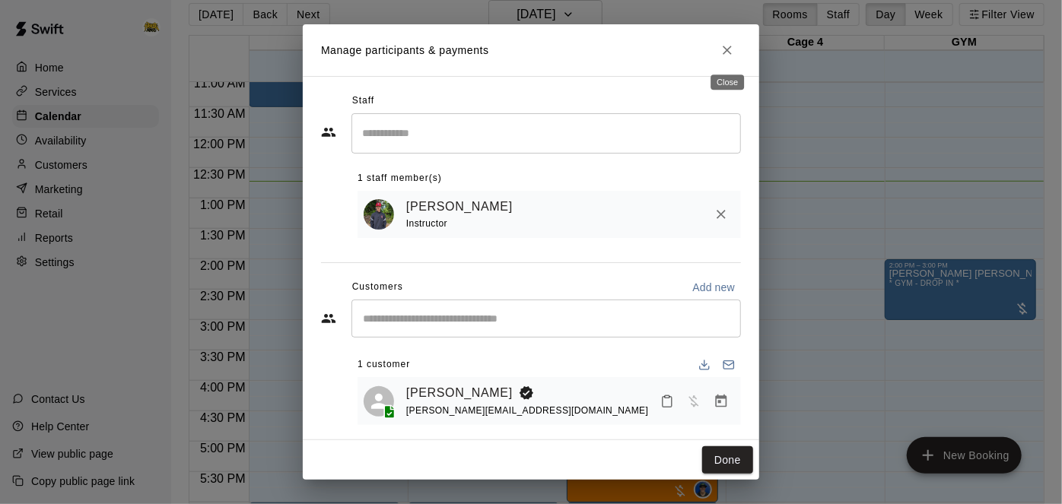
click at [734, 51] on icon "Close" at bounding box center [727, 50] width 15 height 15
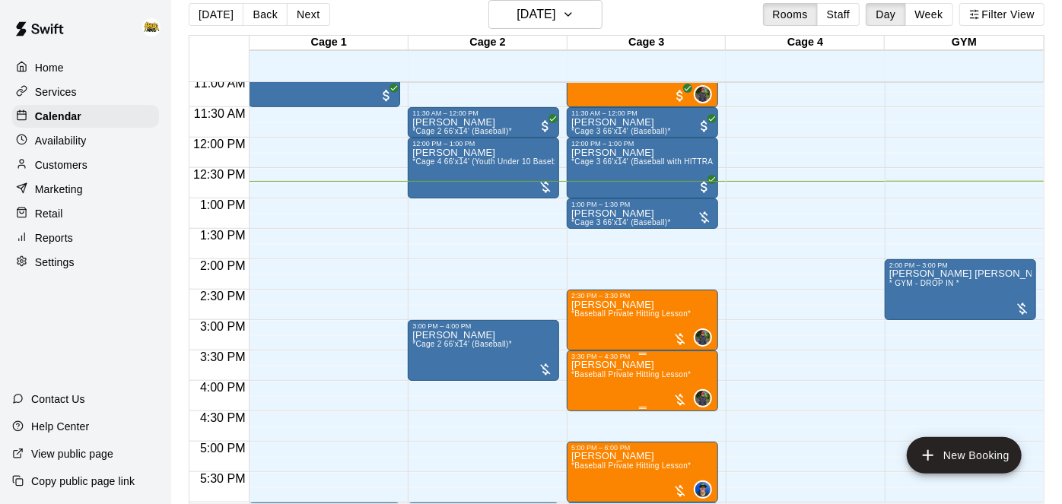
click at [632, 375] on span "*Baseball Private Hitting Lesson*" at bounding box center [630, 374] width 119 height 8
click at [589, 425] on img "edit" at bounding box center [586, 421] width 17 height 17
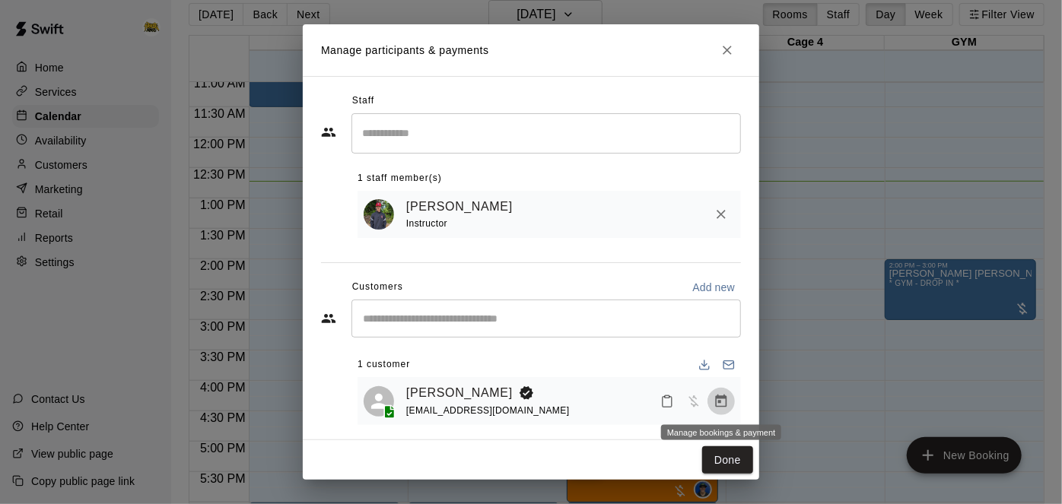
click at [724, 402] on icon "Manage bookings & payment" at bounding box center [721, 401] width 15 height 15
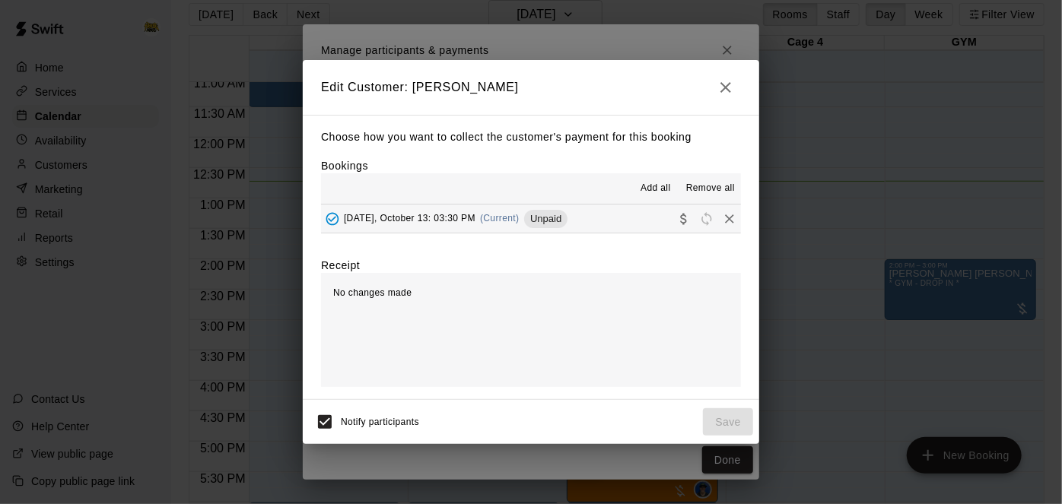
click at [581, 224] on button "[DATE], October 13: 03:30 PM (Current) Unpaid" at bounding box center [531, 219] width 420 height 28
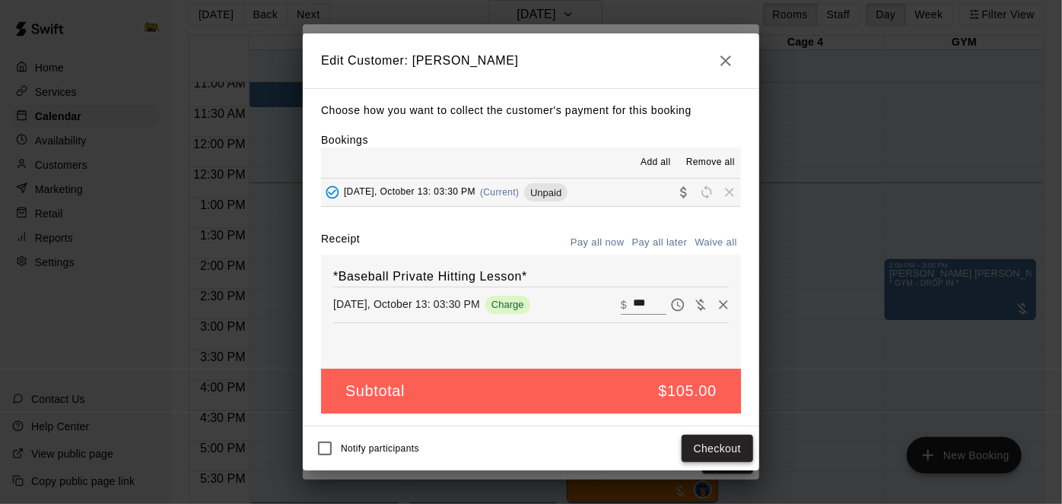
click at [742, 448] on button "Checkout" at bounding box center [718, 449] width 72 height 28
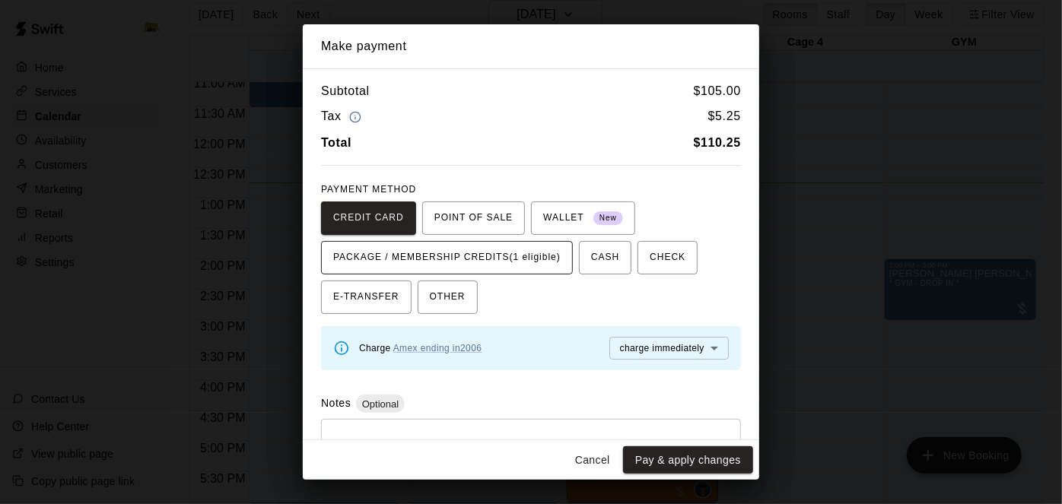
click at [514, 263] on span "PACKAGE / MEMBERSHIP CREDITS (1 eligible)" at bounding box center [446, 258] width 227 height 24
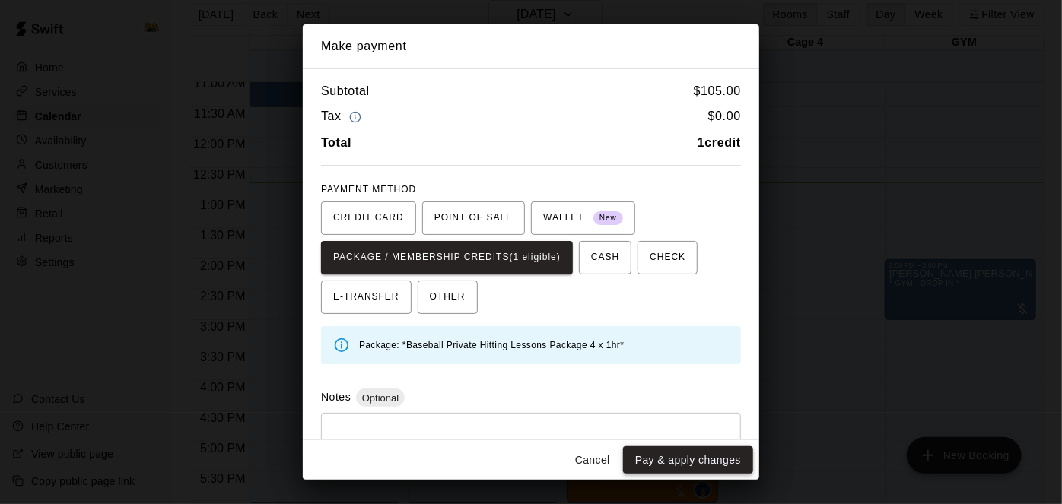
click at [695, 459] on button "Pay & apply changes" at bounding box center [688, 461] width 130 height 28
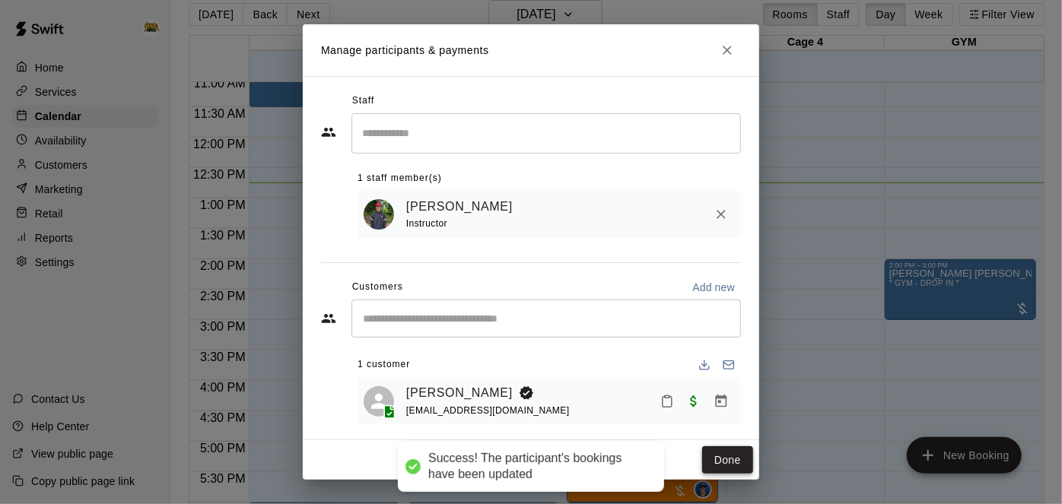
click at [730, 466] on button "Done" at bounding box center [727, 461] width 51 height 28
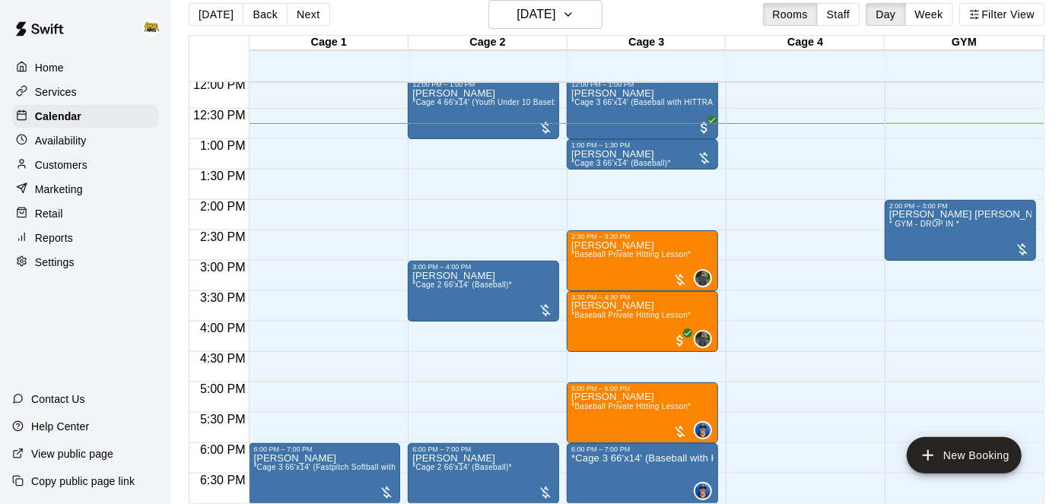
scroll to position [749, 0]
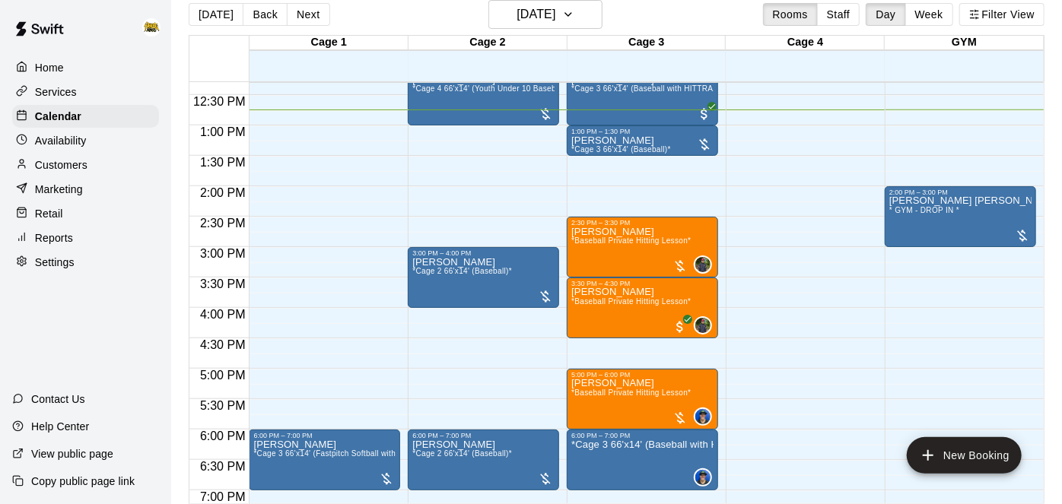
click at [76, 65] on div "Home" at bounding box center [85, 67] width 147 height 23
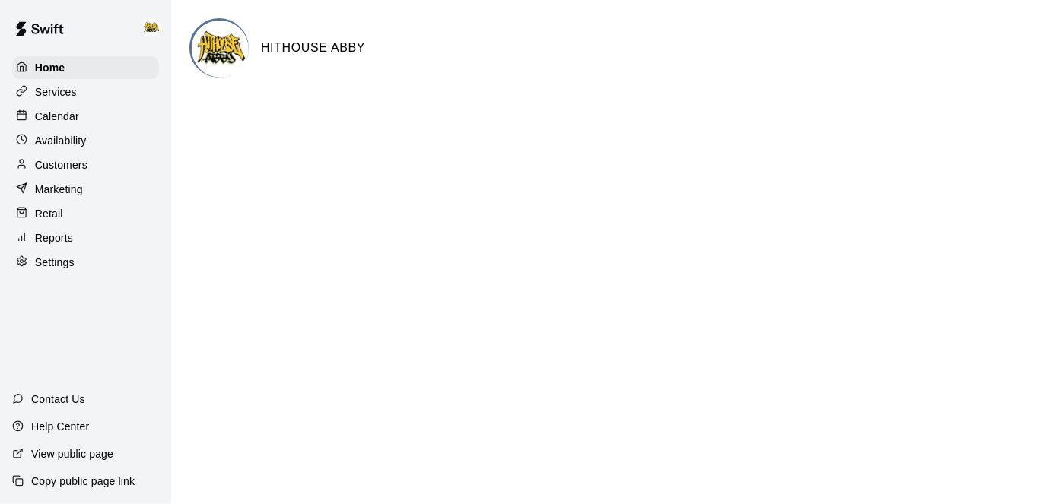
click at [65, 125] on div "Calendar" at bounding box center [85, 116] width 147 height 23
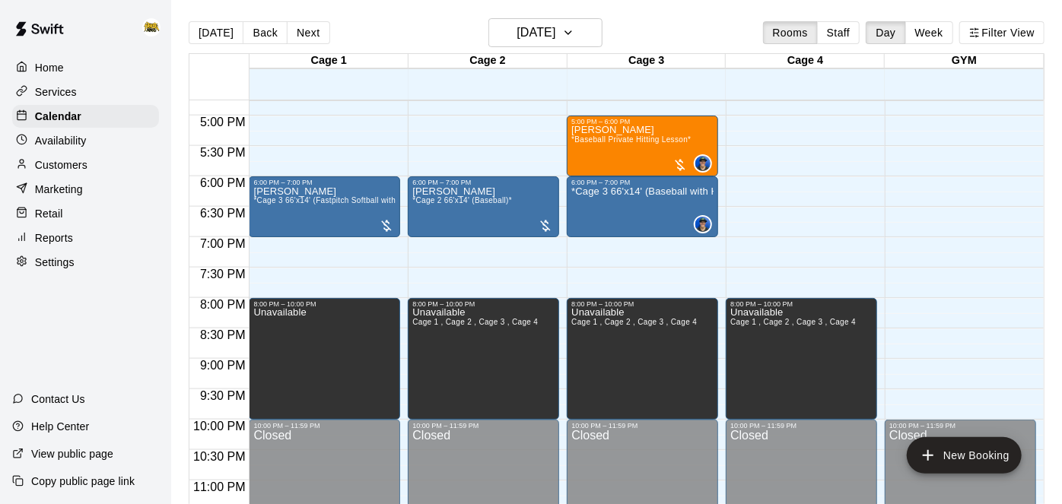
scroll to position [1019, 0]
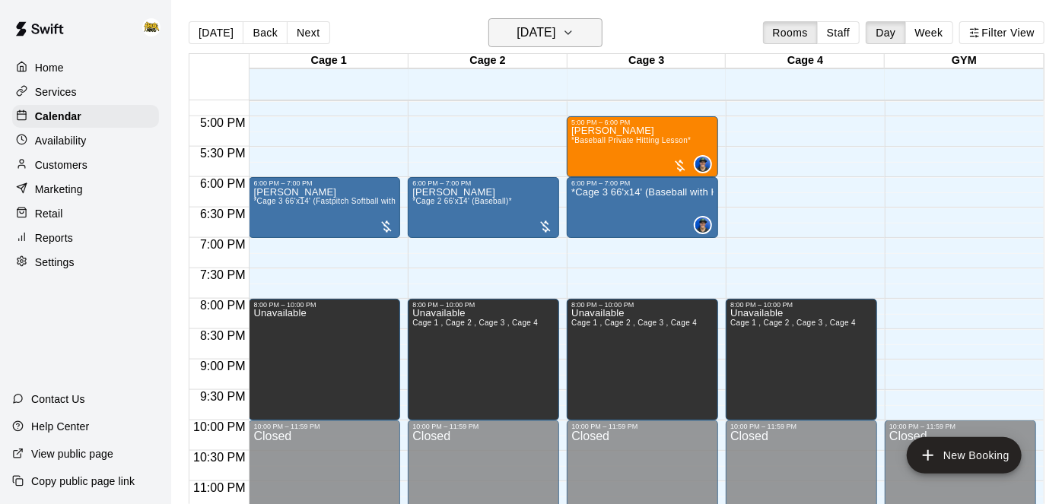
click at [574, 37] on icon "button" at bounding box center [568, 33] width 12 height 18
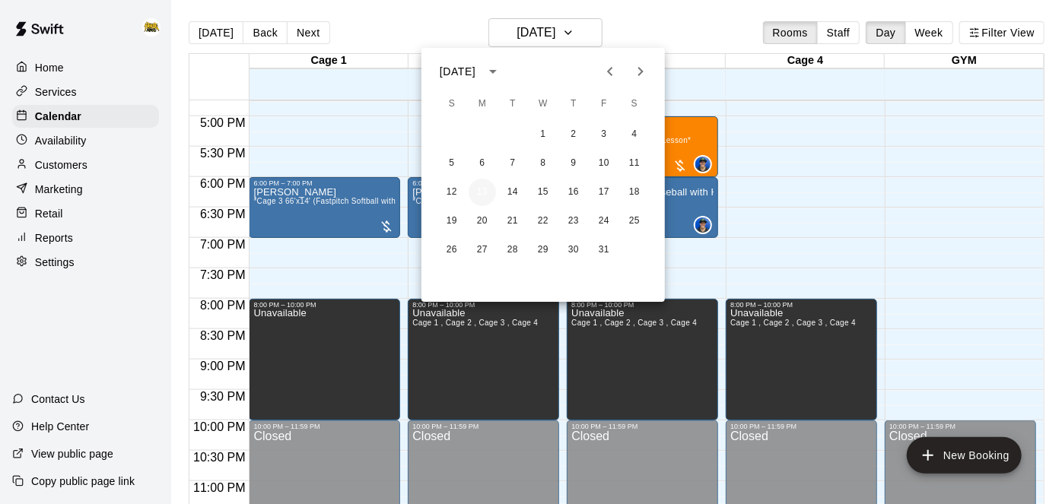
click at [487, 192] on button "13" at bounding box center [482, 192] width 27 height 27
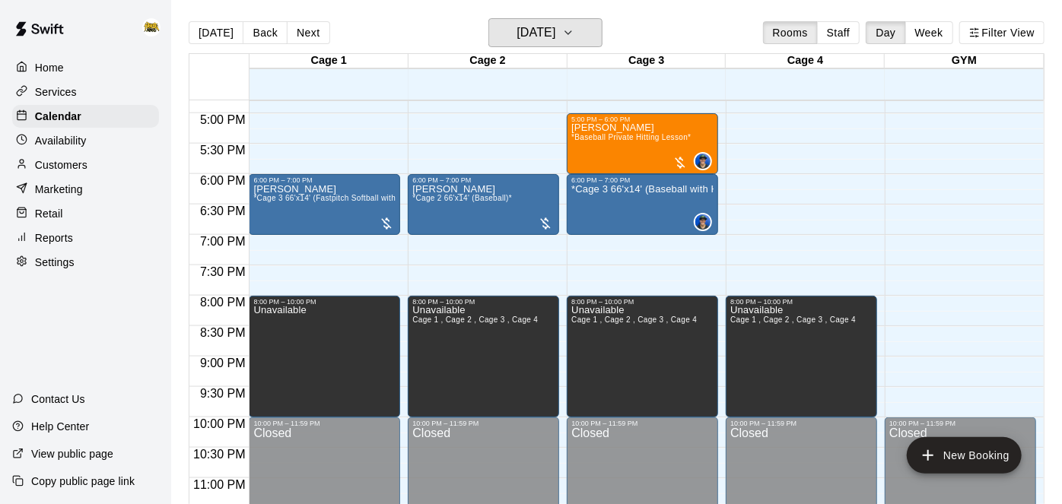
scroll to position [1039, 0]
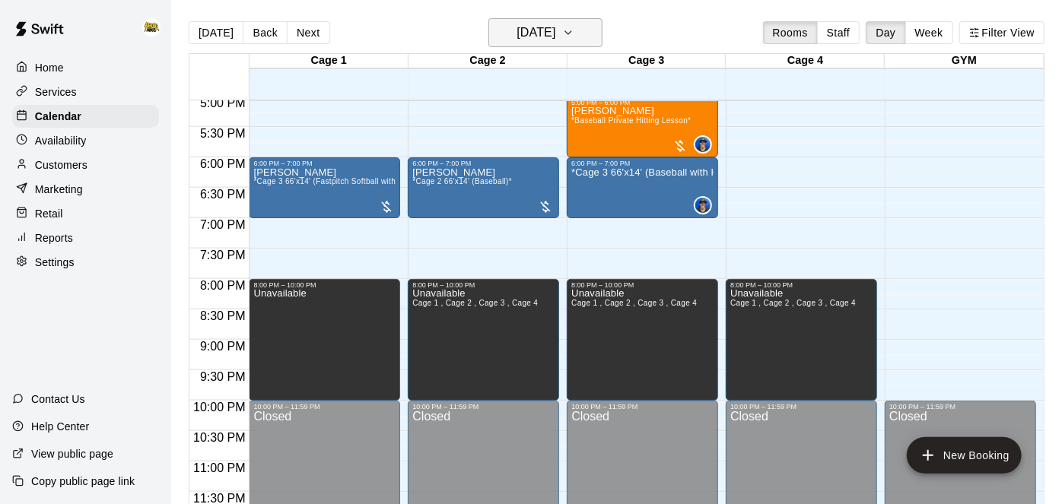
click at [517, 31] on h6 "[DATE]" at bounding box center [536, 32] width 39 height 21
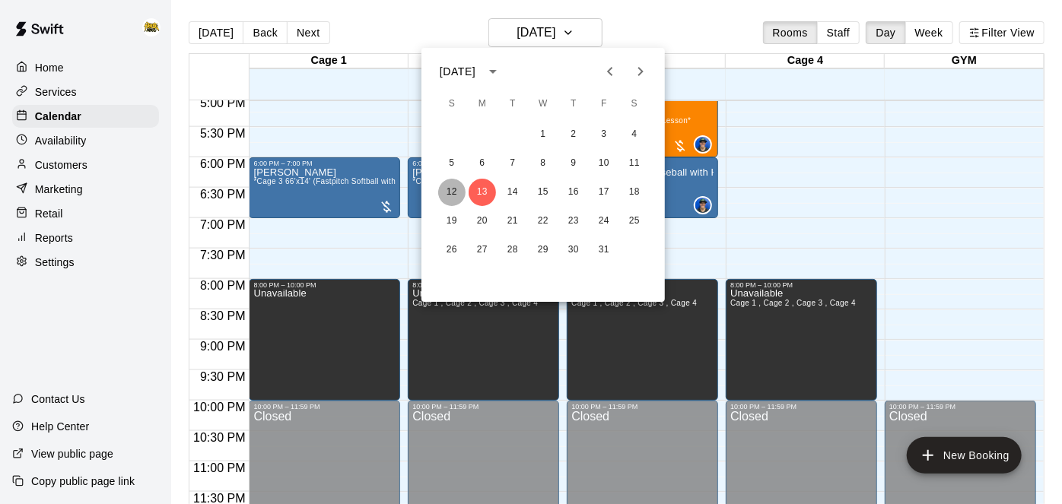
click at [456, 192] on button "12" at bounding box center [451, 192] width 27 height 27
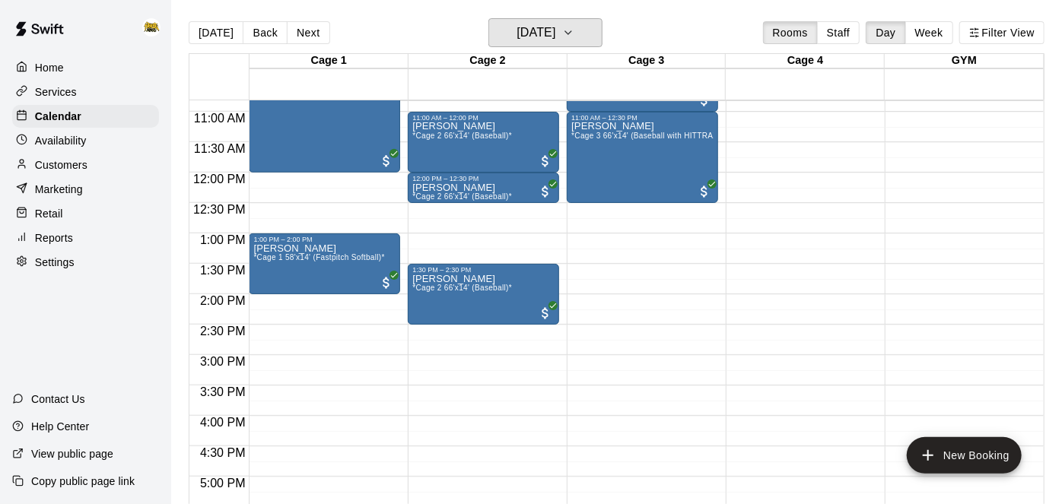
scroll to position [667, 0]
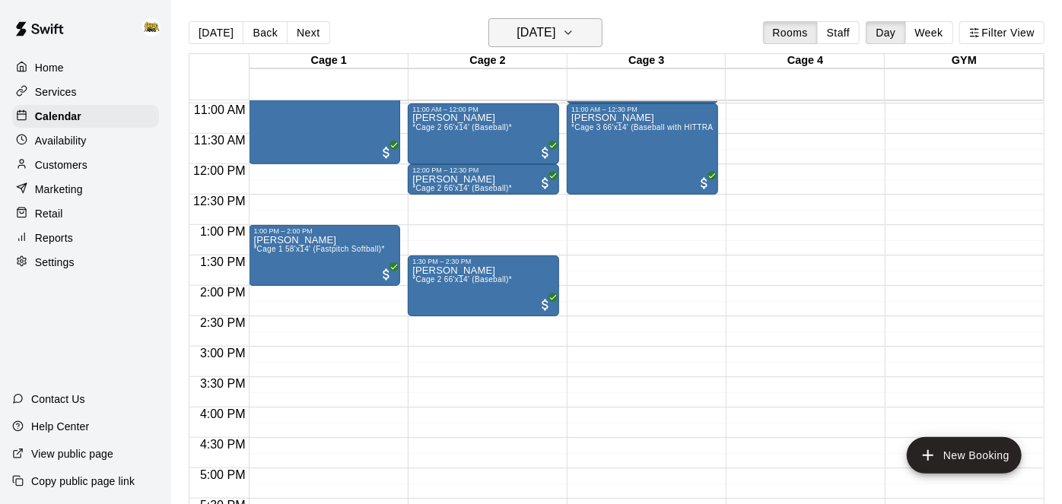
click at [574, 34] on icon "button" at bounding box center [568, 33] width 12 height 18
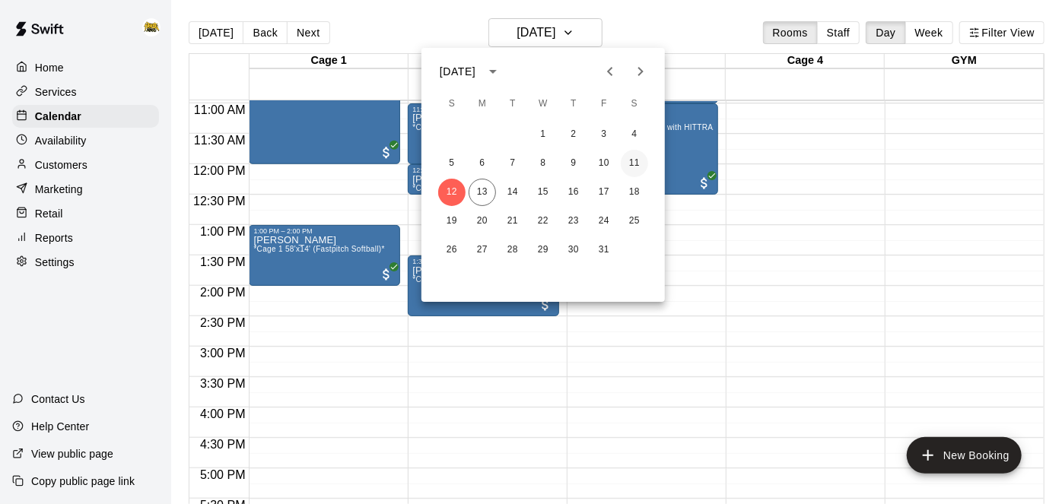
click at [637, 173] on button "11" at bounding box center [634, 163] width 27 height 27
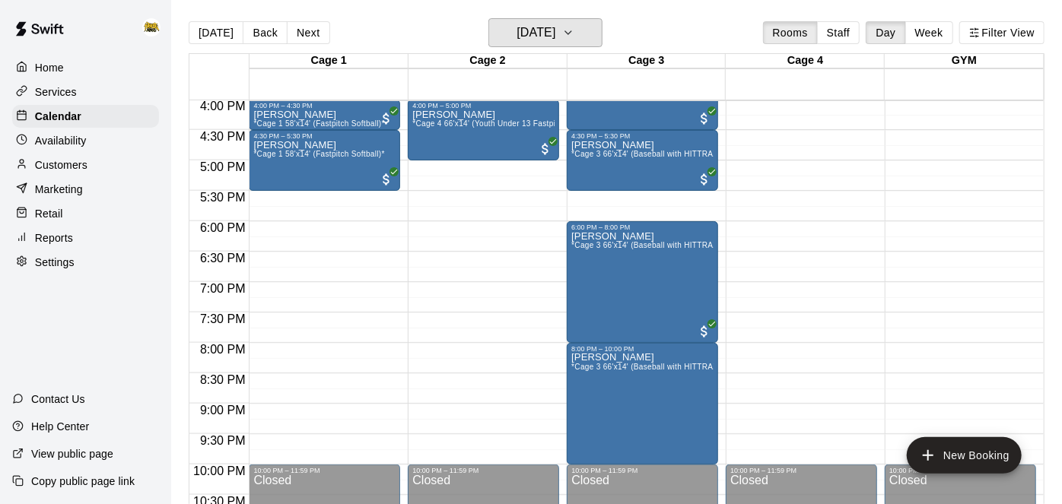
scroll to position [976, 0]
click at [586, 43] on button "[DATE]" at bounding box center [545, 32] width 114 height 29
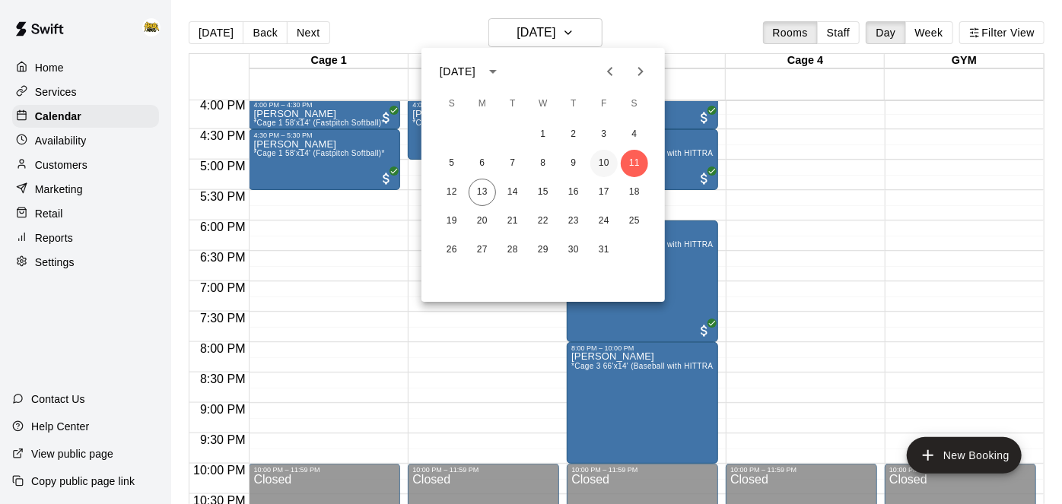
click at [603, 172] on button "10" at bounding box center [603, 163] width 27 height 27
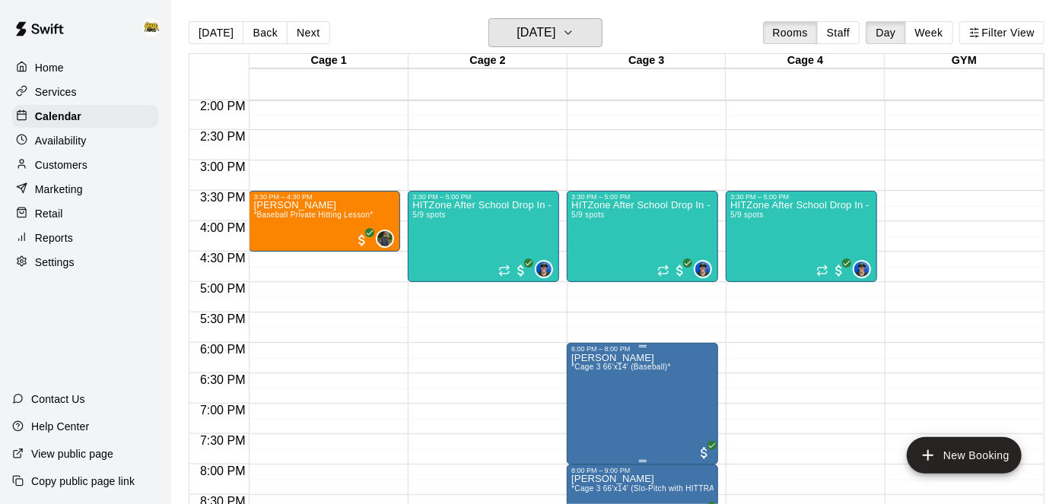
scroll to position [851, 0]
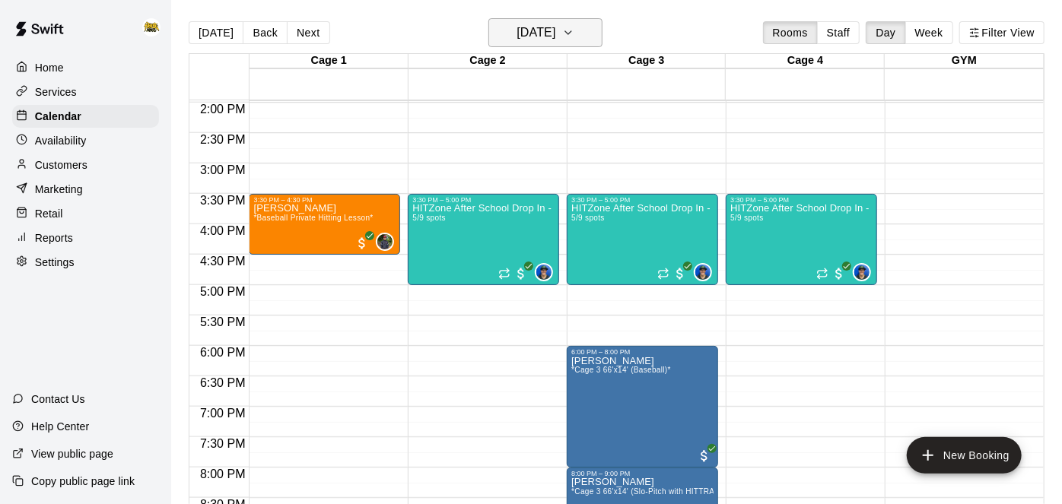
click at [539, 36] on h6 "[DATE]" at bounding box center [536, 32] width 39 height 21
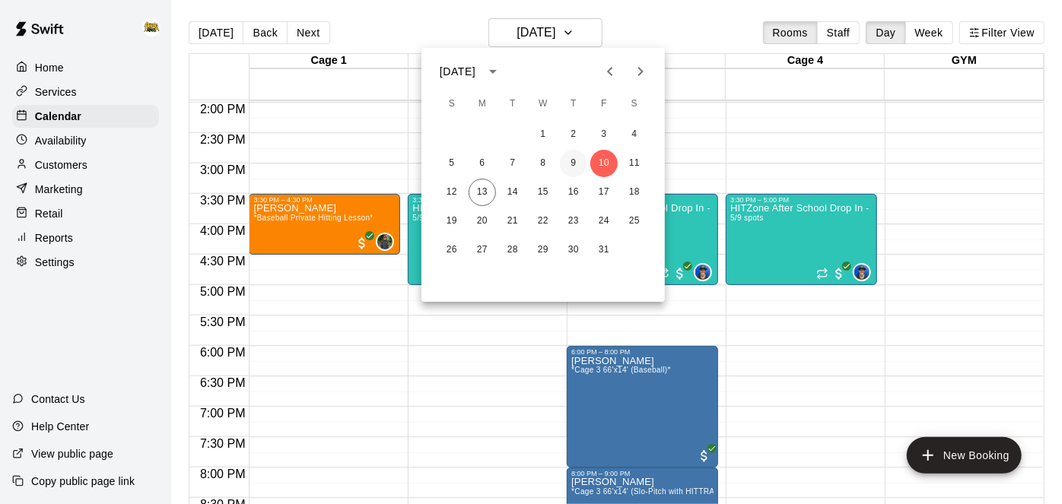
click at [582, 170] on button "9" at bounding box center [573, 163] width 27 height 27
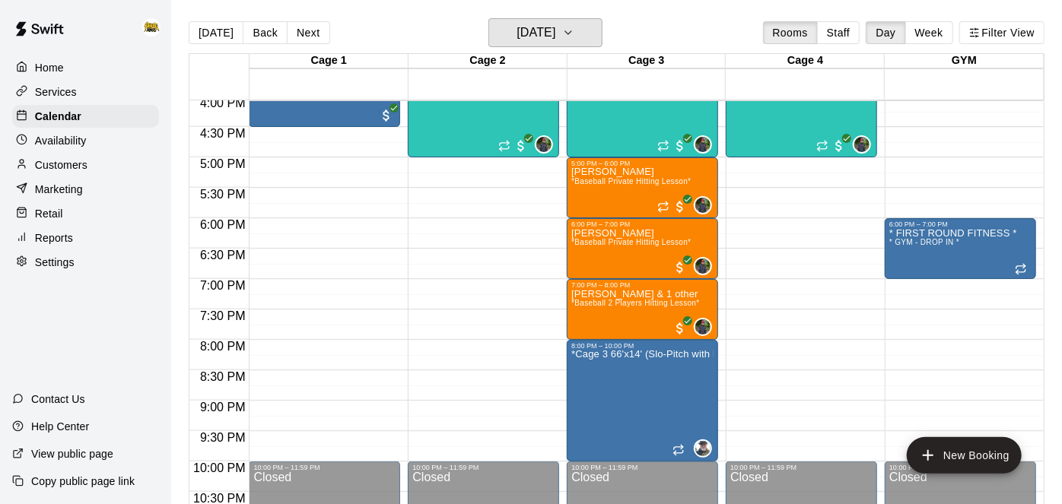
scroll to position [982, 0]
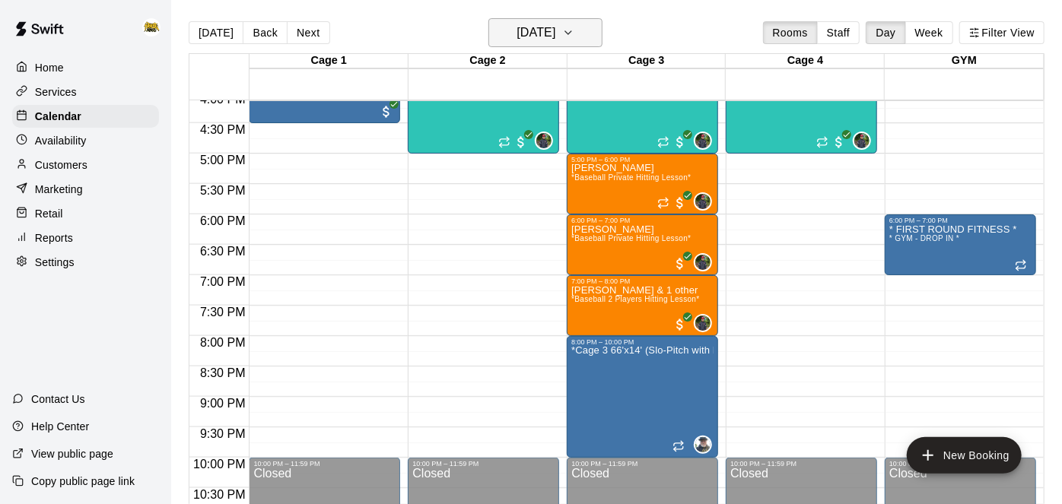
click at [533, 27] on h6 "[DATE]" at bounding box center [536, 32] width 39 height 21
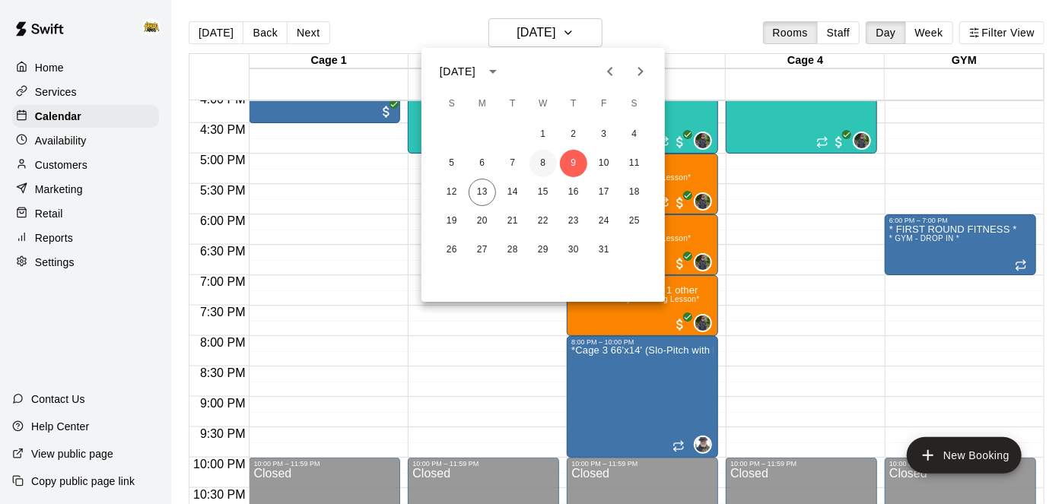
click at [544, 167] on button "8" at bounding box center [542, 163] width 27 height 27
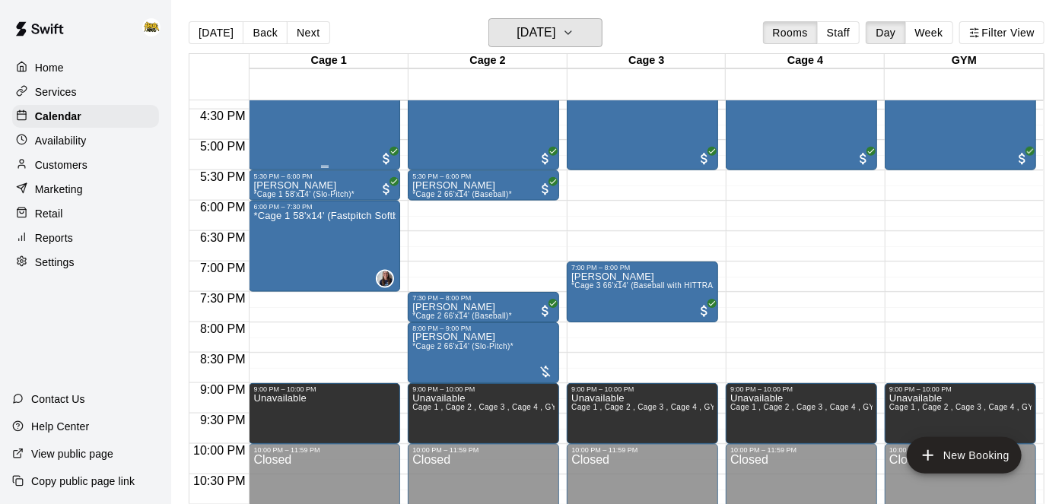
scroll to position [1000, 0]
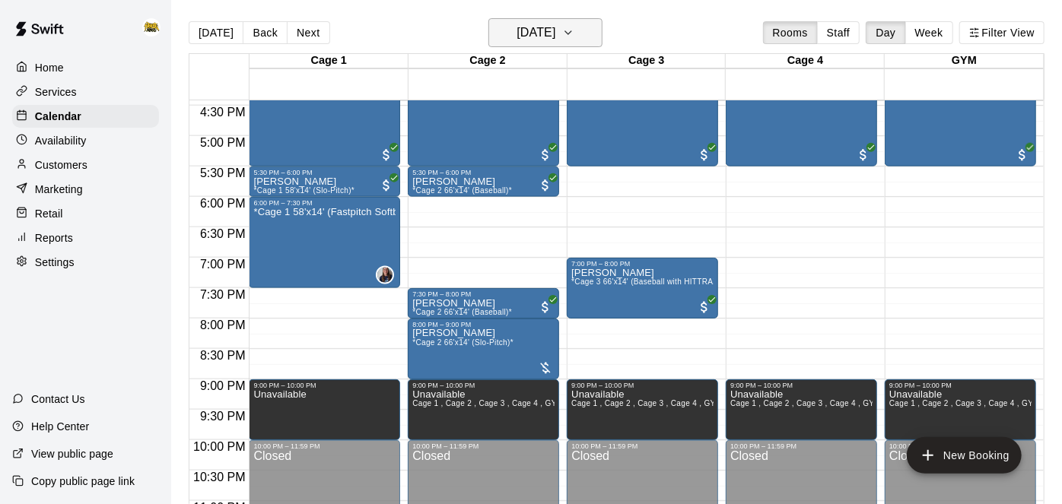
click at [517, 36] on h6 "[DATE]" at bounding box center [536, 32] width 39 height 21
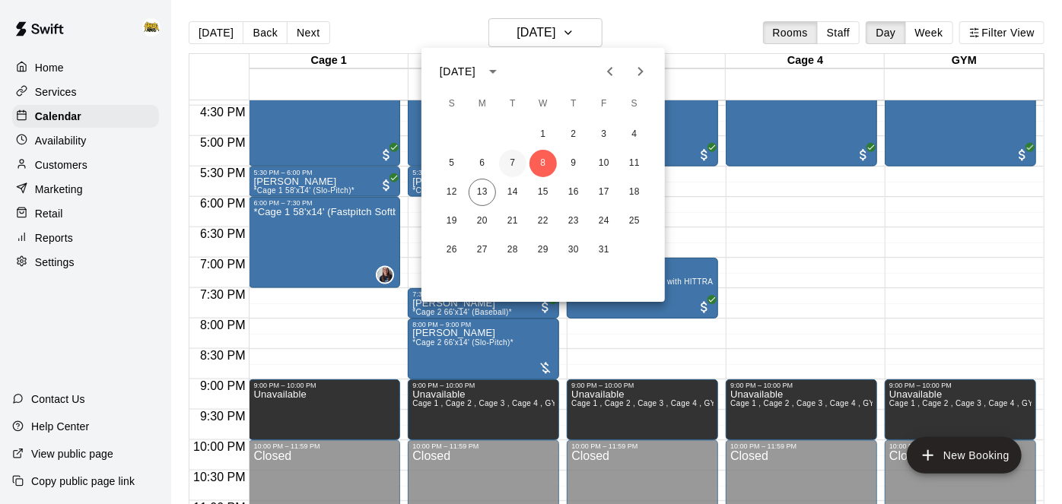
click at [507, 167] on button "7" at bounding box center [512, 163] width 27 height 27
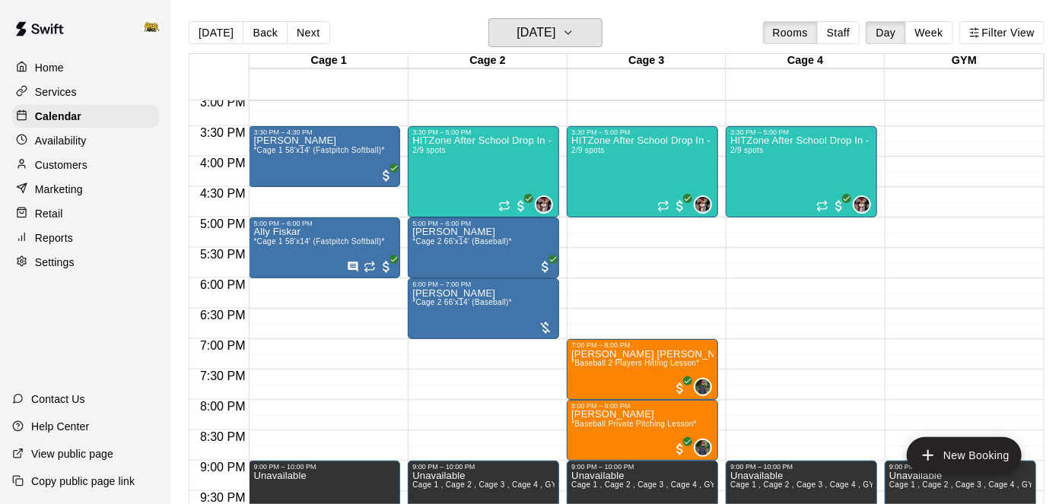
scroll to position [925, 0]
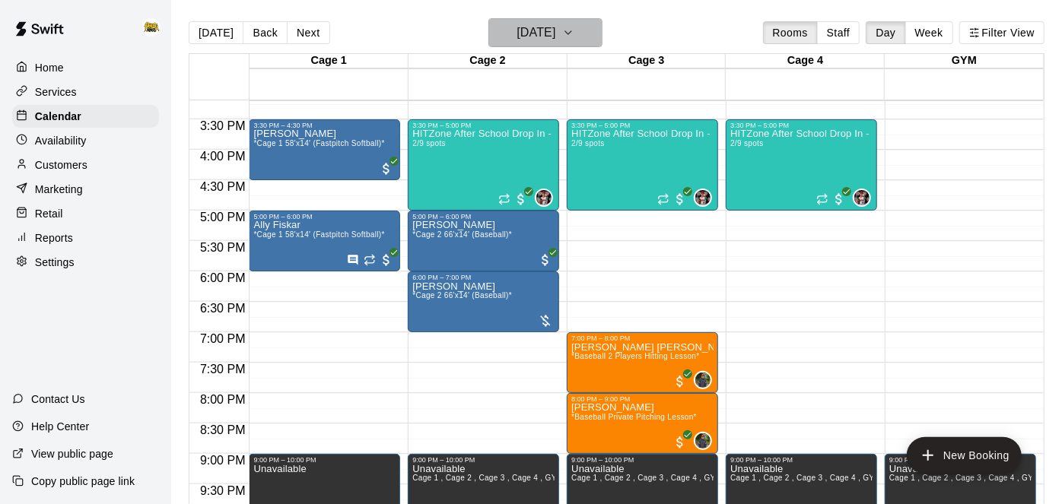
click at [574, 40] on icon "button" at bounding box center [568, 33] width 12 height 18
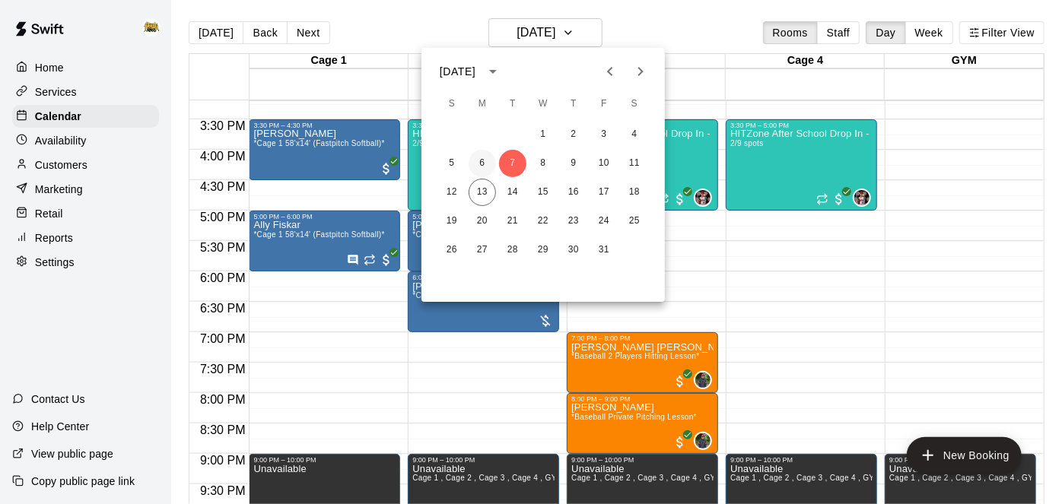
click at [482, 167] on button "6" at bounding box center [482, 163] width 27 height 27
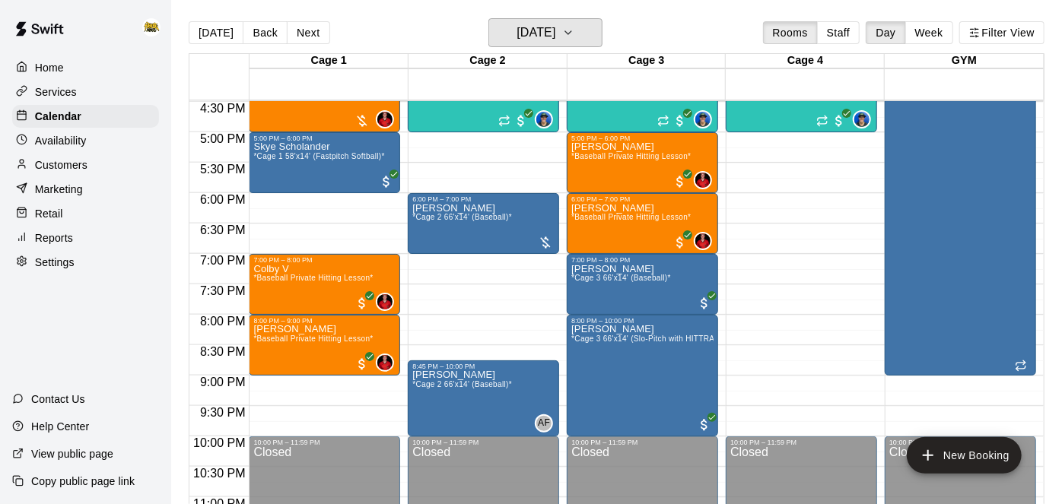
scroll to position [1006, 0]
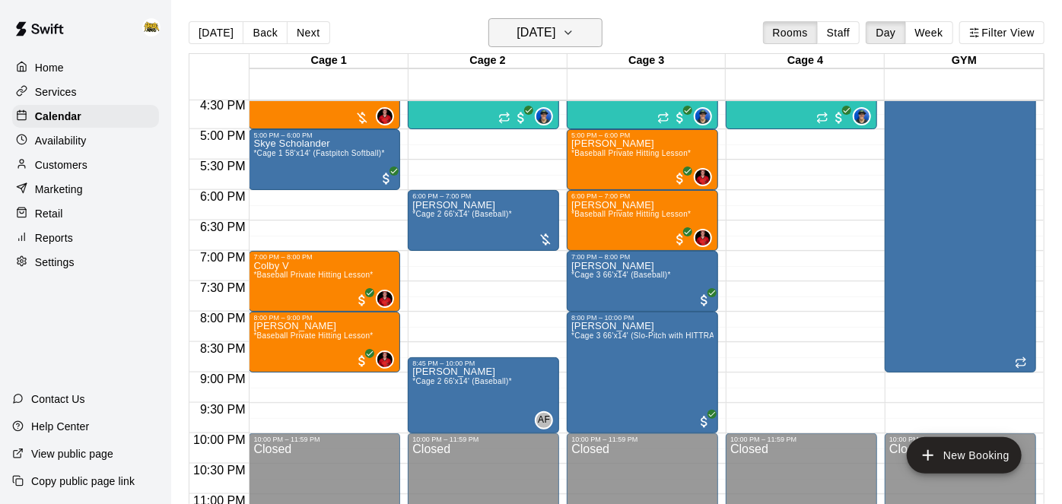
click at [552, 26] on h6 "[DATE]" at bounding box center [536, 32] width 39 height 21
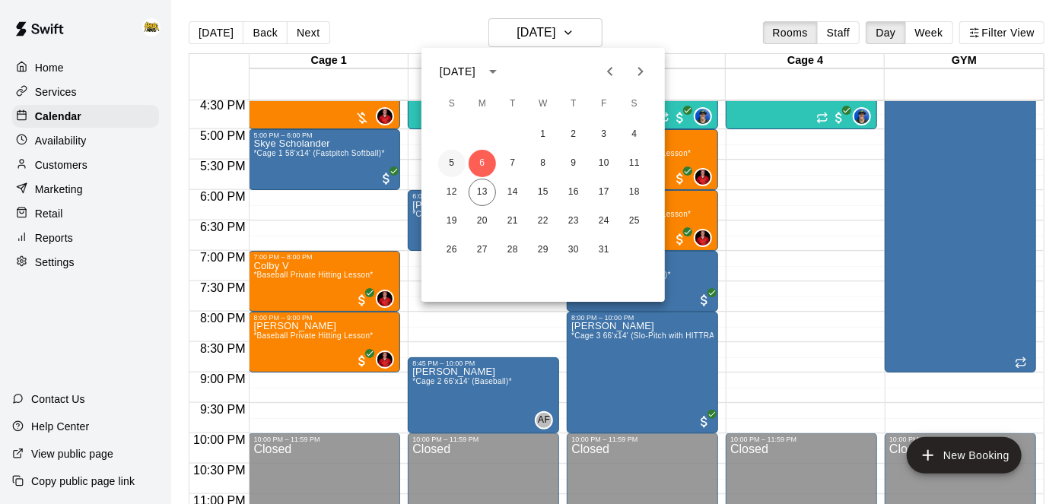
click at [452, 162] on button "5" at bounding box center [451, 163] width 27 height 27
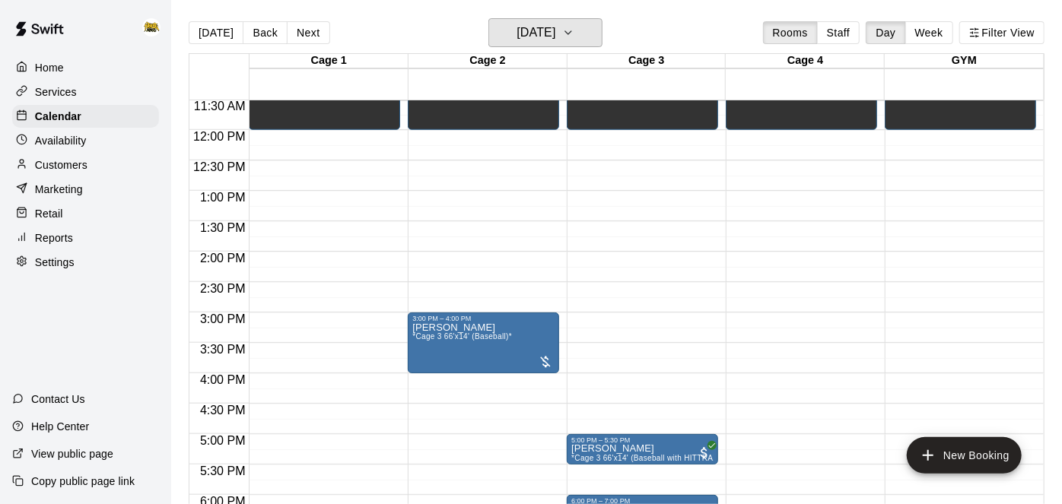
scroll to position [705, 0]
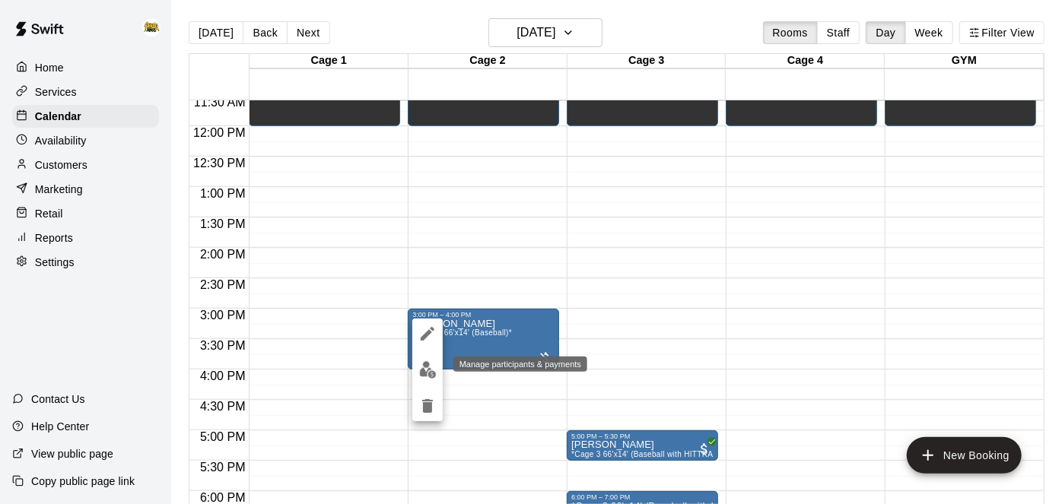
click at [430, 370] on img "edit" at bounding box center [427, 369] width 17 height 17
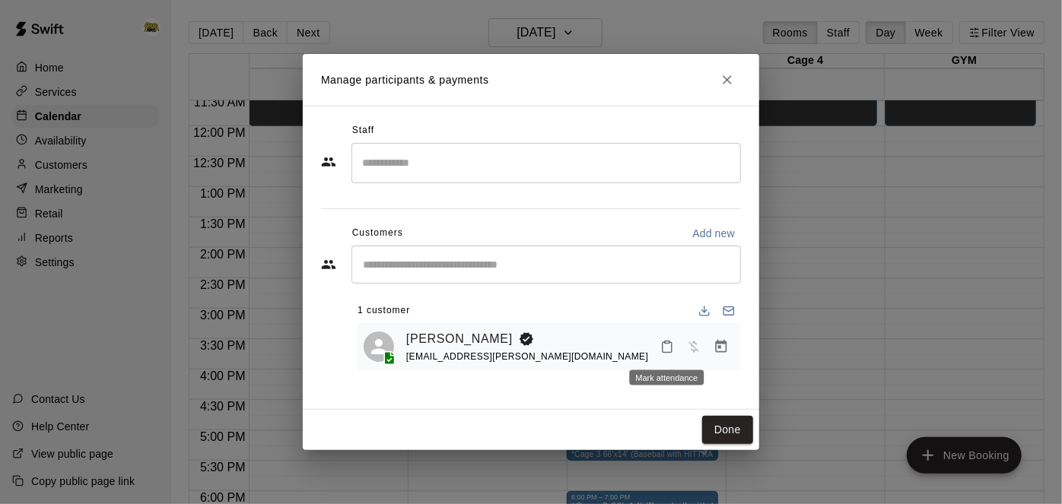
click at [670, 348] on icon "Mark attendance" at bounding box center [667, 347] width 14 height 14
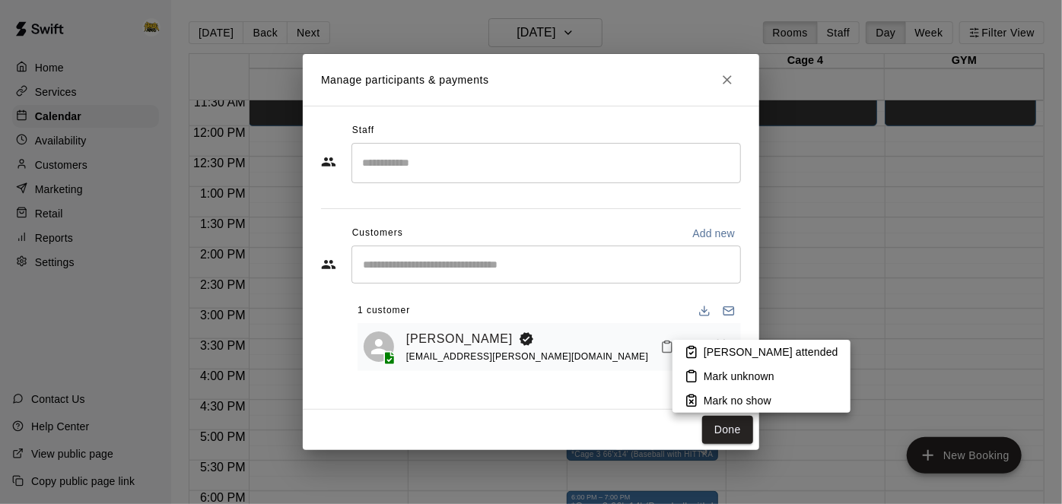
click at [688, 348] on icon at bounding box center [692, 352] width 14 height 14
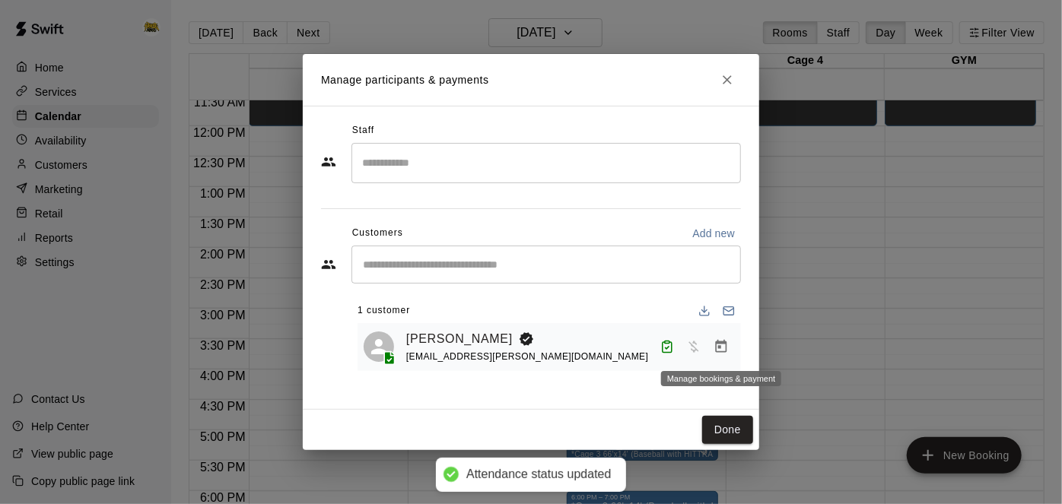
click at [721, 348] on icon "Manage bookings & payment" at bounding box center [721, 346] width 15 height 15
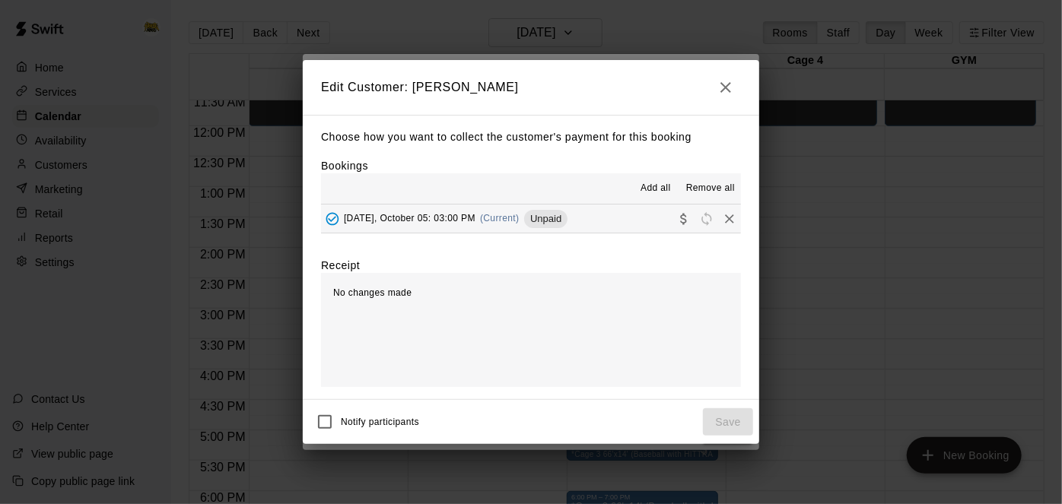
click at [617, 227] on button "[DATE], October 05: 03:00 PM (Current) Unpaid" at bounding box center [531, 219] width 420 height 28
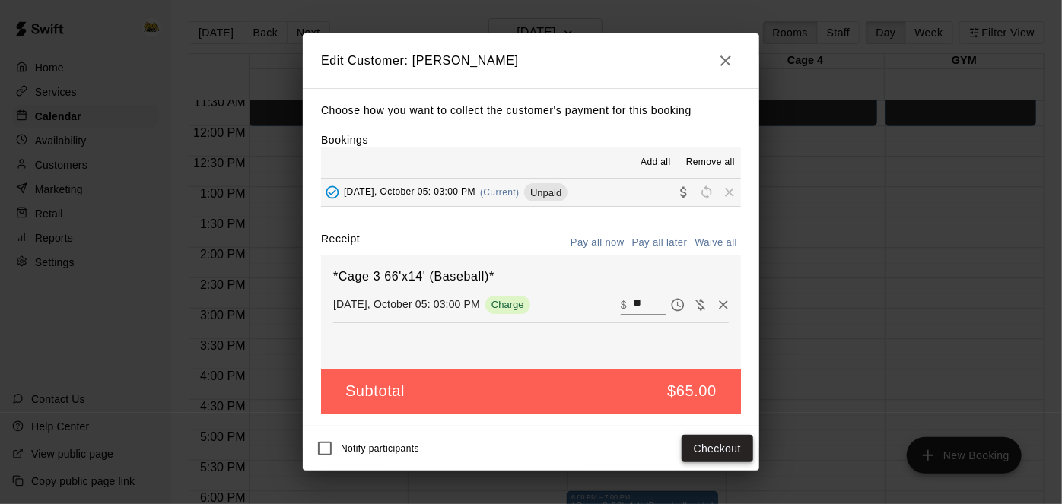
click at [693, 447] on button "Checkout" at bounding box center [718, 449] width 72 height 28
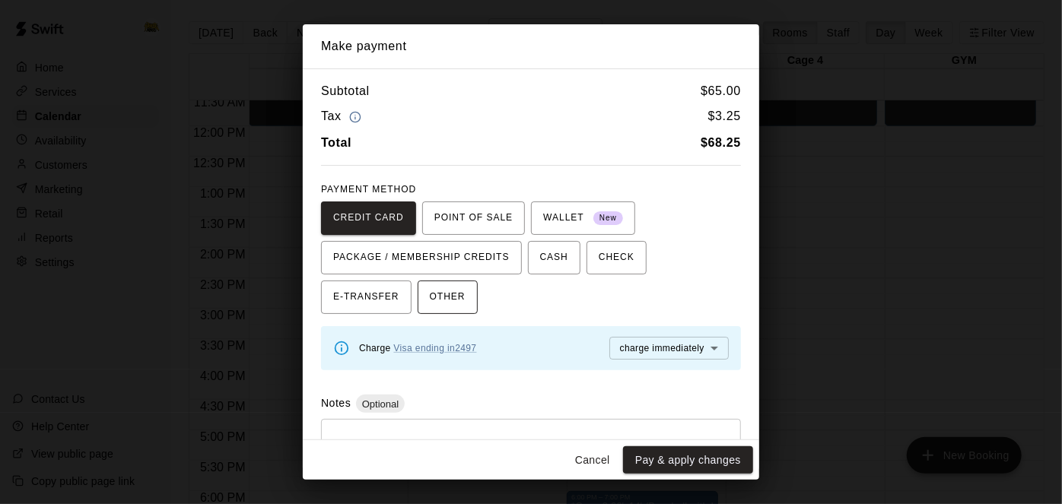
click at [430, 292] on span "OTHER" at bounding box center [448, 297] width 36 height 24
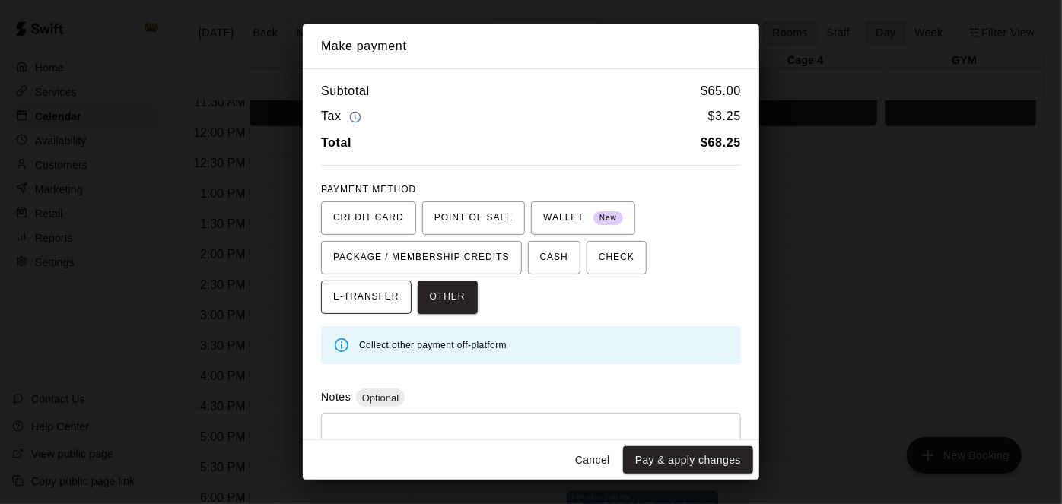
click at [399, 285] on span "E-TRANSFER" at bounding box center [366, 297] width 66 height 24
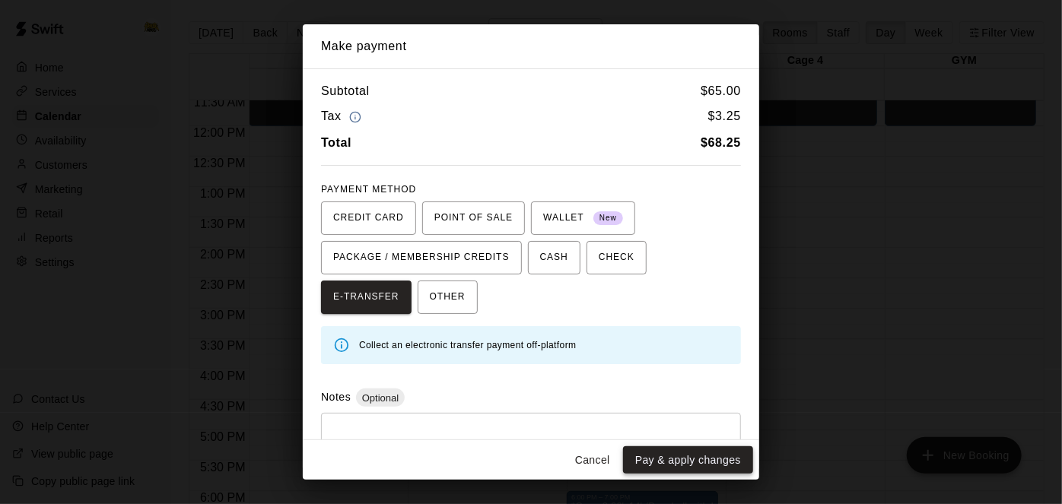
click at [644, 458] on button "Pay & apply changes" at bounding box center [688, 461] width 130 height 28
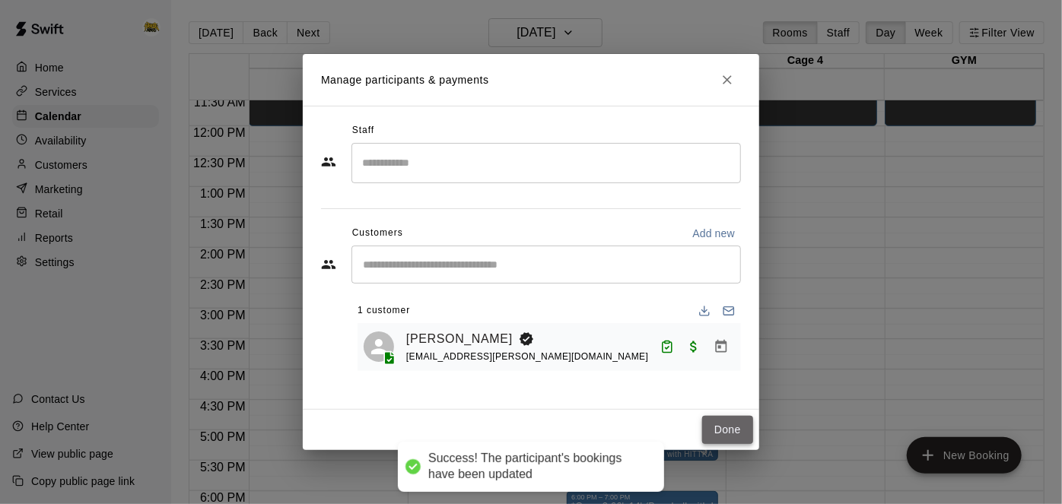
click at [728, 429] on button "Done" at bounding box center [727, 430] width 51 height 28
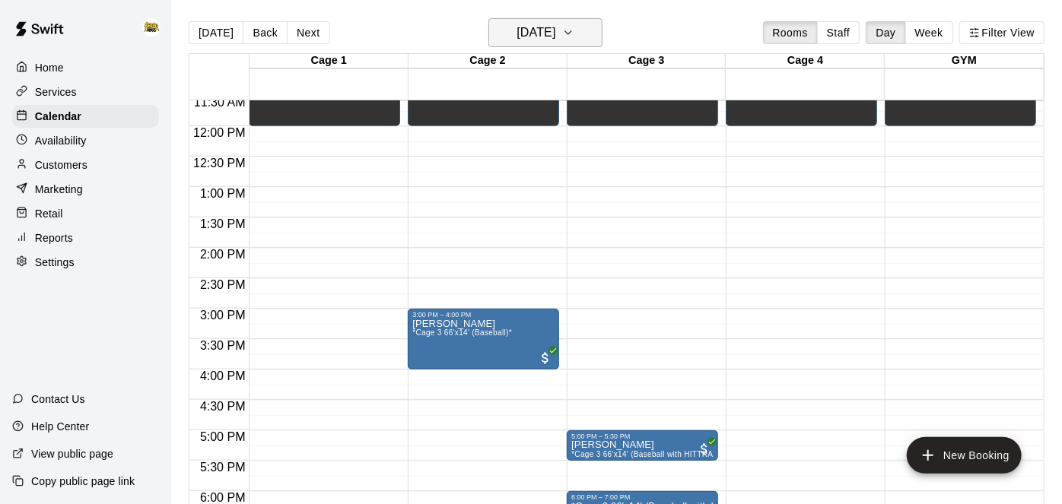
click at [555, 30] on h6 "[DATE]" at bounding box center [536, 32] width 39 height 21
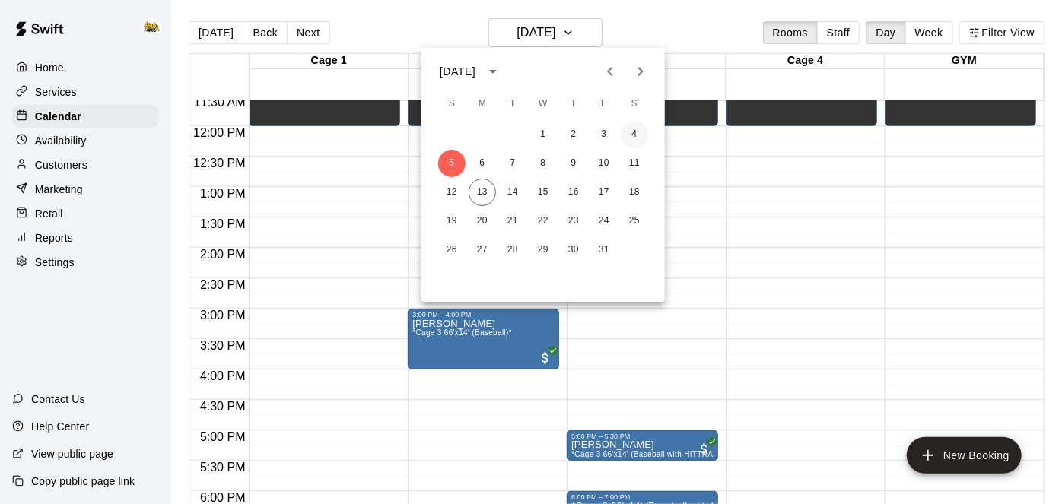
click at [634, 132] on button "4" at bounding box center [634, 134] width 27 height 27
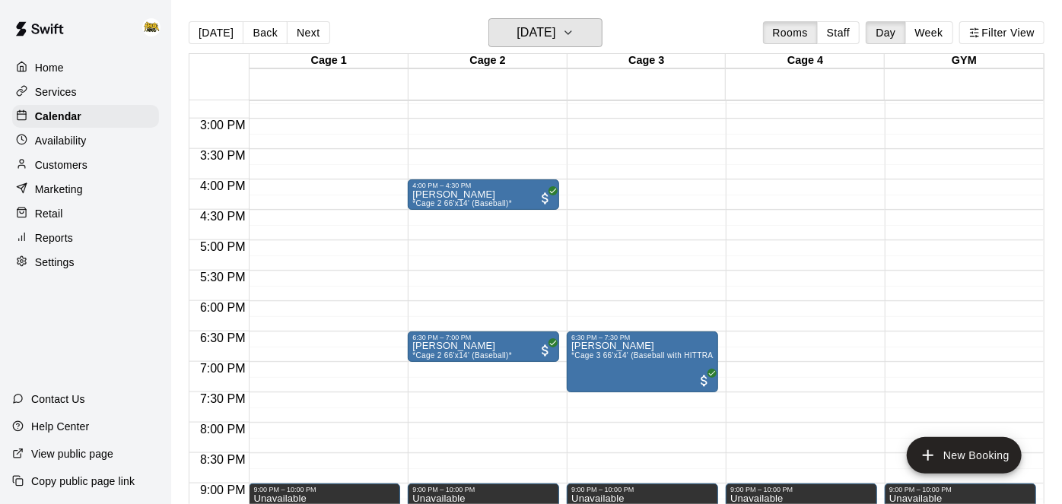
scroll to position [898, 0]
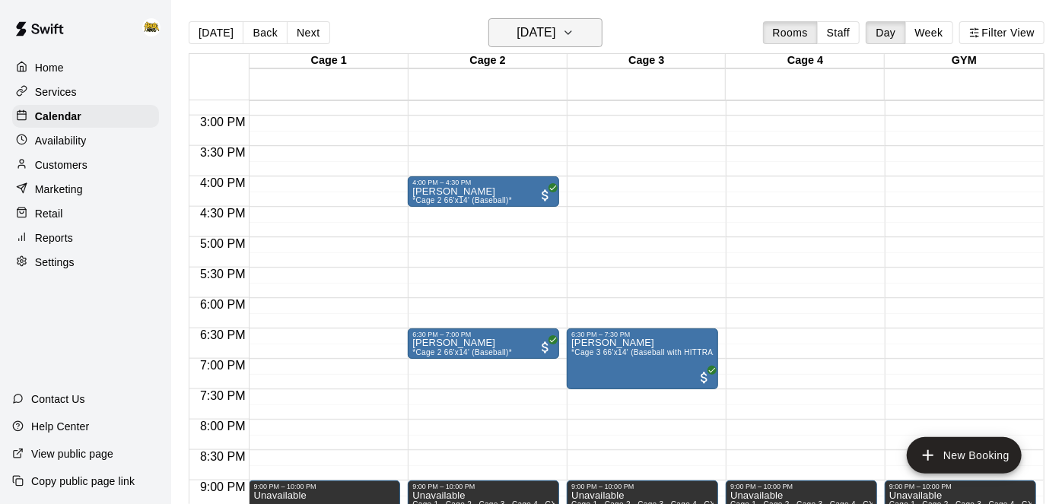
click at [555, 40] on h6 "[DATE]" at bounding box center [536, 32] width 39 height 21
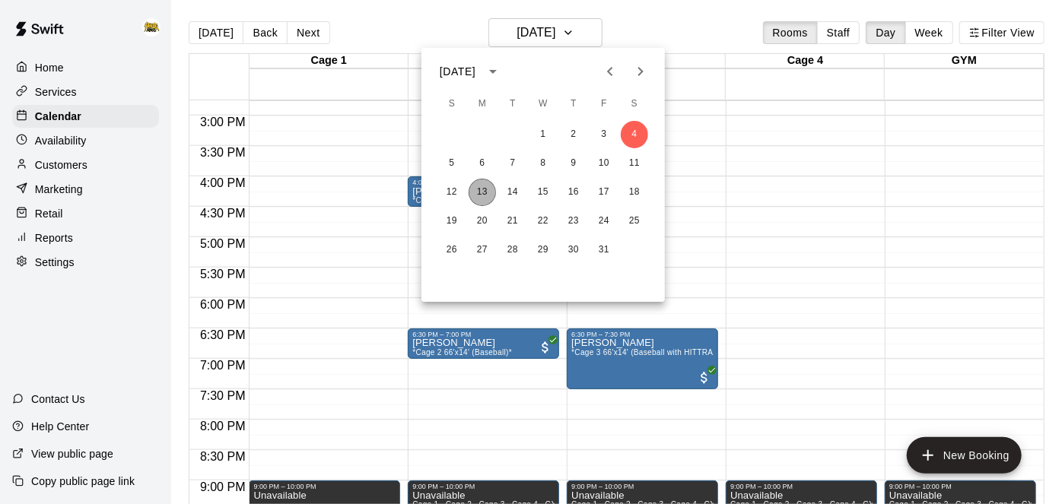
click at [488, 193] on button "13" at bounding box center [482, 192] width 27 height 27
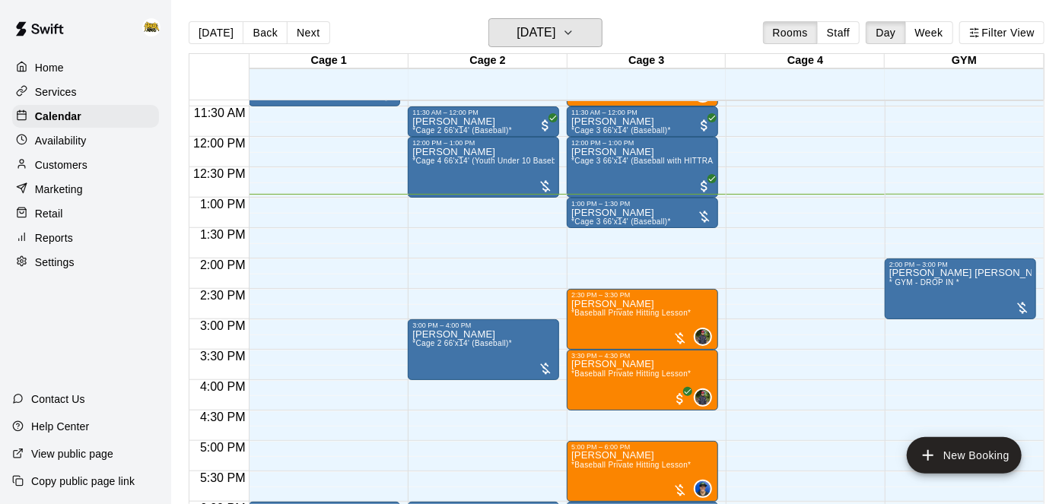
scroll to position [574, 0]
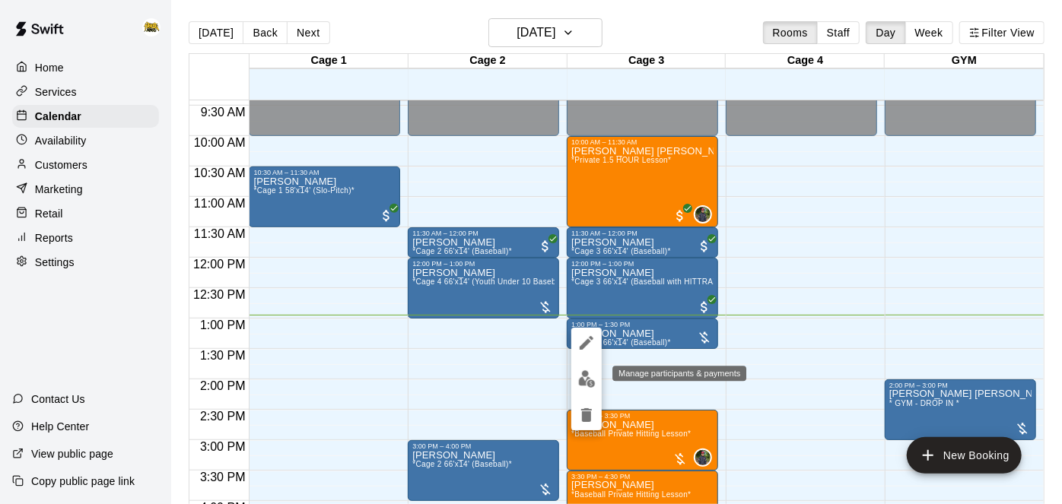
click at [592, 383] on img "edit" at bounding box center [586, 378] width 17 height 17
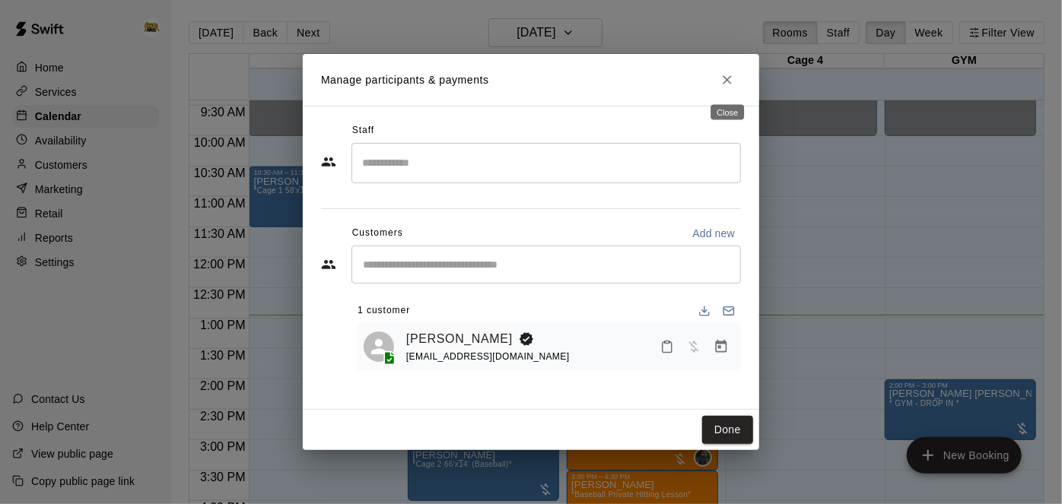
click at [732, 82] on icon "Close" at bounding box center [727, 79] width 15 height 15
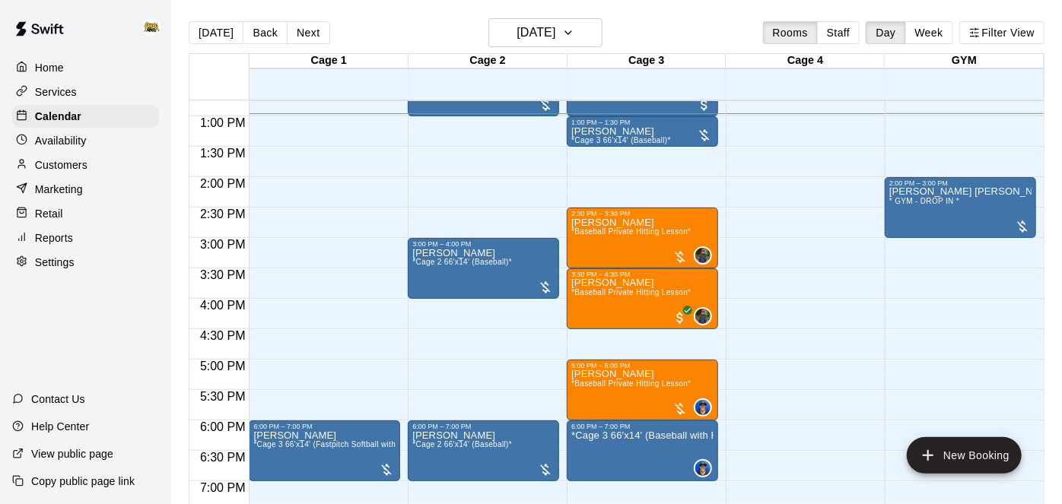
scroll to position [774, 0]
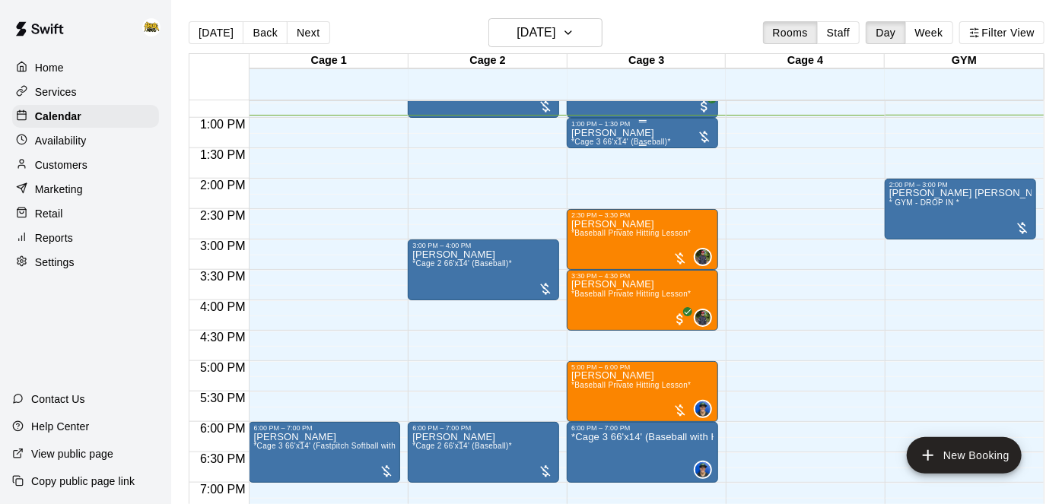
click at [674, 134] on div "[PERSON_NAME] *Cage 3 66'x14' (Baseball)*" at bounding box center [642, 380] width 142 height 504
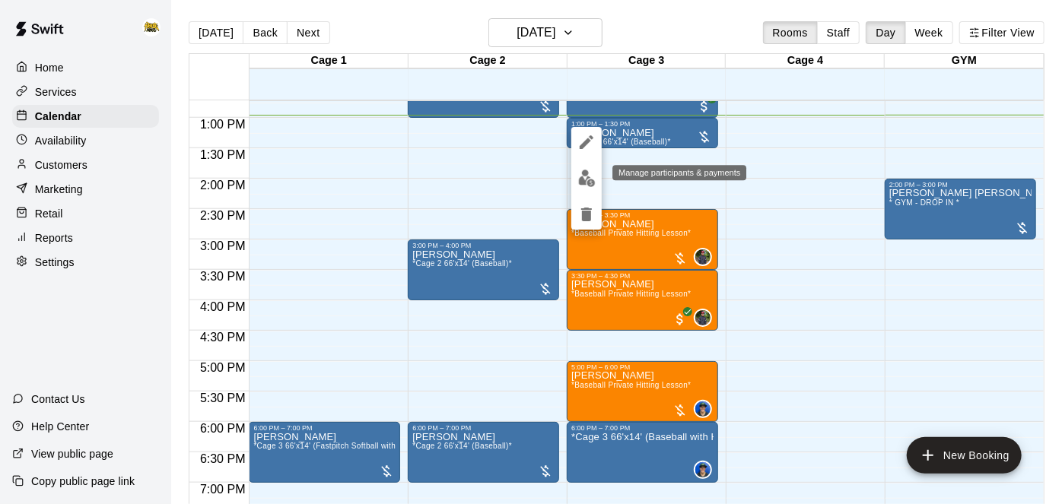
click at [581, 191] on button "edit" at bounding box center [586, 179] width 30 height 30
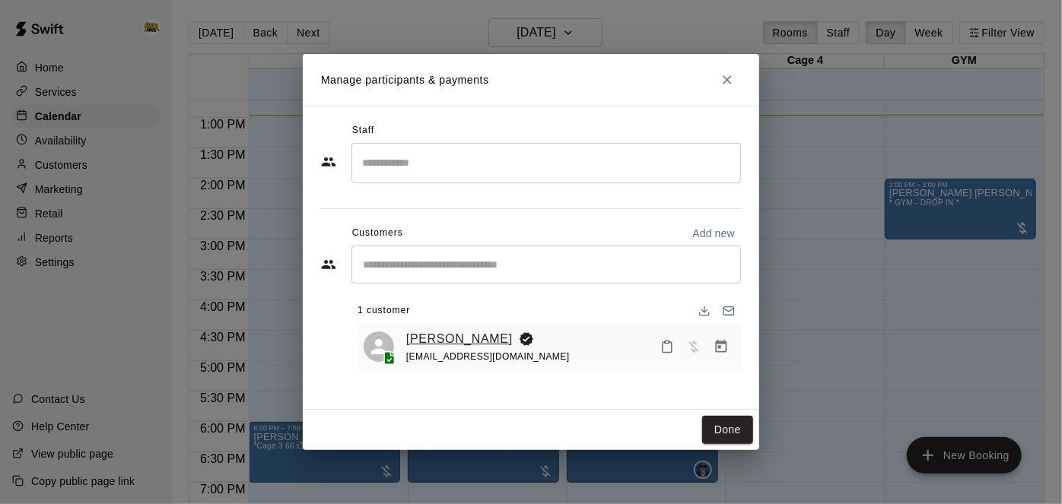
click at [453, 342] on link "[PERSON_NAME]" at bounding box center [459, 339] width 107 height 20
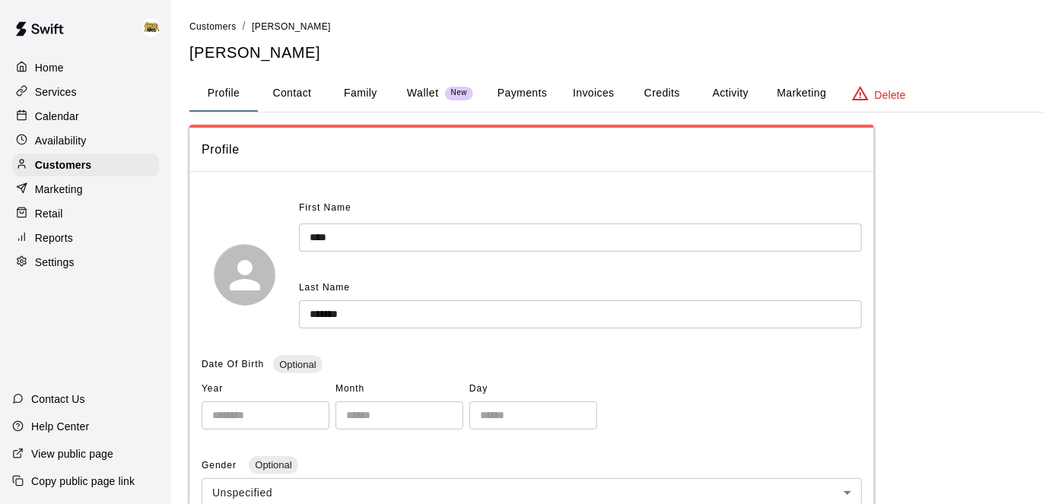
click at [524, 93] on button "Payments" at bounding box center [522, 93] width 74 height 37
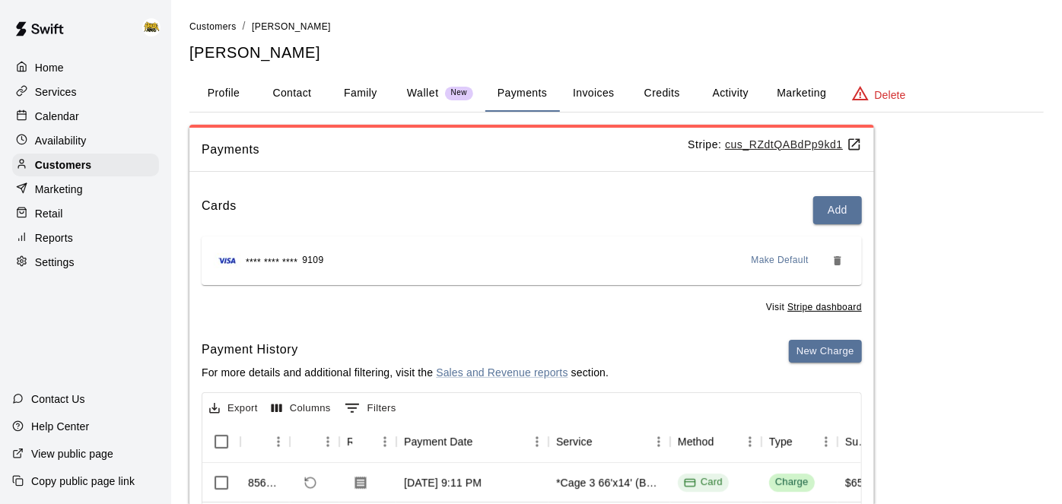
click at [364, 96] on button "Family" at bounding box center [360, 93] width 68 height 37
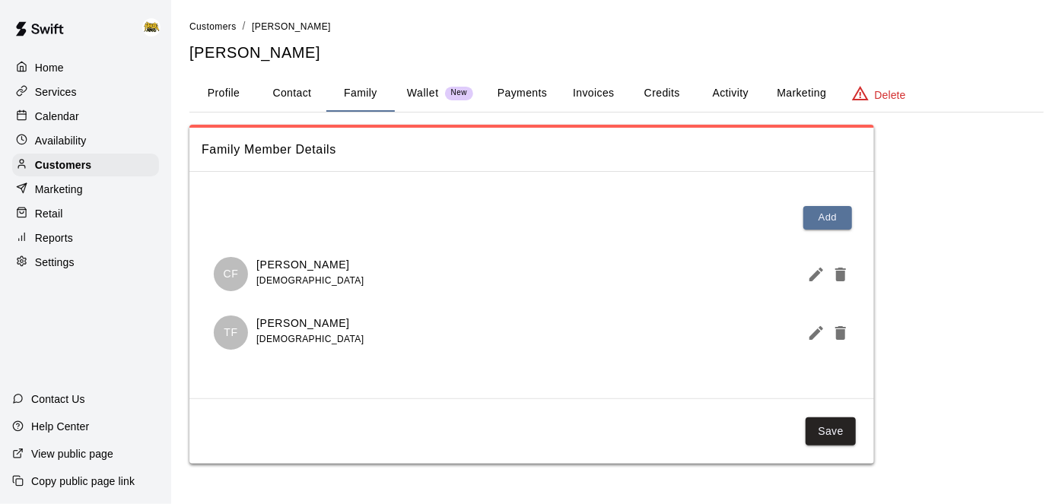
click at [66, 62] on div "Home" at bounding box center [85, 67] width 147 height 23
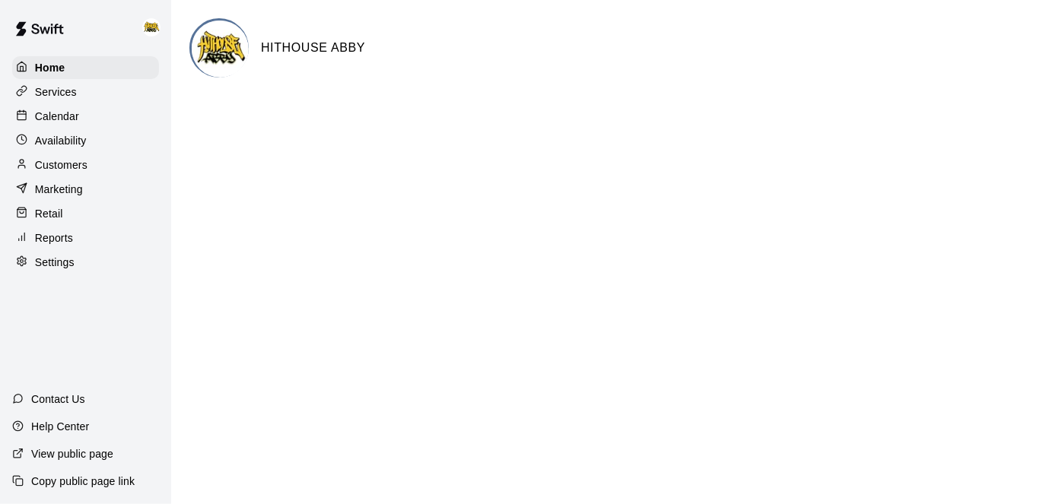
click at [79, 110] on div "Calendar" at bounding box center [85, 116] width 147 height 23
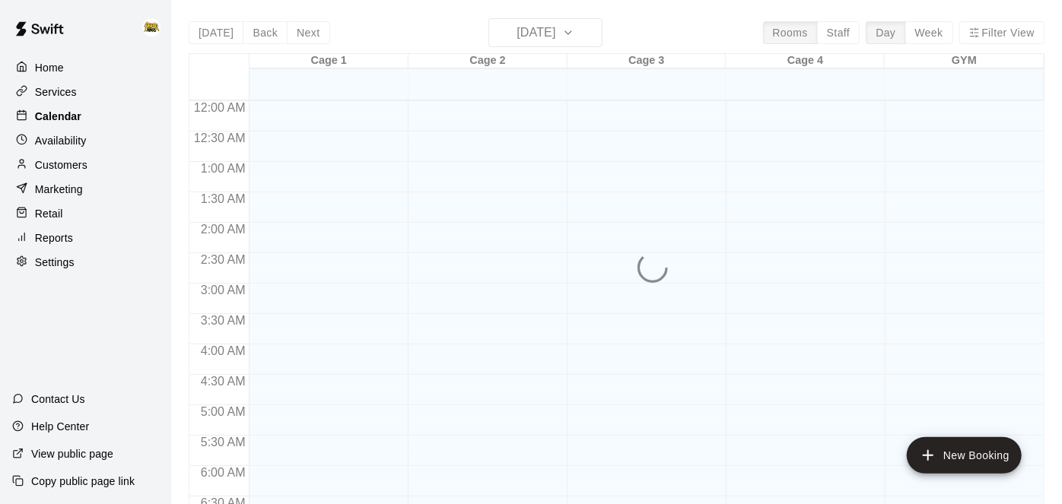
scroll to position [791, 0]
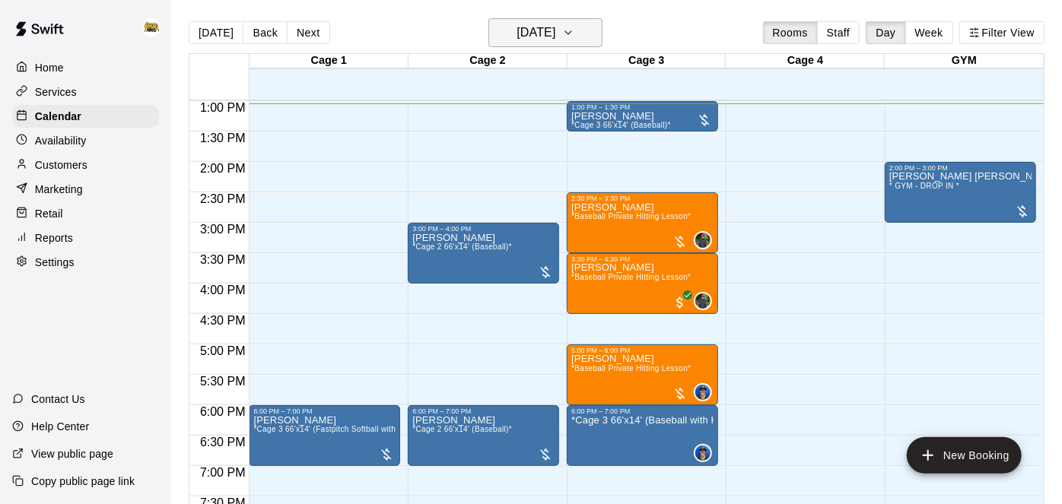
click at [594, 29] on button "[DATE]" at bounding box center [545, 32] width 114 height 29
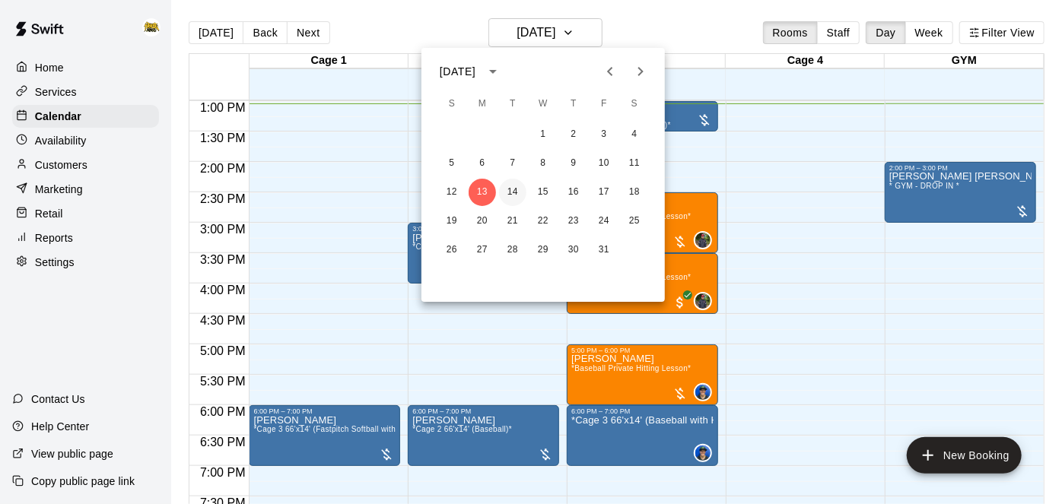
click at [508, 197] on button "14" at bounding box center [512, 192] width 27 height 27
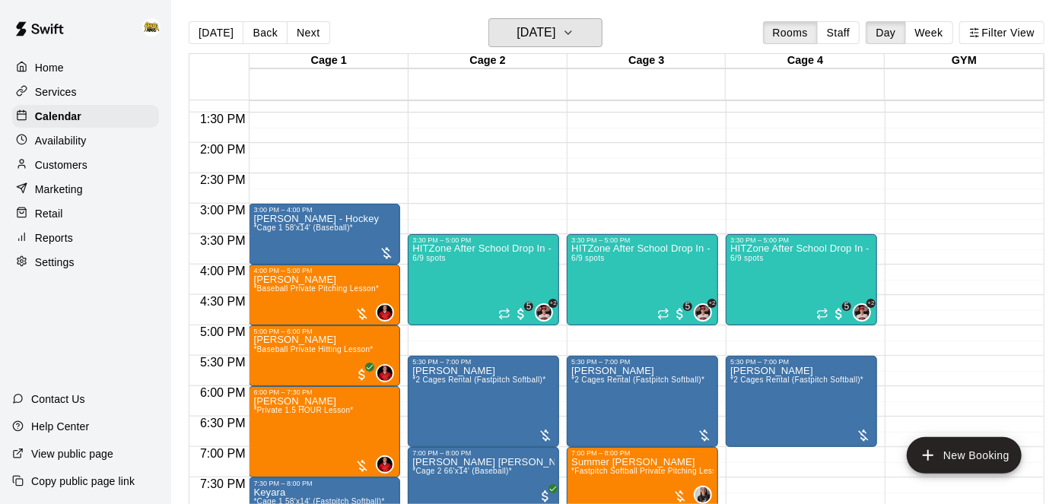
scroll to position [811, 0]
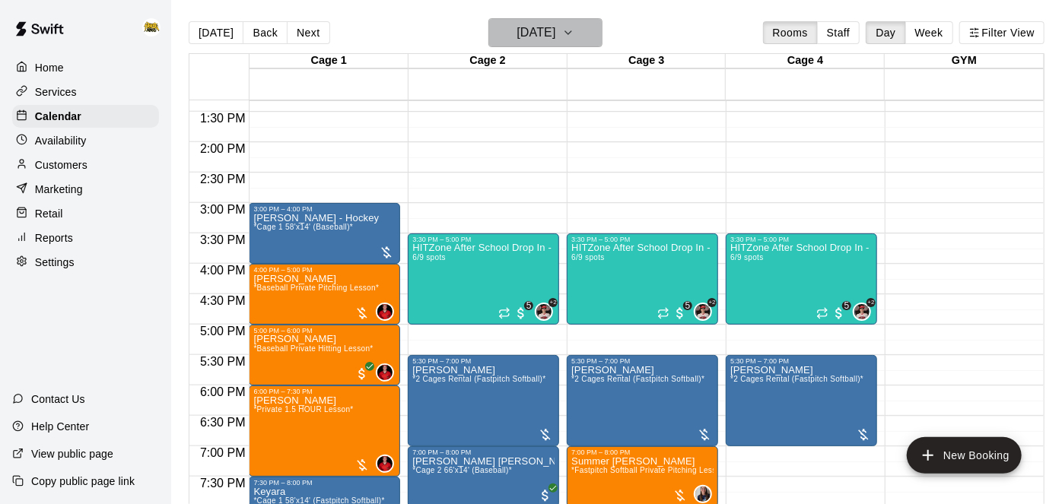
click at [572, 19] on button "[DATE]" at bounding box center [545, 32] width 114 height 29
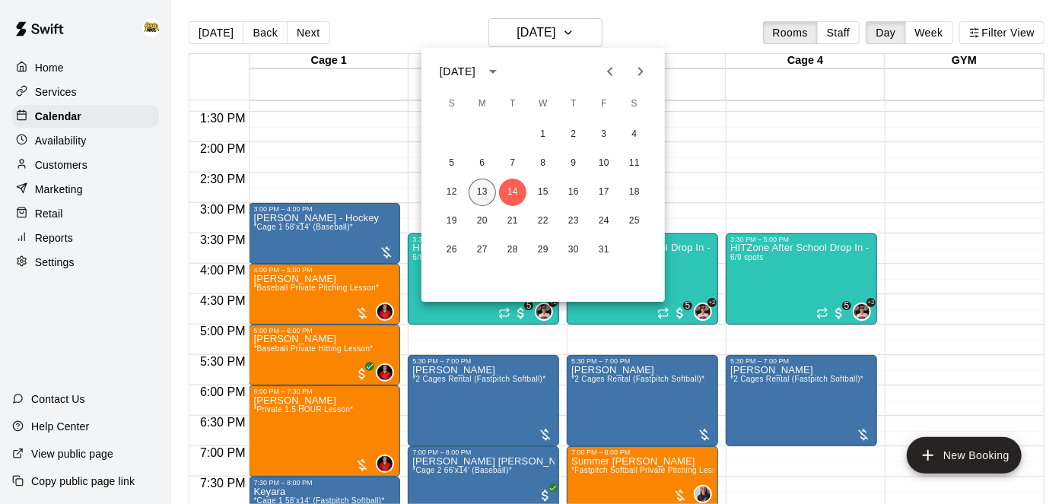
click at [484, 191] on button "13" at bounding box center [482, 192] width 27 height 27
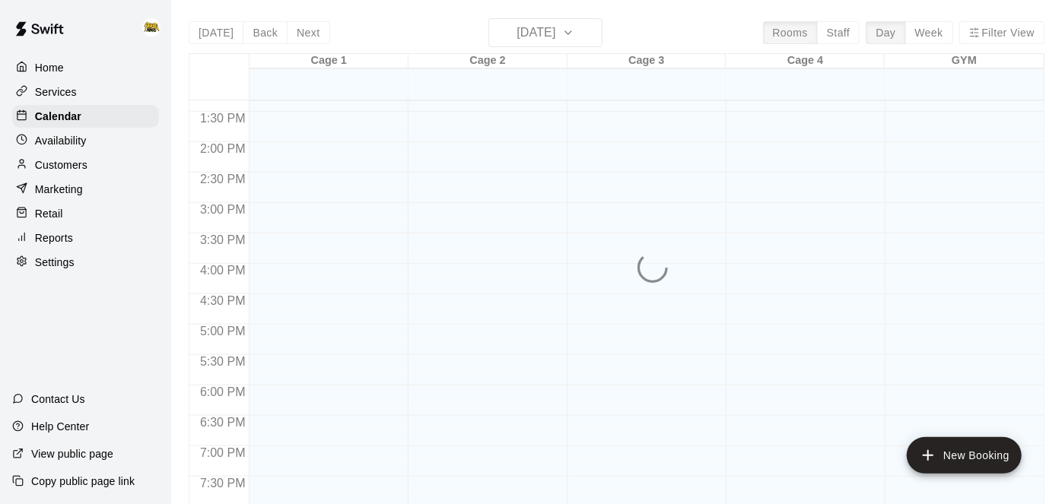
click at [711, 237] on div at bounding box center [642, 20] width 151 height 1461
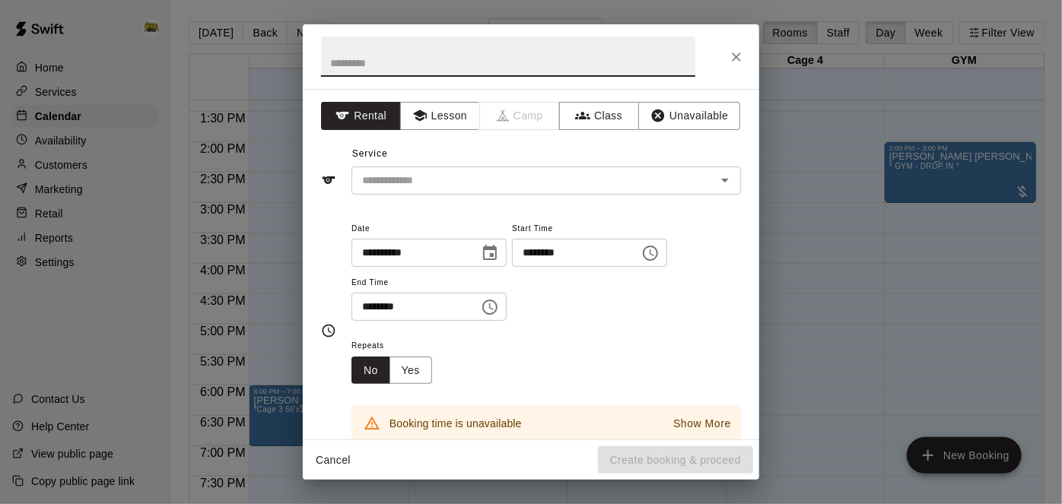
click at [738, 65] on button "Close" at bounding box center [736, 56] width 27 height 27
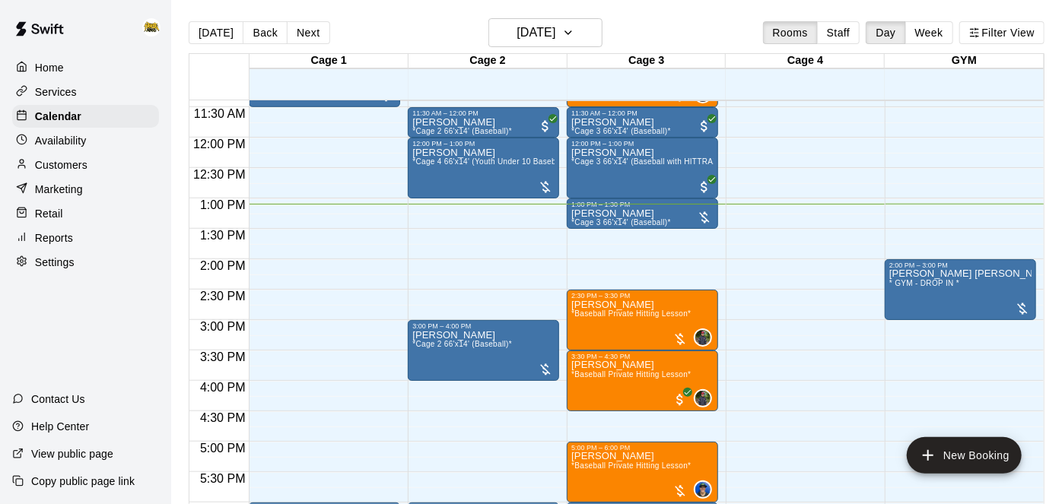
scroll to position [695, 0]
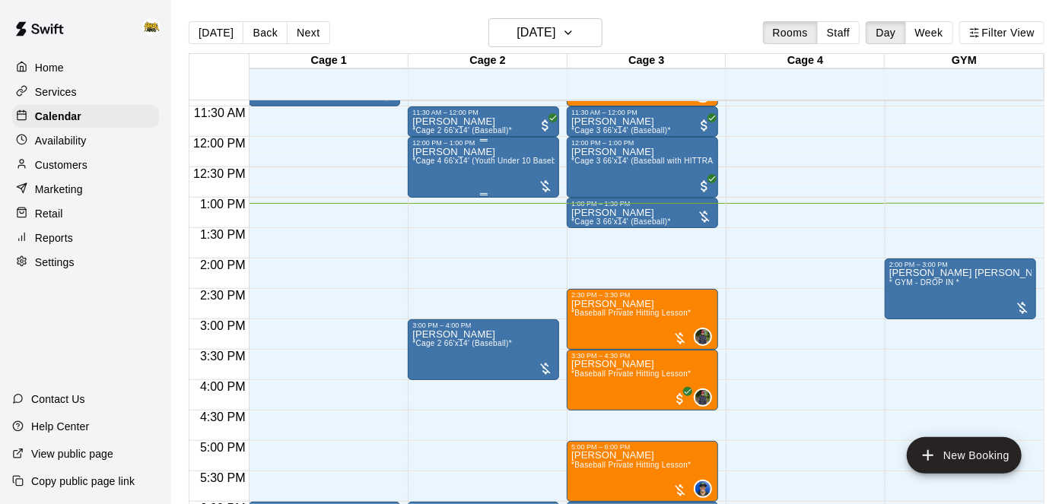
click at [512, 166] on div "[PERSON_NAME] *Cage 4 66'x14' (Youth Under 10 Baseball)*" at bounding box center [483, 399] width 142 height 504
click at [512, 166] on div at bounding box center [531, 252] width 1062 height 504
click at [468, 167] on div "[PERSON_NAME] *Cage 4 66'x14' (Youth Under 10 Baseball)*" at bounding box center [483, 399] width 142 height 504
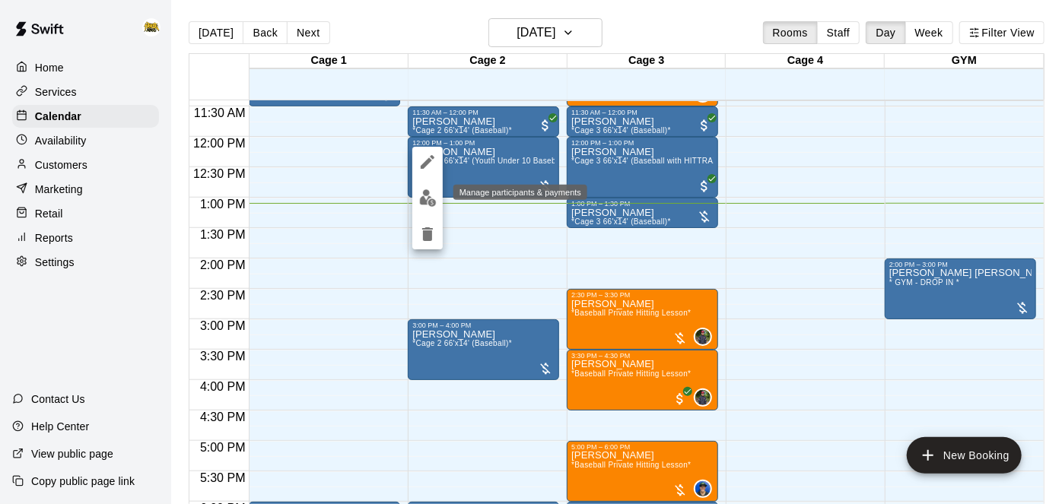
click at [434, 204] on img "edit" at bounding box center [427, 197] width 17 height 17
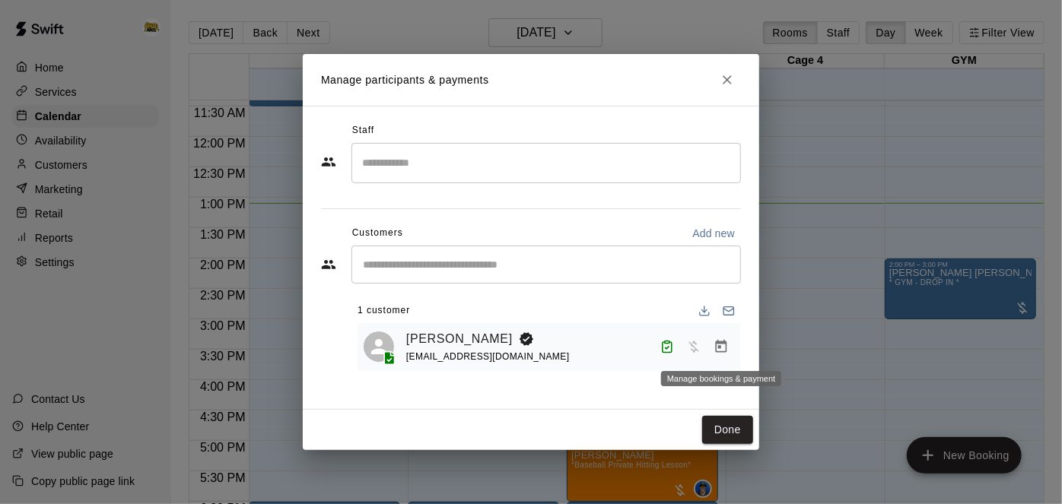
click at [727, 351] on icon "Manage bookings & payment" at bounding box center [721, 346] width 15 height 15
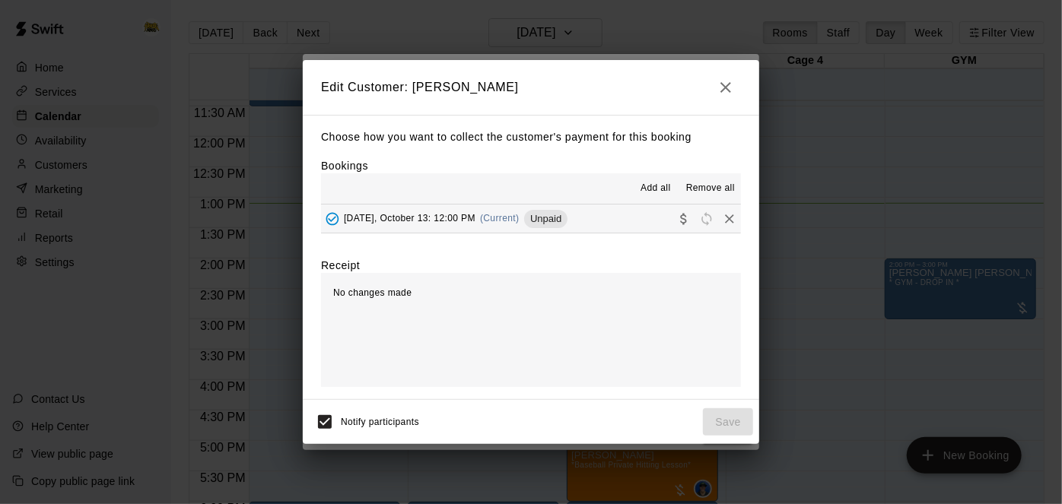
click at [630, 223] on button "[DATE], October 13: 12:00 PM (Current) Unpaid" at bounding box center [531, 219] width 420 height 28
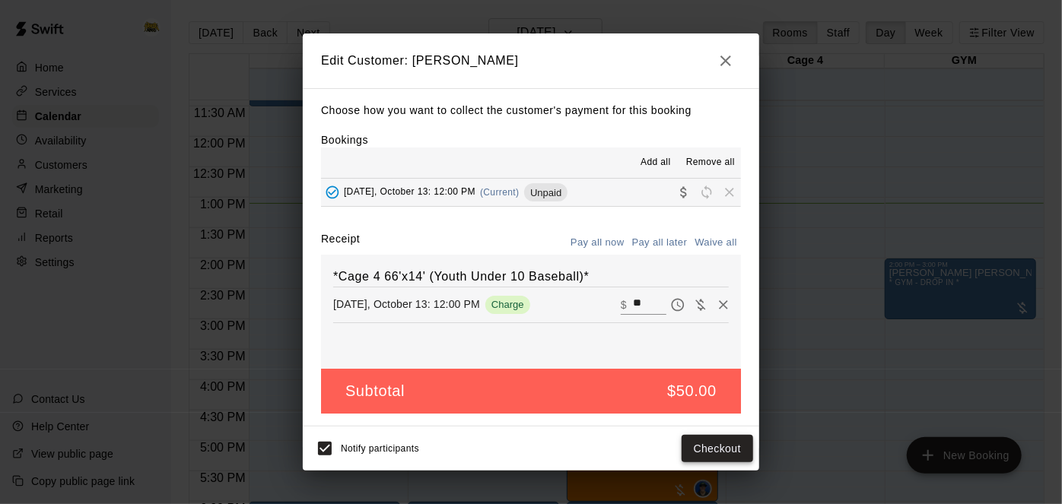
click at [701, 450] on button "Checkout" at bounding box center [718, 449] width 72 height 28
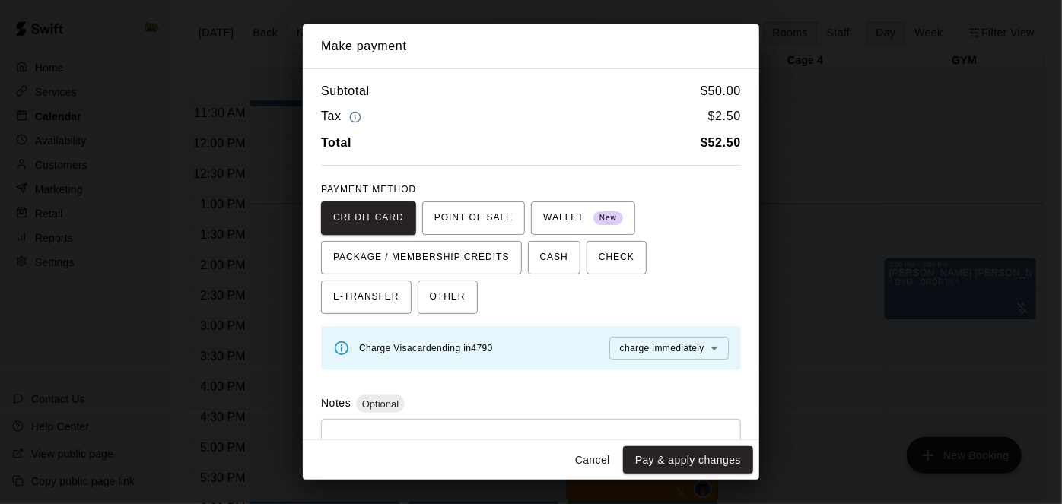
click at [445, 463] on div "Cancel Pay & apply changes" at bounding box center [531, 460] width 456 height 40
click at [345, 315] on div "Subtotal $ 50.00 Tax $ 2.50 Total $ 52.50 PAYMENT METHOD CREDIT CARD POINT OF S…" at bounding box center [531, 254] width 456 height 372
click at [430, 305] on span "OTHER" at bounding box center [448, 297] width 36 height 24
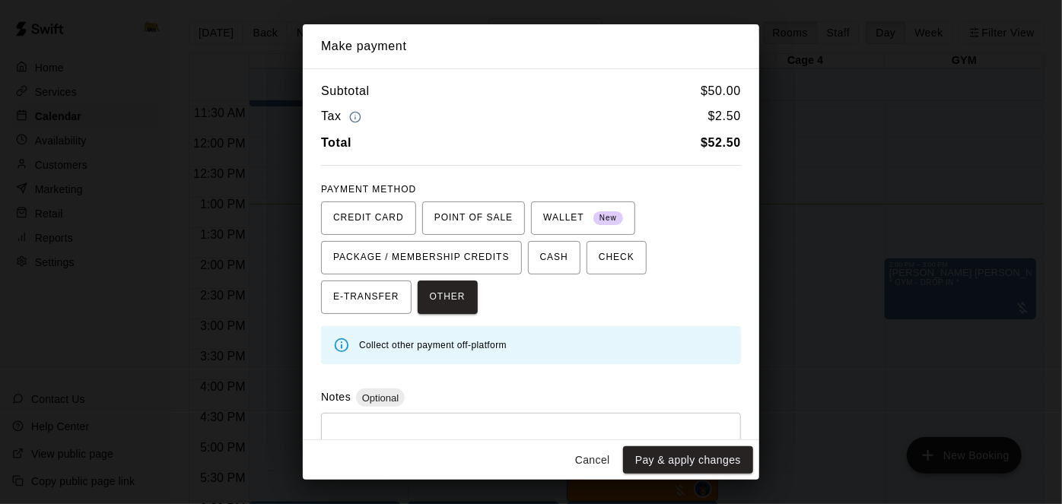
click at [418, 435] on textarea at bounding box center [531, 449] width 399 height 46
type textarea "**********"
click at [719, 462] on button "Pay & apply changes" at bounding box center [688, 461] width 130 height 28
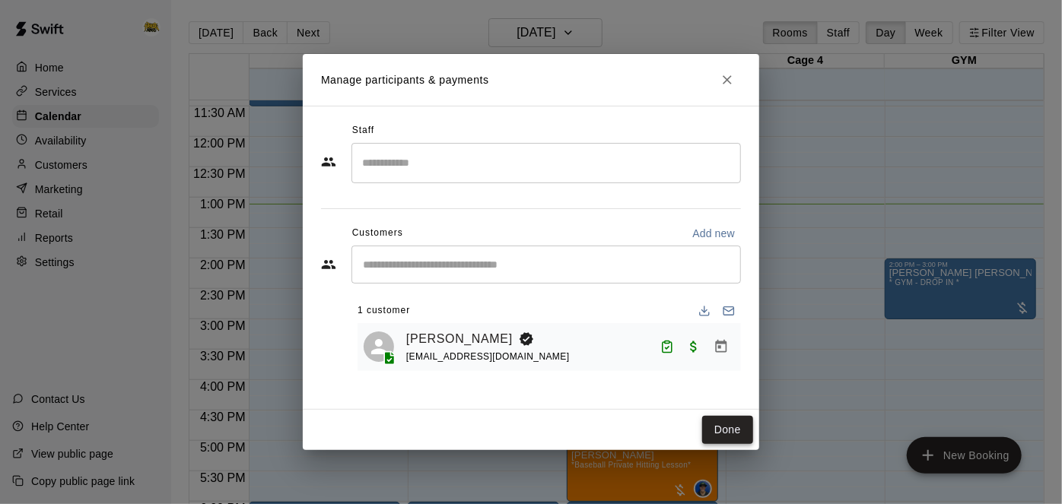
click at [744, 434] on button "Done" at bounding box center [727, 430] width 51 height 28
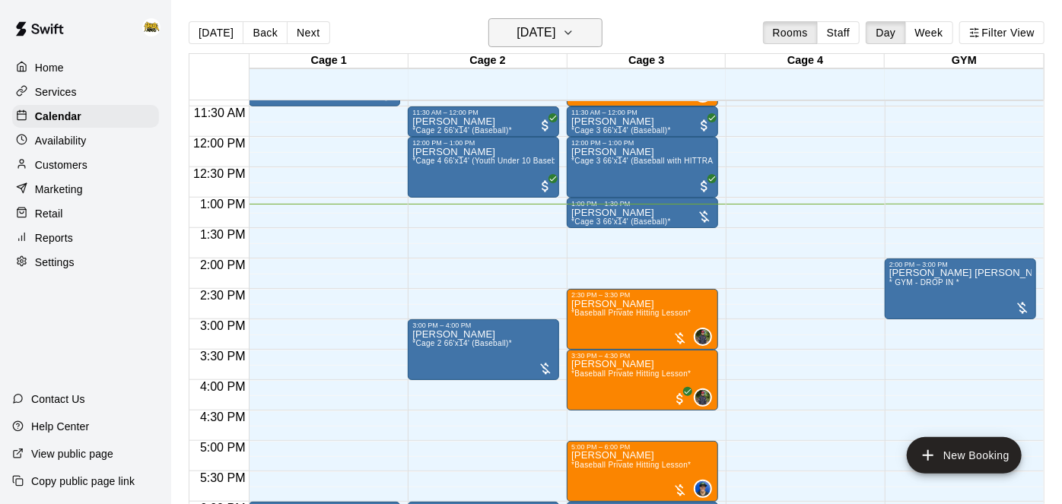
click at [555, 24] on h6 "[DATE]" at bounding box center [536, 32] width 39 height 21
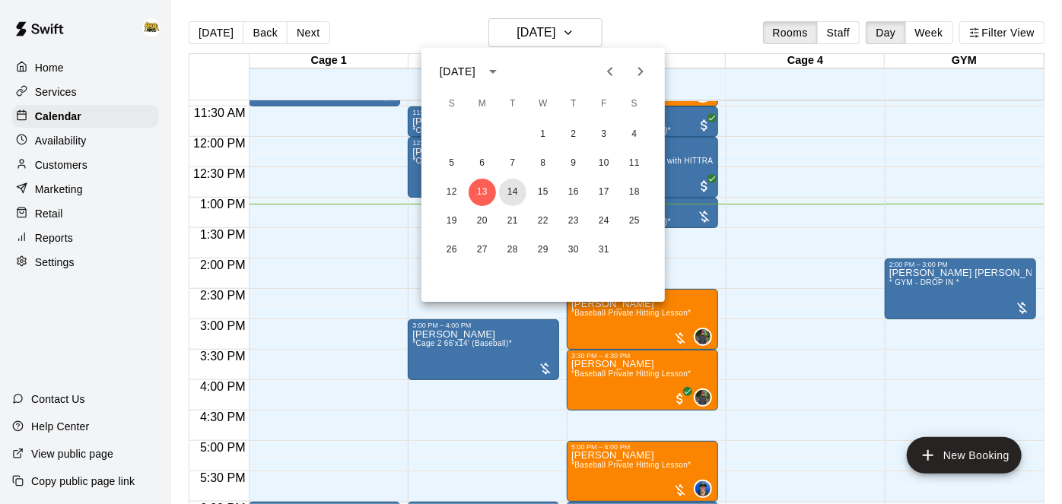
click at [505, 193] on button "14" at bounding box center [512, 192] width 27 height 27
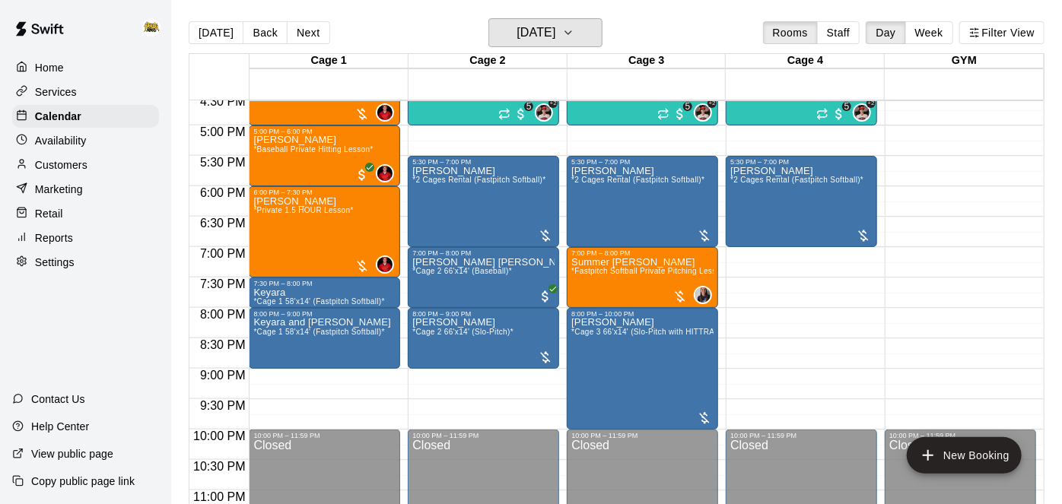
scroll to position [1012, 0]
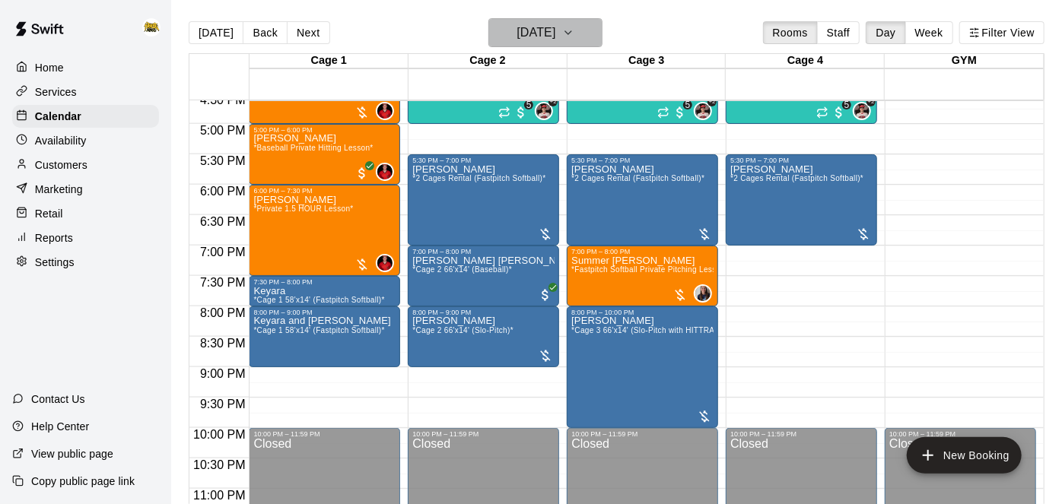
click at [574, 39] on icon "button" at bounding box center [568, 33] width 12 height 18
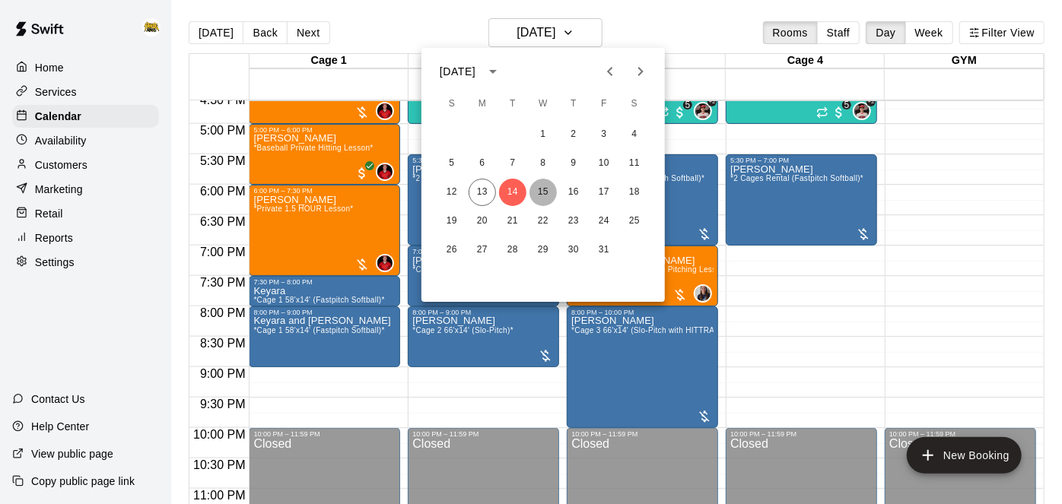
click at [545, 191] on button "15" at bounding box center [542, 192] width 27 height 27
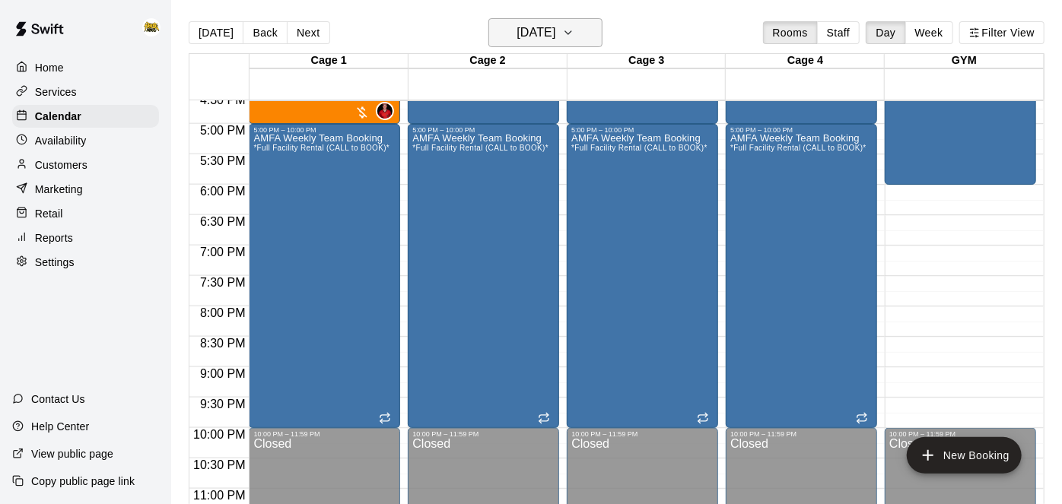
click at [587, 33] on button "[DATE]" at bounding box center [545, 32] width 114 height 29
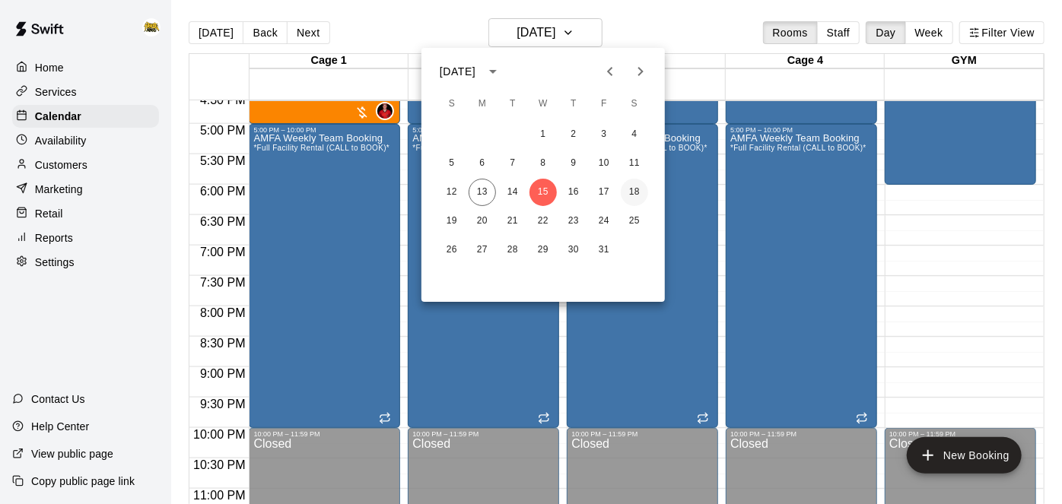
click at [637, 189] on button "18" at bounding box center [634, 192] width 27 height 27
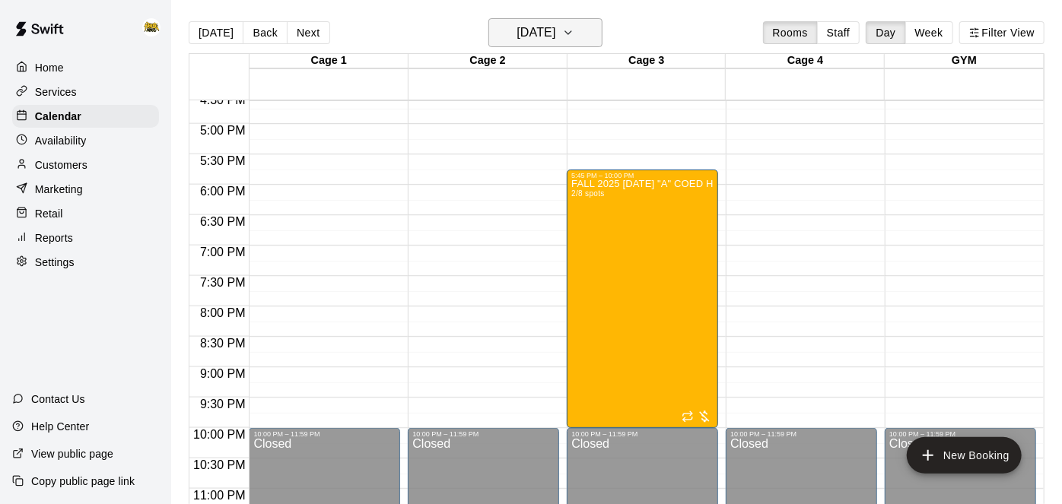
click at [555, 30] on h6 "[DATE]" at bounding box center [536, 32] width 39 height 21
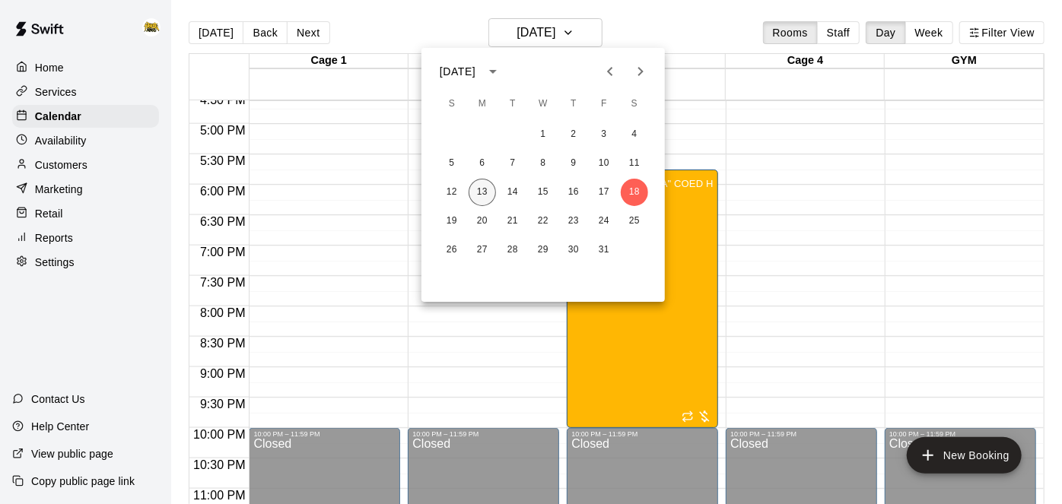
click at [485, 192] on button "13" at bounding box center [482, 192] width 27 height 27
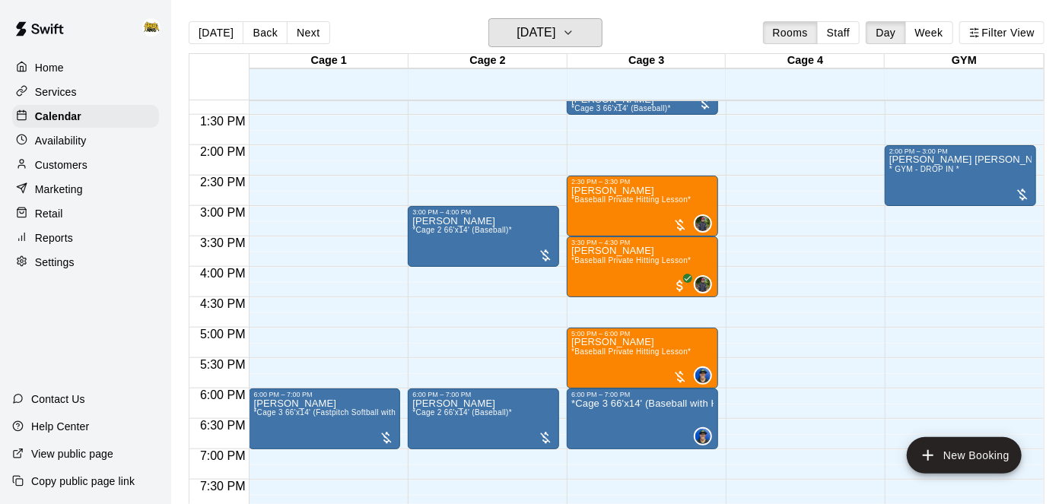
scroll to position [808, 0]
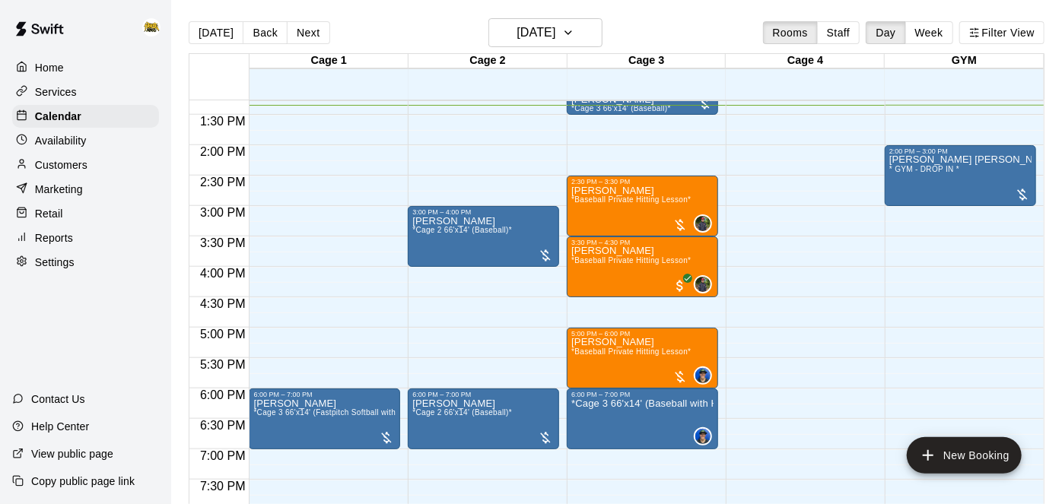
click at [66, 66] on div "Home" at bounding box center [85, 67] width 147 height 23
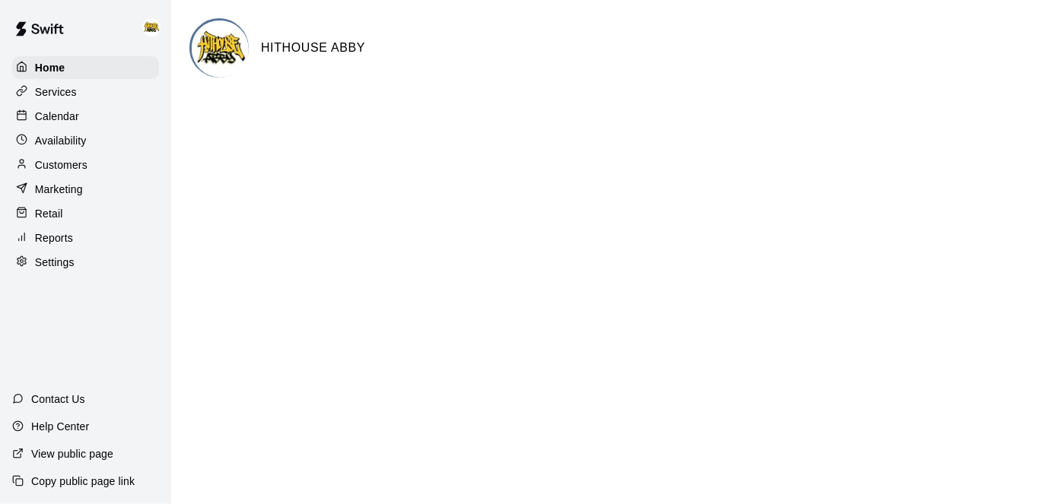
click at [75, 116] on p "Calendar" at bounding box center [57, 116] width 44 height 15
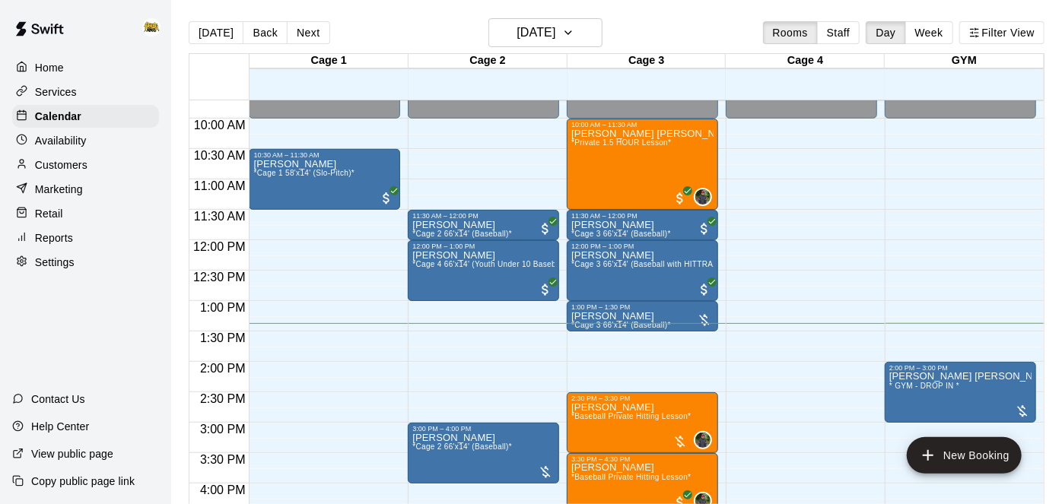
scroll to position [577, 0]
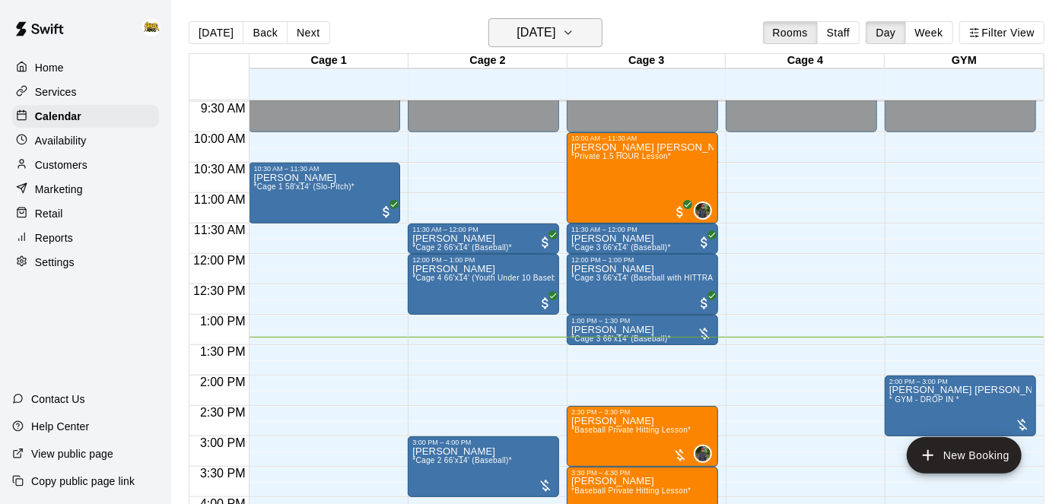
click at [555, 34] on h6 "[DATE]" at bounding box center [536, 32] width 39 height 21
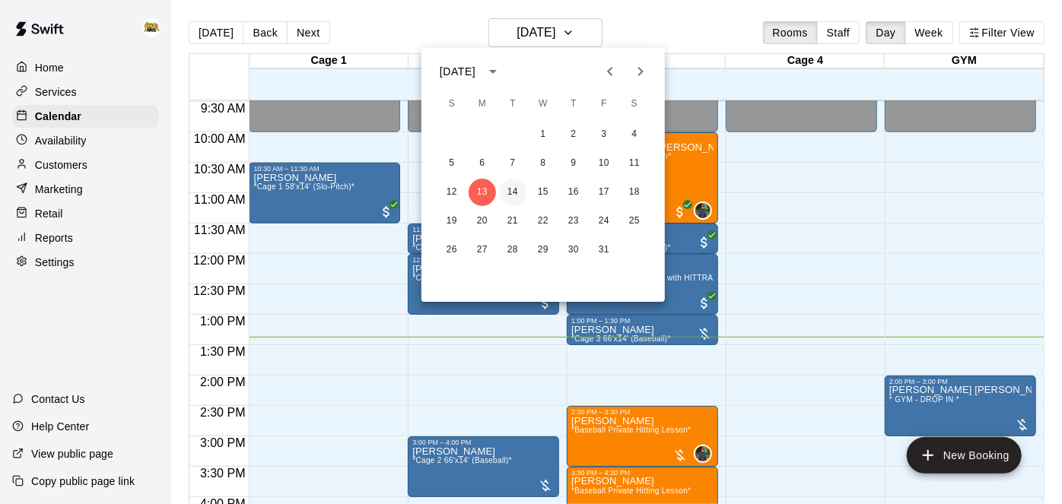
click at [517, 190] on button "14" at bounding box center [512, 192] width 27 height 27
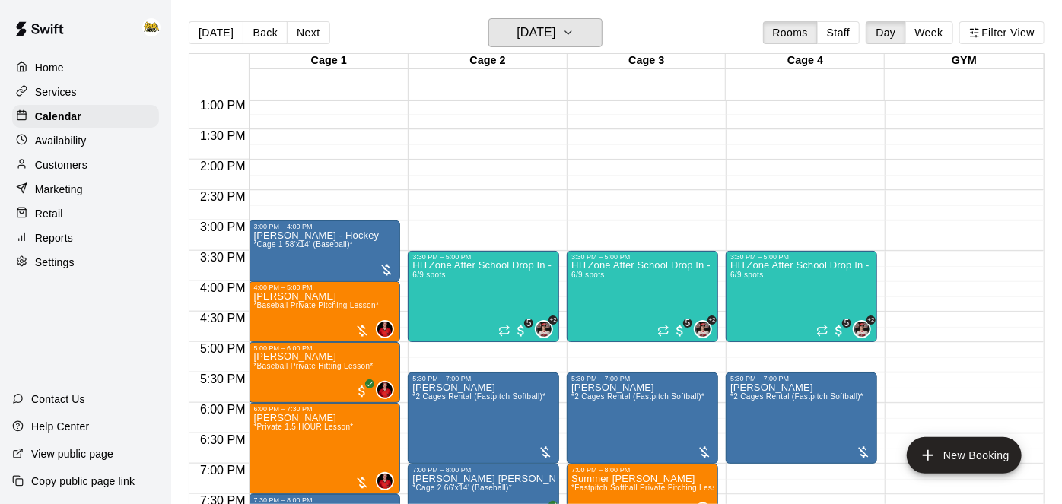
scroll to position [794, 0]
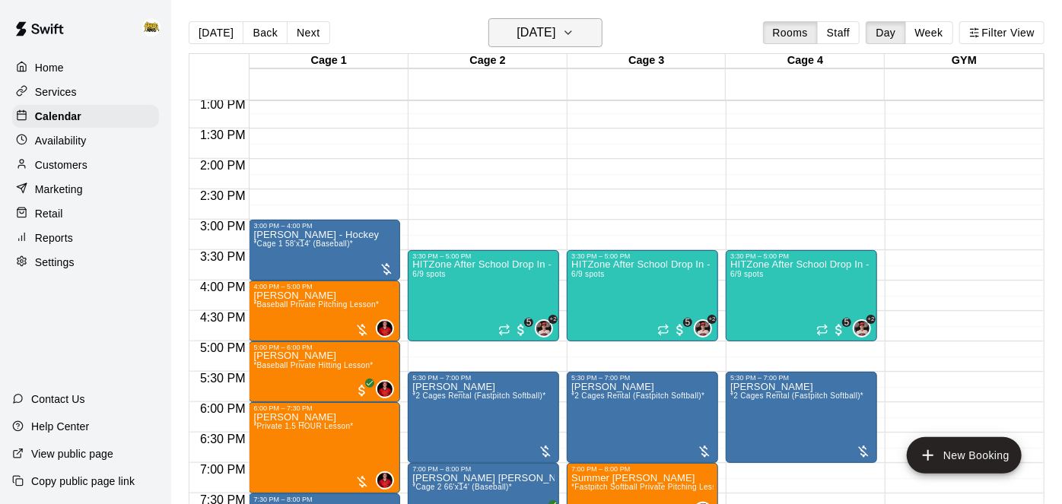
click at [574, 39] on icon "button" at bounding box center [568, 33] width 12 height 18
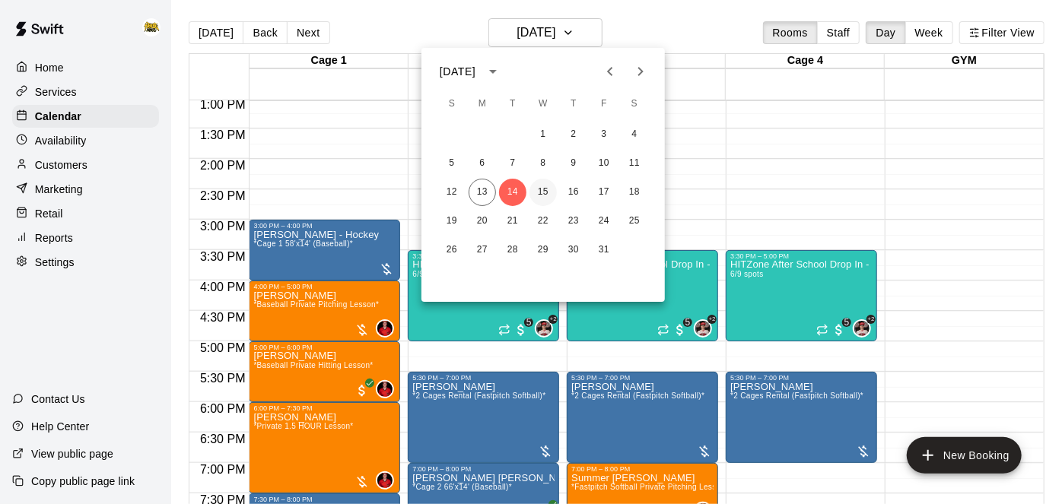
click at [546, 197] on button "15" at bounding box center [542, 192] width 27 height 27
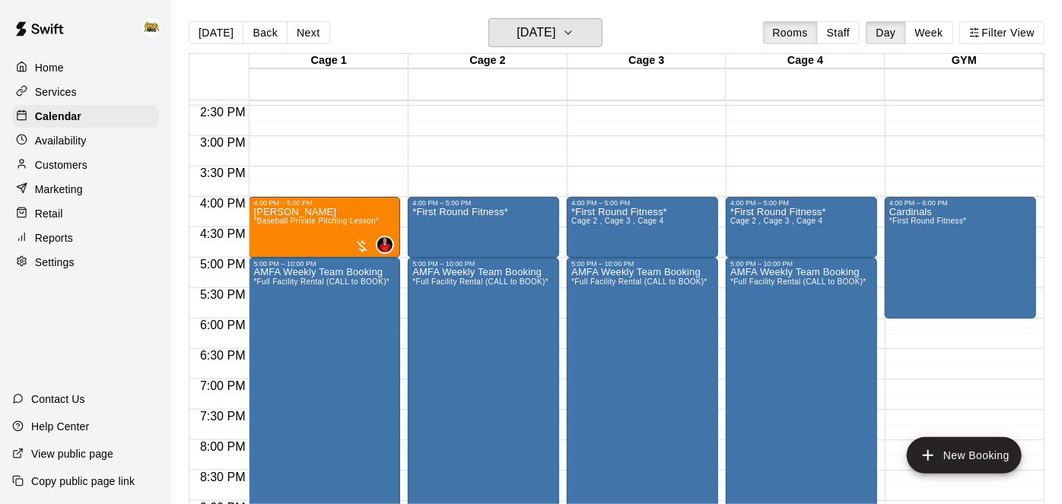
scroll to position [878, 0]
click at [587, 41] on button "[DATE]" at bounding box center [545, 32] width 114 height 29
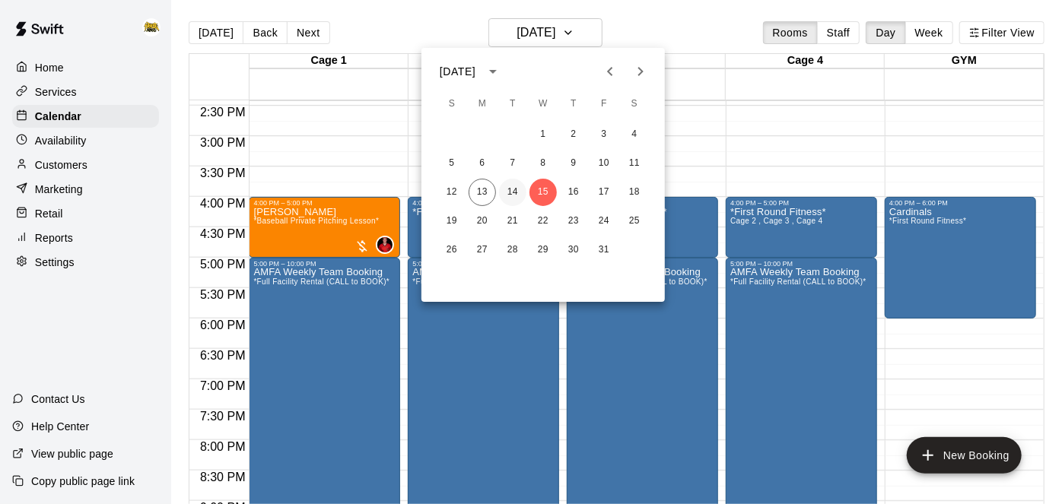
click at [513, 196] on button "14" at bounding box center [512, 192] width 27 height 27
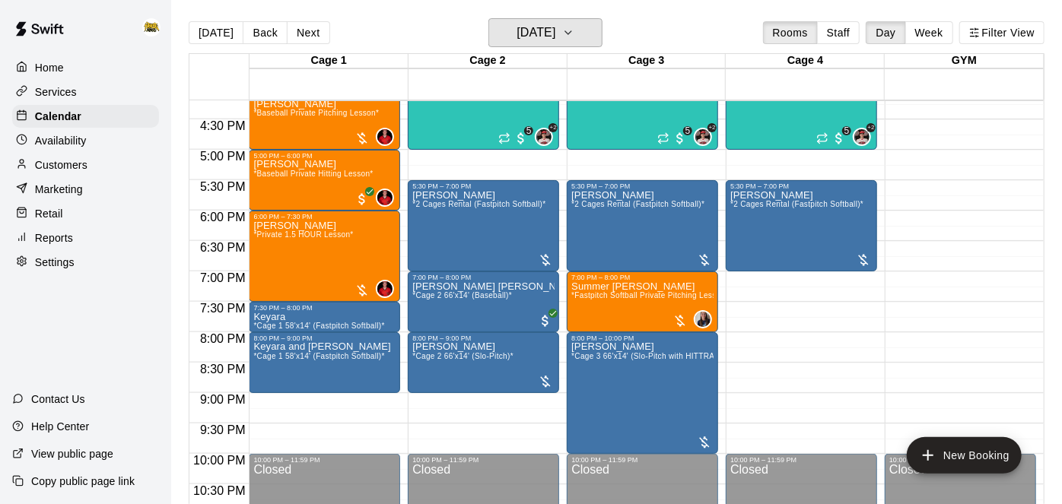
scroll to position [990, 0]
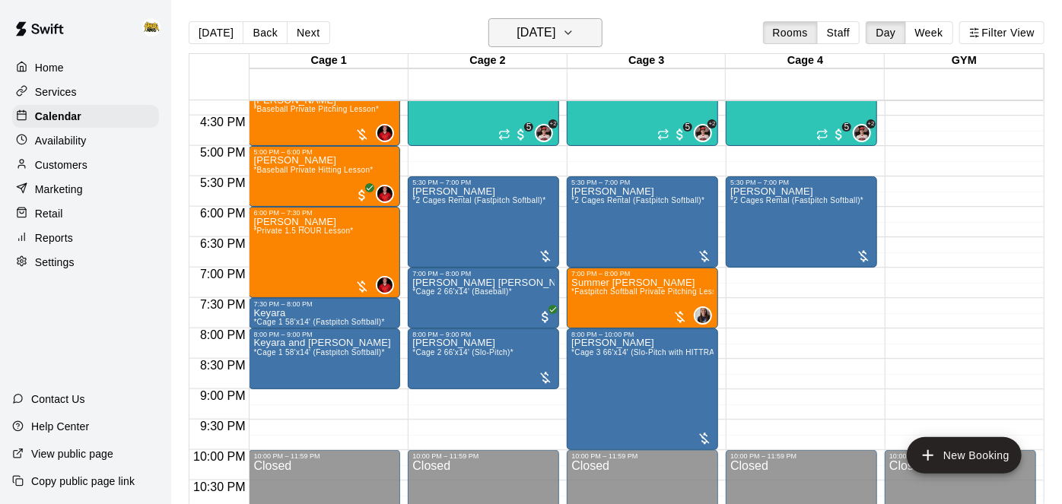
click at [574, 37] on icon "button" at bounding box center [568, 33] width 12 height 18
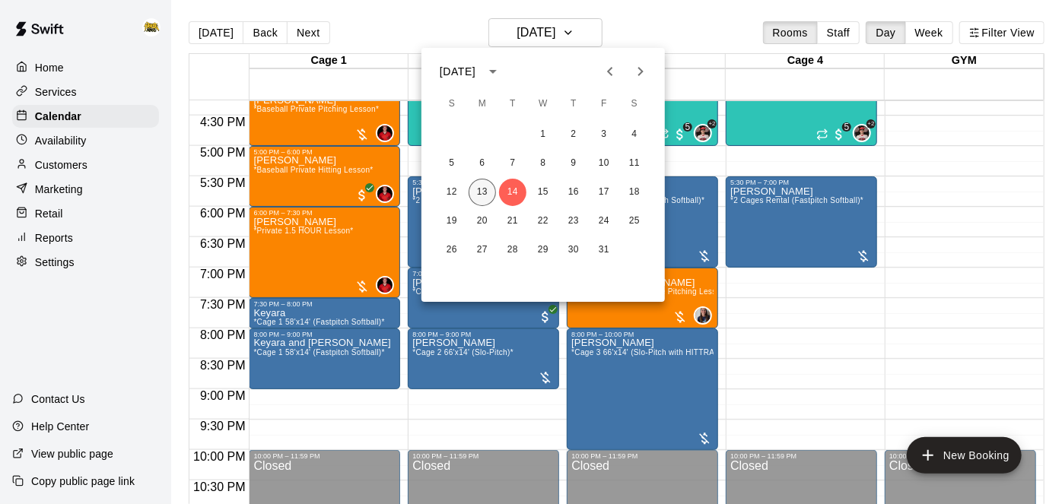
click at [475, 202] on button "13" at bounding box center [482, 192] width 27 height 27
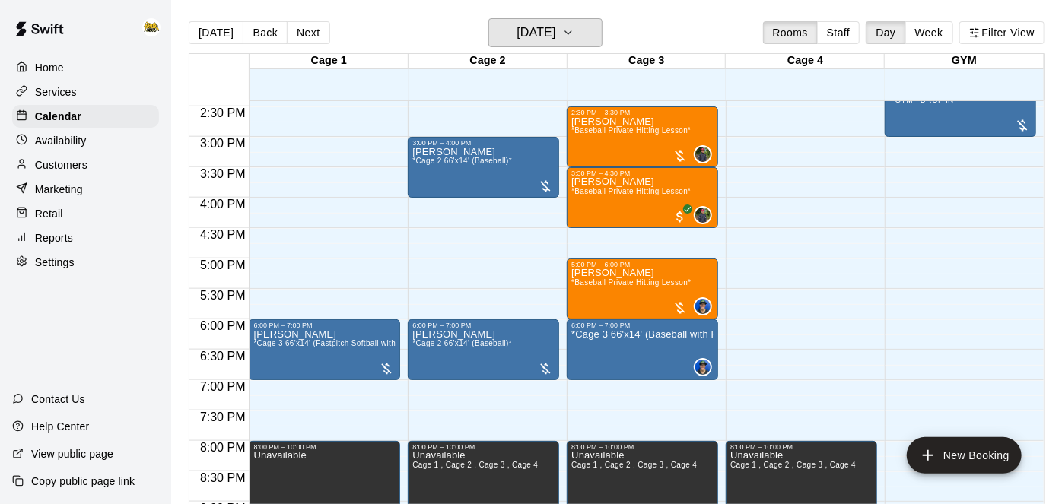
scroll to position [880, 0]
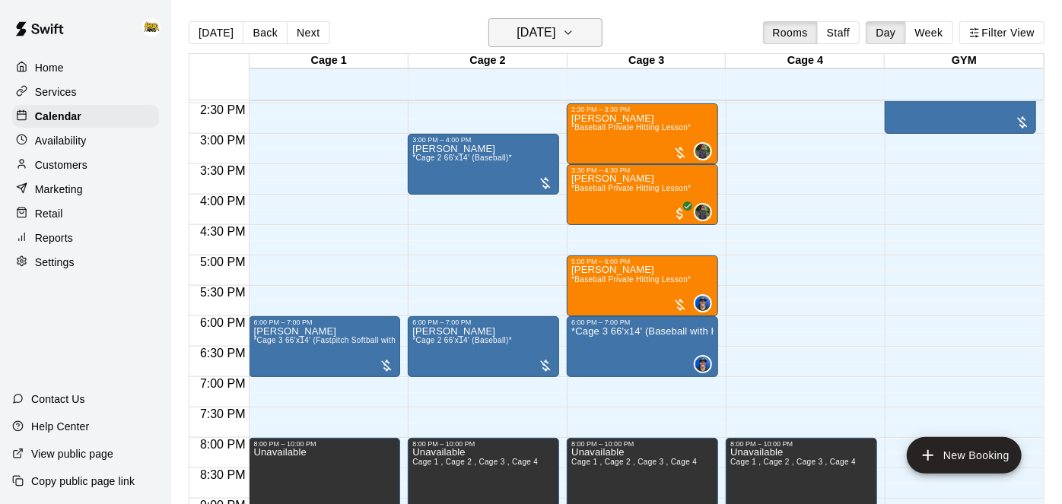
click at [574, 37] on icon "button" at bounding box center [568, 33] width 12 height 18
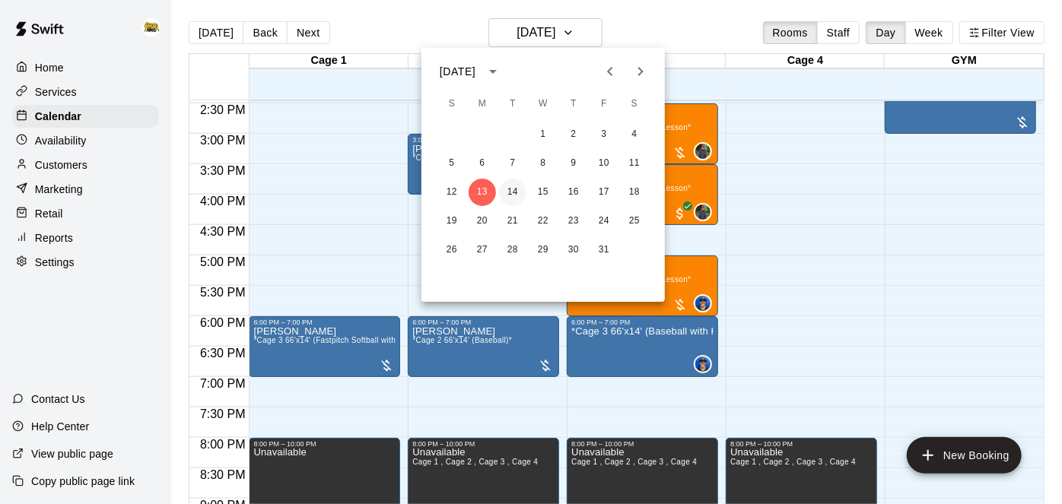
click at [516, 199] on button "14" at bounding box center [512, 192] width 27 height 27
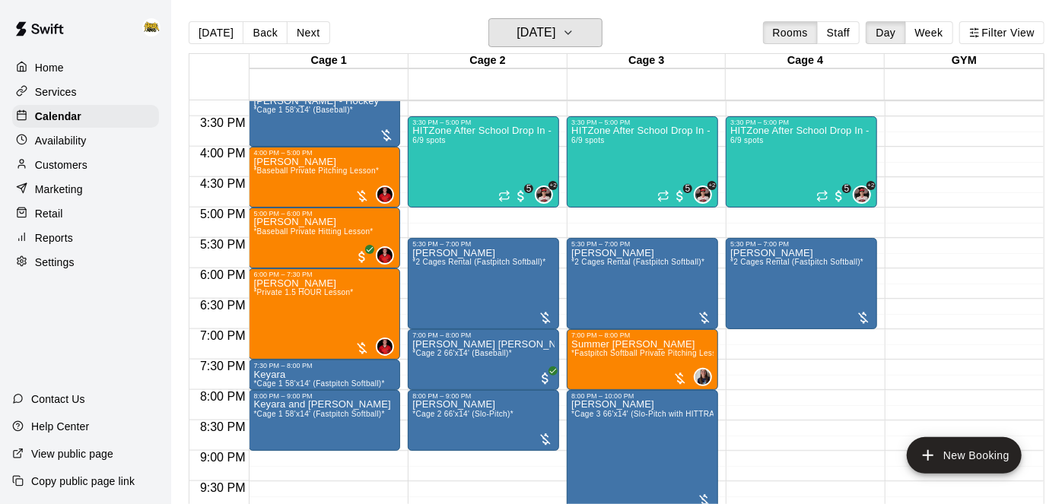
scroll to position [920, 0]
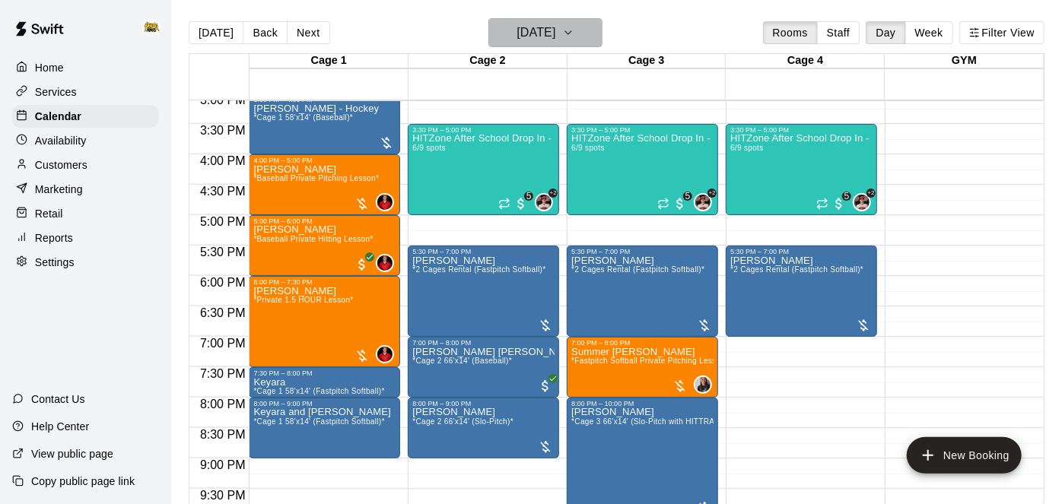
click at [517, 22] on h6 "[DATE]" at bounding box center [536, 32] width 39 height 21
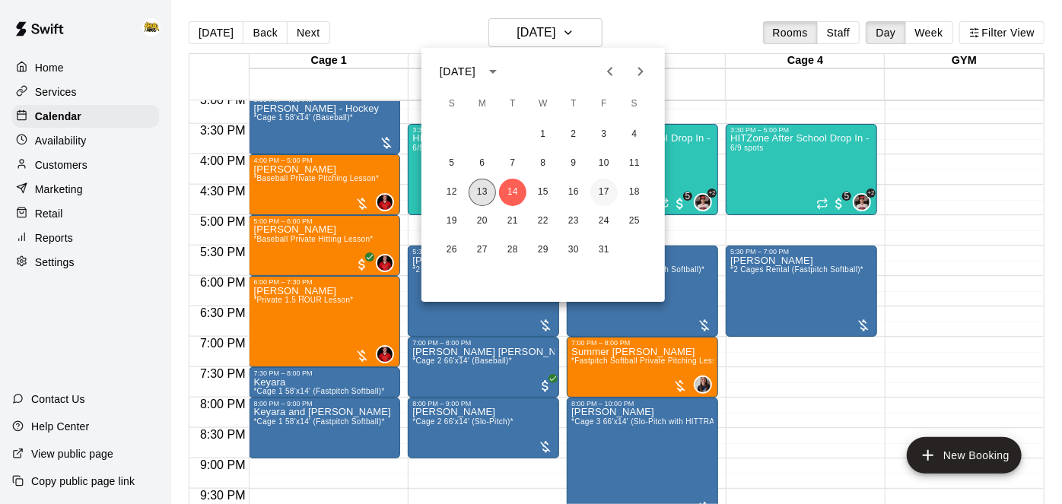
click at [486, 190] on button "13" at bounding box center [482, 192] width 27 height 27
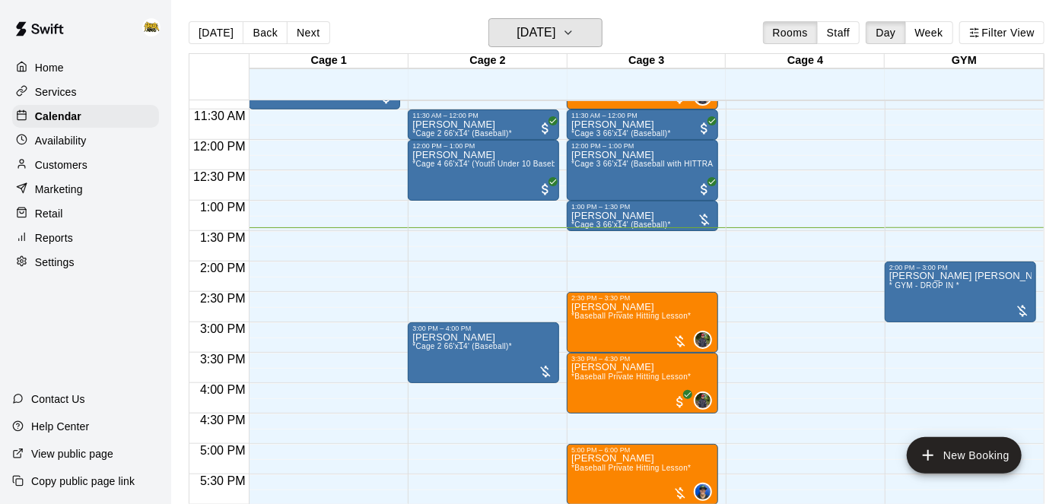
scroll to position [693, 0]
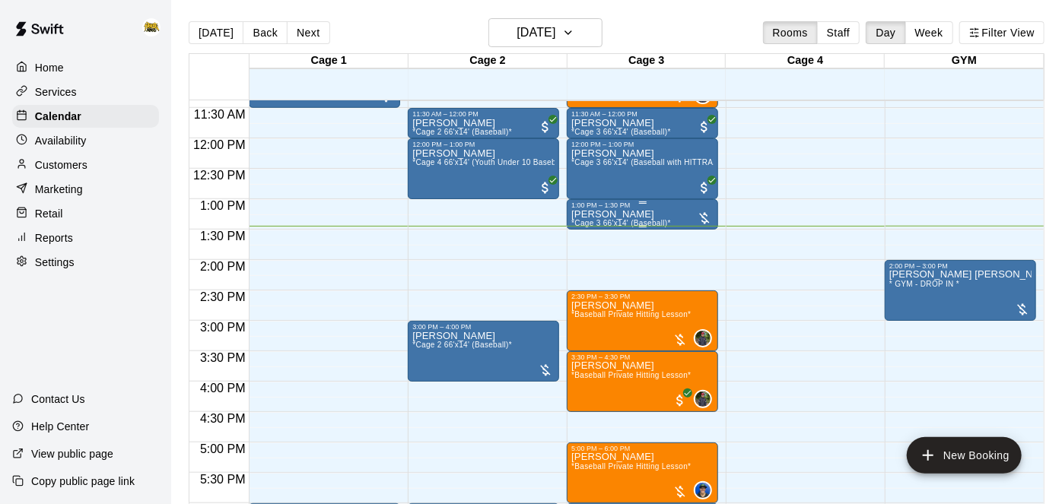
click at [673, 215] on div "[PERSON_NAME] *Cage 3 66'x14' (Baseball)*" at bounding box center [642, 461] width 142 height 504
click at [745, 279] on div at bounding box center [531, 252] width 1062 height 504
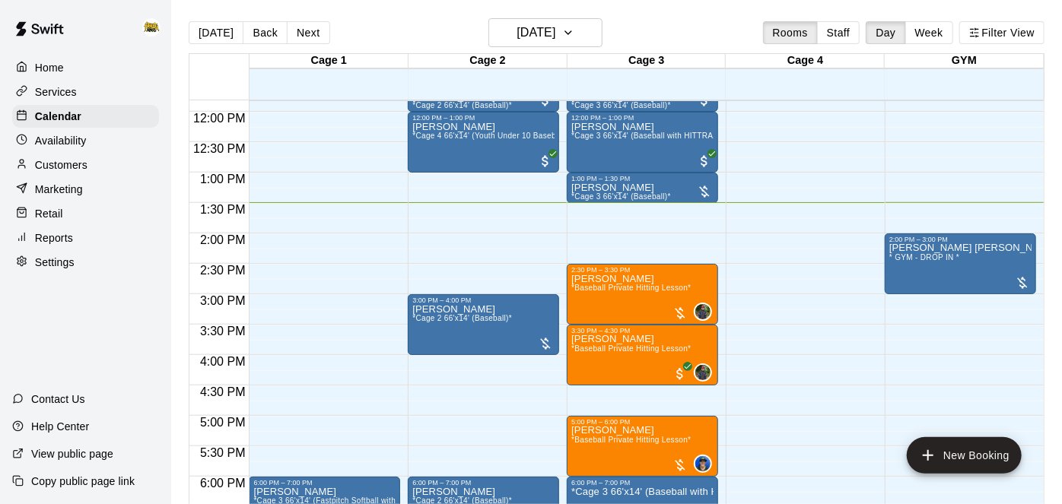
scroll to position [603, 0]
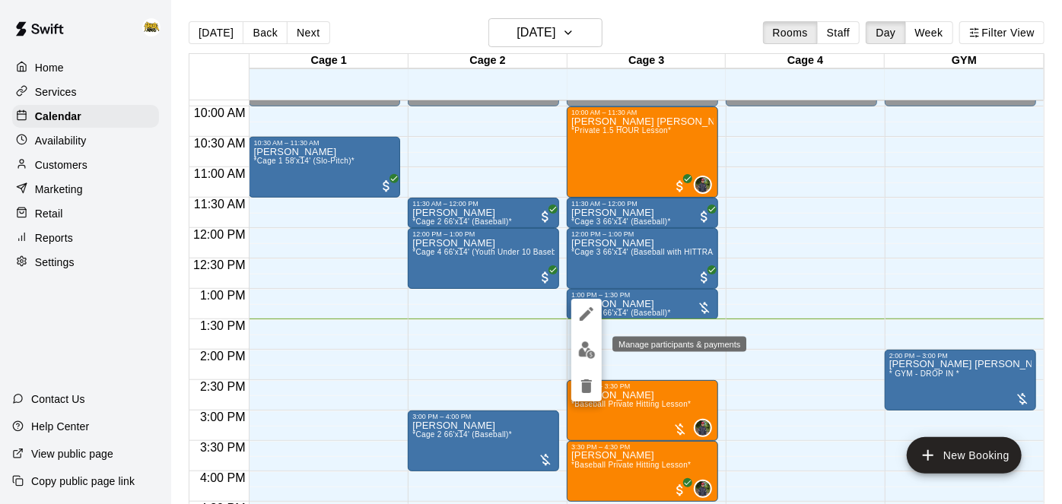
click at [591, 348] on img "edit" at bounding box center [586, 350] width 17 height 17
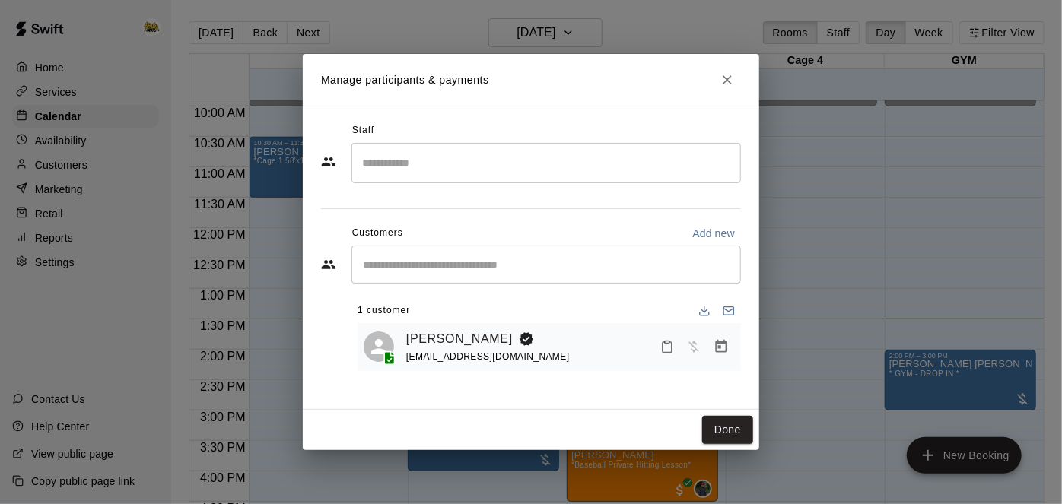
click at [668, 351] on icon "Mark attendance" at bounding box center [667, 347] width 9 height 11
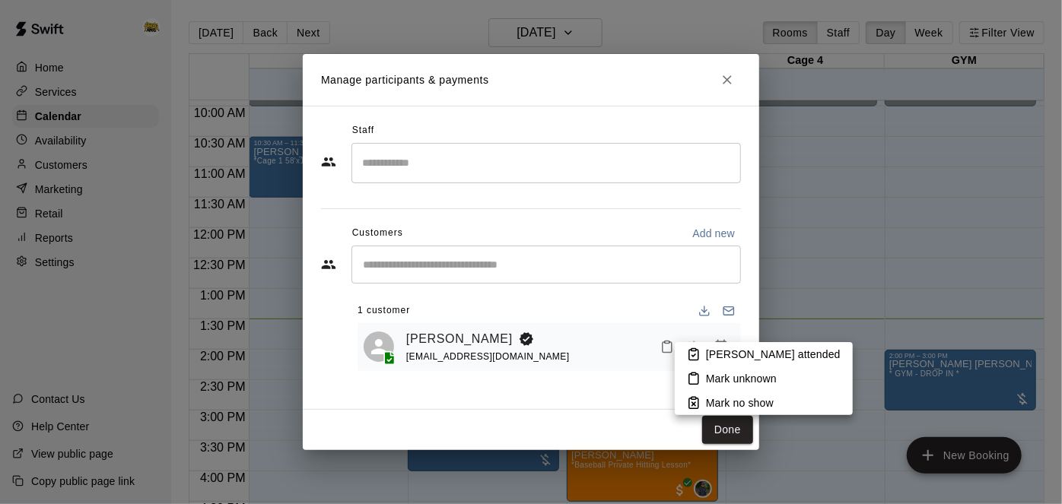
click at [708, 354] on p "[PERSON_NAME] attended" at bounding box center [773, 354] width 135 height 15
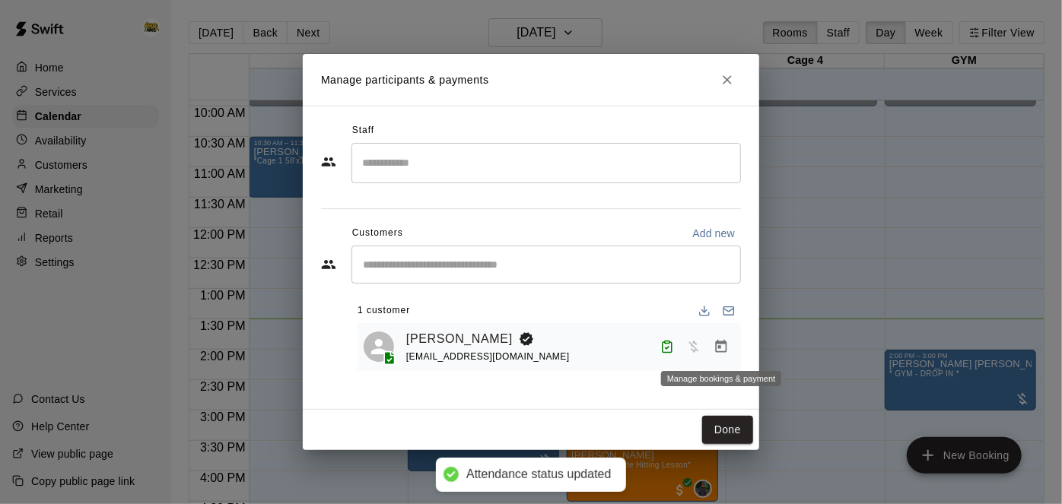
click at [723, 348] on icon "Manage bookings & payment" at bounding box center [721, 346] width 15 height 15
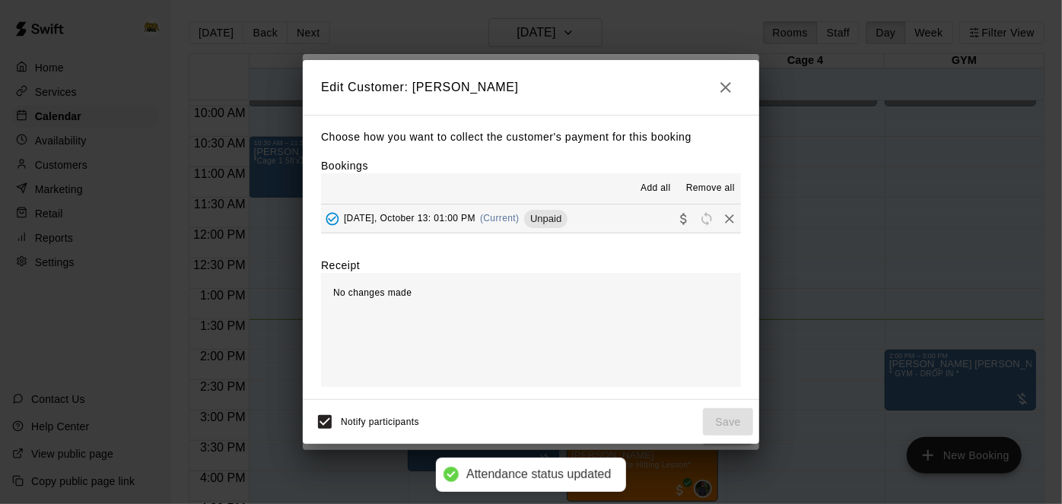
click at [583, 222] on button "[DATE], October 13: 01:00 PM (Current) Unpaid" at bounding box center [531, 219] width 420 height 28
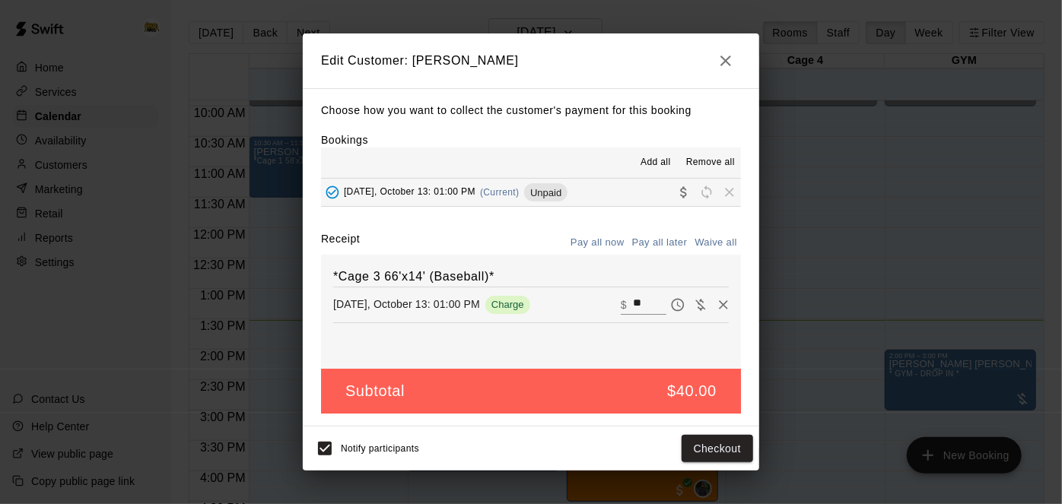
click at [730, 59] on icon "button" at bounding box center [726, 61] width 18 height 18
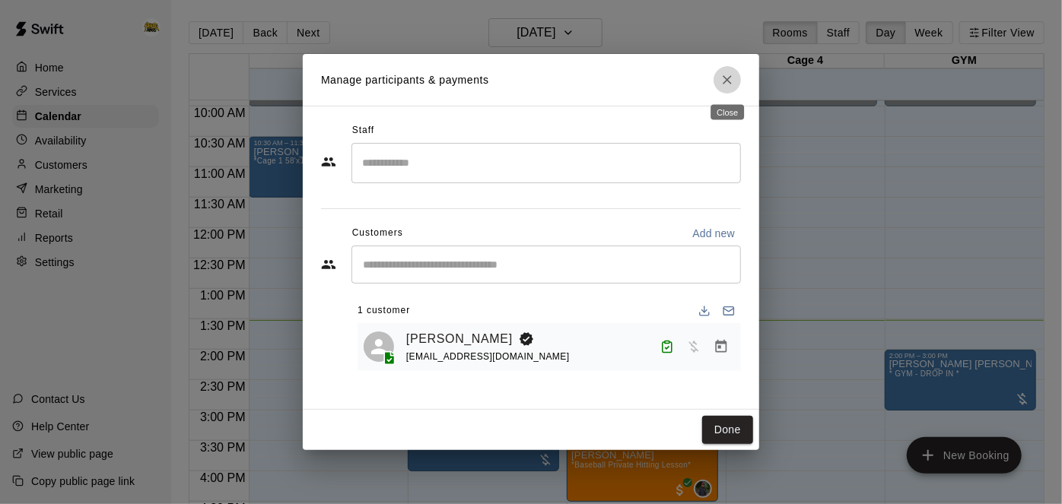
click at [727, 84] on icon "Close" at bounding box center [727, 79] width 15 height 15
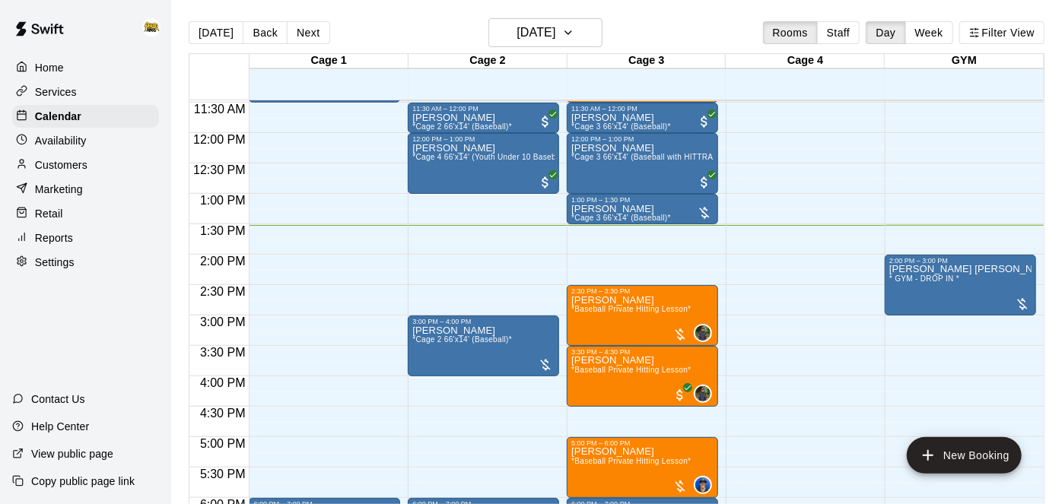
scroll to position [696, 0]
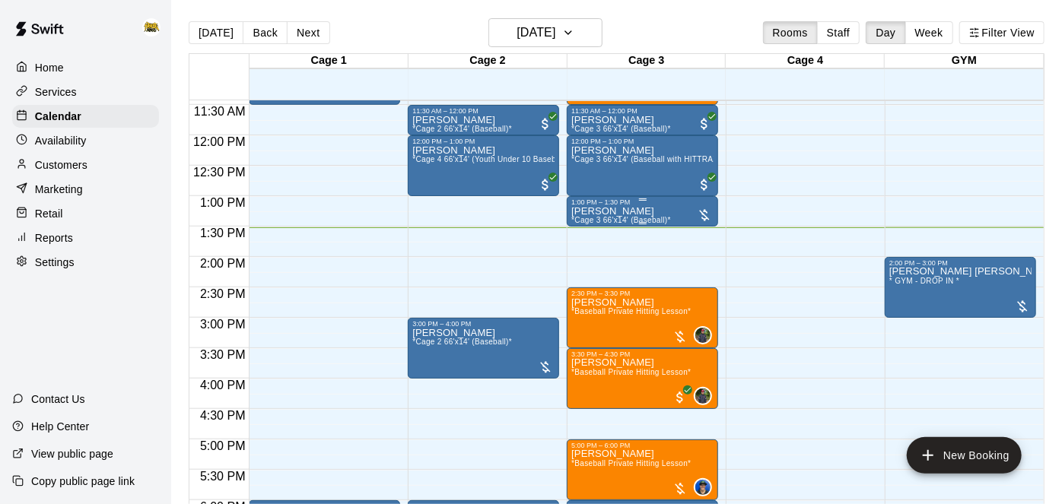
click at [660, 213] on div "[PERSON_NAME] *Cage 3 66'x14' (Baseball)*" at bounding box center [621, 458] width 100 height 504
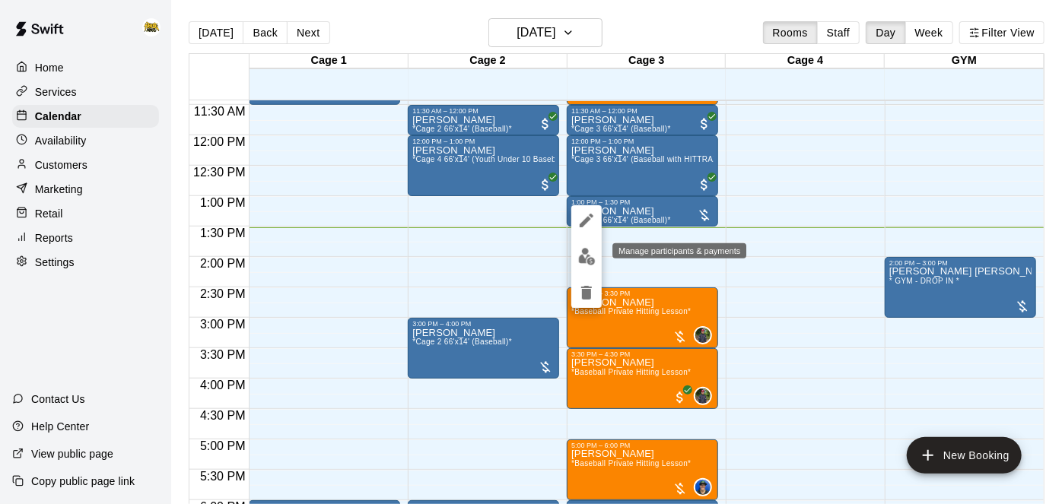
click at [587, 262] on img "edit" at bounding box center [586, 256] width 17 height 17
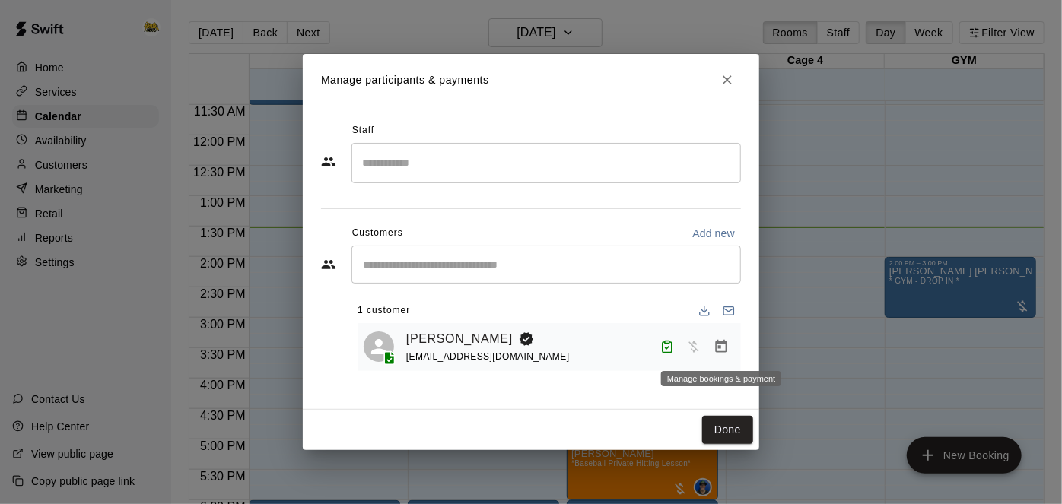
click at [720, 354] on icon "Manage bookings & payment" at bounding box center [721, 346] width 15 height 15
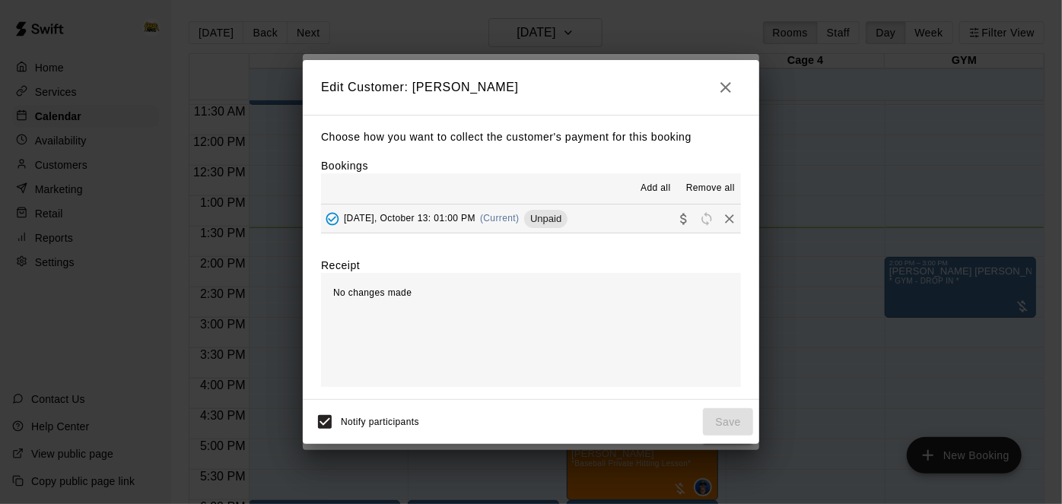
click at [598, 221] on button "[DATE], October 13: 01:00 PM (Current) Unpaid" at bounding box center [531, 219] width 420 height 28
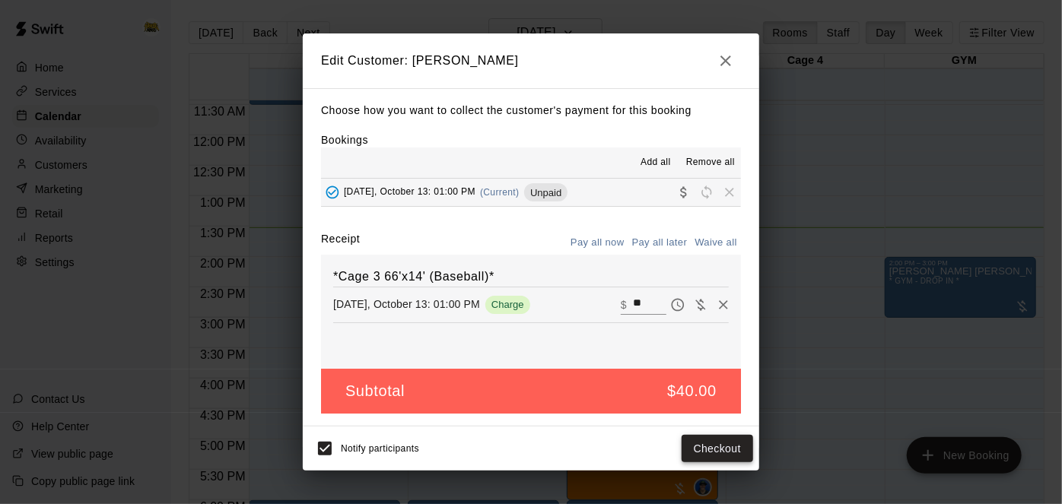
click at [701, 444] on button "Checkout" at bounding box center [718, 449] width 72 height 28
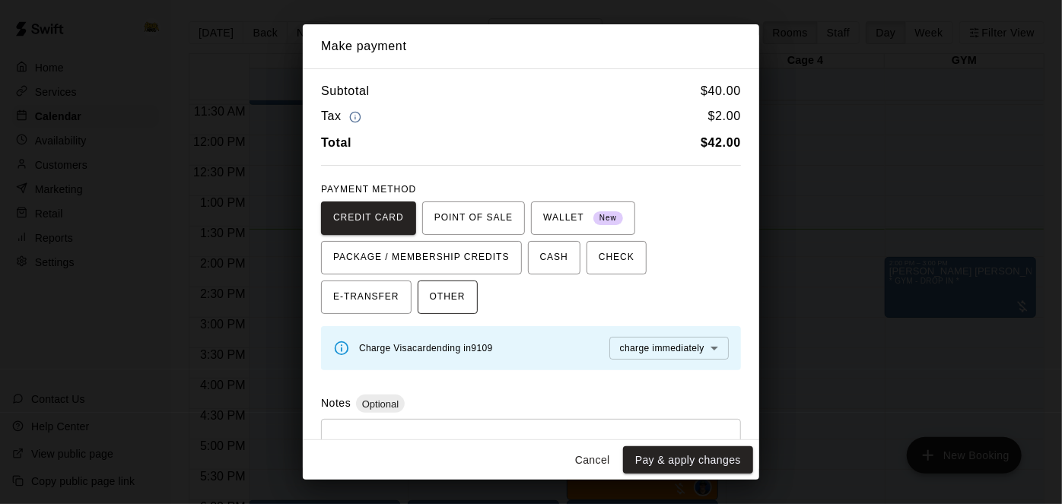
click at [430, 290] on span "OTHER" at bounding box center [448, 297] width 36 height 24
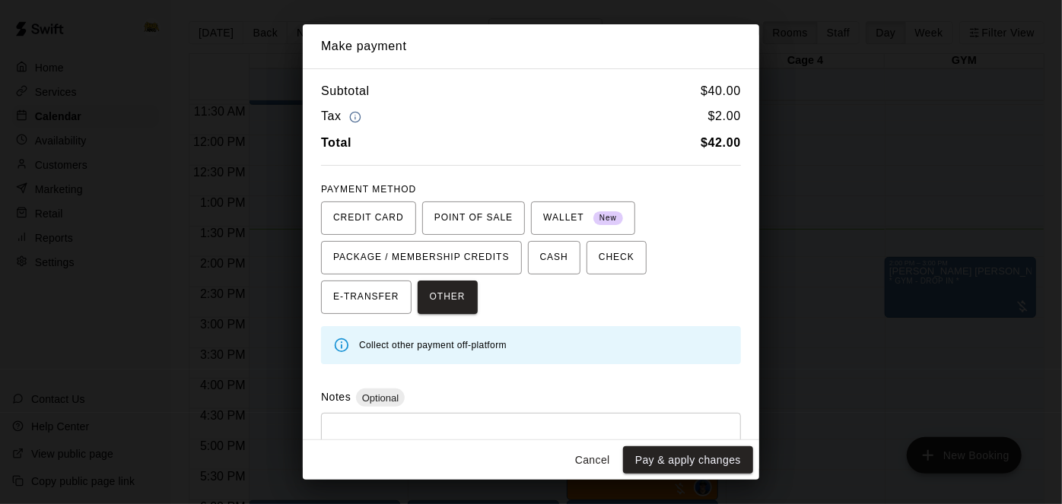
click at [409, 417] on div "* ​" at bounding box center [531, 448] width 420 height 71
type textarea "**********"
click at [720, 461] on button "Pay & apply changes" at bounding box center [688, 461] width 130 height 28
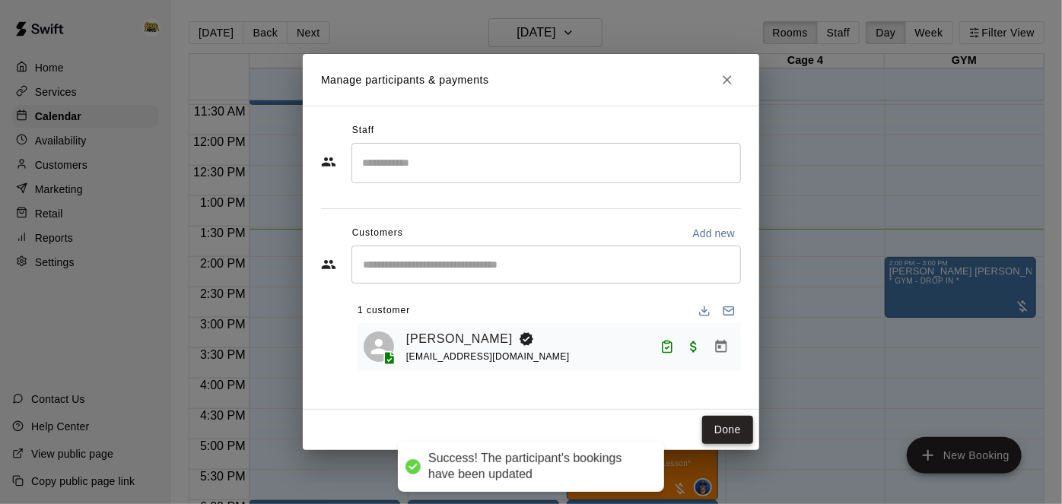
click at [739, 423] on button "Done" at bounding box center [727, 430] width 51 height 28
